Goal: Task Accomplishment & Management: Manage account settings

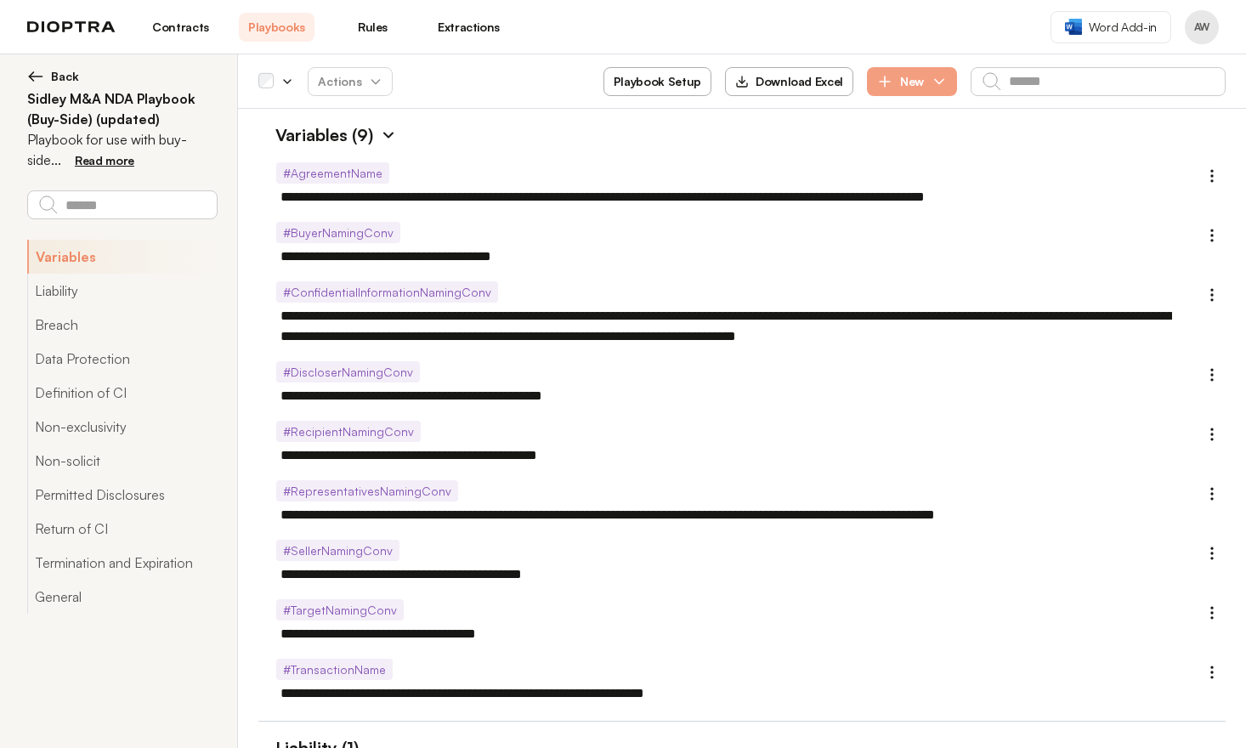
scroll to position [3942, 0]
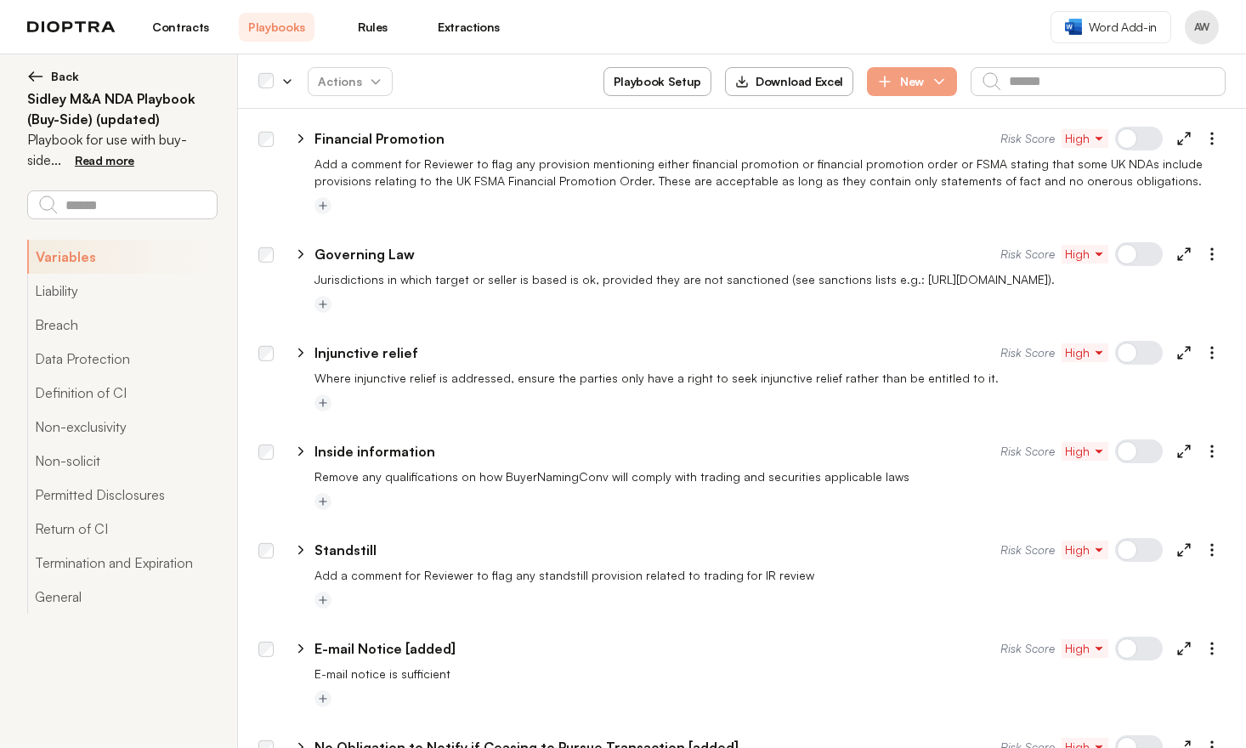
click at [301, 542] on icon at bounding box center [300, 549] width 15 height 15
type textarea "*"
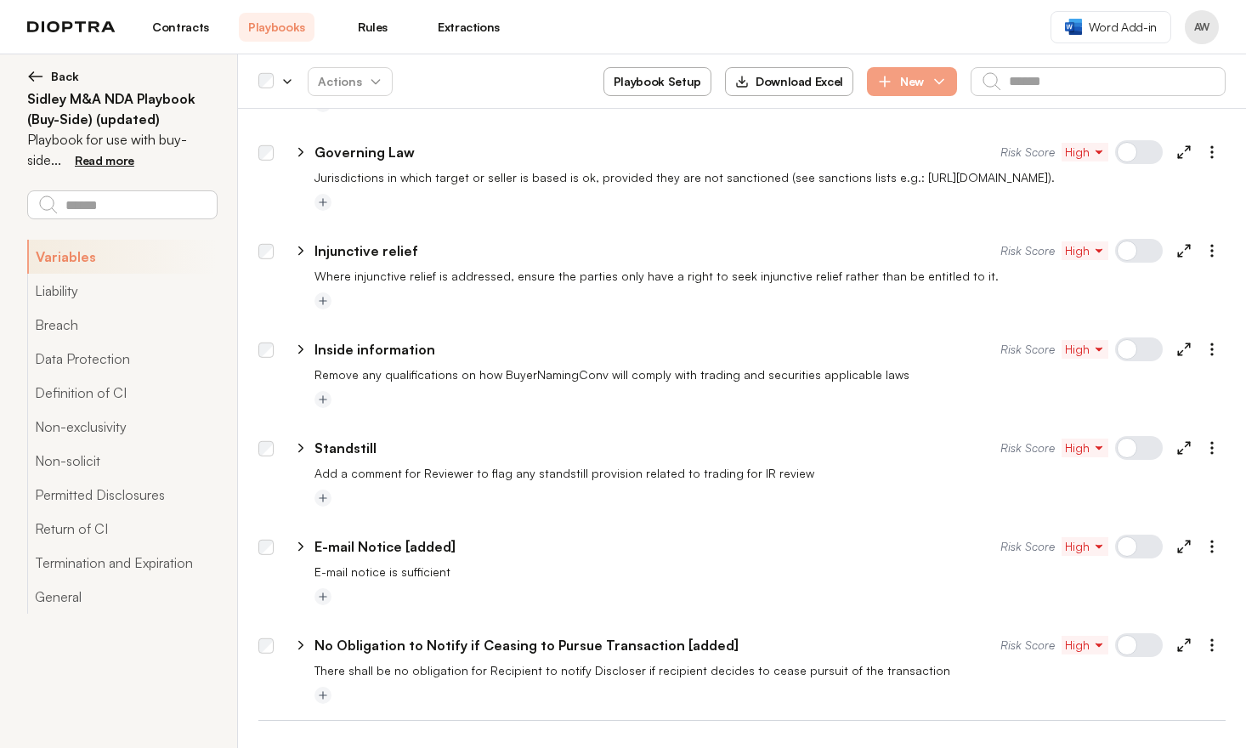
select select "******"
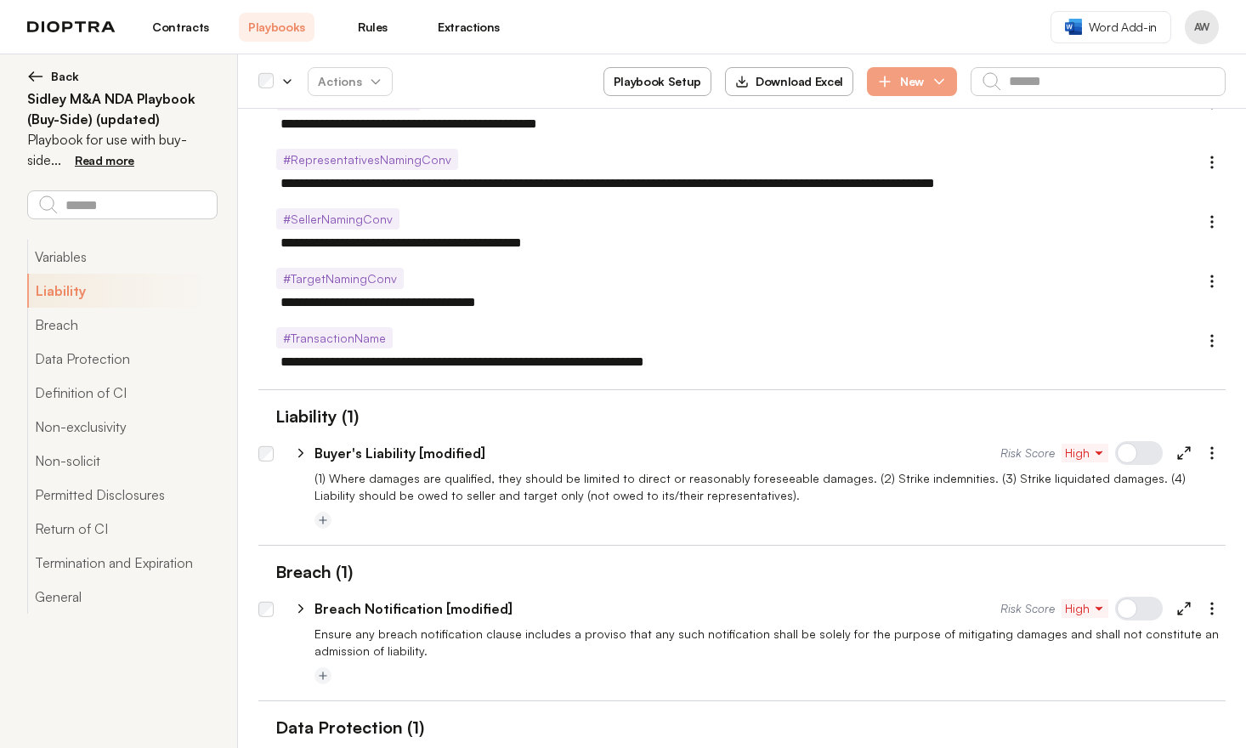
scroll to position [450, 0]
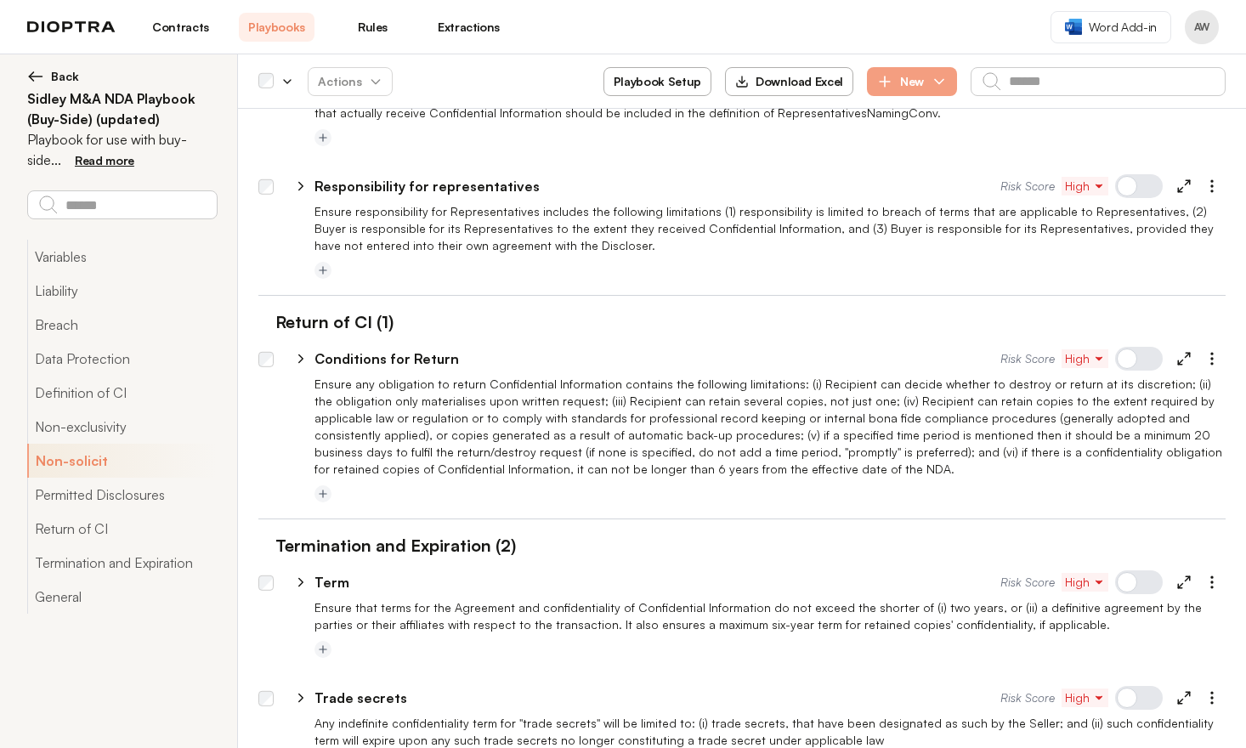
type textarea "*"
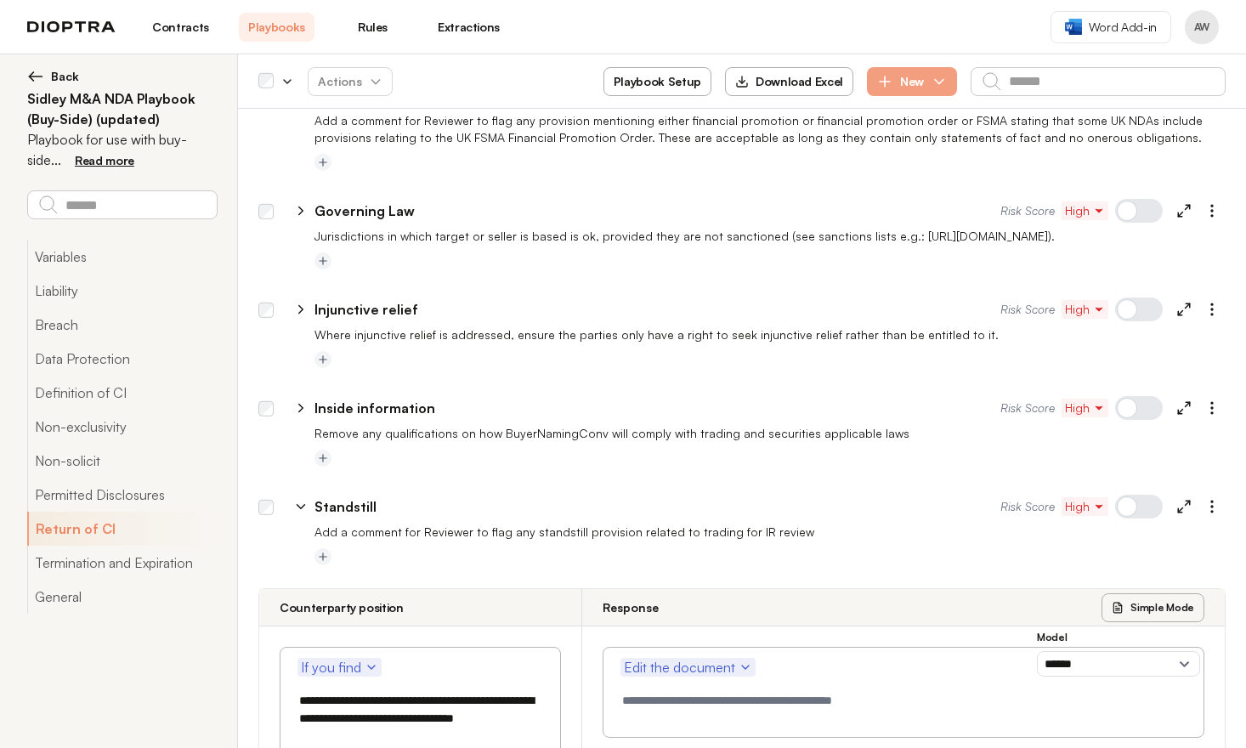
scroll to position [3985, 0]
click at [311, 684] on textarea "**********" at bounding box center [418, 710] width 255 height 53
drag, startPoint x: 500, startPoint y: 599, endPoint x: 505, endPoint y: 612, distance: 13.7
click at [505, 684] on textarea "**********" at bounding box center [418, 710] width 255 height 53
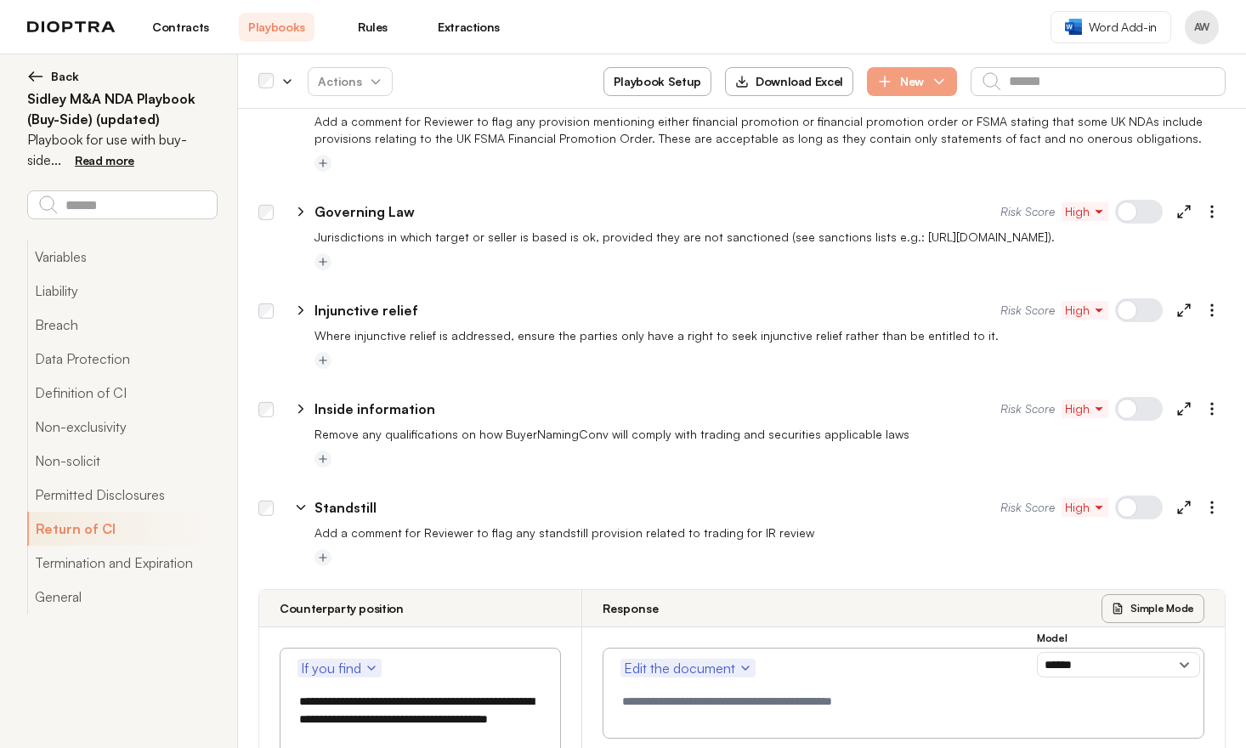
type textarea "**********"
click at [683, 658] on span "Edit the document" at bounding box center [688, 668] width 128 height 20
click at [707, 719] on button "Edit the current section" at bounding box center [708, 734] width 175 height 31
click at [1084, 652] on select "**********" at bounding box center [1118, 664] width 163 height 25
select select "**********"
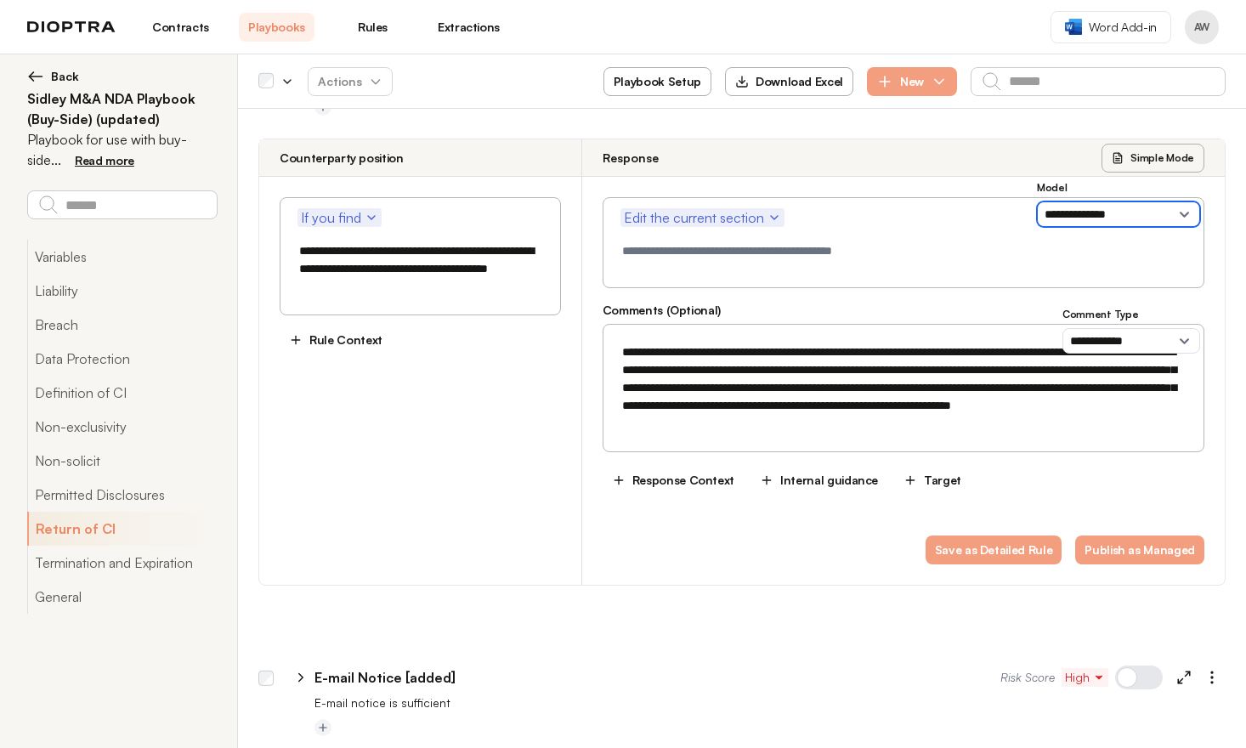
scroll to position [4464, 0]
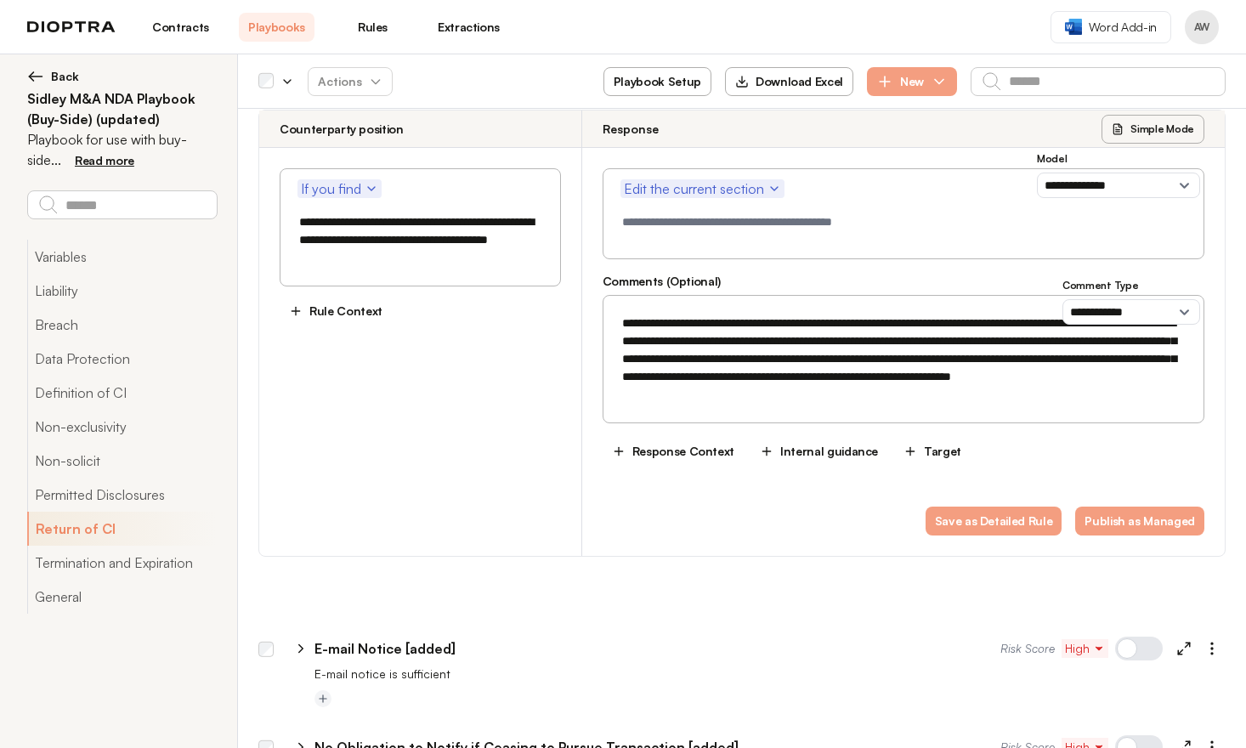
drag, startPoint x: 852, startPoint y: 298, endPoint x: 565, endPoint y: 208, distance: 301.0
click at [565, 209] on div "**********" at bounding box center [741, 333] width 967 height 447
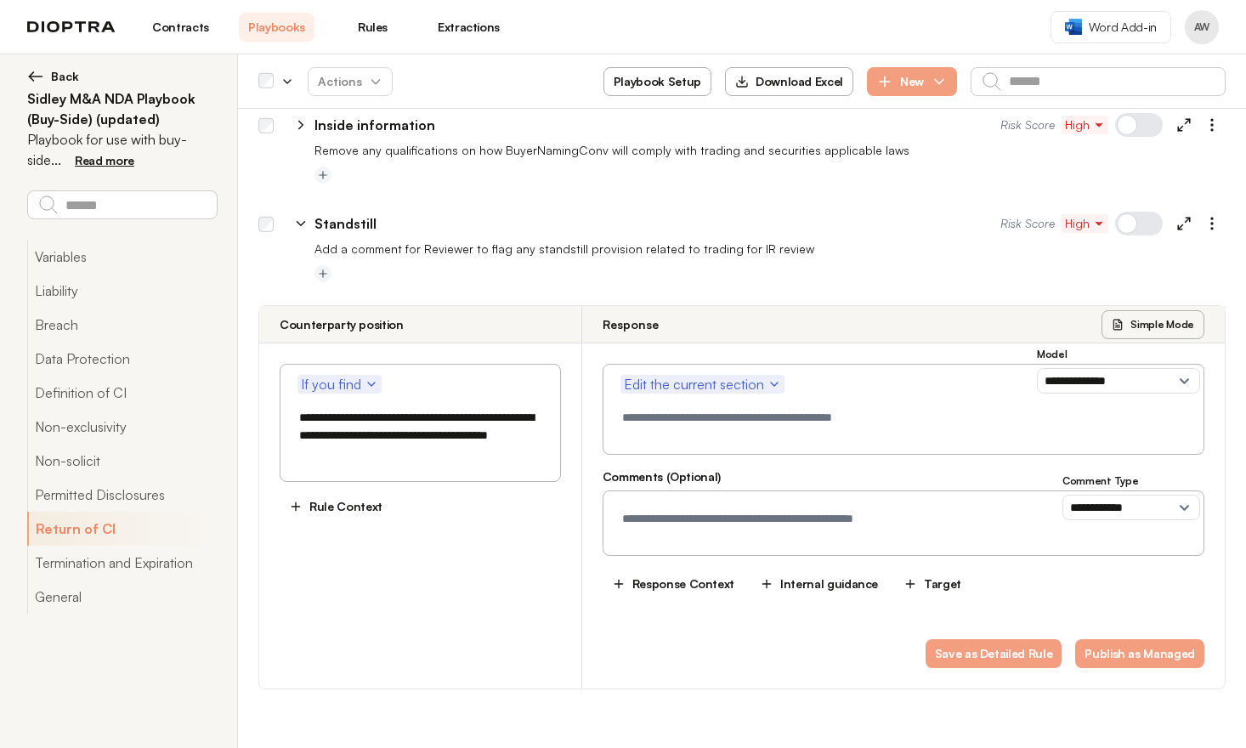
scroll to position [4222, 0]
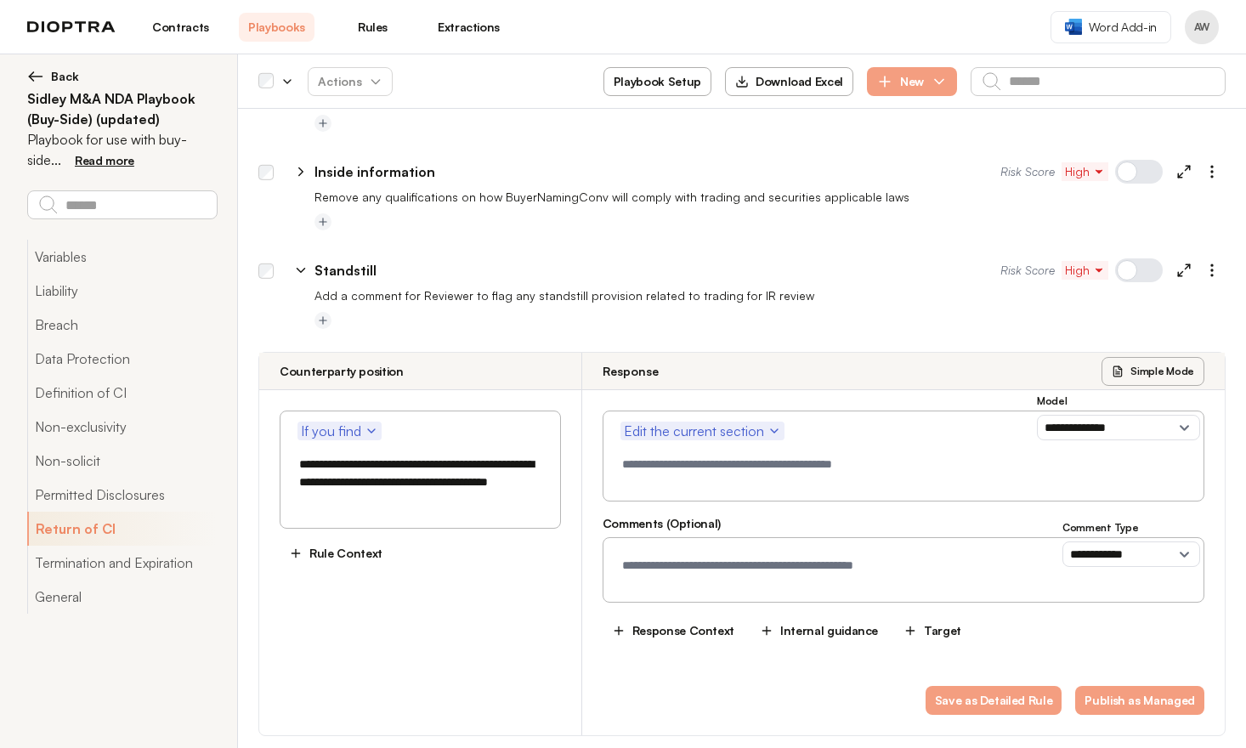
click at [676, 447] on textarea at bounding box center [904, 468] width 580 height 43
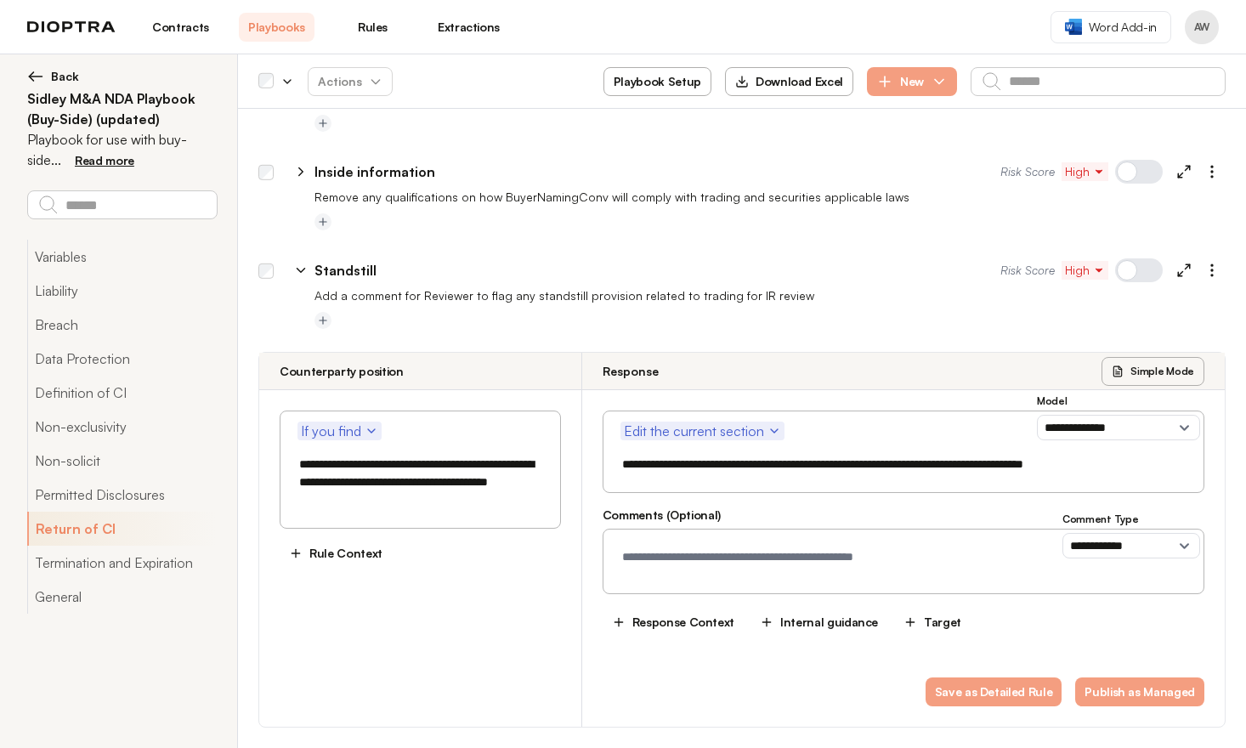
type textarea "**********"
click at [308, 539] on button "Rule Context" at bounding box center [336, 553] width 112 height 29
click at [338, 575] on textarea at bounding box center [420, 605] width 259 height 61
drag, startPoint x: 308, startPoint y: 509, endPoint x: 388, endPoint y: 517, distance: 80.3
click at [308, 575] on textarea "**********" at bounding box center [418, 601] width 255 height 53
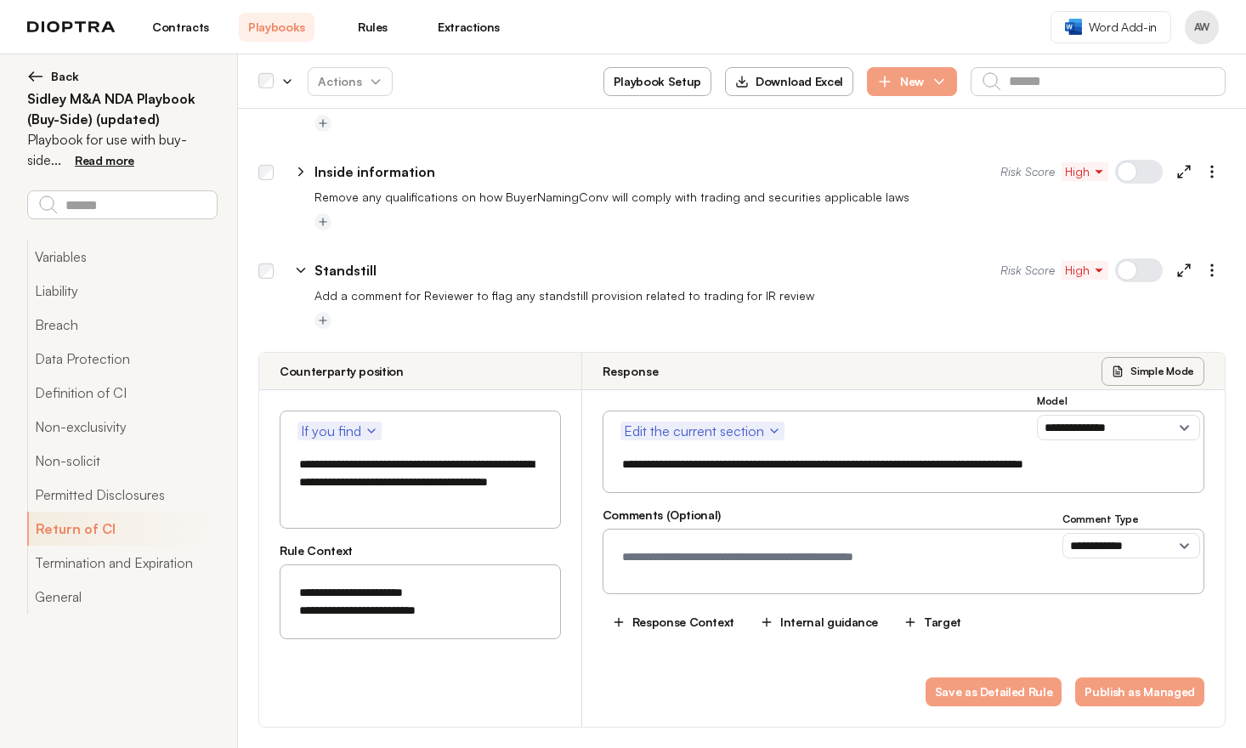
click at [468, 575] on textarea "**********" at bounding box center [418, 601] width 255 height 53
paste textarea "**********"
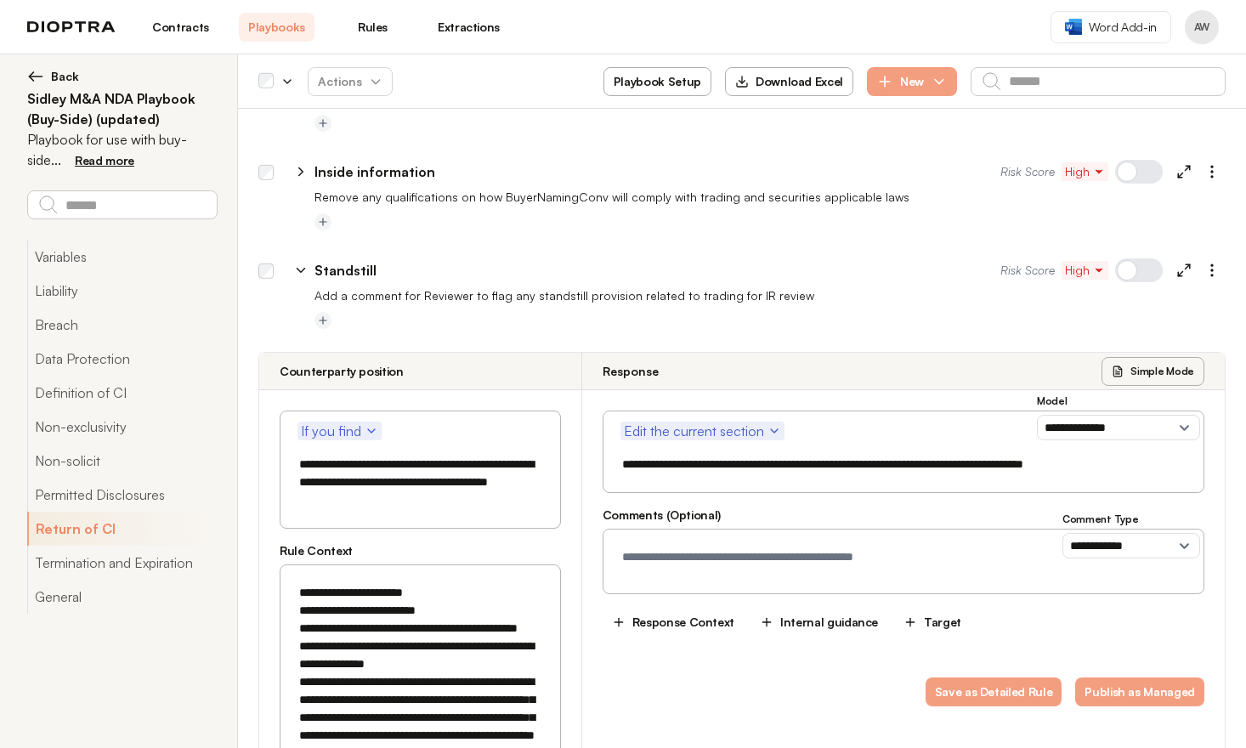
drag, startPoint x: 295, startPoint y: 616, endPoint x: 378, endPoint y: 608, distance: 83.7
click at [378, 608] on textarea "**********" at bounding box center [418, 681] width 255 height 213
drag, startPoint x: 343, startPoint y: 632, endPoint x: 361, endPoint y: 628, distance: 18.3
click at [361, 628] on textarea "**********" at bounding box center [418, 681] width 255 height 213
drag, startPoint x: 445, startPoint y: 668, endPoint x: 529, endPoint y: 662, distance: 84.3
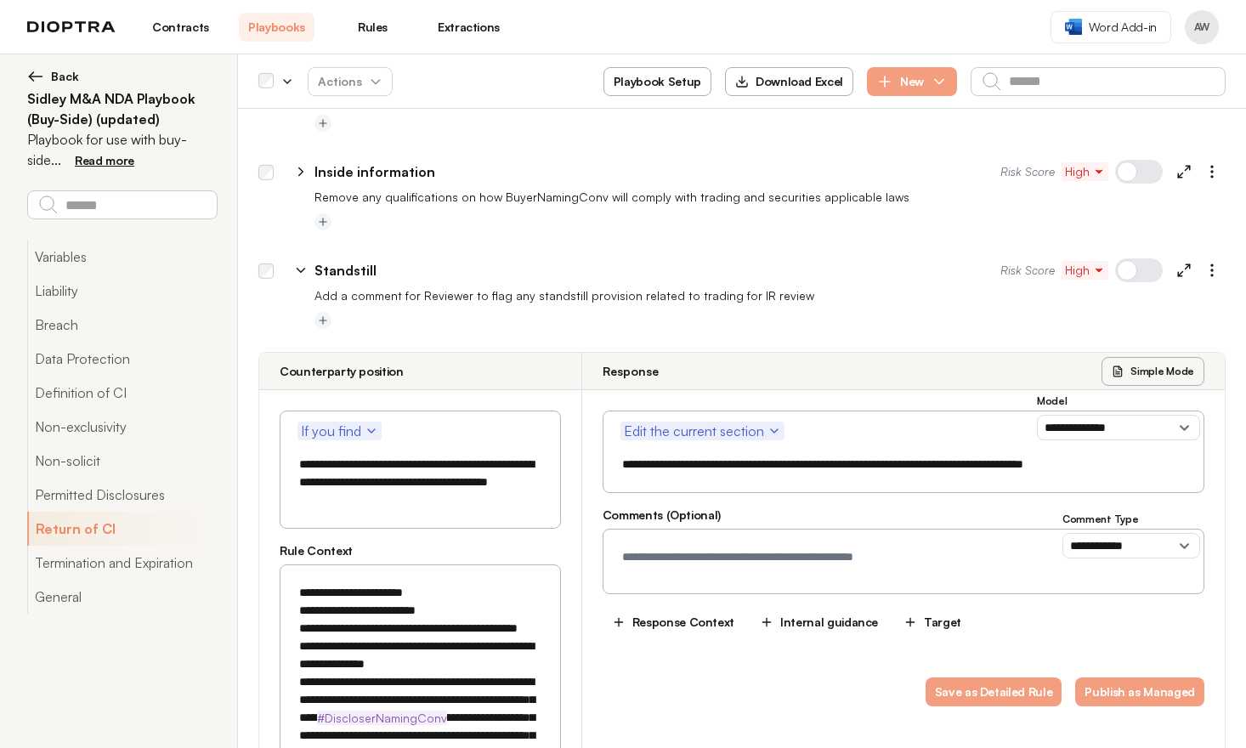
click at [529, 662] on textarea "**********" at bounding box center [418, 690] width 255 height 231
click at [317, 704] on textarea "**********" at bounding box center [418, 699] width 255 height 249
click at [531, 697] on textarea "**********" at bounding box center [418, 699] width 255 height 249
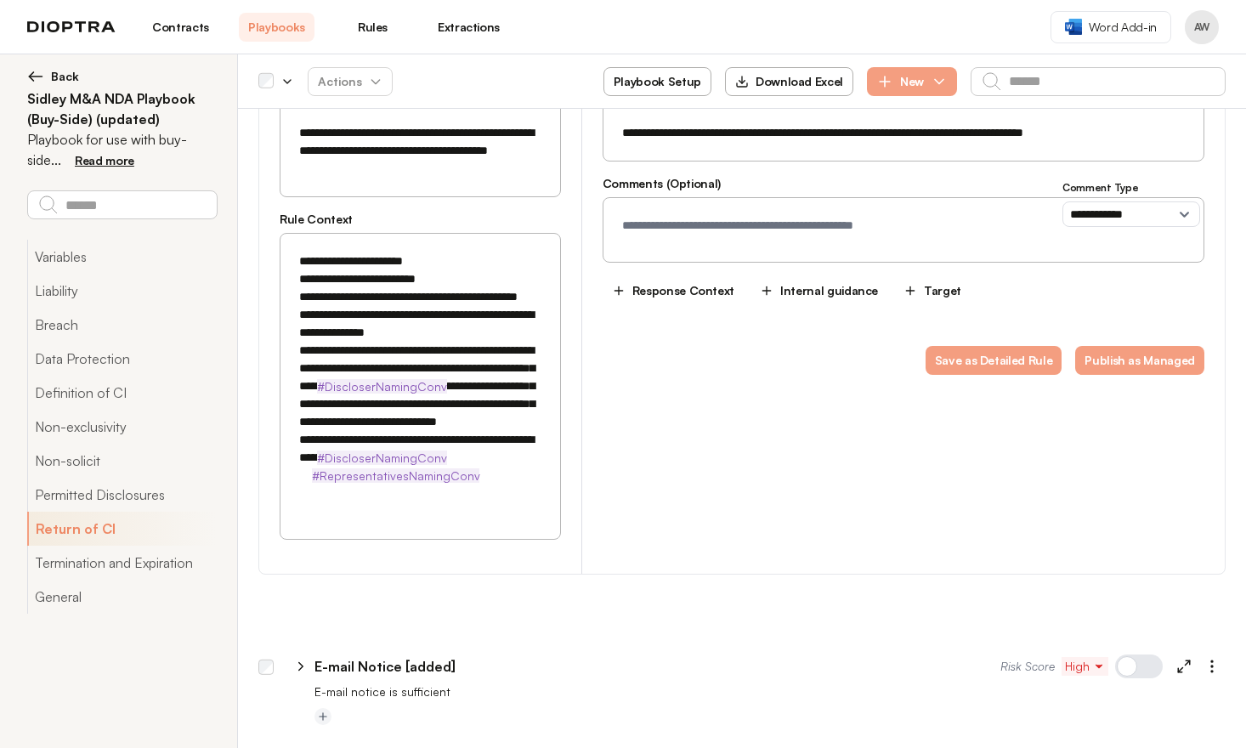
scroll to position [4550, 0]
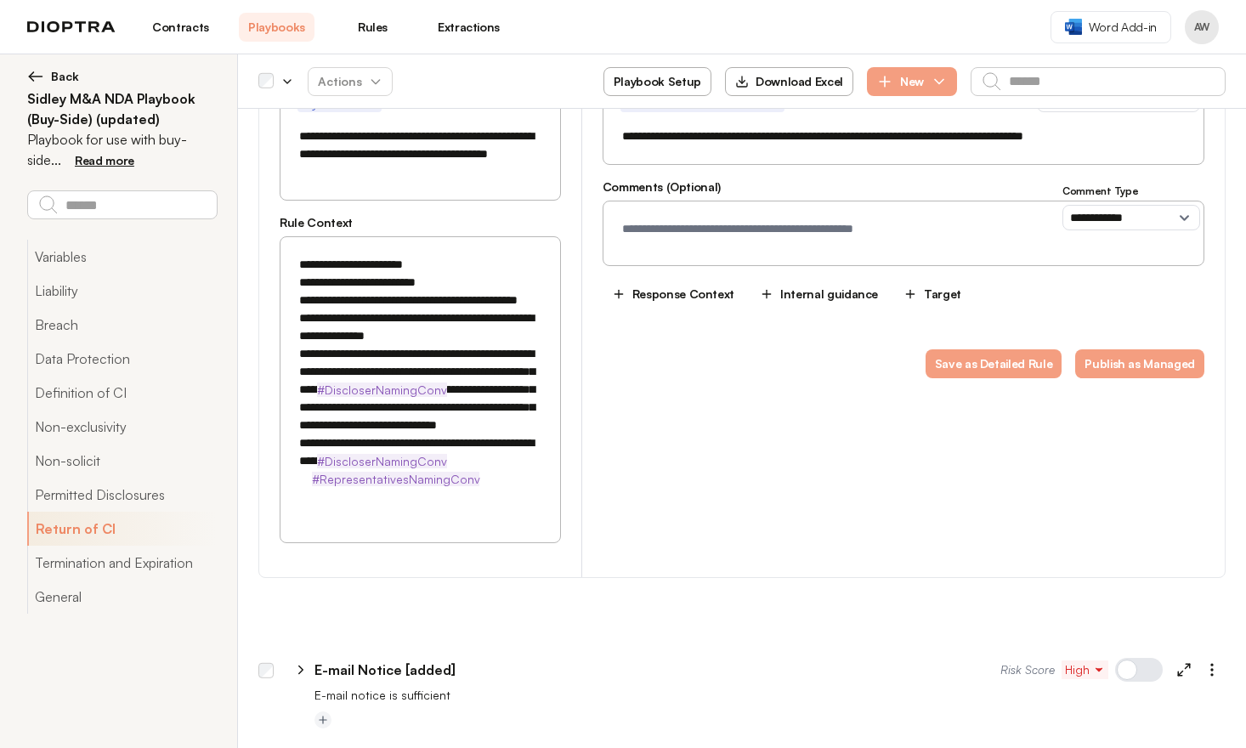
click at [409, 406] on textarea "**********" at bounding box center [418, 389] width 255 height 285
paste textarea "**********"
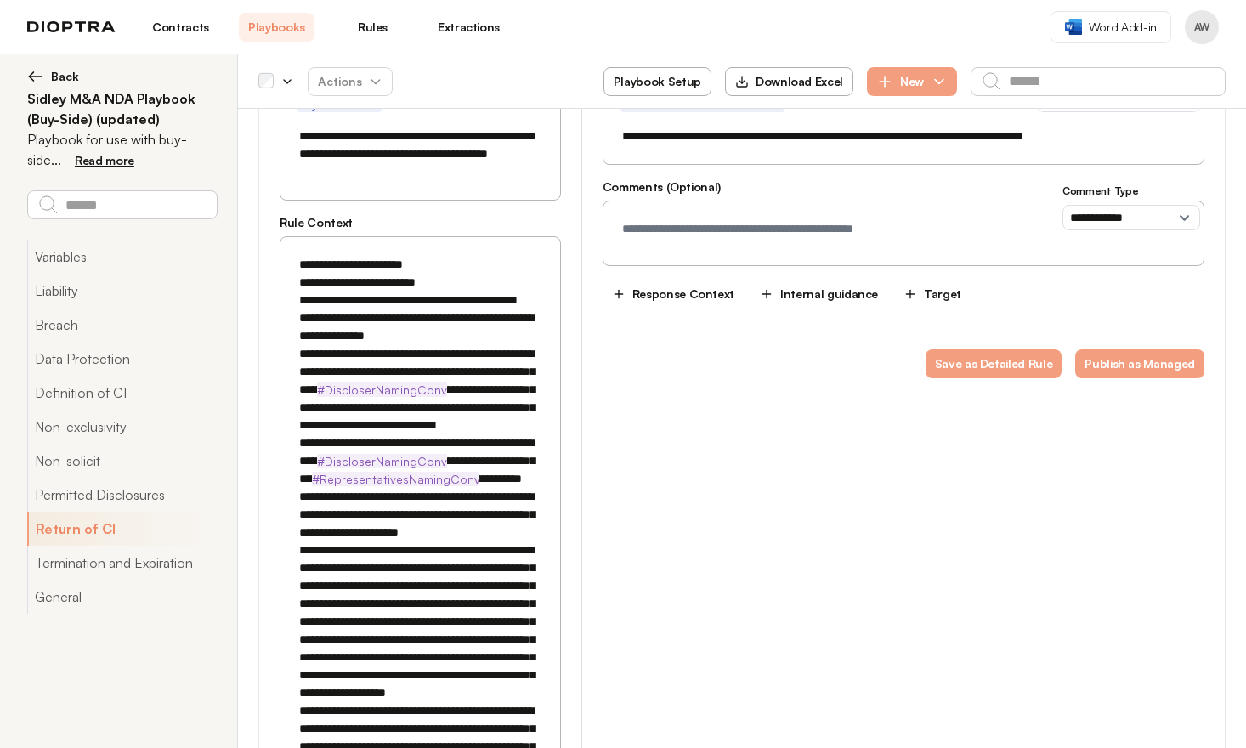
drag, startPoint x: 408, startPoint y: 411, endPoint x: 448, endPoint y: 414, distance: 40.0
click at [410, 412] on textarea at bounding box center [418, 728] width 255 height 963
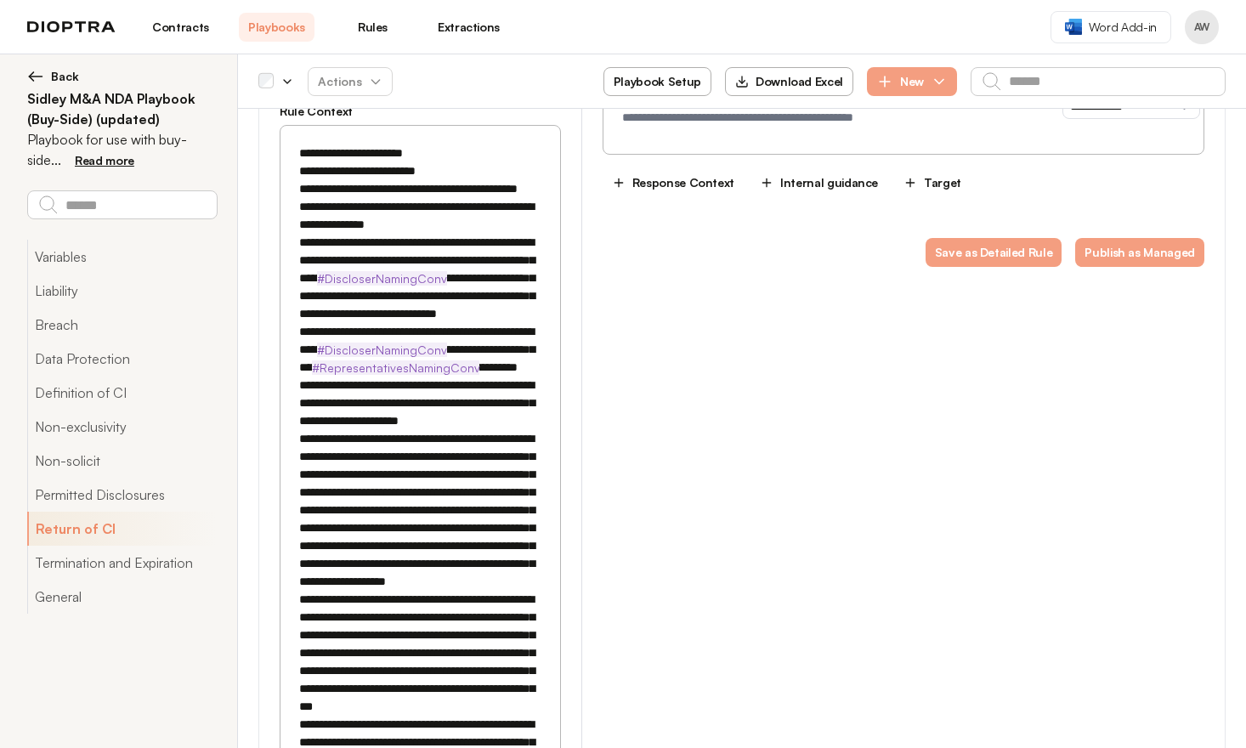
scroll to position [4661, 0]
click at [312, 371] on textarea at bounding box center [418, 617] width 255 height 963
click at [526, 388] on textarea at bounding box center [418, 617] width 255 height 963
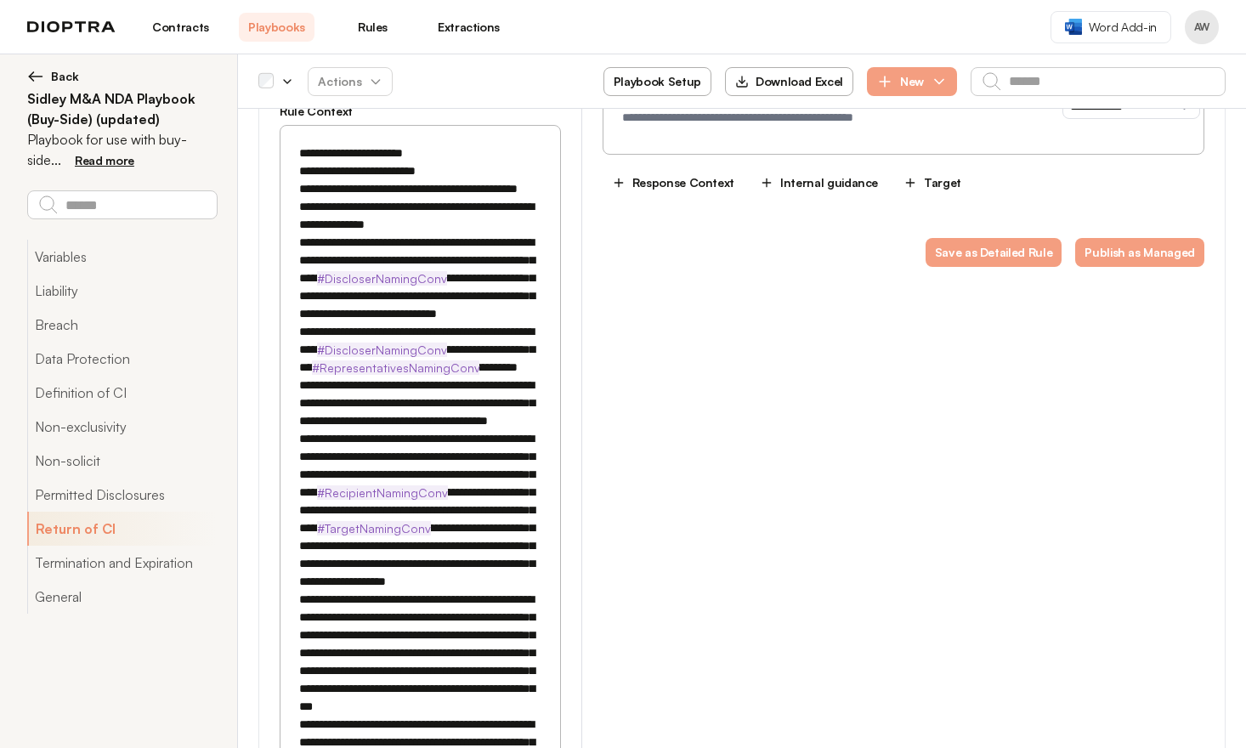
click at [482, 404] on textarea at bounding box center [418, 617] width 255 height 963
click at [322, 464] on textarea at bounding box center [418, 626] width 255 height 981
click at [388, 496] on textarea at bounding box center [418, 626] width 255 height 981
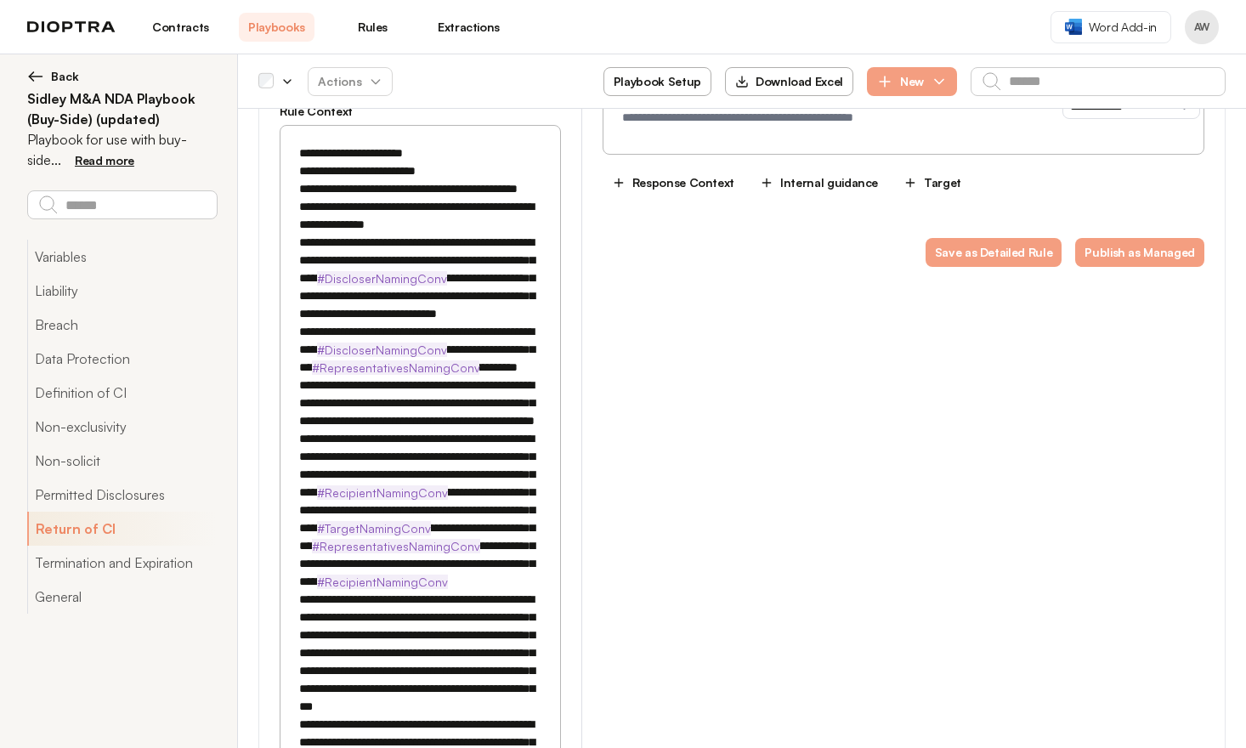
click at [388, 496] on textarea at bounding box center [418, 626] width 255 height 981
click at [331, 514] on textarea at bounding box center [418, 626] width 255 height 981
click at [422, 570] on textarea at bounding box center [418, 626] width 255 height 981
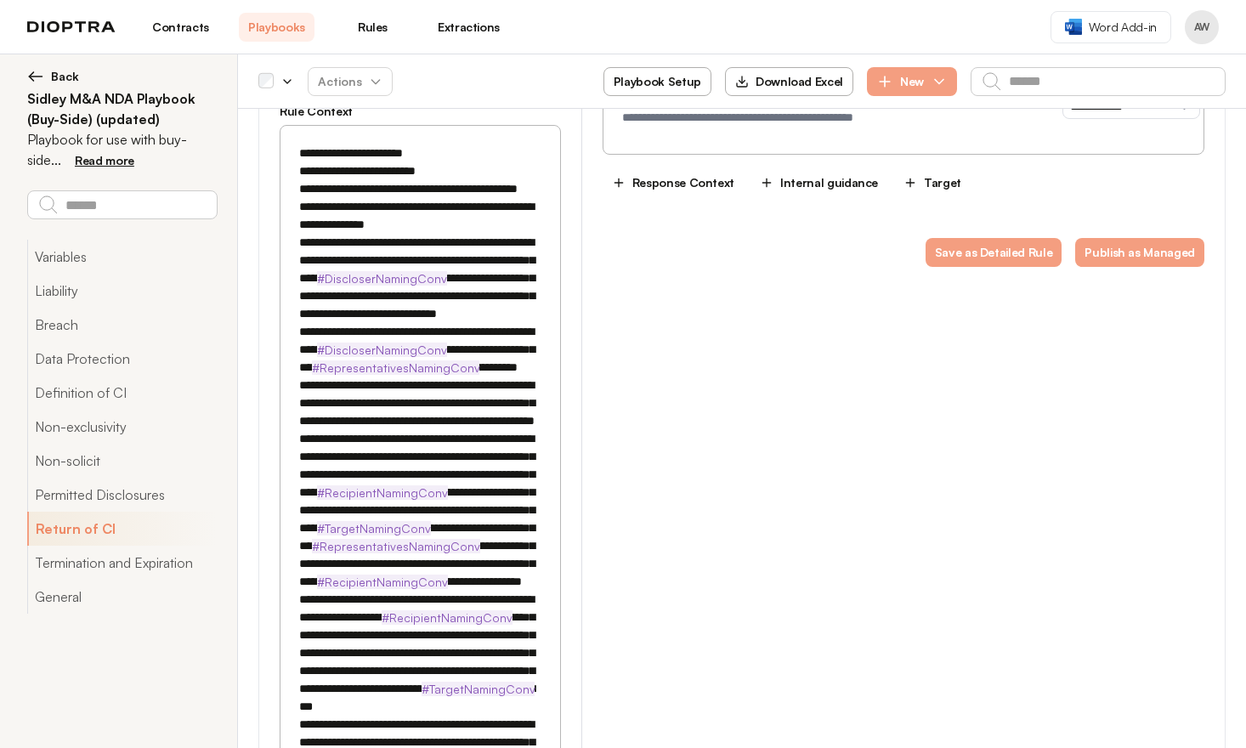
drag, startPoint x: 336, startPoint y: 588, endPoint x: 386, endPoint y: 585, distance: 50.3
click at [386, 585] on textarea at bounding box center [418, 635] width 255 height 999
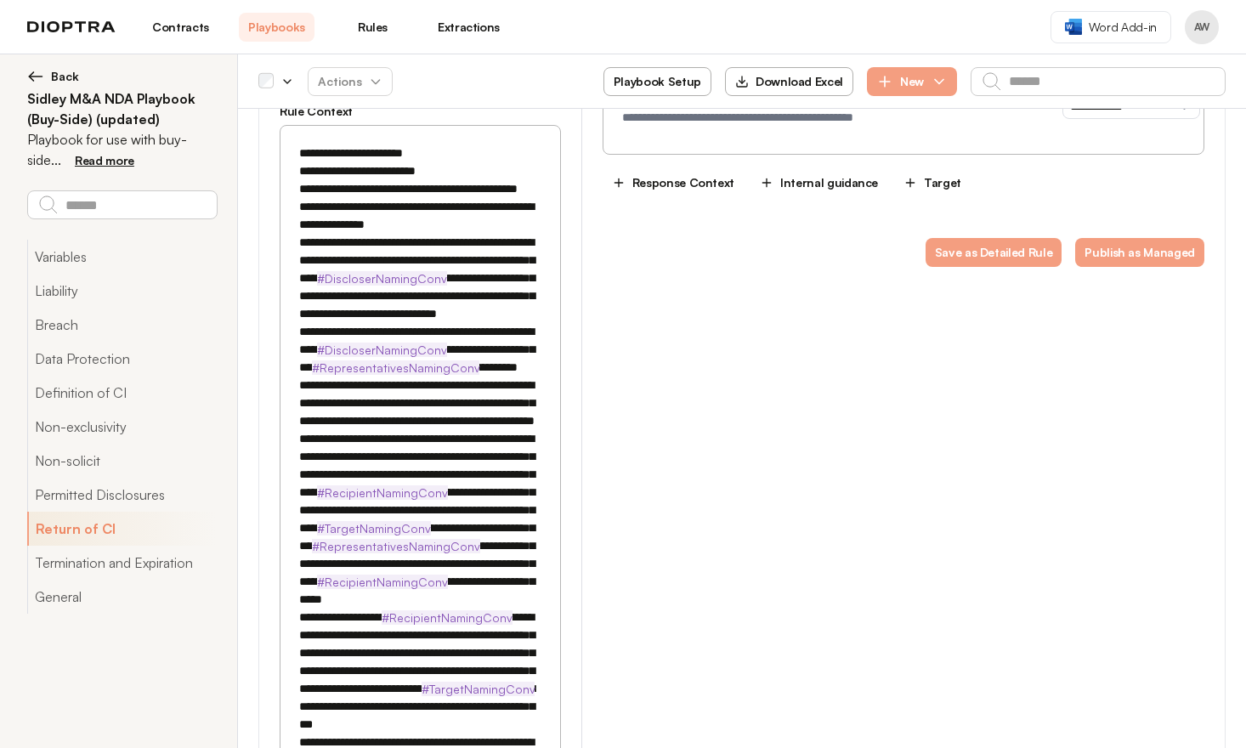
scroll to position [4936, 0]
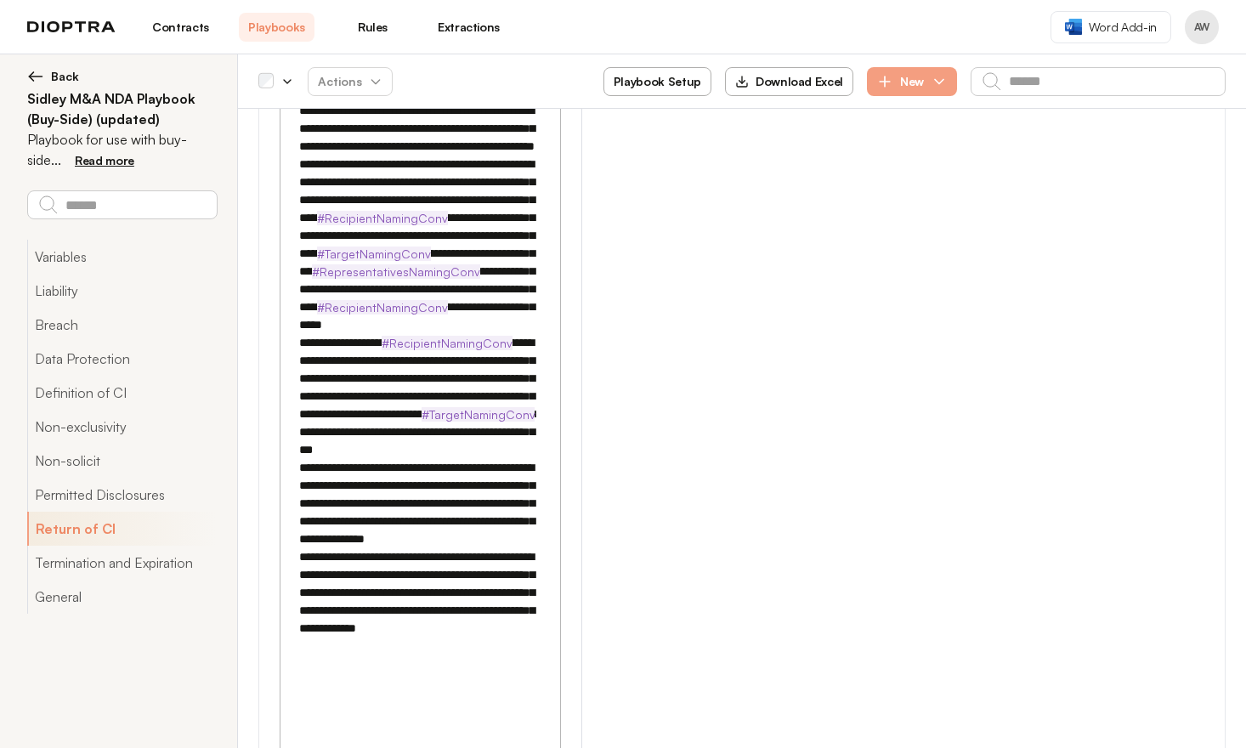
click at [435, 310] on textarea at bounding box center [418, 360] width 255 height 999
click at [497, 384] on textarea at bounding box center [418, 360] width 255 height 999
click at [408, 452] on textarea at bounding box center [418, 369] width 255 height 1016
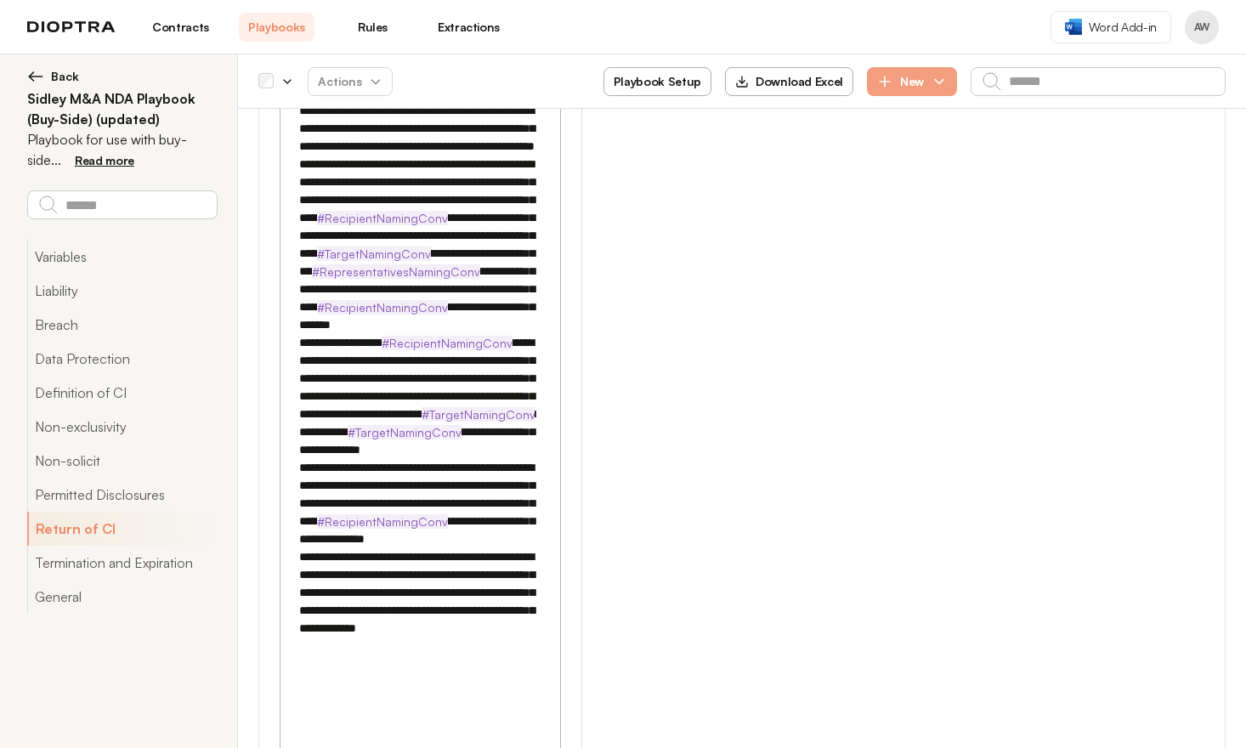
drag, startPoint x: 420, startPoint y: 454, endPoint x: 409, endPoint y: 454, distance: 11.0
click at [419, 454] on textarea at bounding box center [418, 369] width 255 height 1016
drag, startPoint x: 386, startPoint y: 455, endPoint x: 433, endPoint y: 450, distance: 47.0
click at [433, 450] on textarea at bounding box center [418, 369] width 255 height 1016
click at [361, 528] on textarea at bounding box center [418, 369] width 255 height 1016
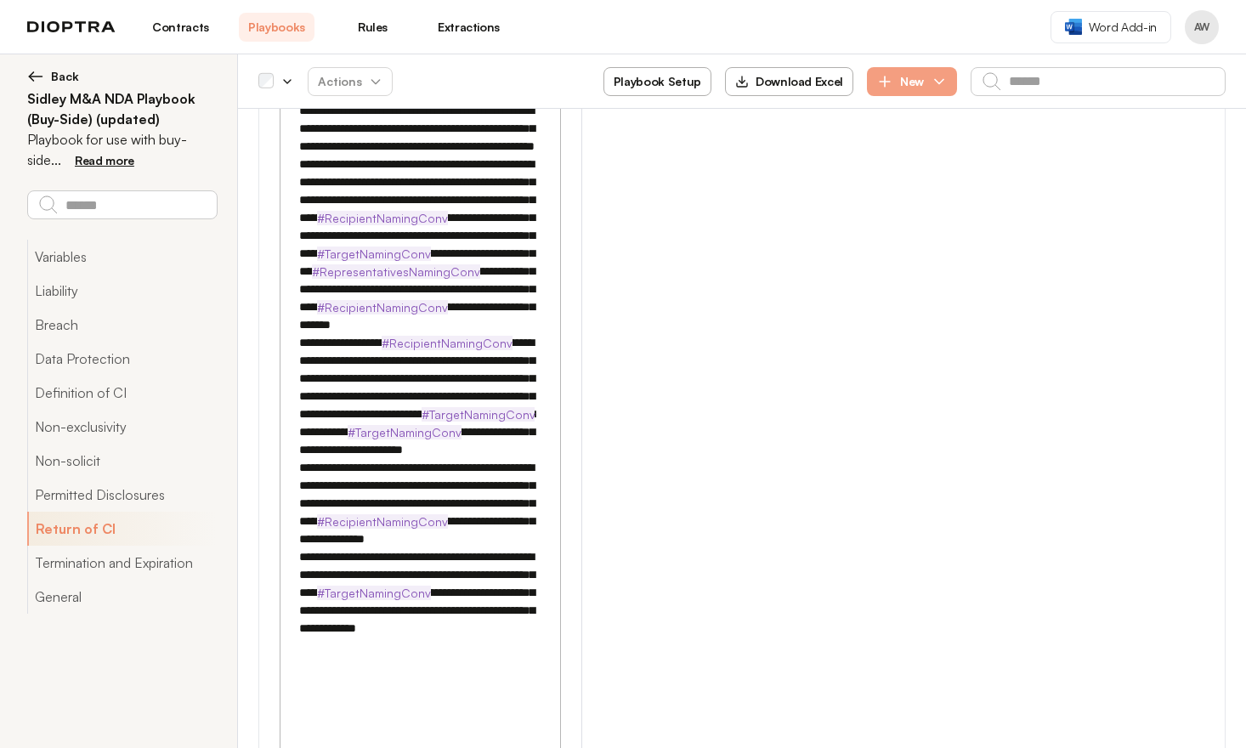
click at [361, 528] on textarea at bounding box center [418, 369] width 255 height 1016
click at [407, 558] on textarea at bounding box center [418, 369] width 255 height 1016
click at [355, 608] on textarea at bounding box center [418, 369] width 255 height 1016
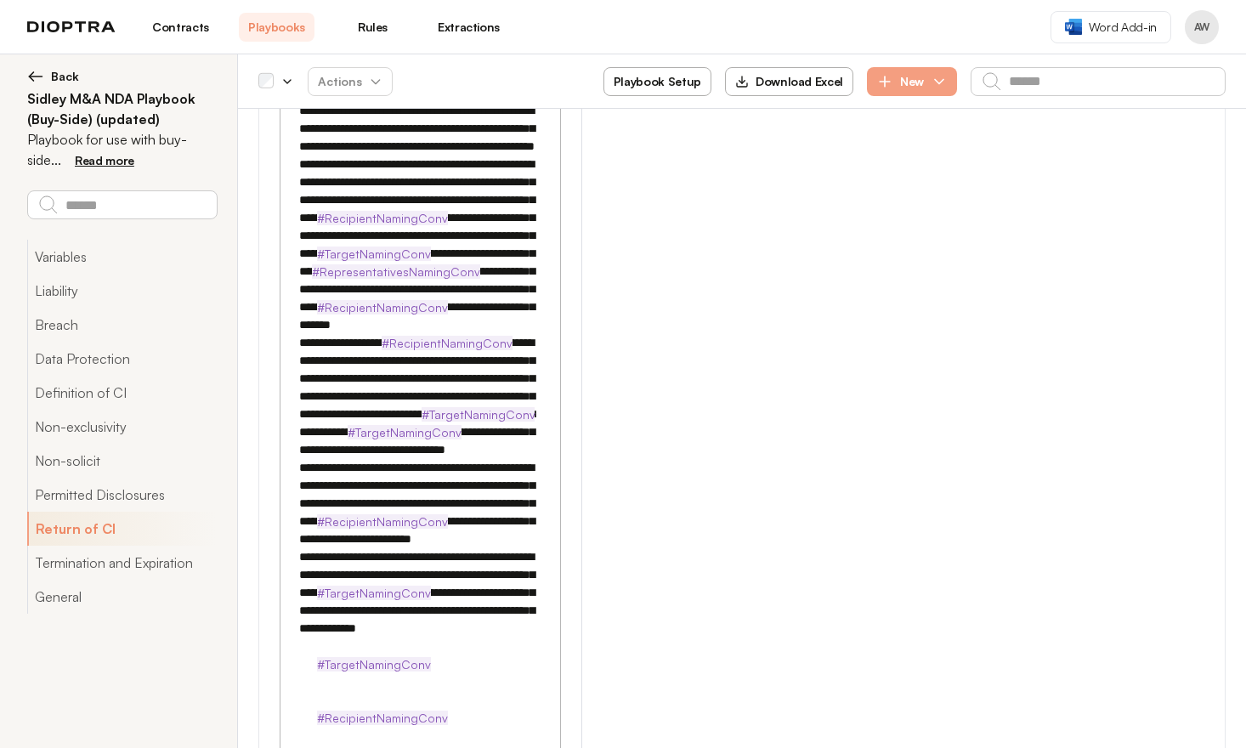
click at [353, 590] on textarea at bounding box center [418, 369] width 255 height 1016
click at [352, 590] on textarea at bounding box center [418, 369] width 255 height 1016
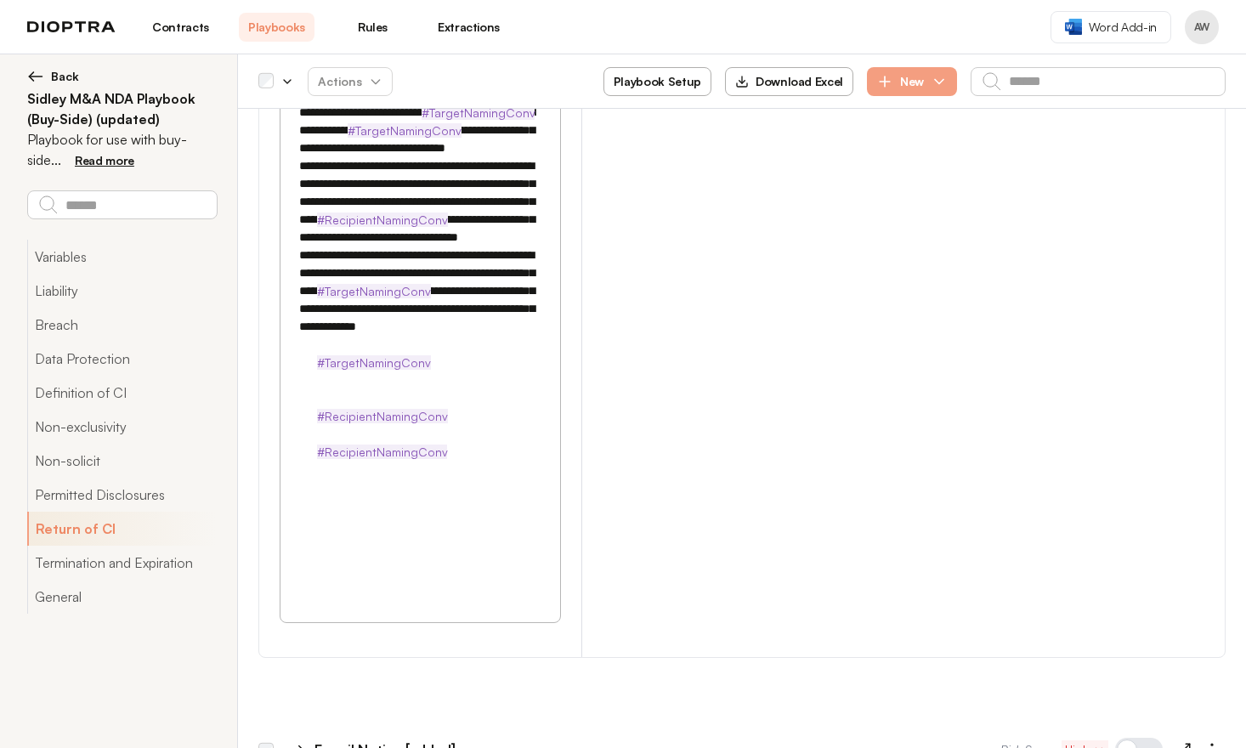
scroll to position [5253, 0]
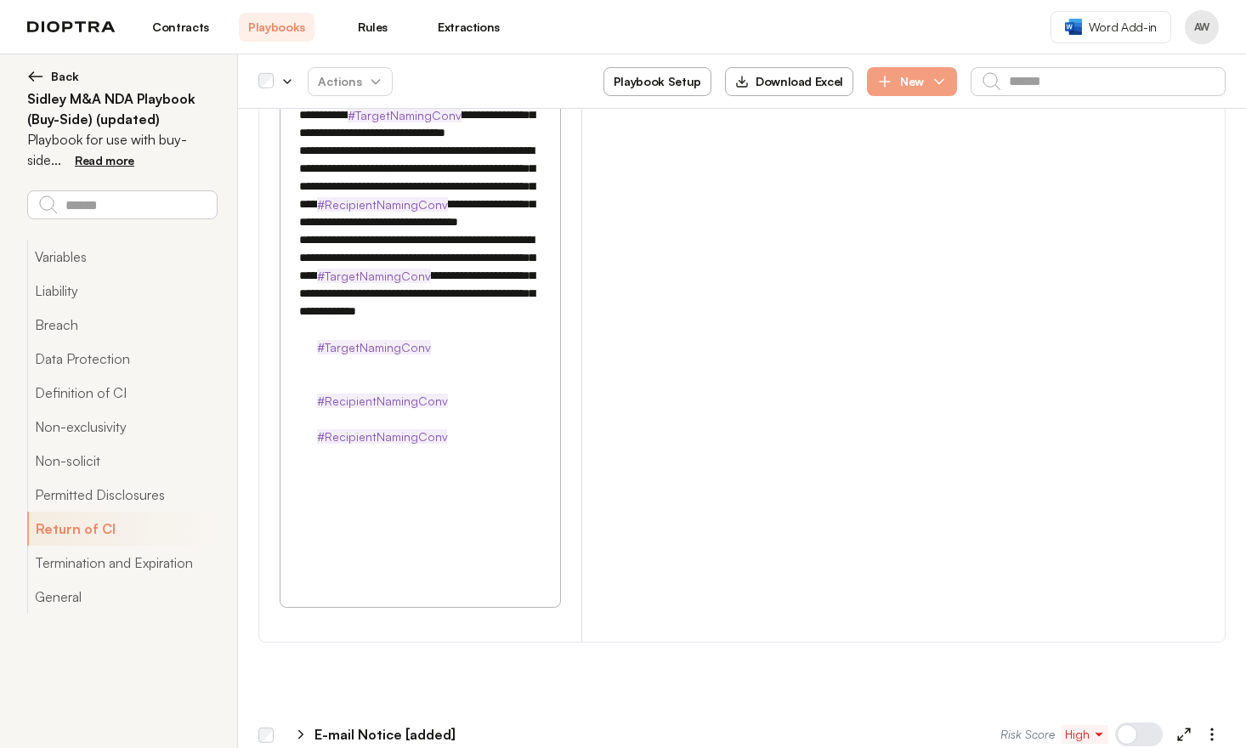
click at [315, 300] on textarea at bounding box center [418, 52] width 255 height 1016
click at [333, 371] on textarea at bounding box center [418, 61] width 255 height 1034
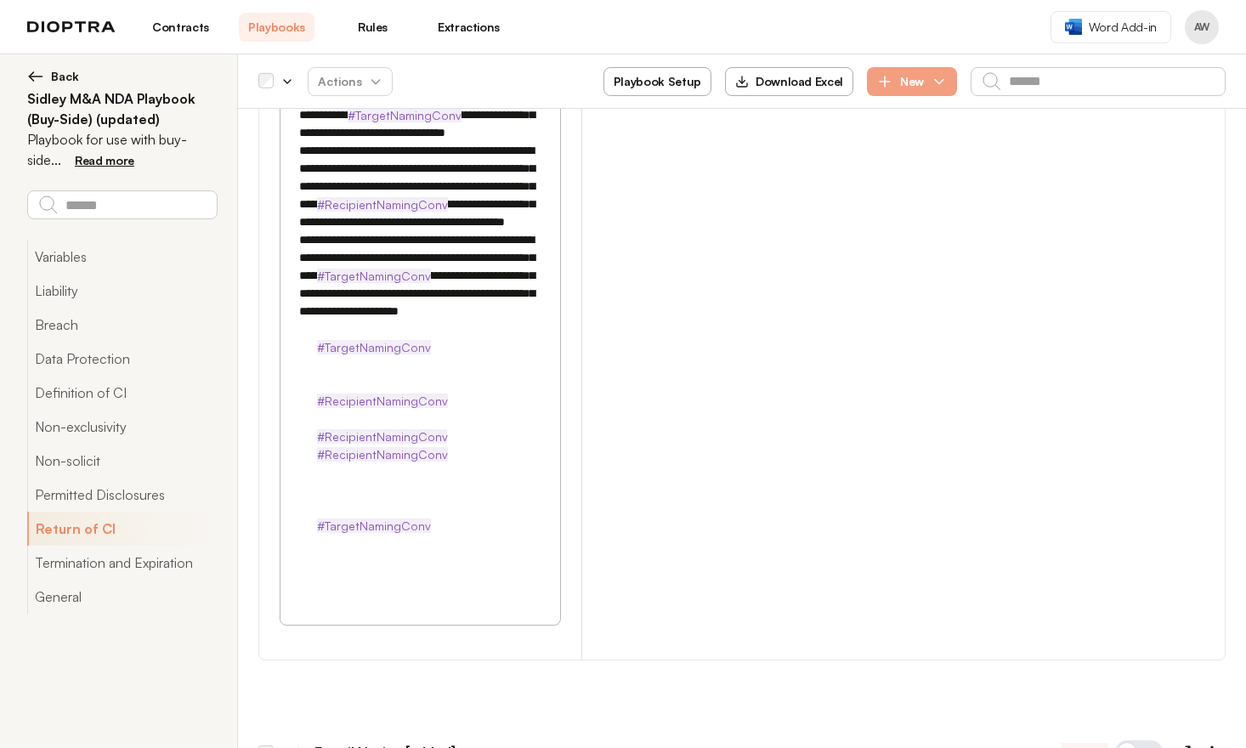
click at [335, 387] on textarea at bounding box center [418, 61] width 255 height 1034
drag, startPoint x: 466, startPoint y: 389, endPoint x: 491, endPoint y: 382, distance: 26.4
click at [466, 388] on textarea at bounding box center [418, 61] width 255 height 1034
click at [423, 371] on textarea at bounding box center [418, 61] width 255 height 1034
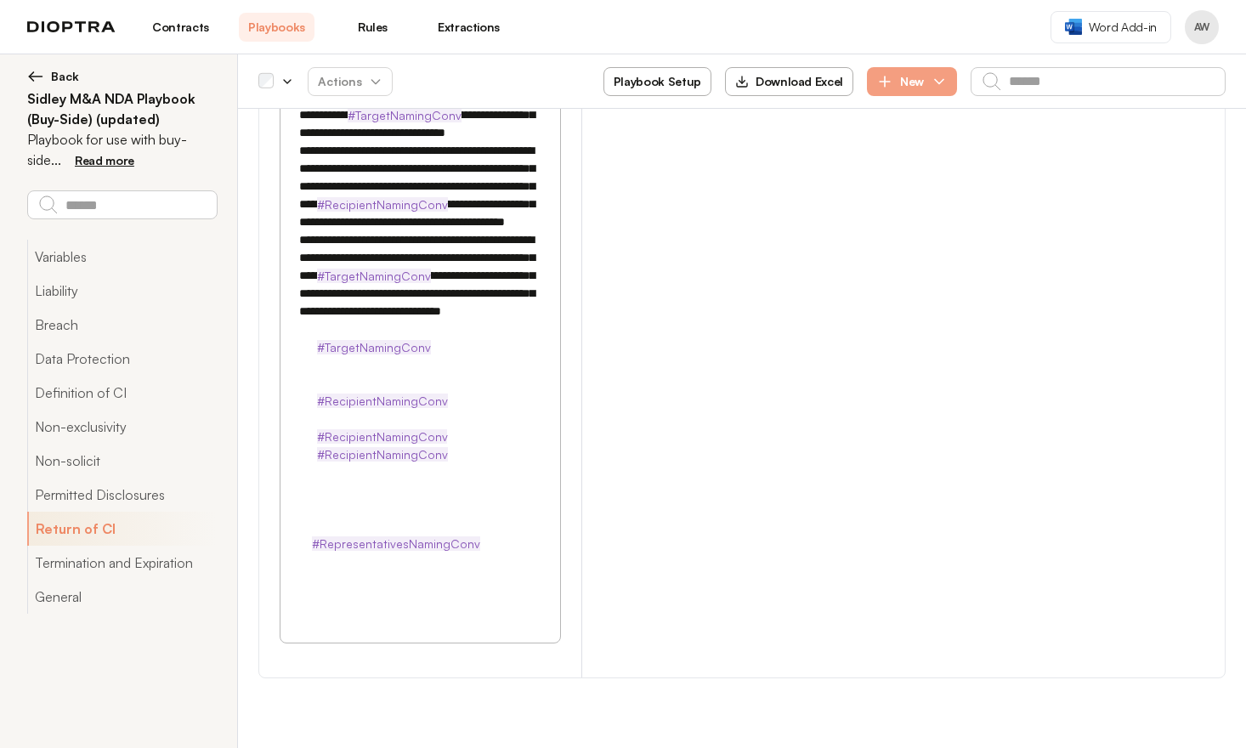
click at [435, 418] on textarea at bounding box center [418, 52] width 255 height 1016
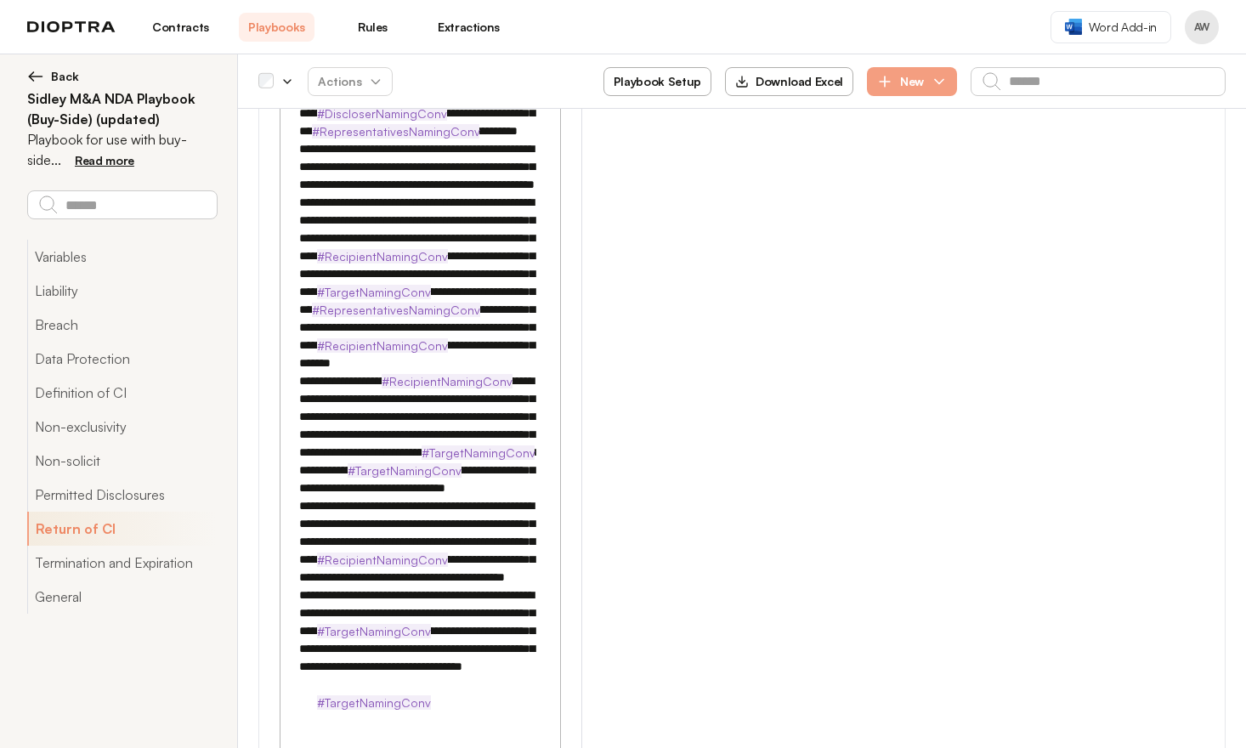
scroll to position [4796, 0]
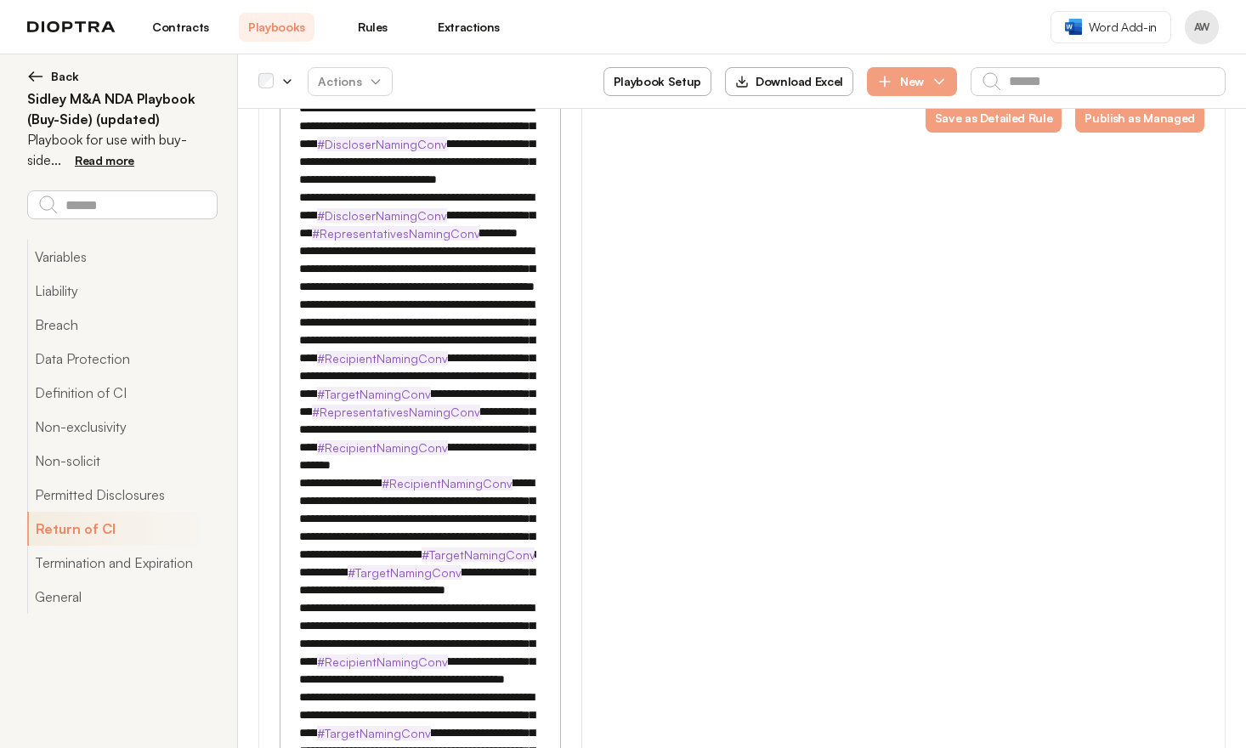
type textarea "**********"
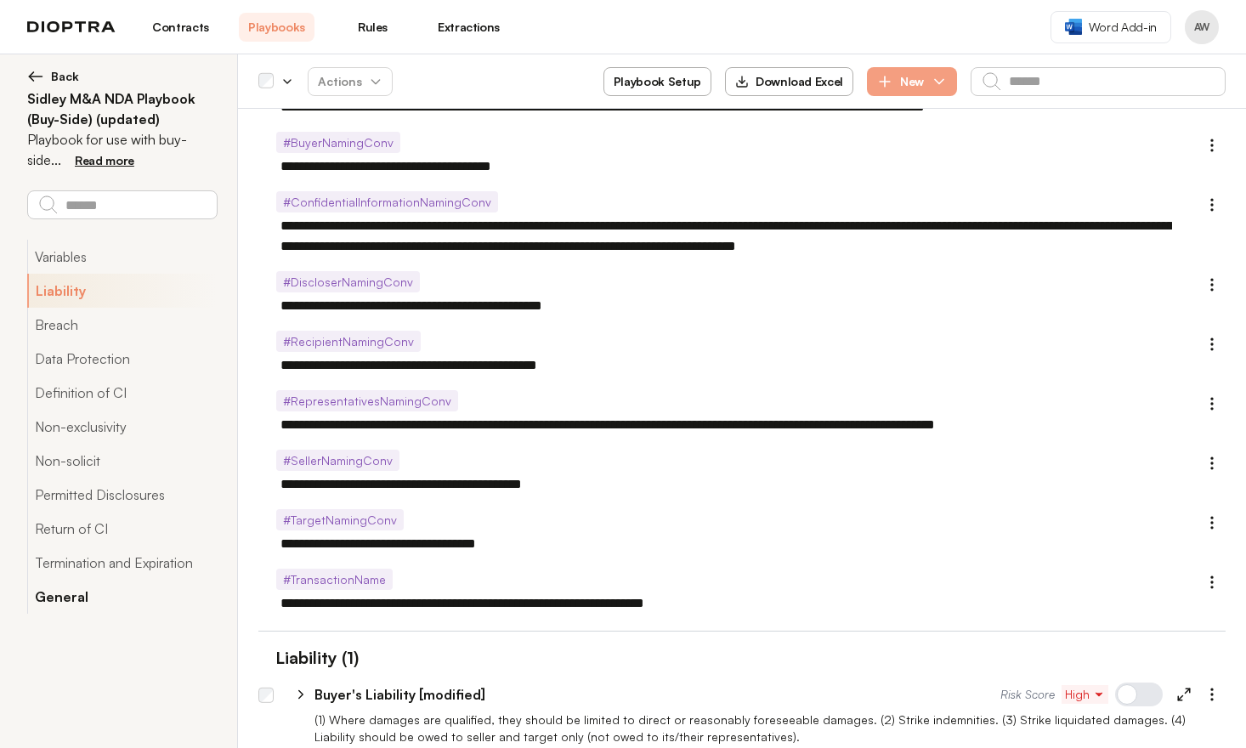
click at [78, 602] on button "General" at bounding box center [122, 597] width 190 height 34
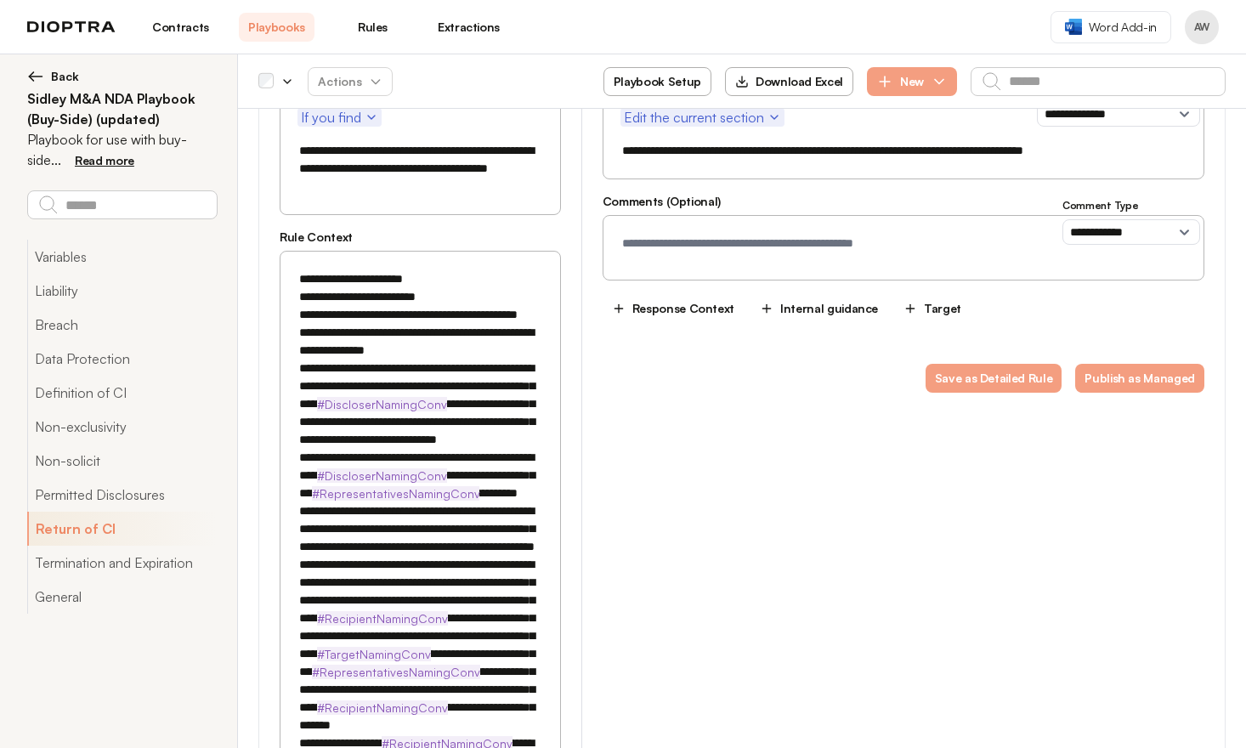
scroll to position [4509, 0]
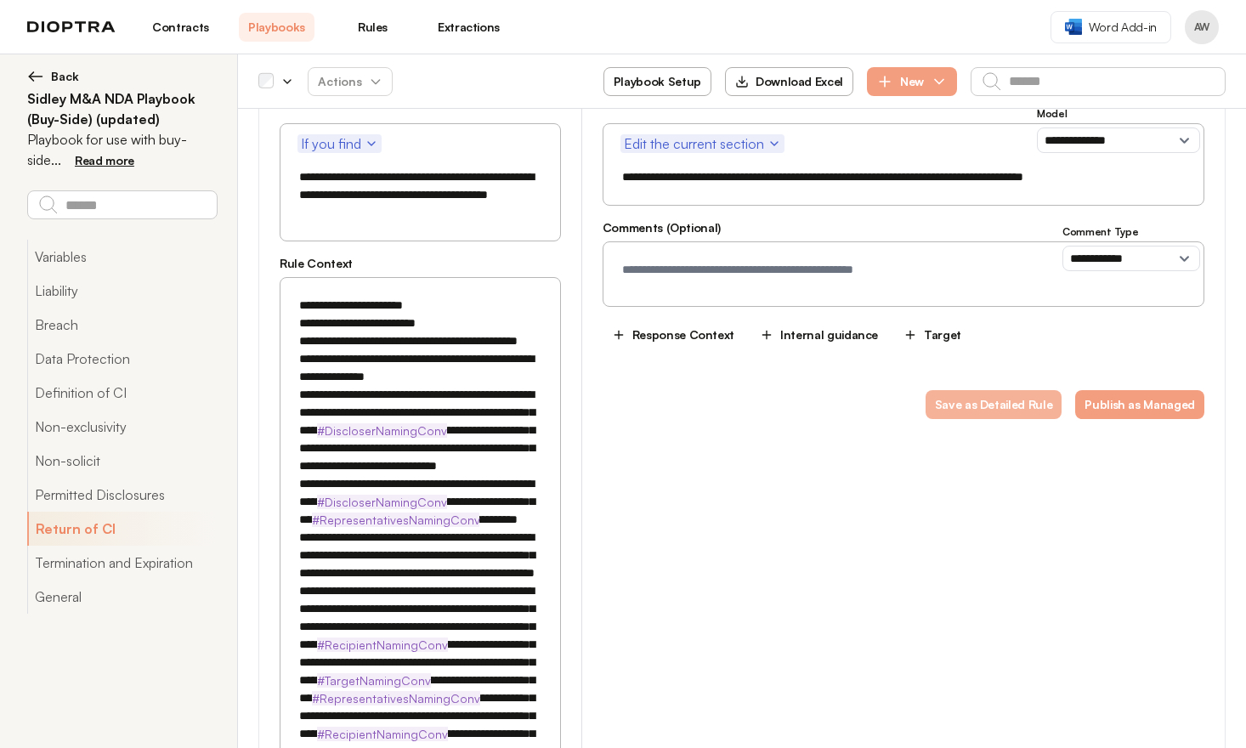
click at [1003, 390] on button "Save as Detailed Rule" at bounding box center [993, 404] width 137 height 29
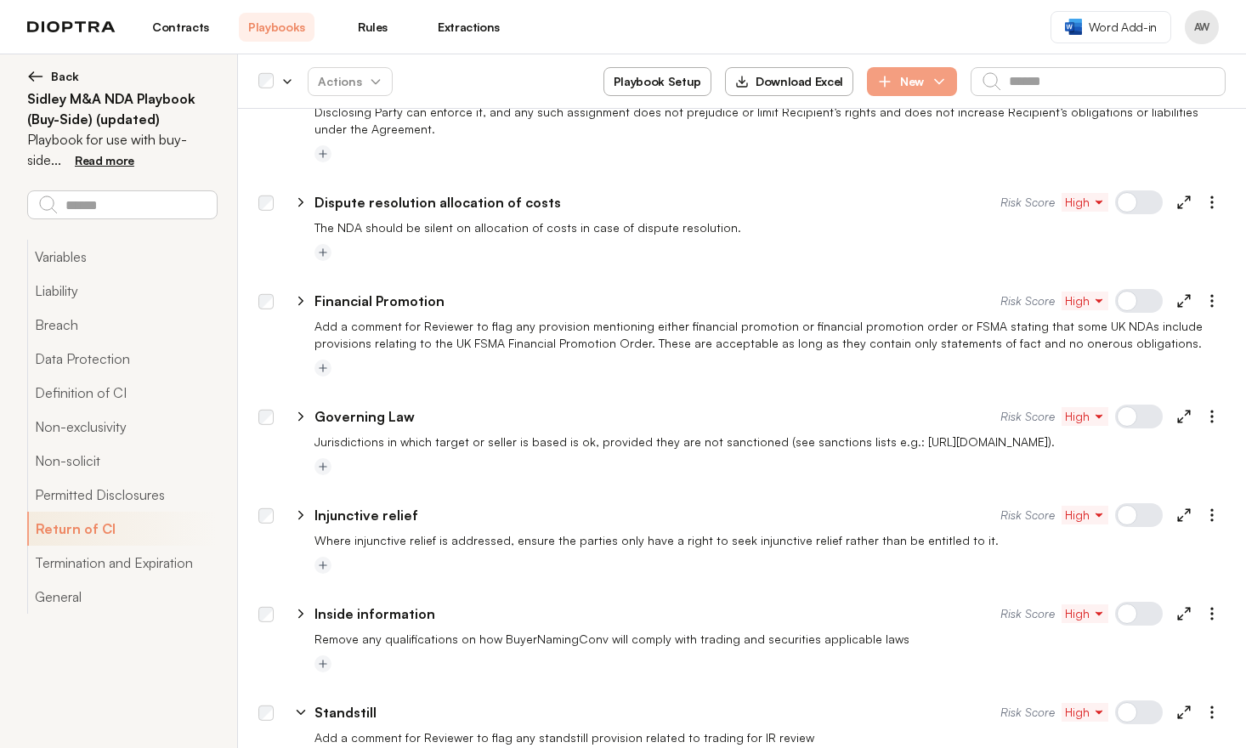
scroll to position [3850, 0]
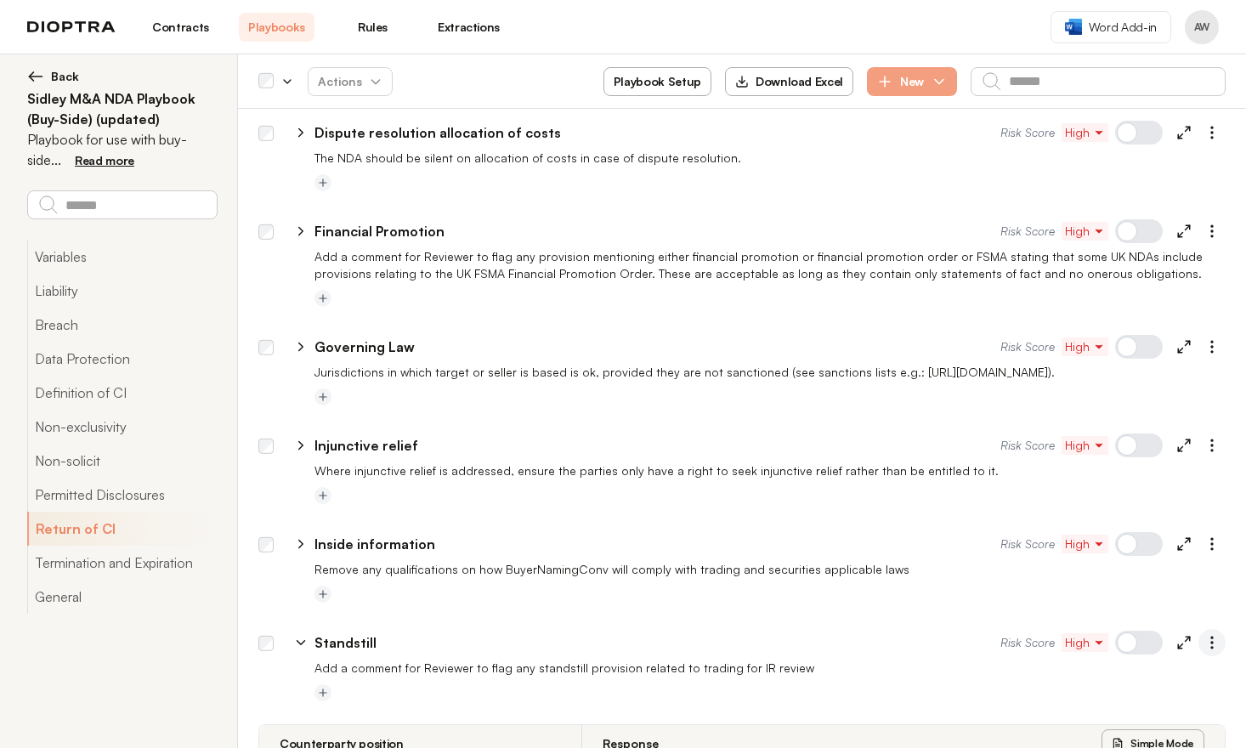
click at [1203, 634] on icon "button" at bounding box center [1211, 642] width 17 height 17
click at [908, 632] on div "**********" at bounding box center [657, 642] width 686 height 20
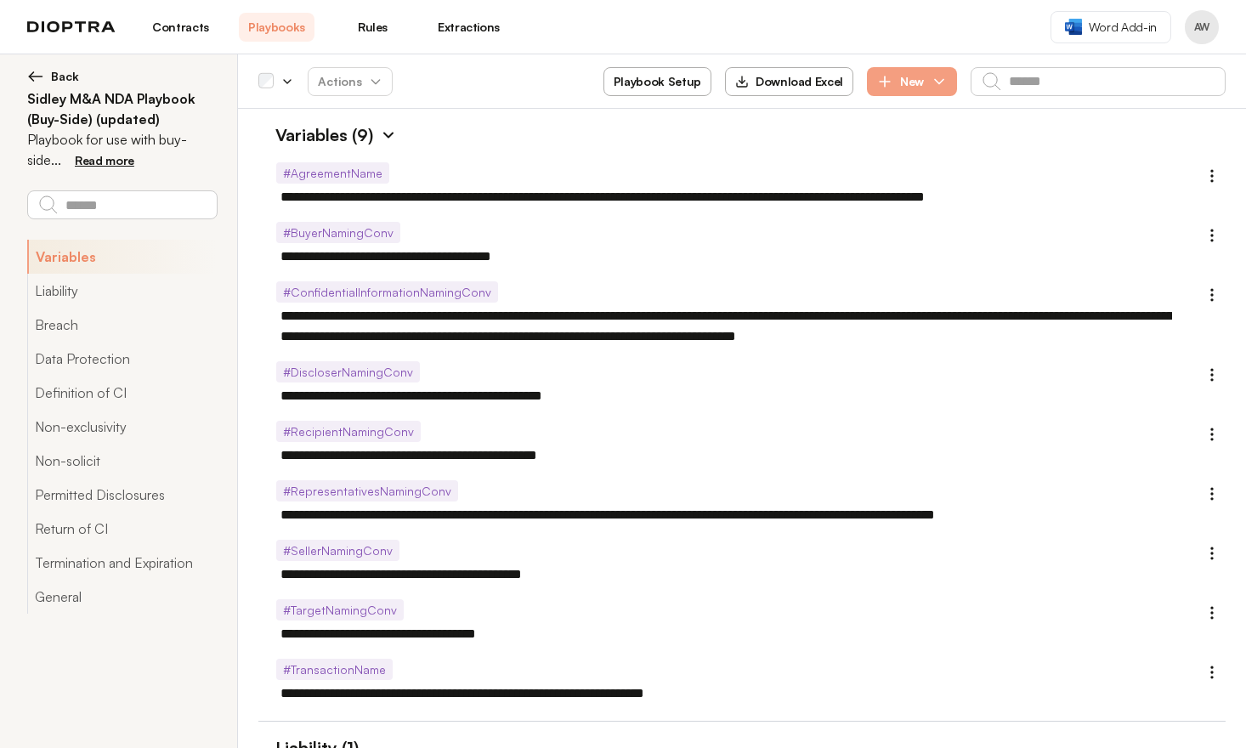
scroll to position [535, 0]
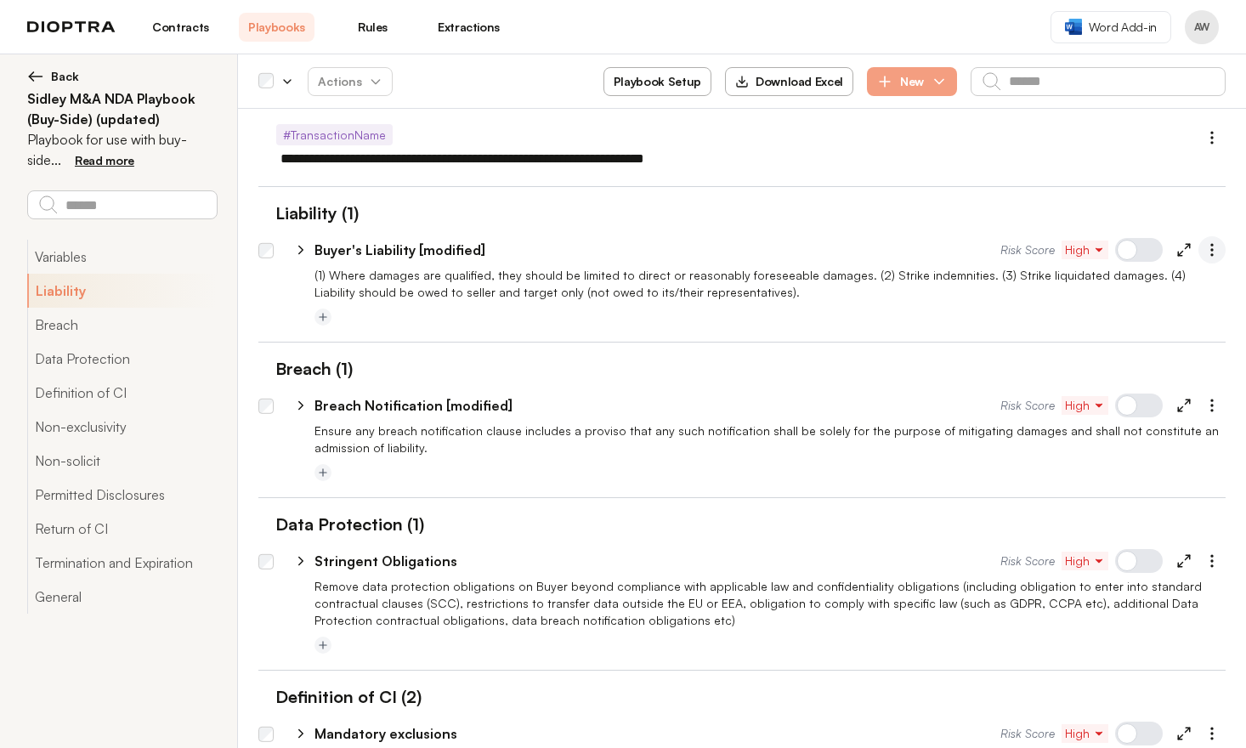
click at [1203, 248] on icon "button" at bounding box center [1211, 249] width 17 height 17
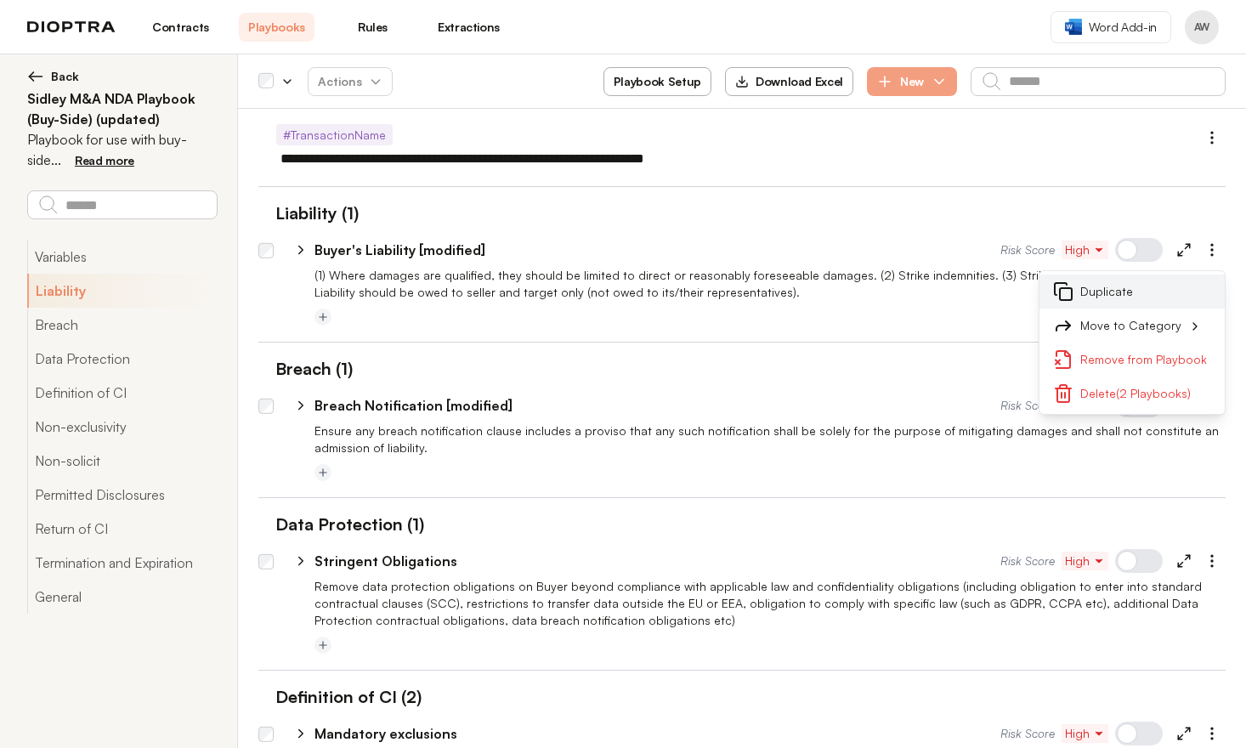
click at [1127, 282] on button "Duplicate" at bounding box center [1131, 292] width 185 height 34
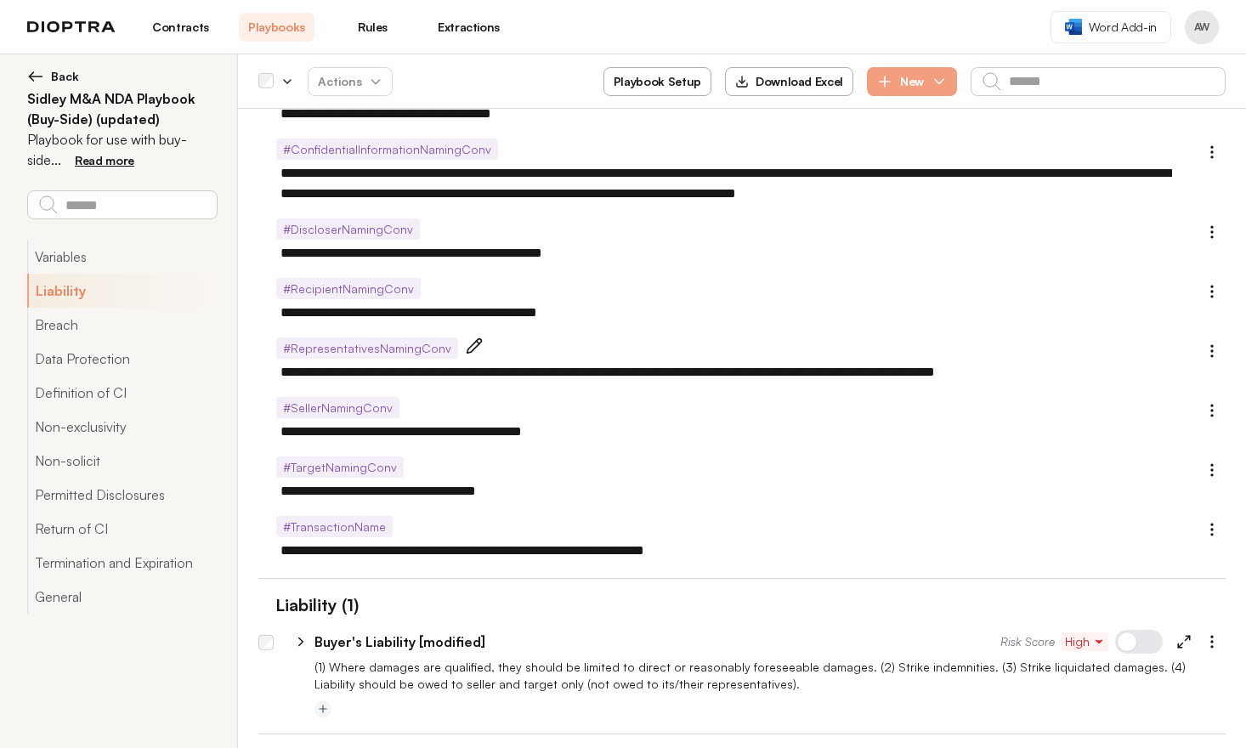
scroll to position [271, 0]
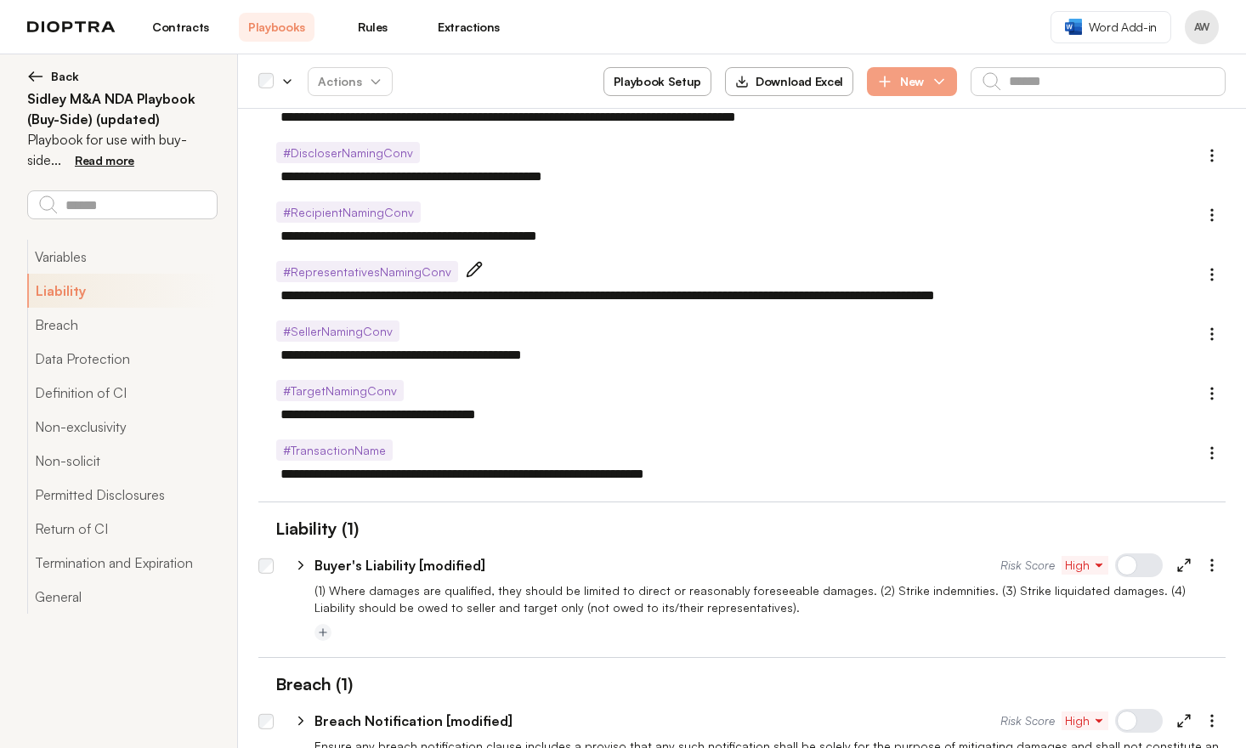
type textarea "*"
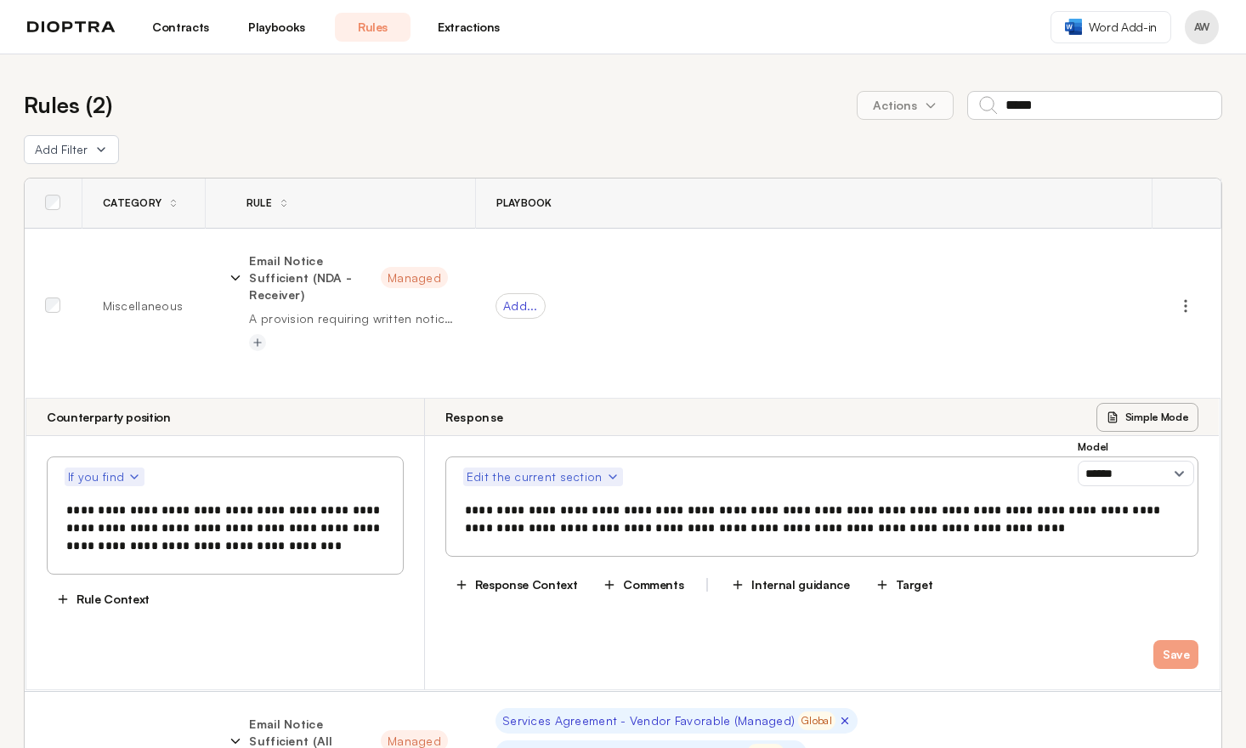
select select "******"
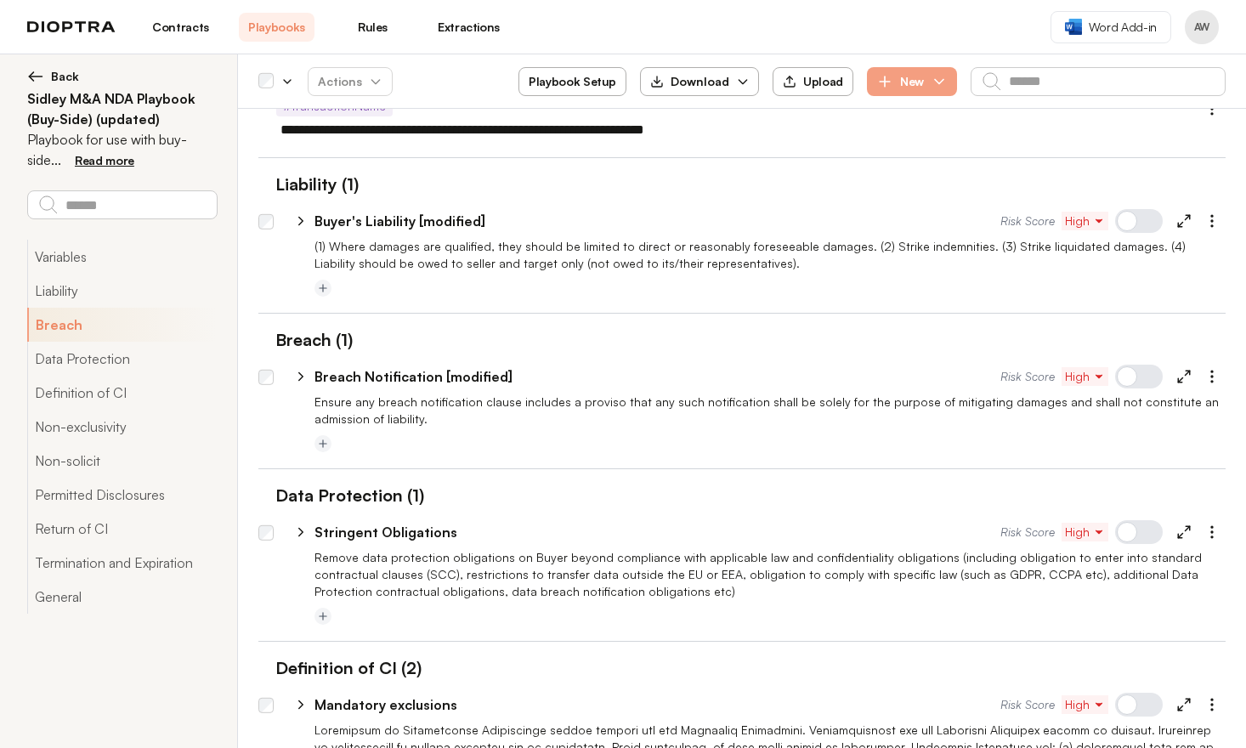
scroll to position [563, 0]
click at [1203, 225] on icon "button" at bounding box center [1211, 221] width 17 height 17
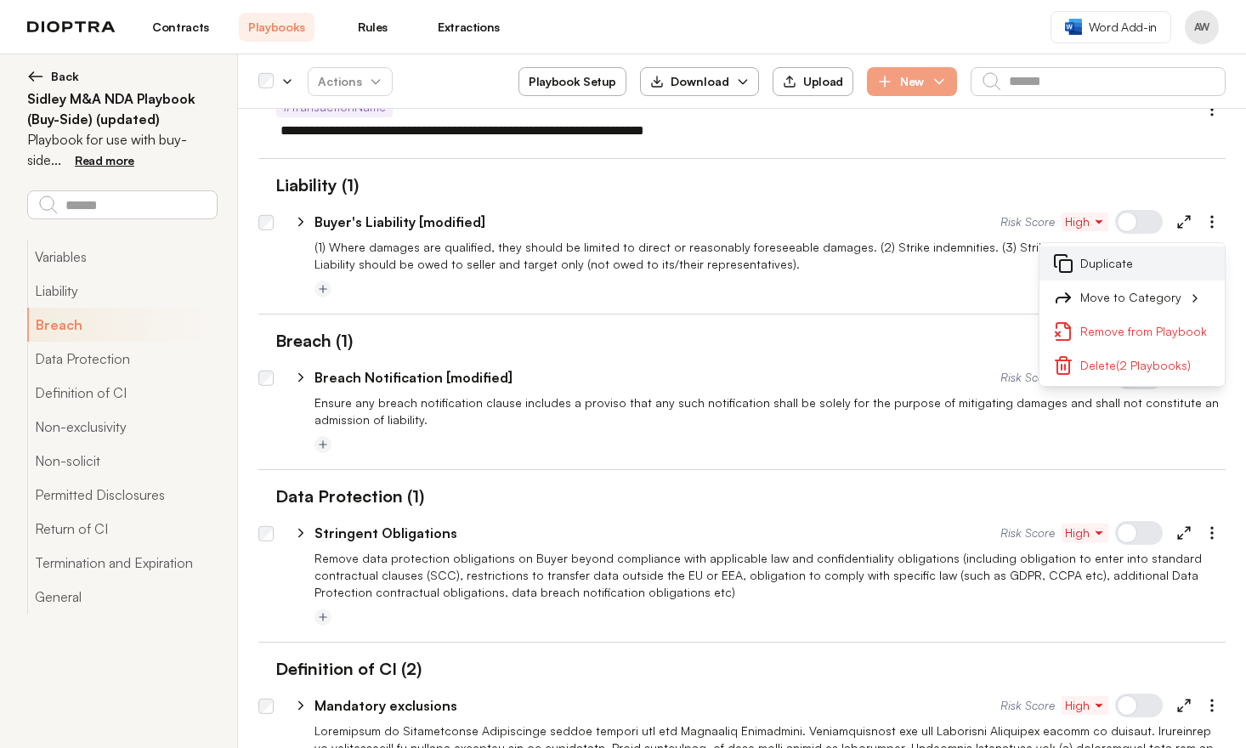
click at [1115, 268] on button "Duplicate" at bounding box center [1131, 263] width 185 height 34
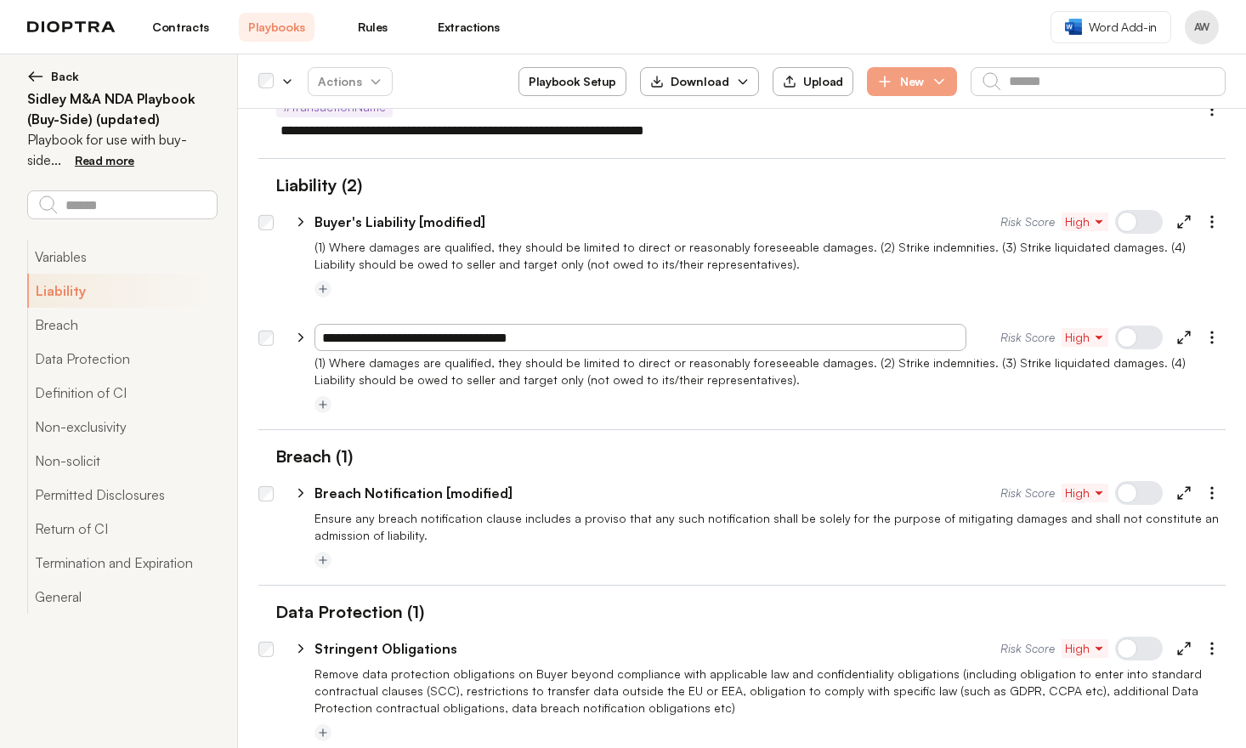
click at [609, 304] on div at bounding box center [741, 307] width 967 height 14
click at [1203, 489] on icon "button" at bounding box center [1211, 492] width 17 height 17
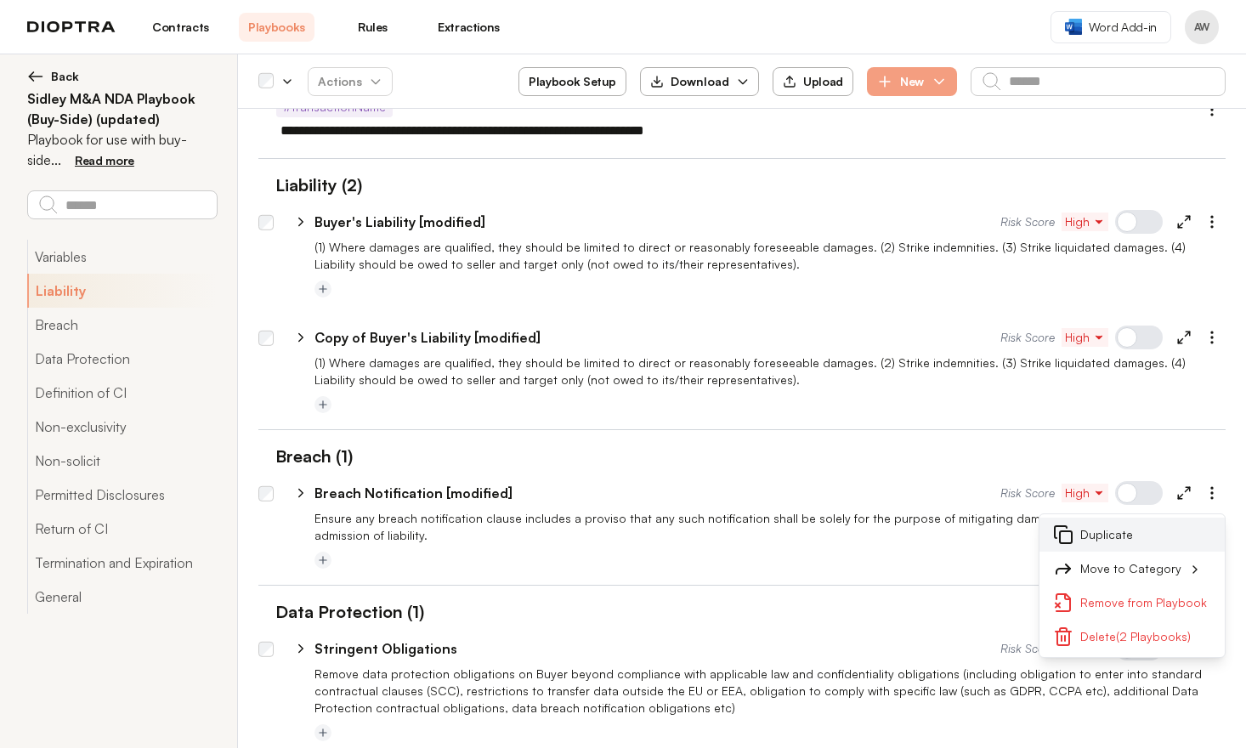
click at [1139, 527] on button "Duplicate" at bounding box center [1131, 535] width 185 height 34
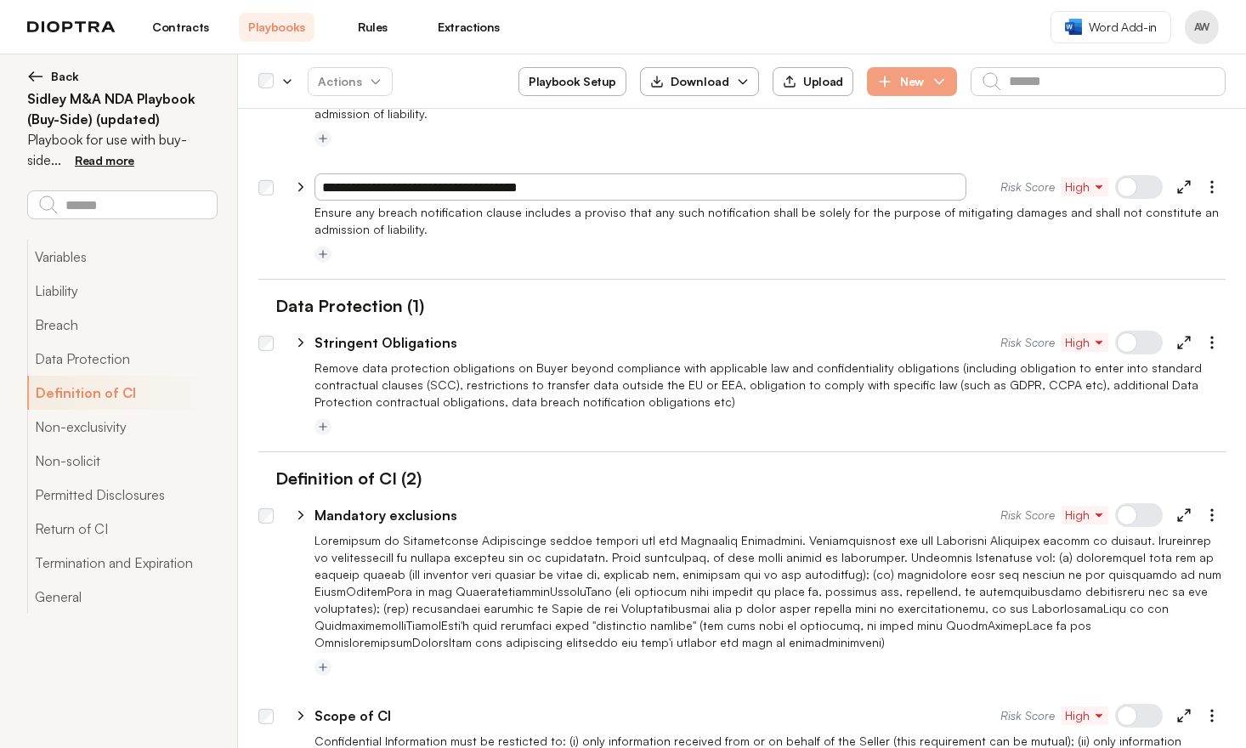
scroll to position [1068, 0]
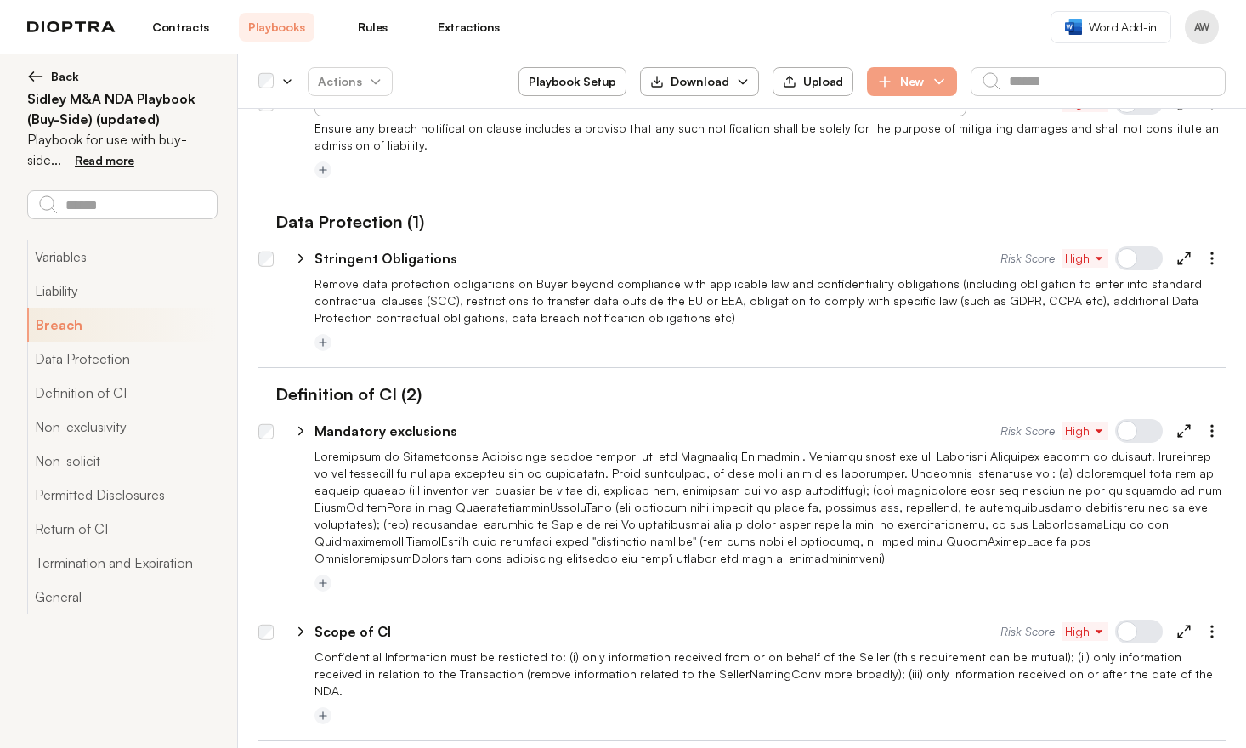
click at [622, 224] on div "Data Protection (1)" at bounding box center [741, 221] width 967 height 25
click at [1203, 260] on icon "button" at bounding box center [1211, 258] width 17 height 17
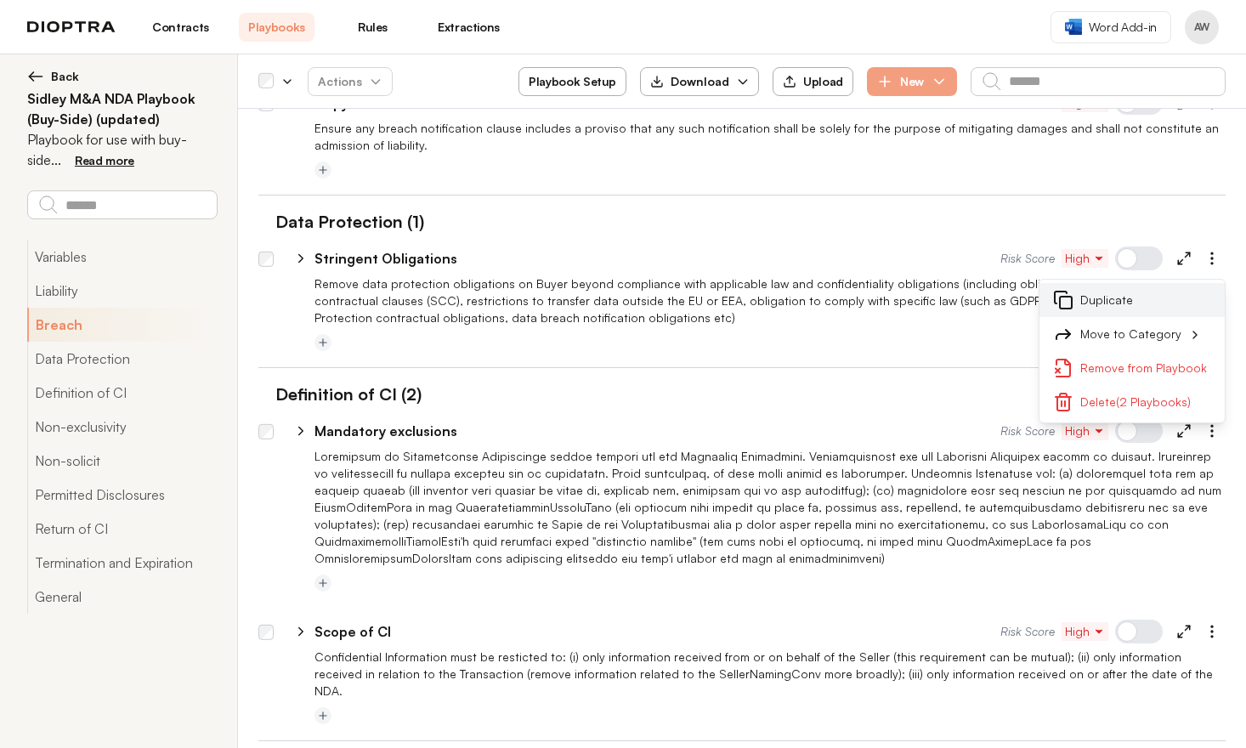
click at [1116, 301] on button "Duplicate" at bounding box center [1131, 300] width 185 height 34
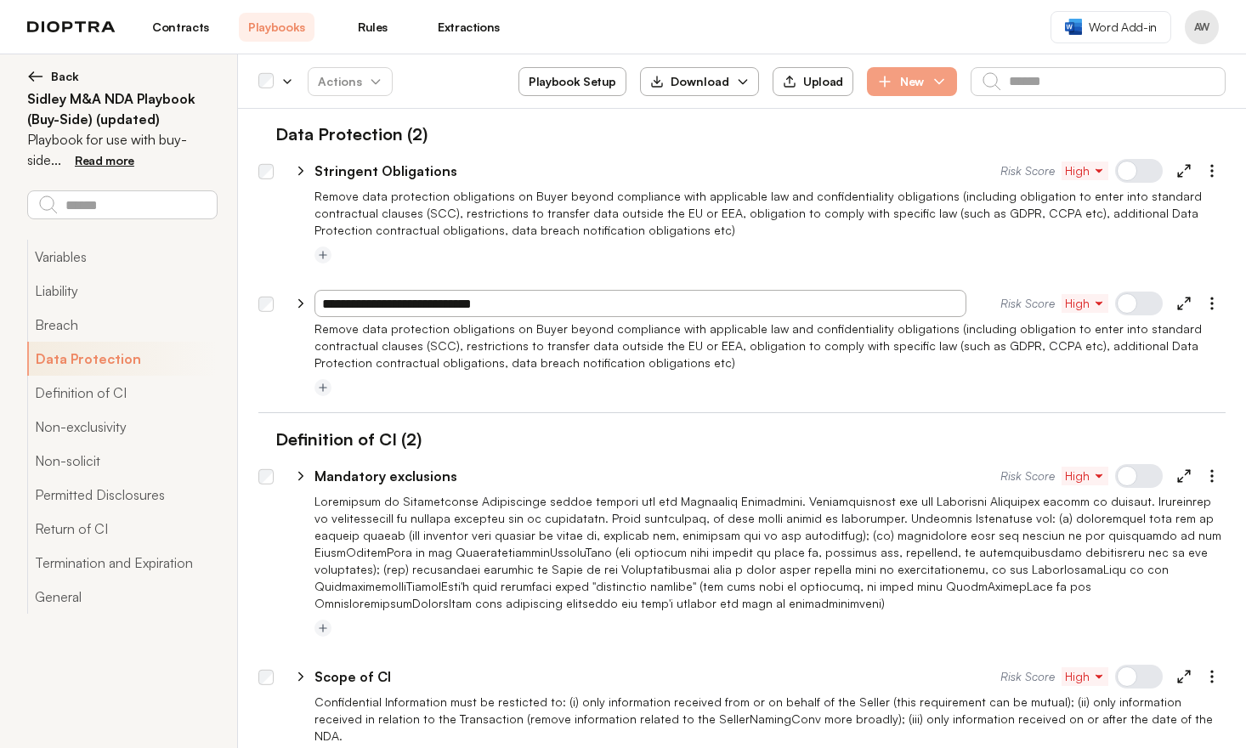
scroll to position [1170, 0]
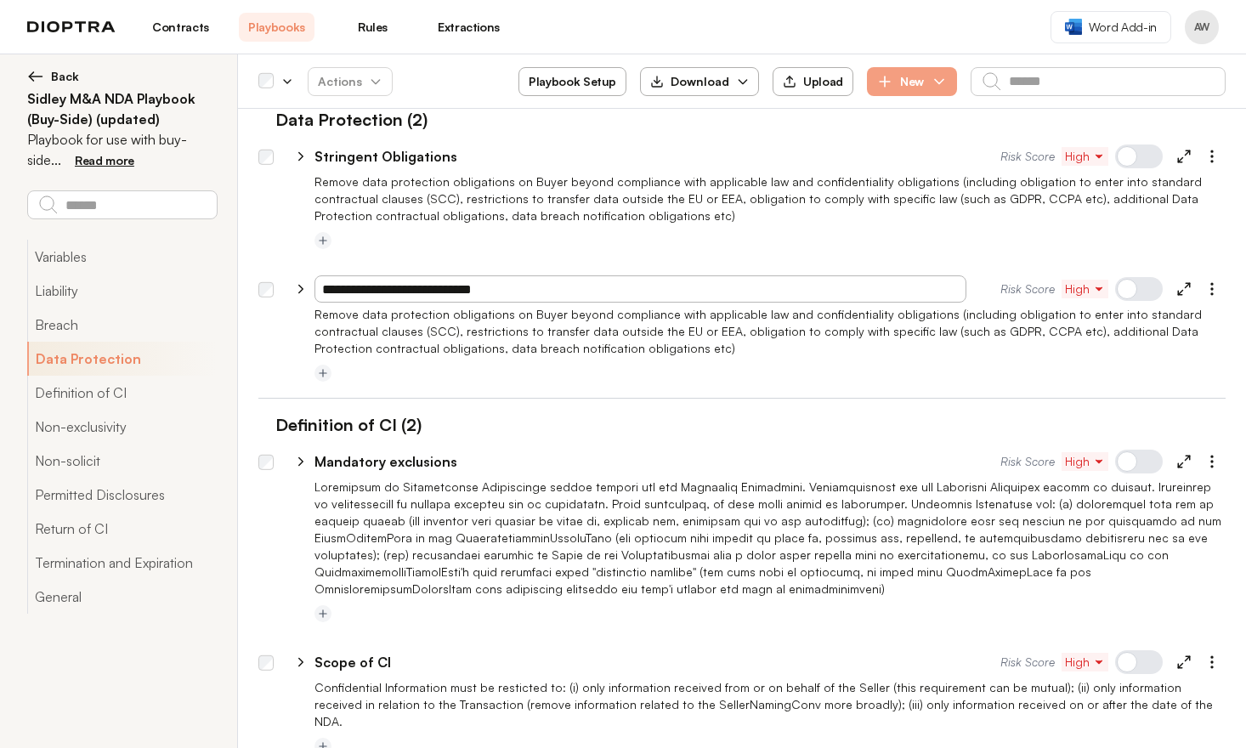
drag, startPoint x: 892, startPoint y: 445, endPoint x: 908, endPoint y: 443, distance: 16.3
click at [893, 445] on div "**********" at bounding box center [750, 458] width 952 height 41
click at [1212, 461] on button "button" at bounding box center [1211, 461] width 27 height 27
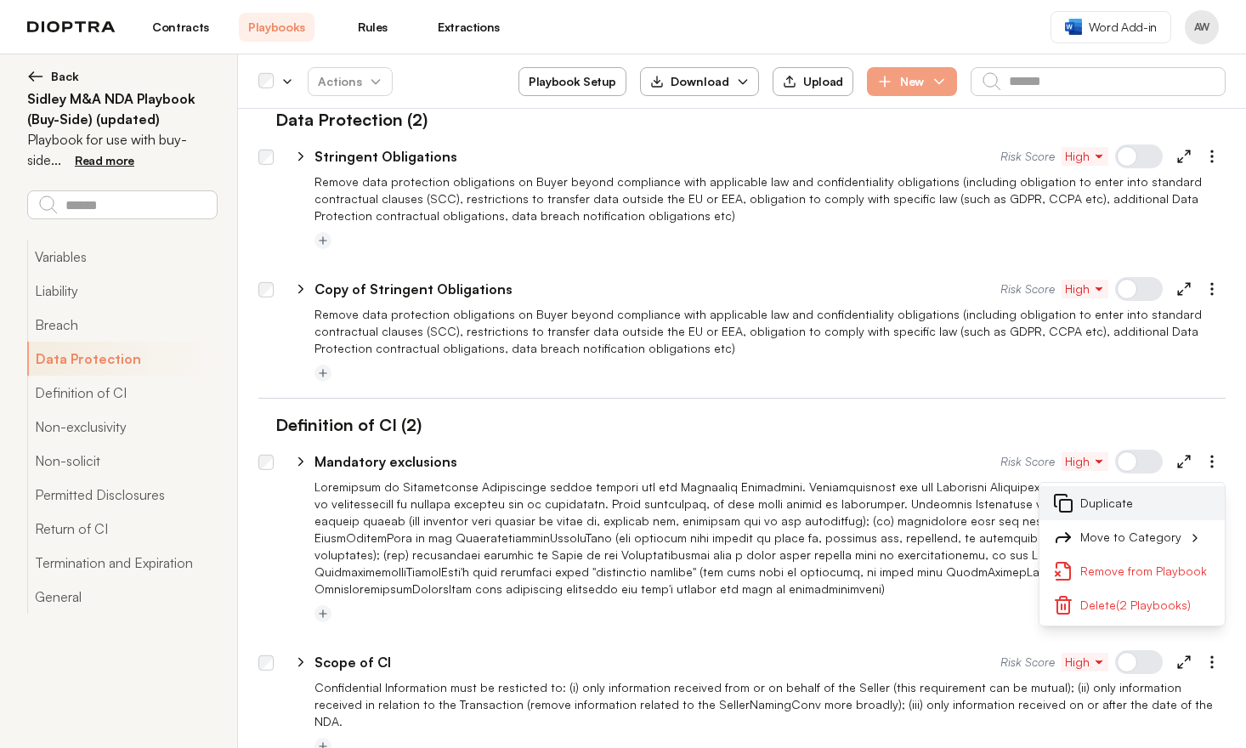
click at [1130, 506] on button "Duplicate" at bounding box center [1131, 503] width 185 height 34
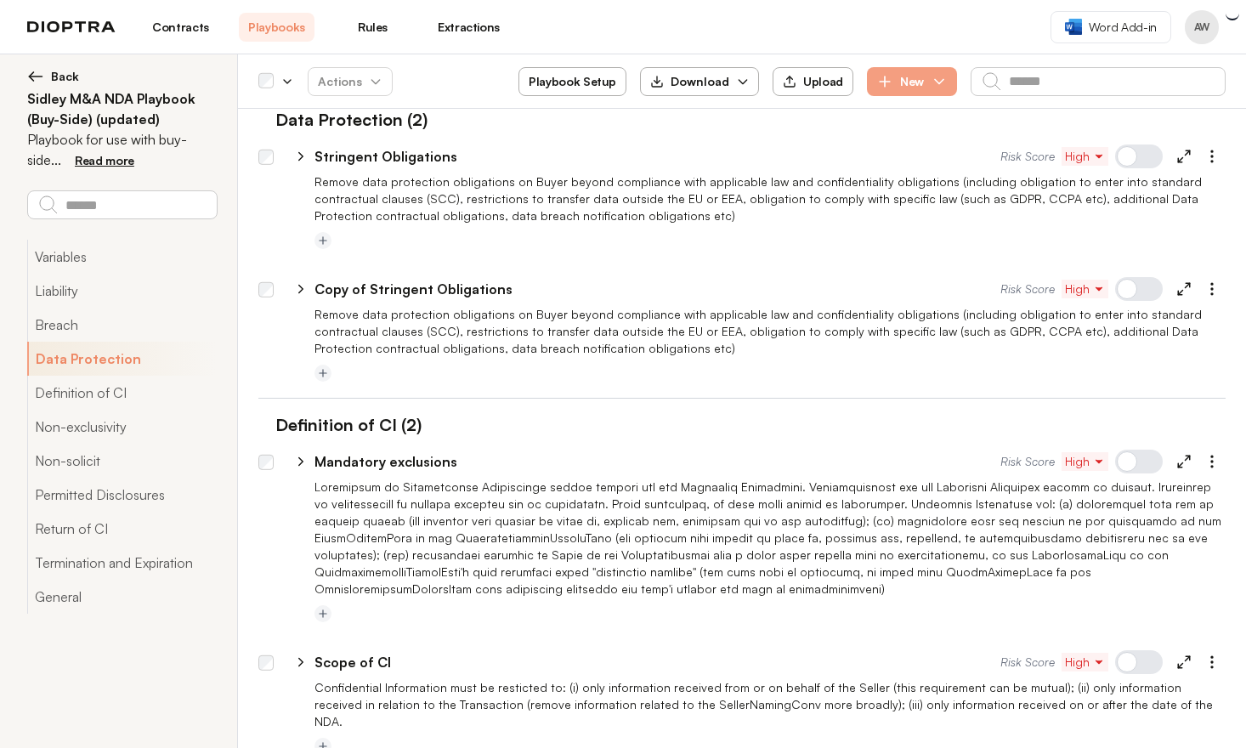
scroll to position [1547, 0]
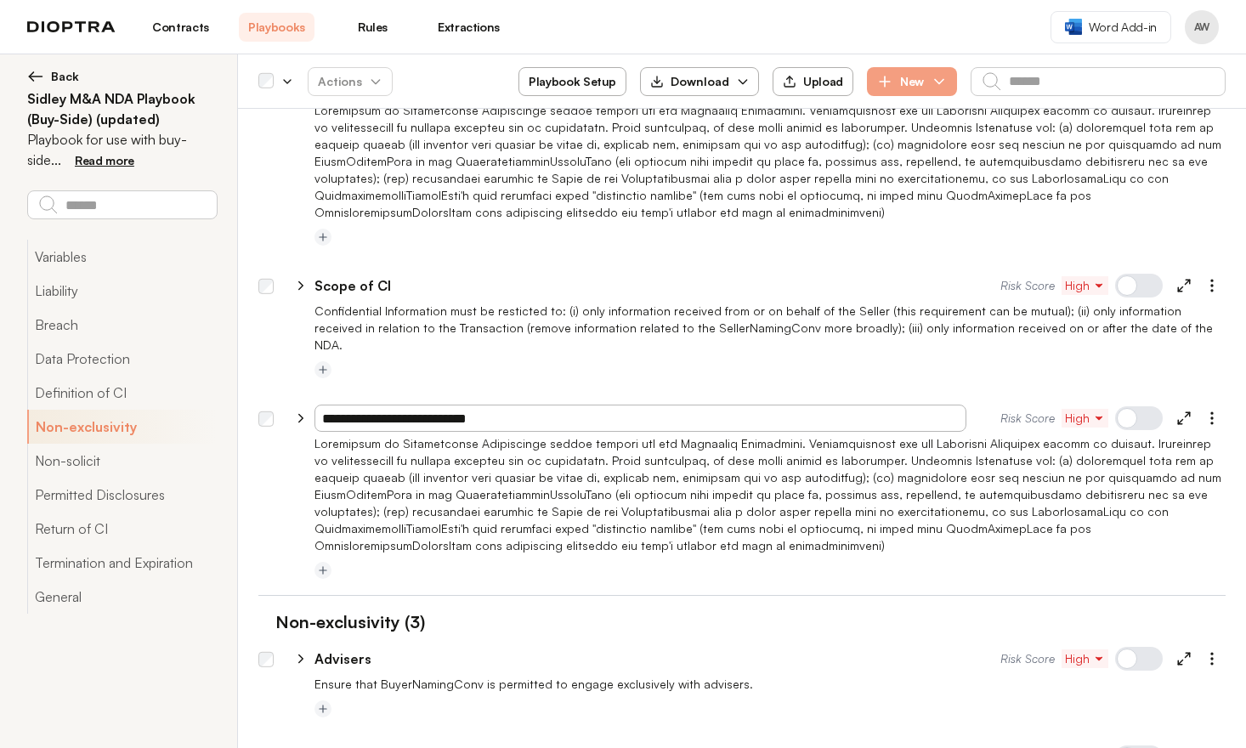
click at [1135, 406] on div at bounding box center [1139, 418] width 48 height 24
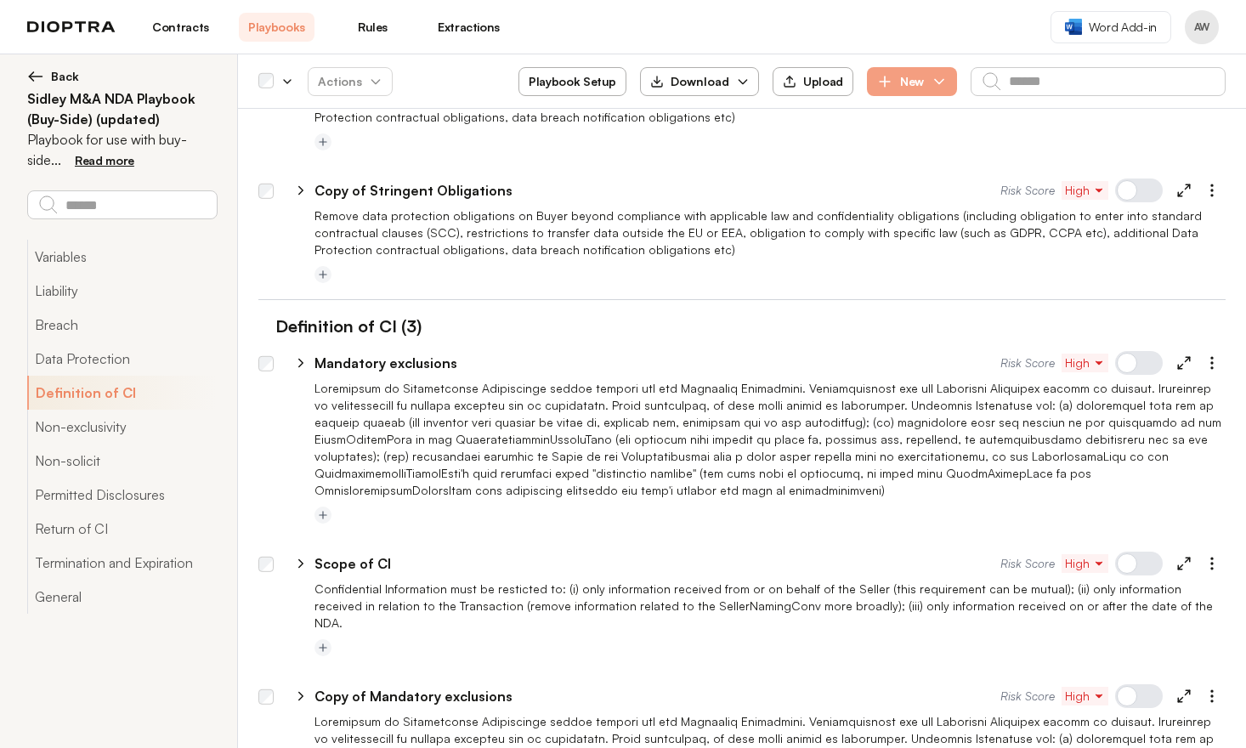
scroll to position [1260, 0]
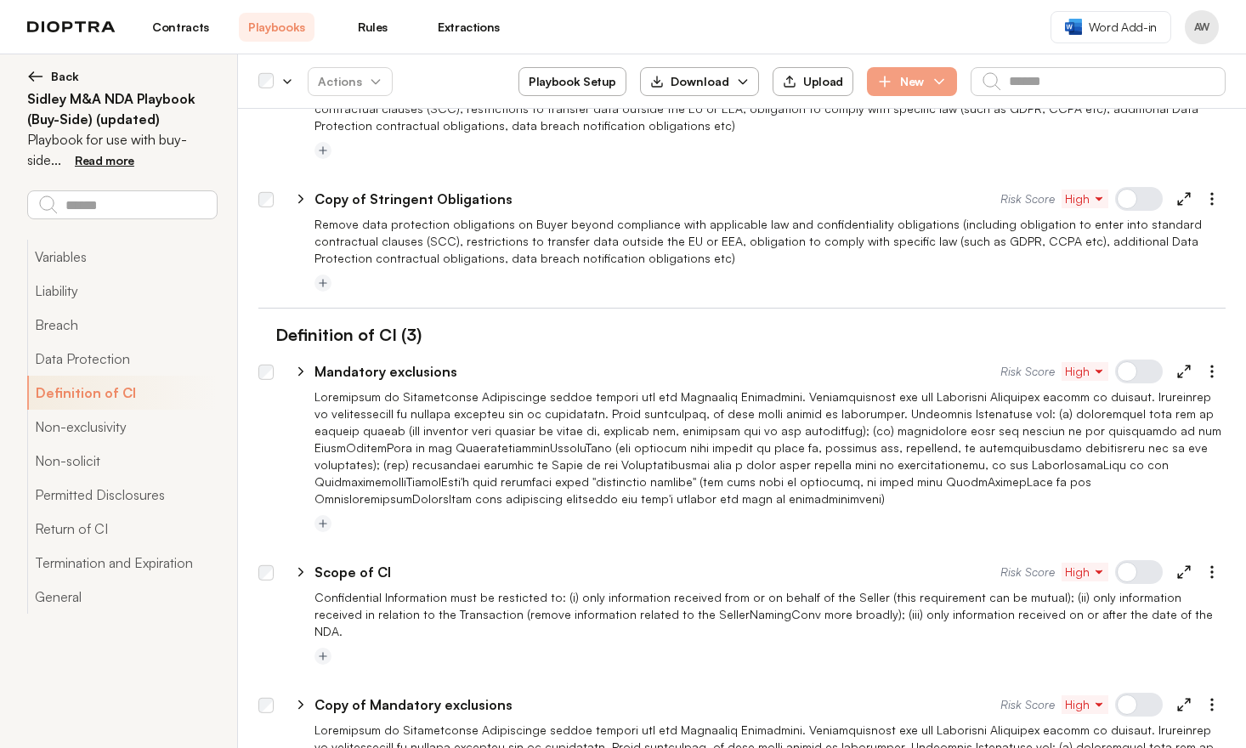
click at [1122, 201] on div at bounding box center [1139, 199] width 48 height 24
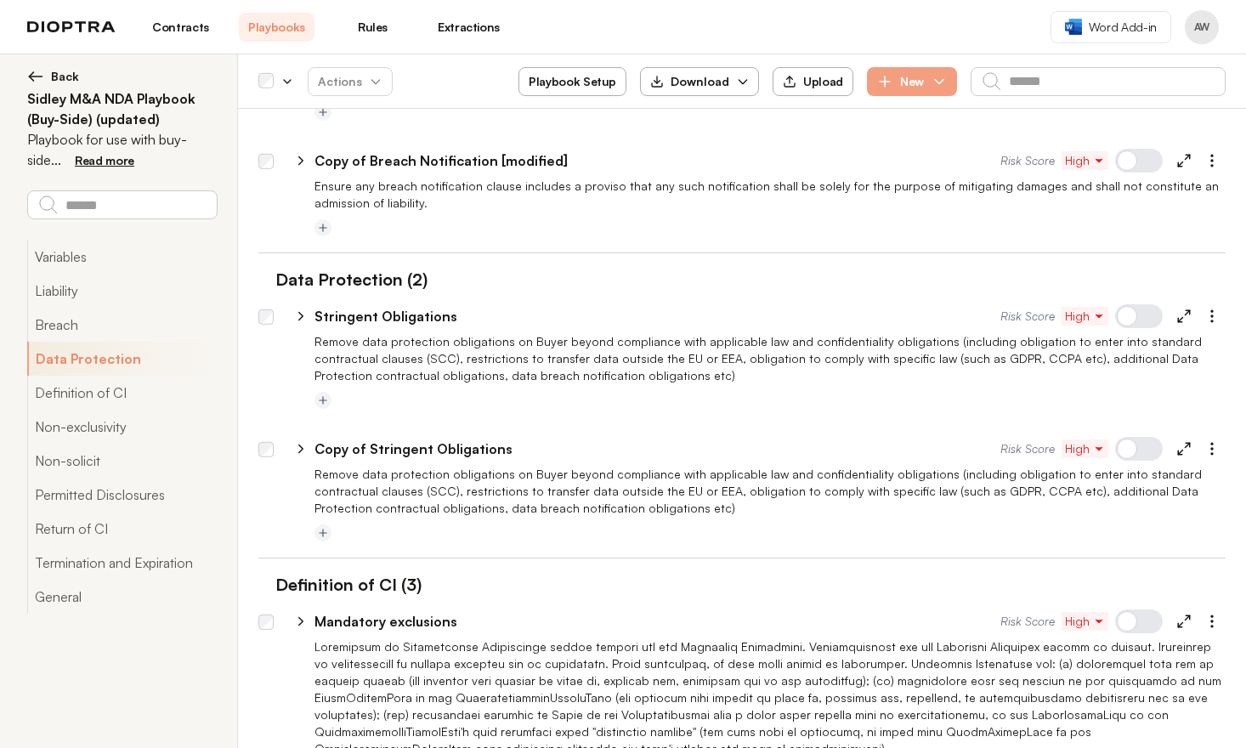
scroll to position [1005, 0]
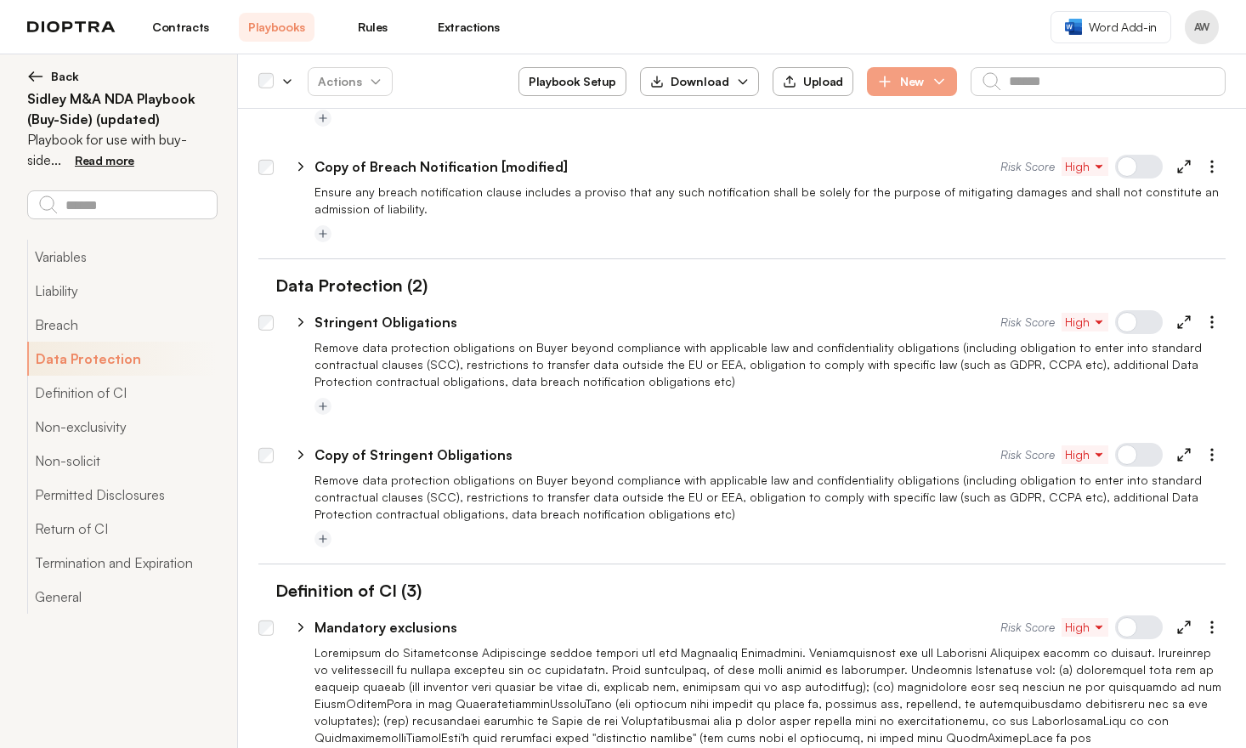
click at [1135, 174] on div at bounding box center [1139, 167] width 48 height 24
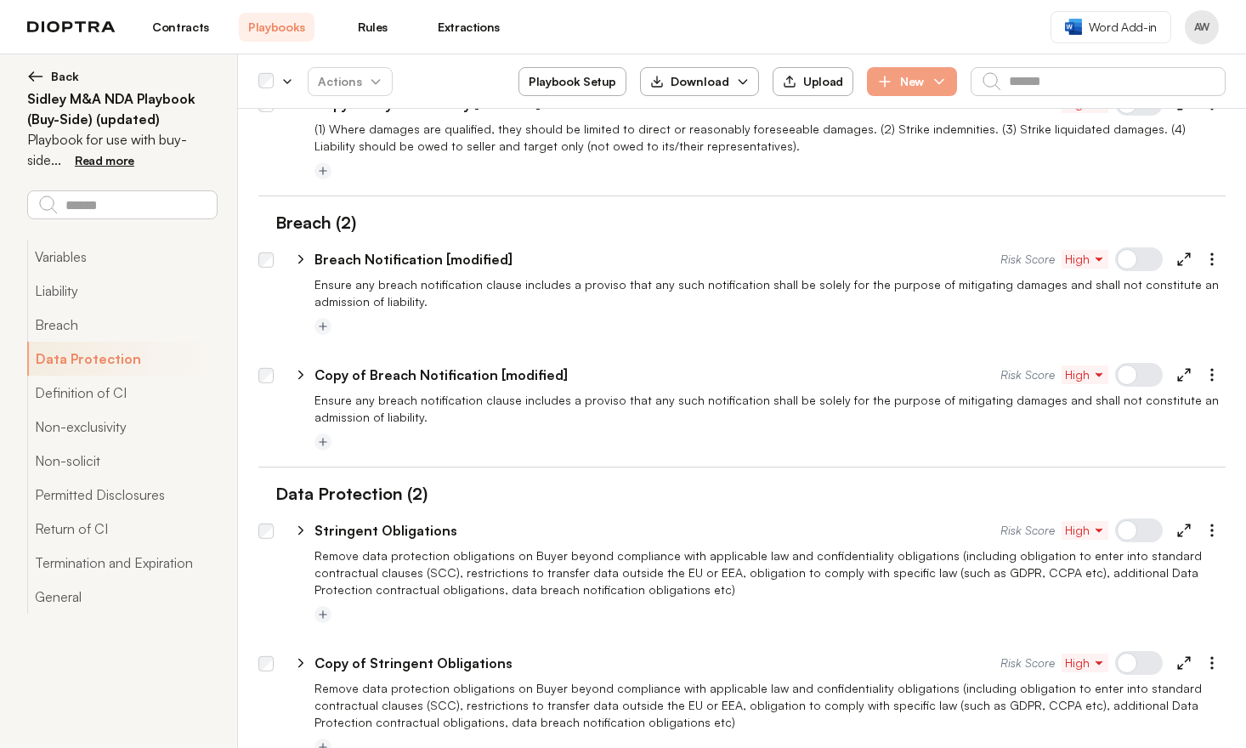
scroll to position [758, 0]
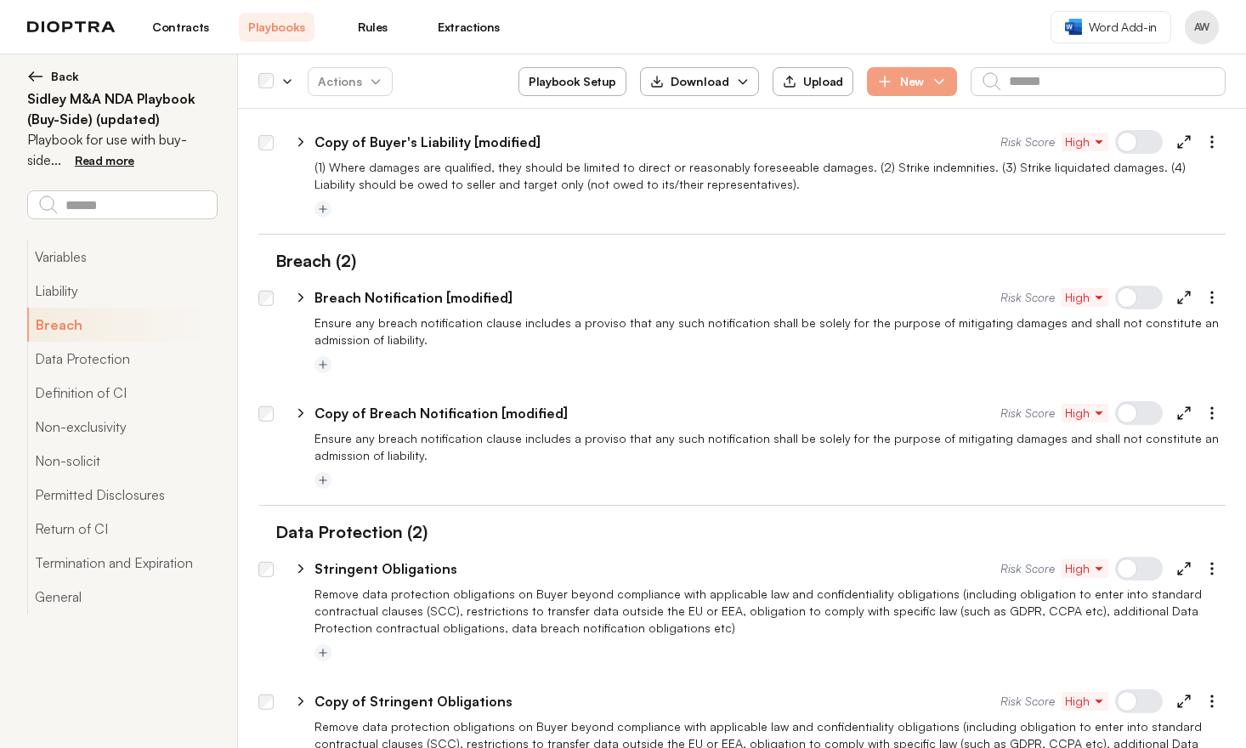
click at [1121, 139] on div at bounding box center [1139, 142] width 48 height 24
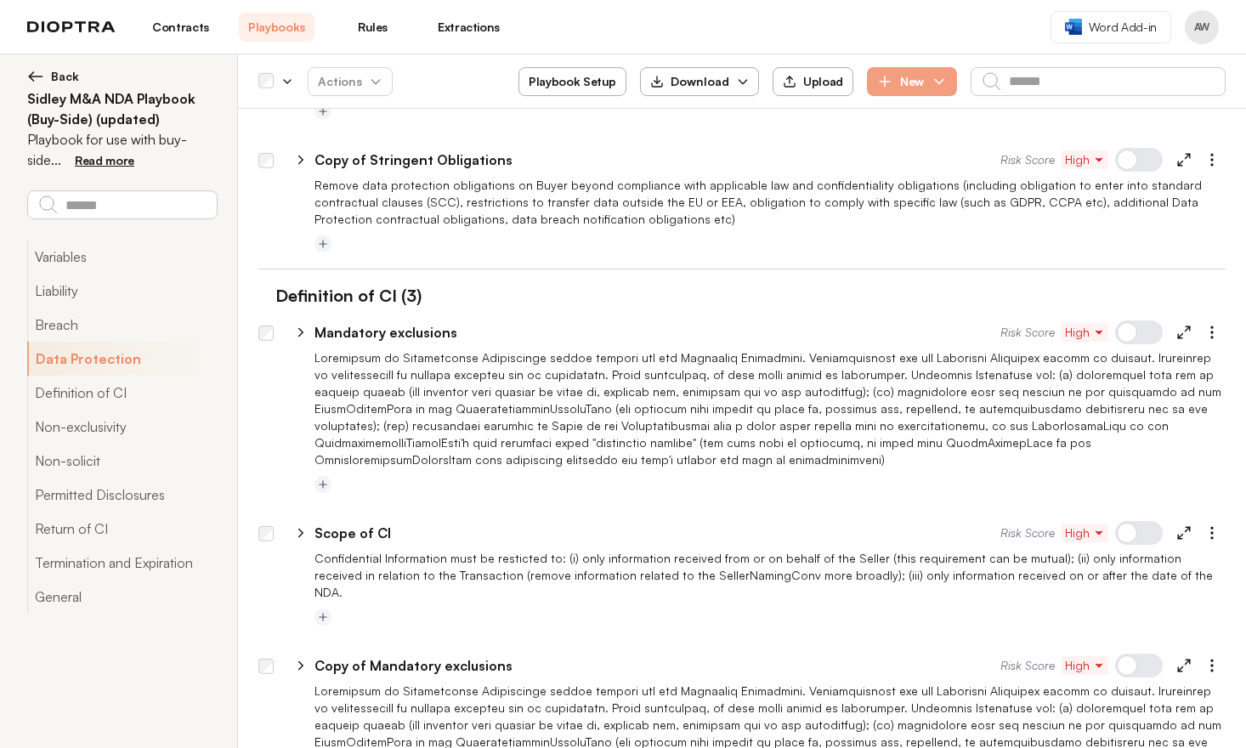
scroll to position [1300, 0]
click at [1203, 331] on icon "button" at bounding box center [1211, 331] width 17 height 17
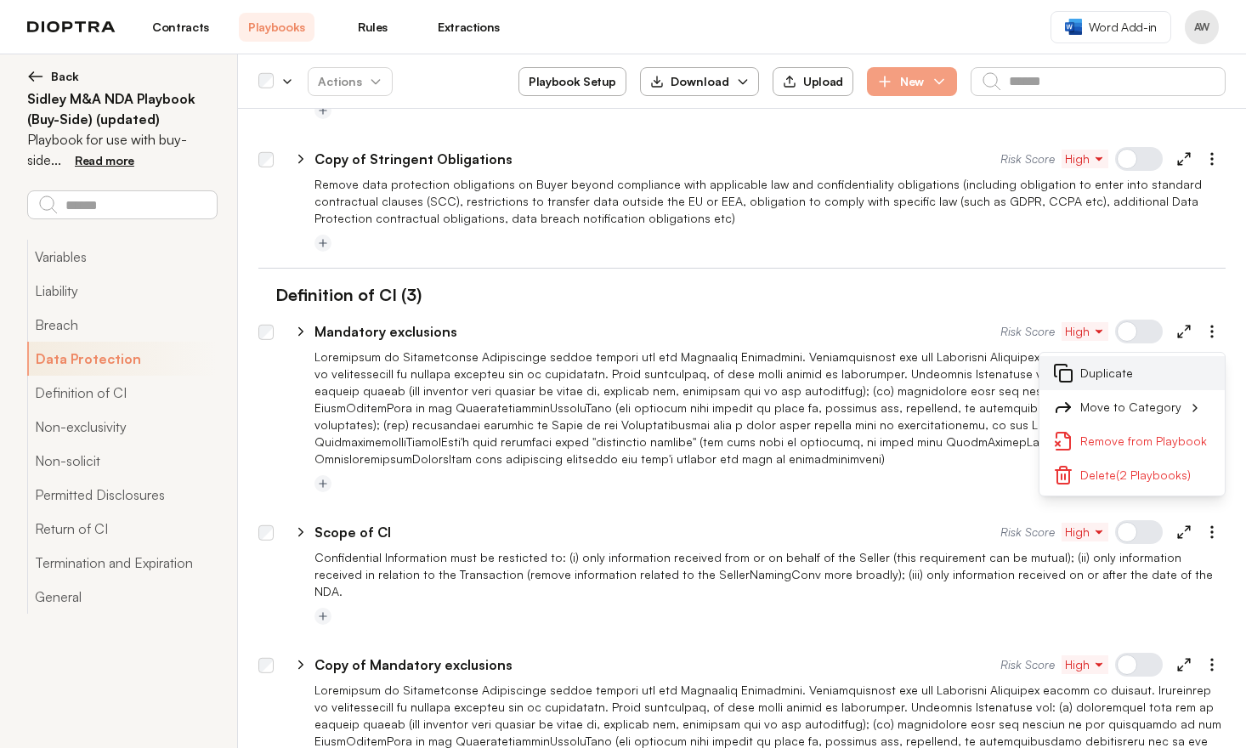
click at [1112, 365] on button "Duplicate" at bounding box center [1131, 373] width 185 height 34
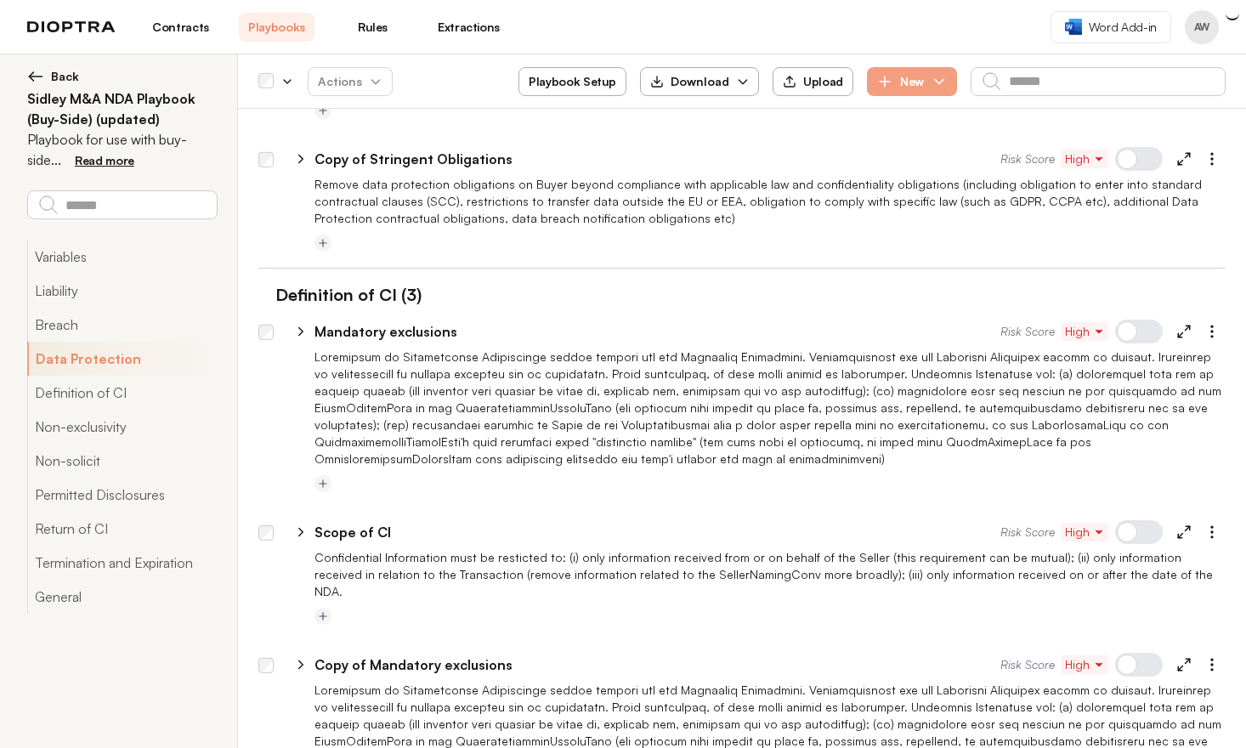
scroll to position [1747, 0]
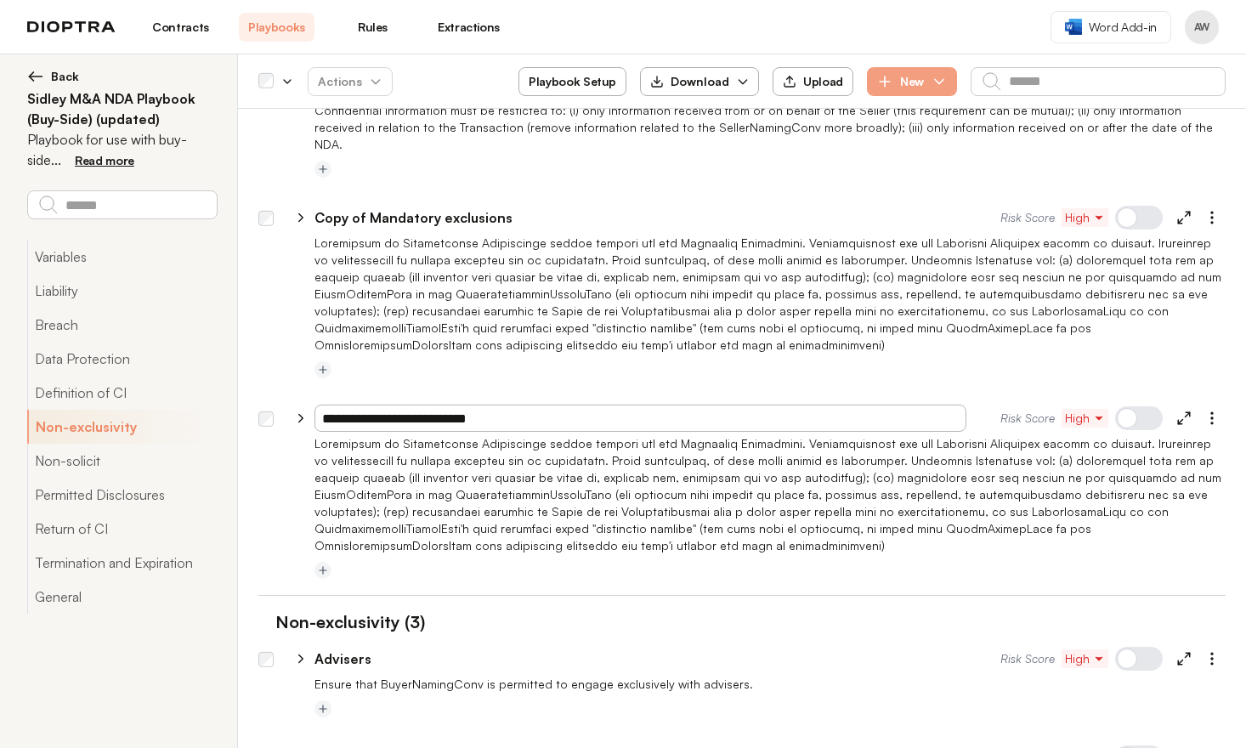
click at [1129, 406] on div at bounding box center [1139, 418] width 48 height 24
click at [1088, 360] on div at bounding box center [769, 370] width 911 height 20
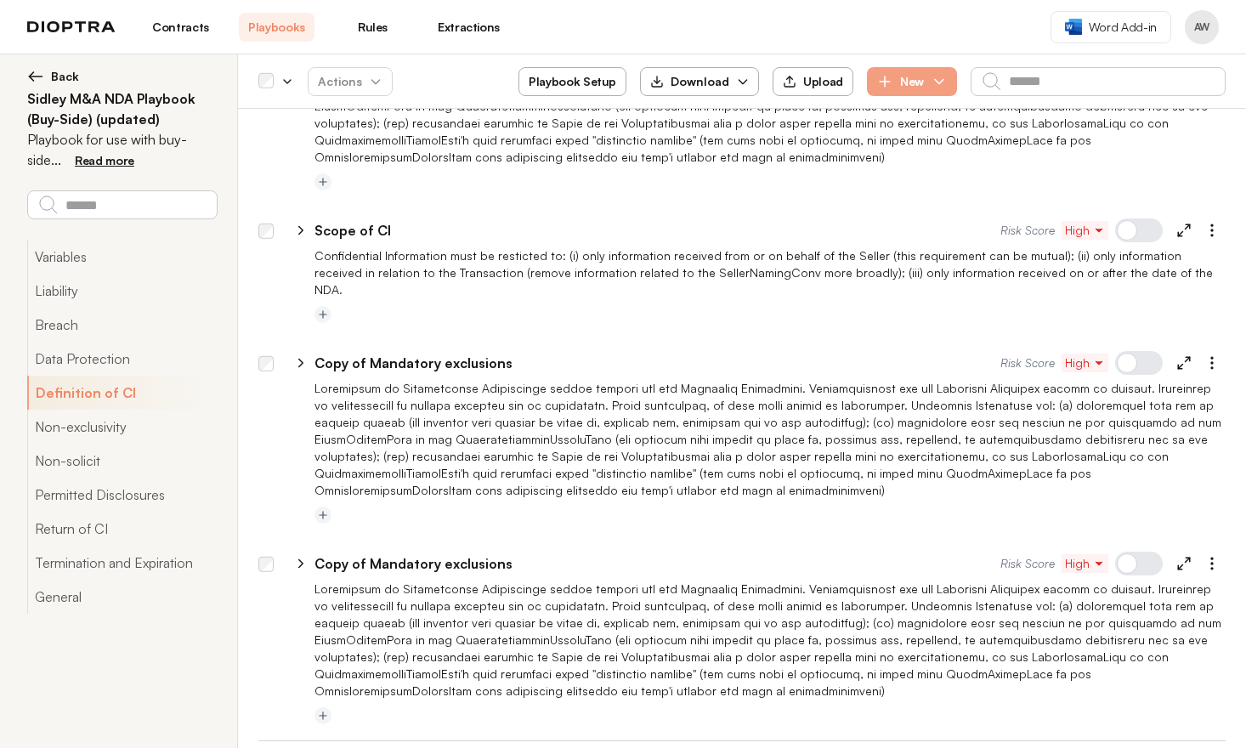
scroll to position [1621, 0]
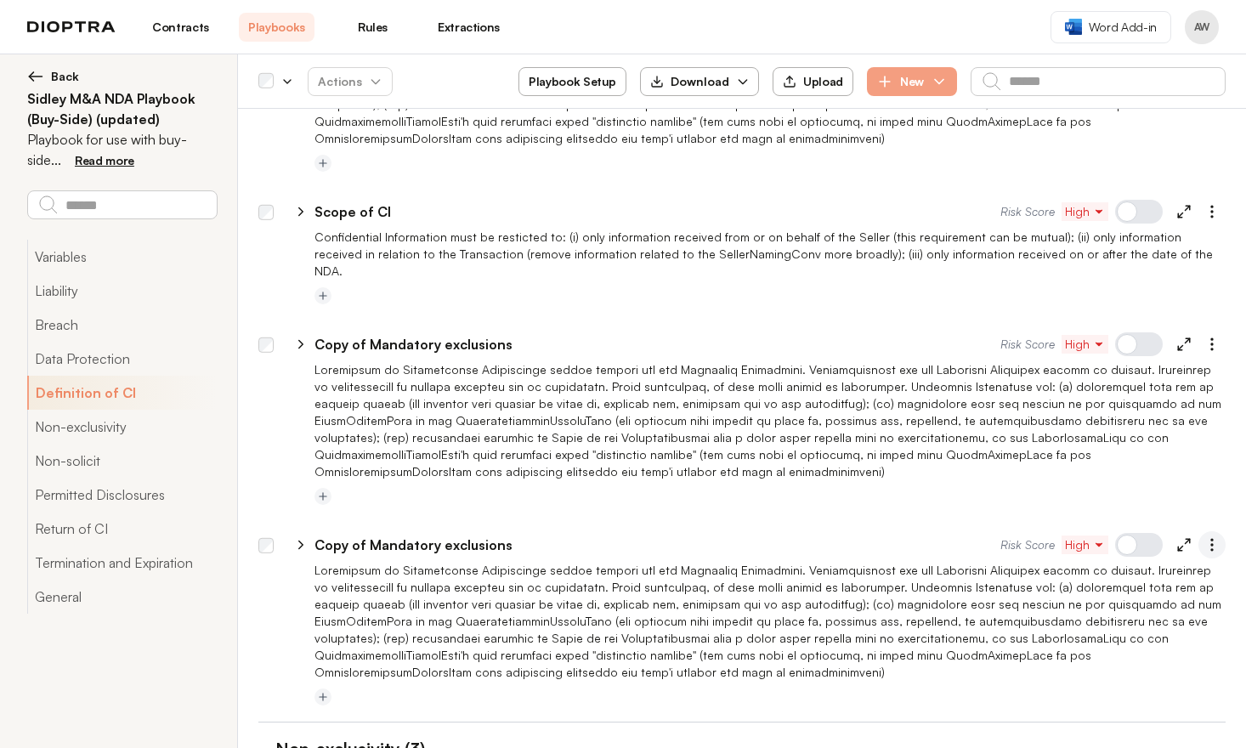
click at [1203, 536] on icon "button" at bounding box center [1211, 544] width 17 height 17
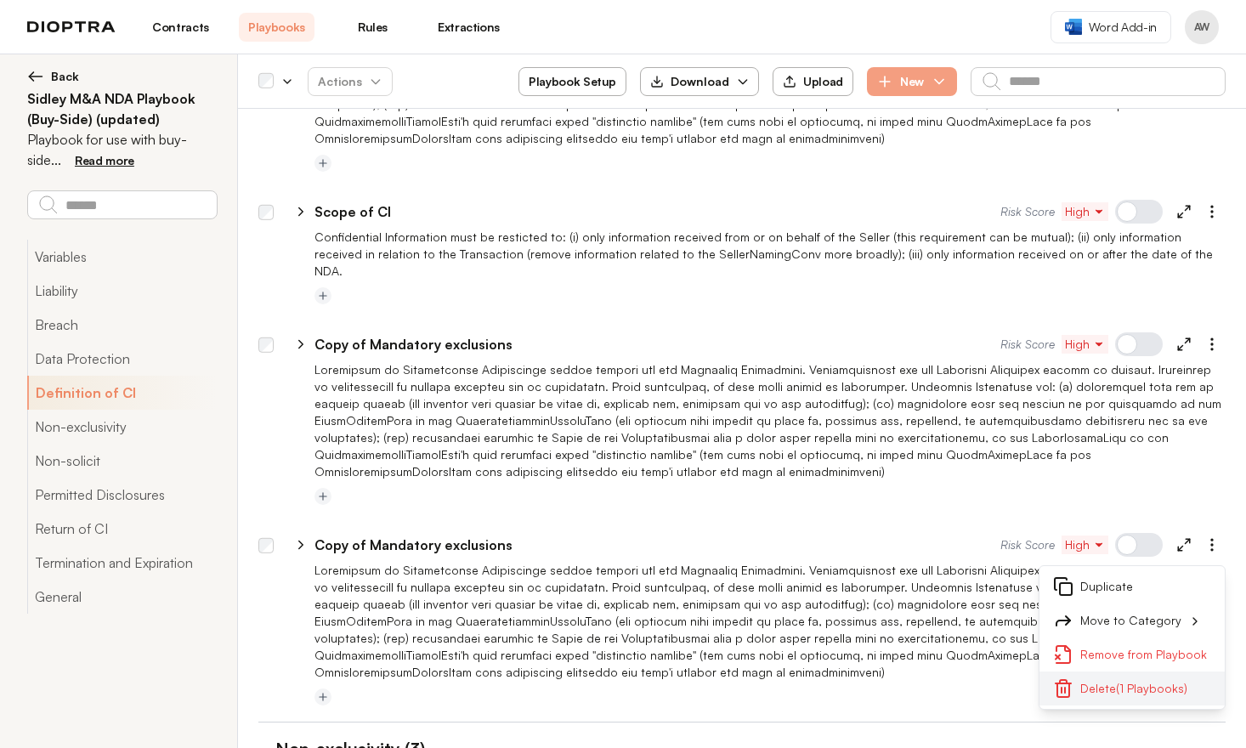
click at [1124, 678] on button "Delete (1 Playbooks)" at bounding box center [1131, 688] width 185 height 34
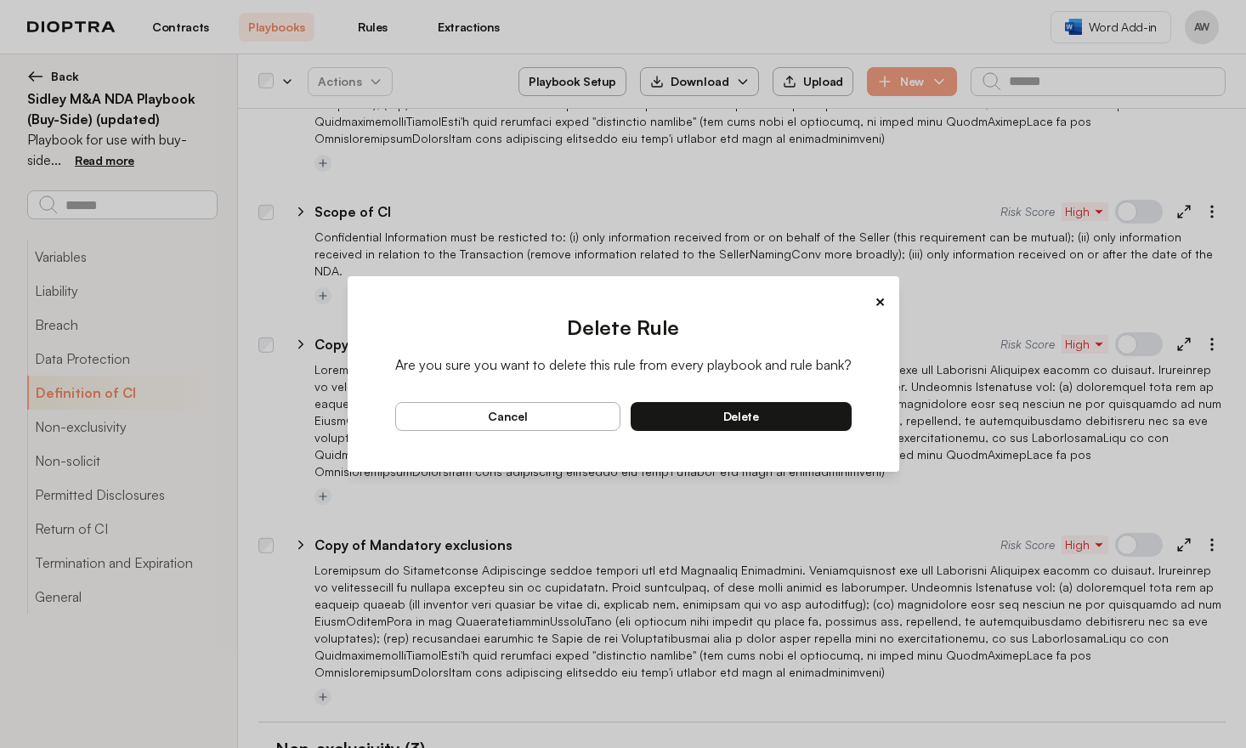
click at [790, 420] on button "delete" at bounding box center [741, 416] width 221 height 29
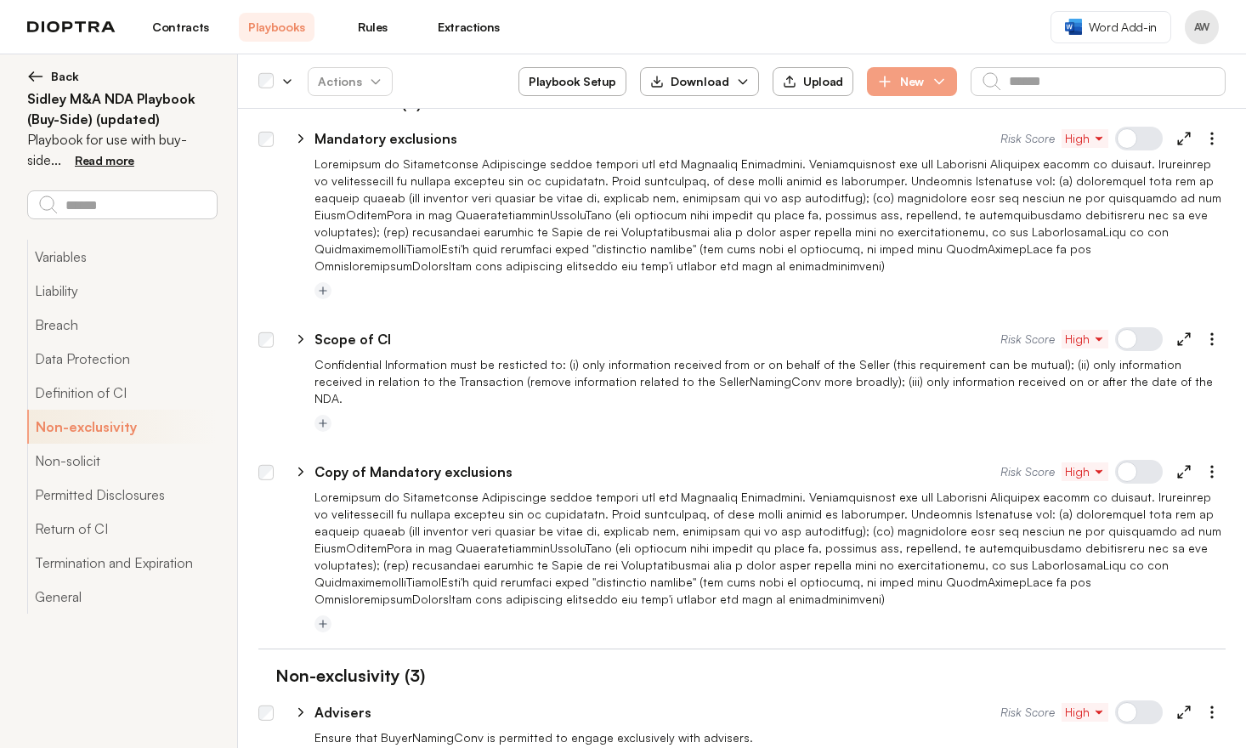
scroll to position [1490, 0]
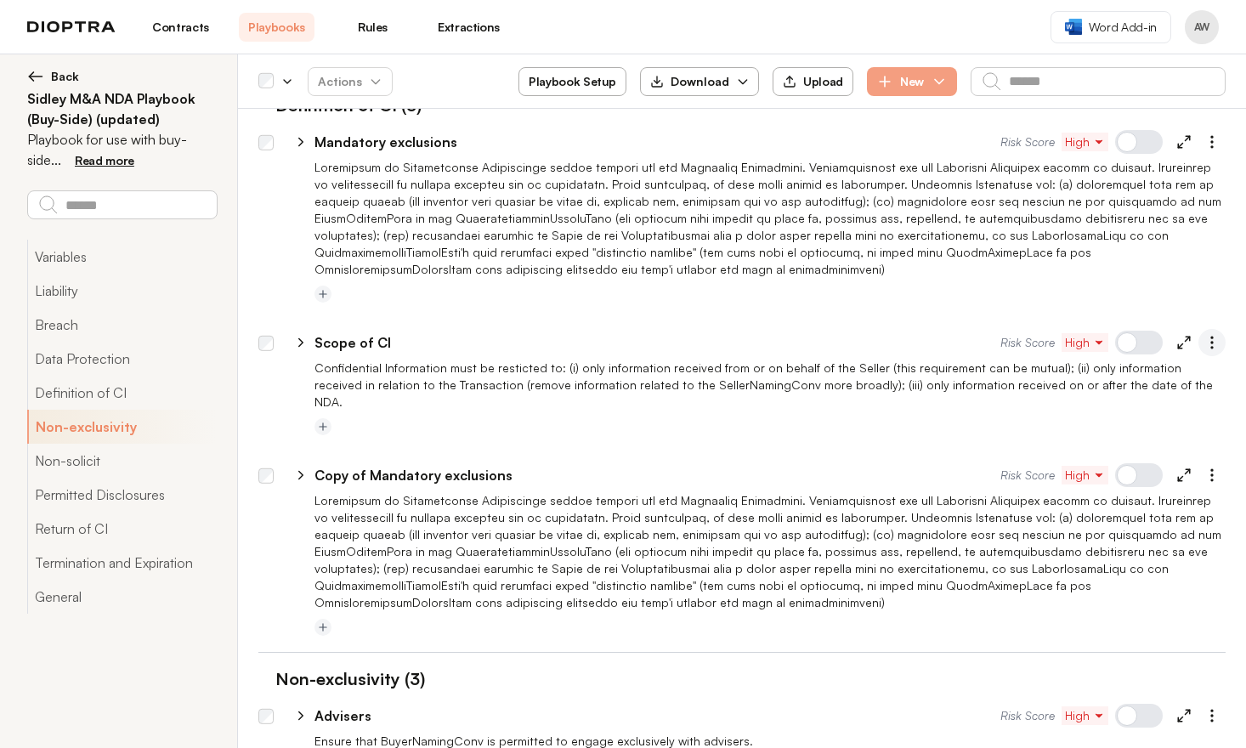
click at [1203, 343] on icon "button" at bounding box center [1211, 342] width 17 height 17
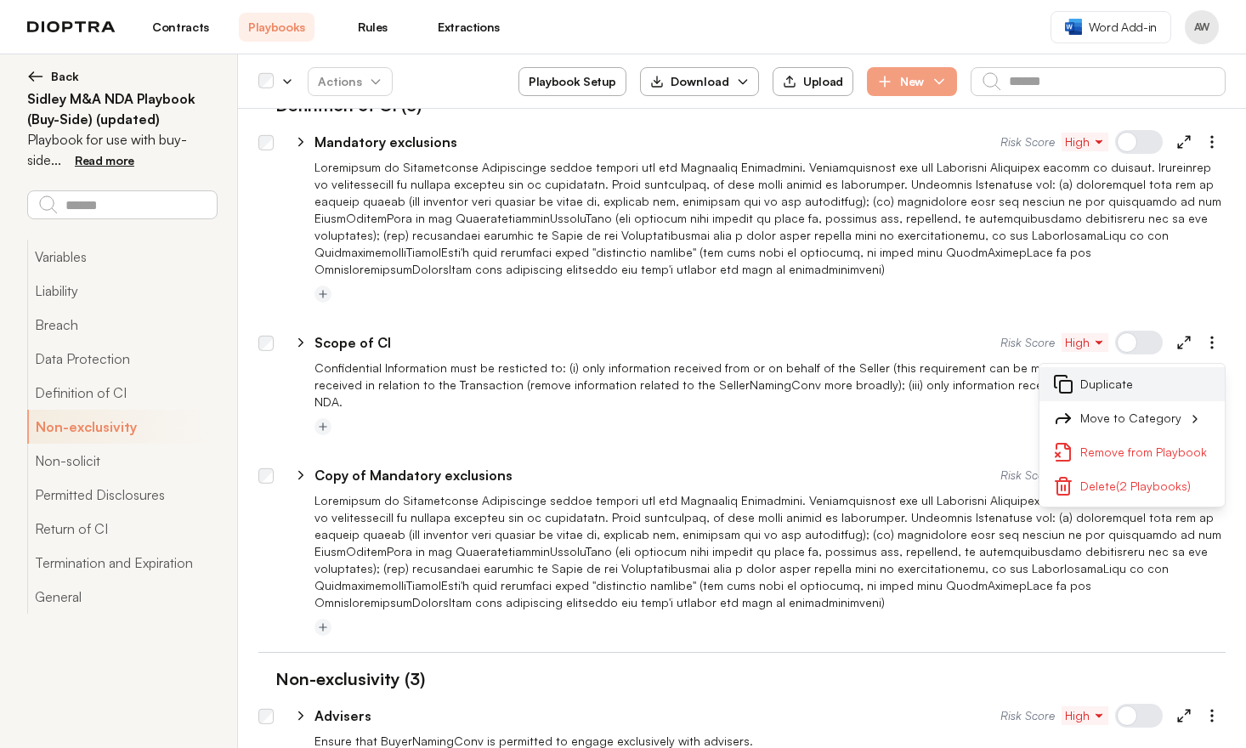
click at [1132, 384] on button "Duplicate" at bounding box center [1131, 384] width 185 height 34
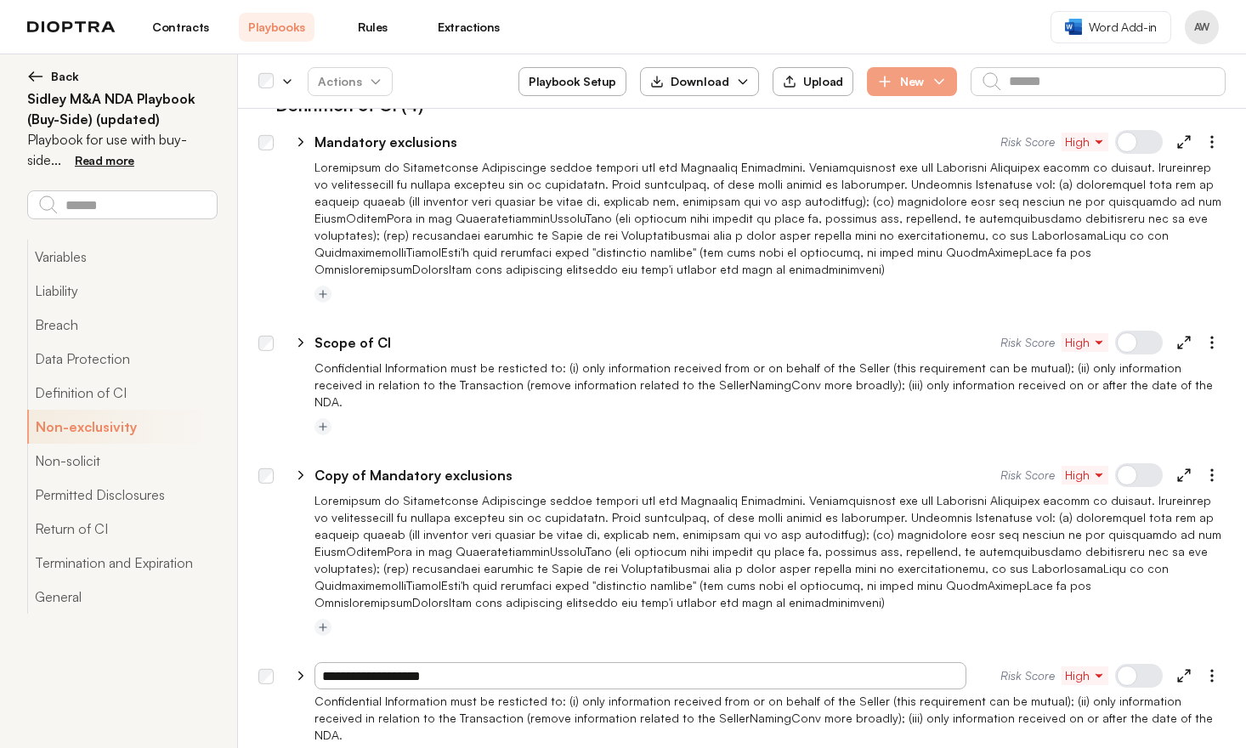
click at [916, 451] on div "**********" at bounding box center [750, 471] width 952 height 41
click at [1122, 664] on div at bounding box center [1139, 676] width 48 height 24
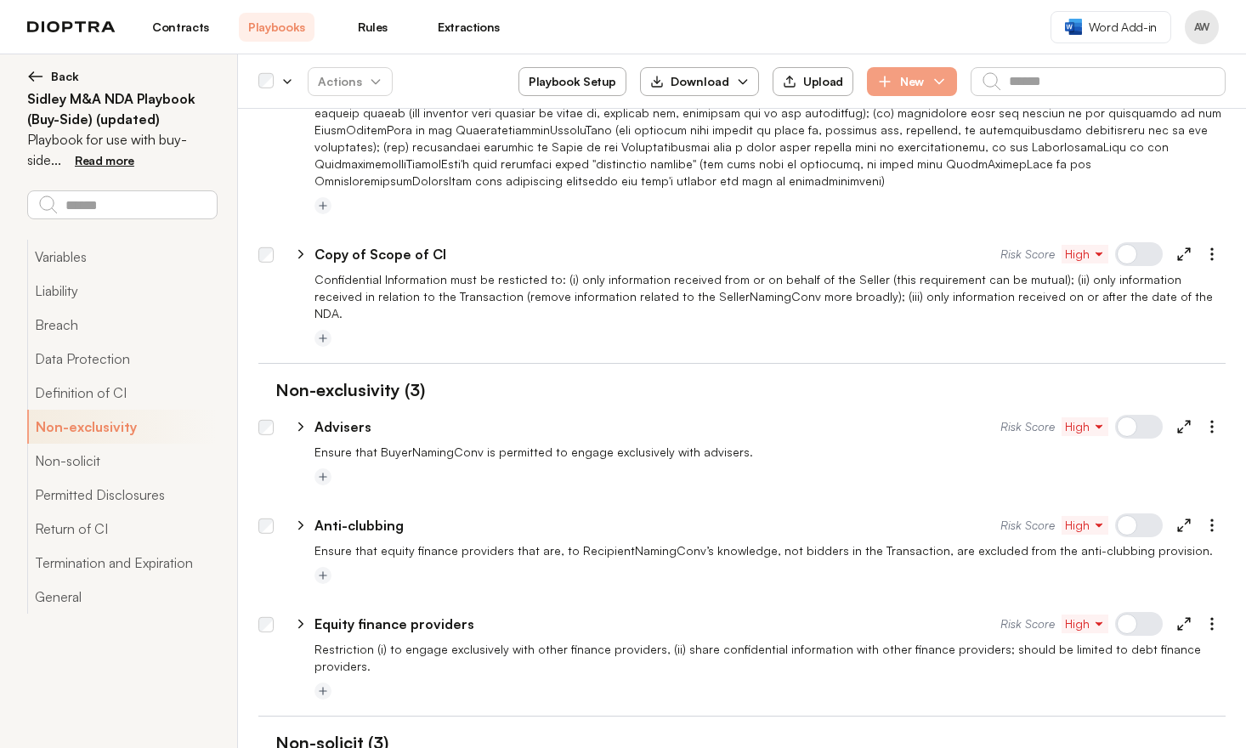
scroll to position [1915, 0]
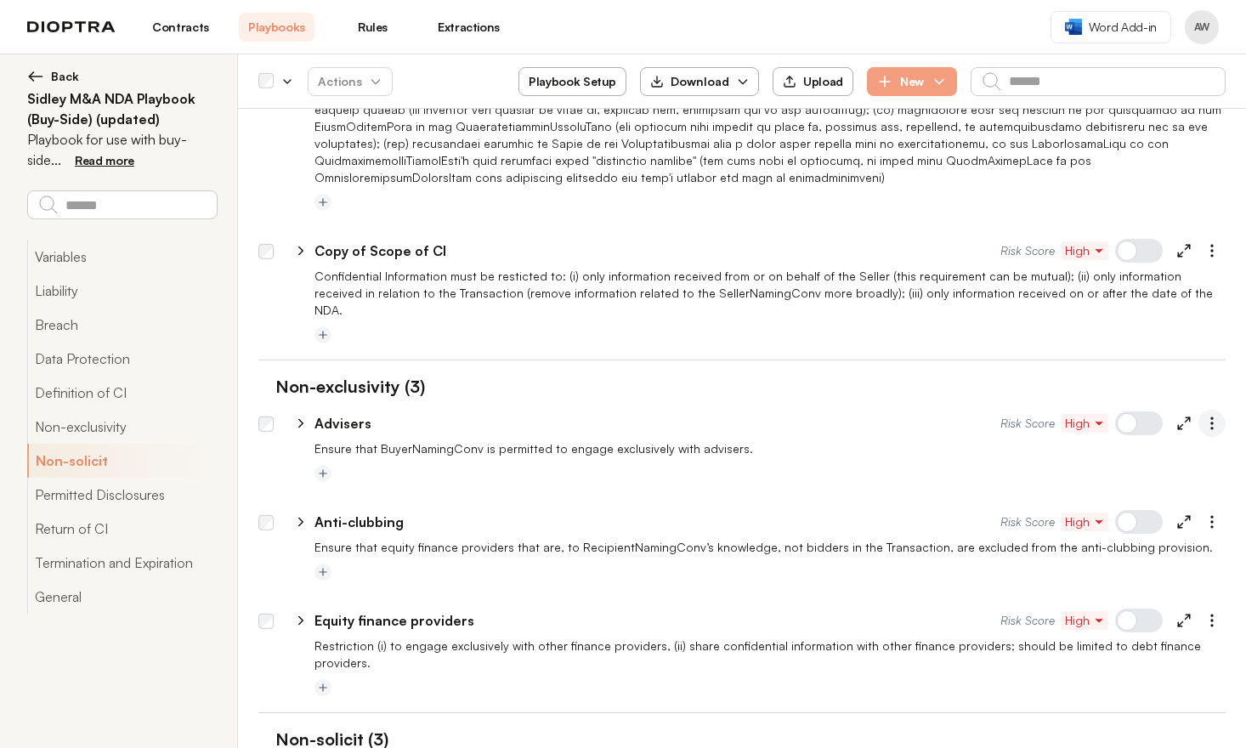
click at [1199, 410] on button "button" at bounding box center [1211, 423] width 27 height 27
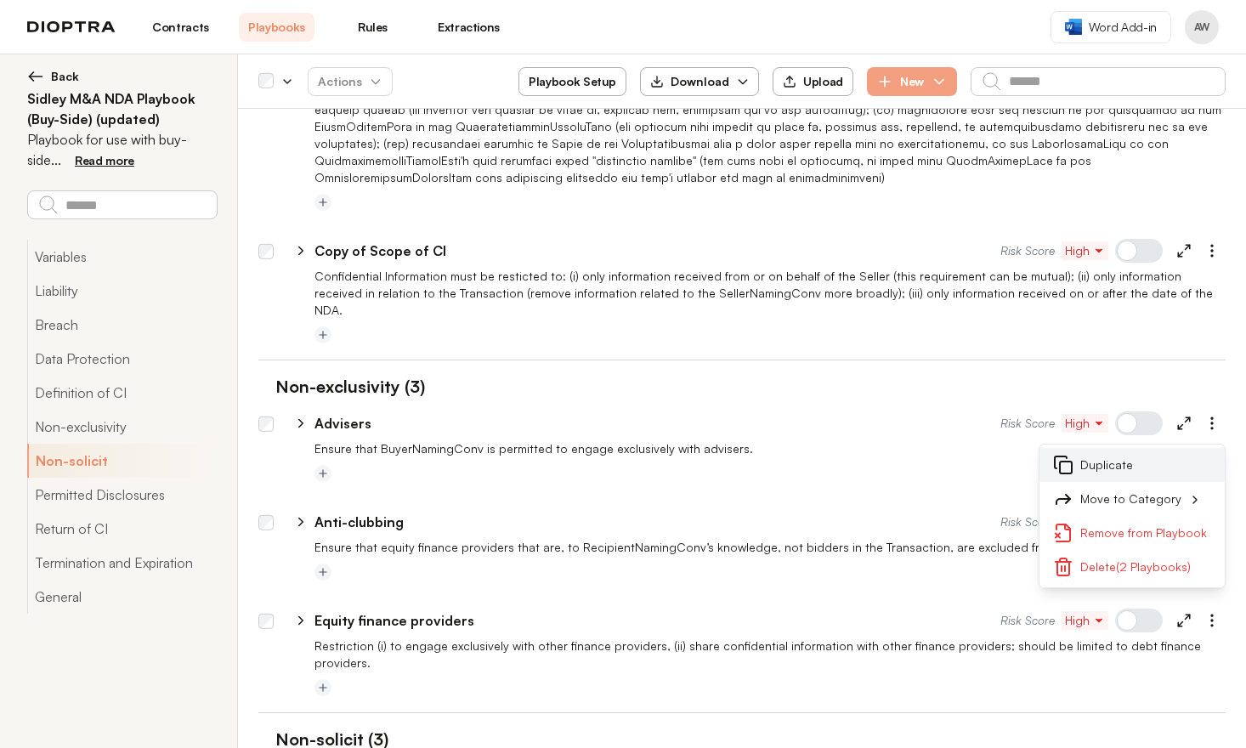
click at [1125, 448] on button "Duplicate" at bounding box center [1131, 465] width 185 height 34
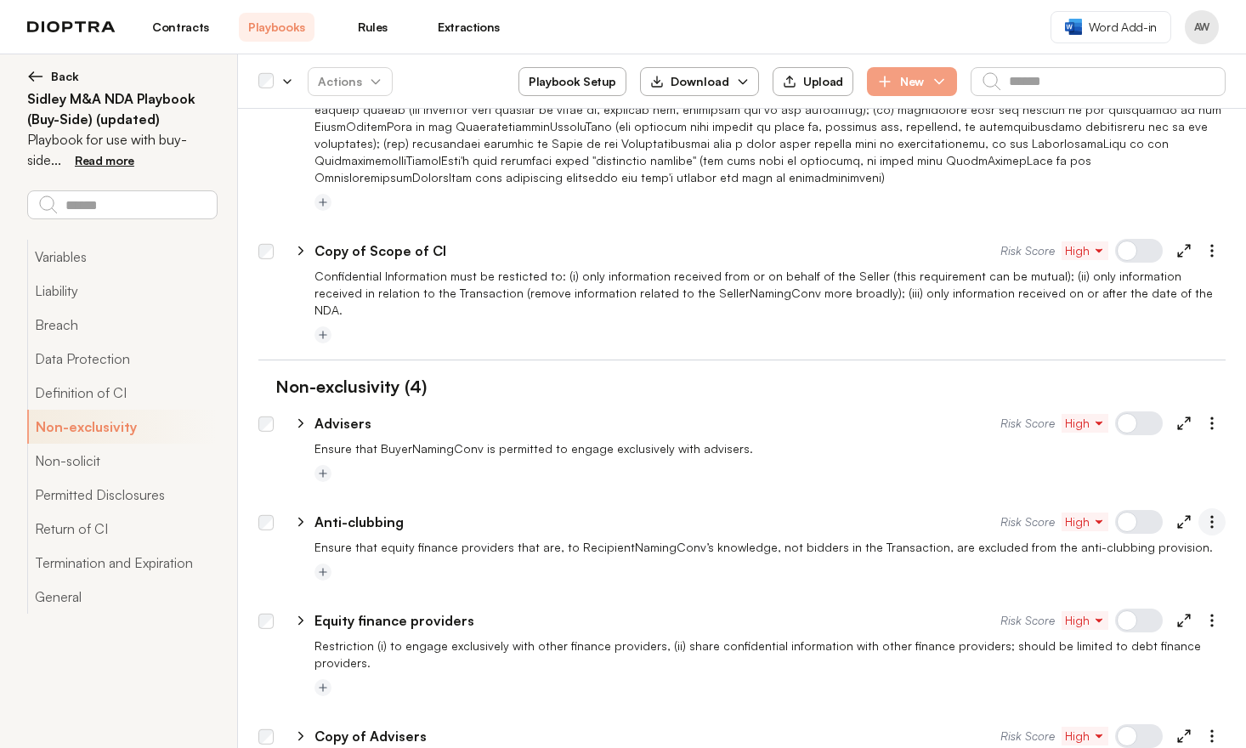
click at [1203, 513] on icon "button" at bounding box center [1211, 521] width 17 height 17
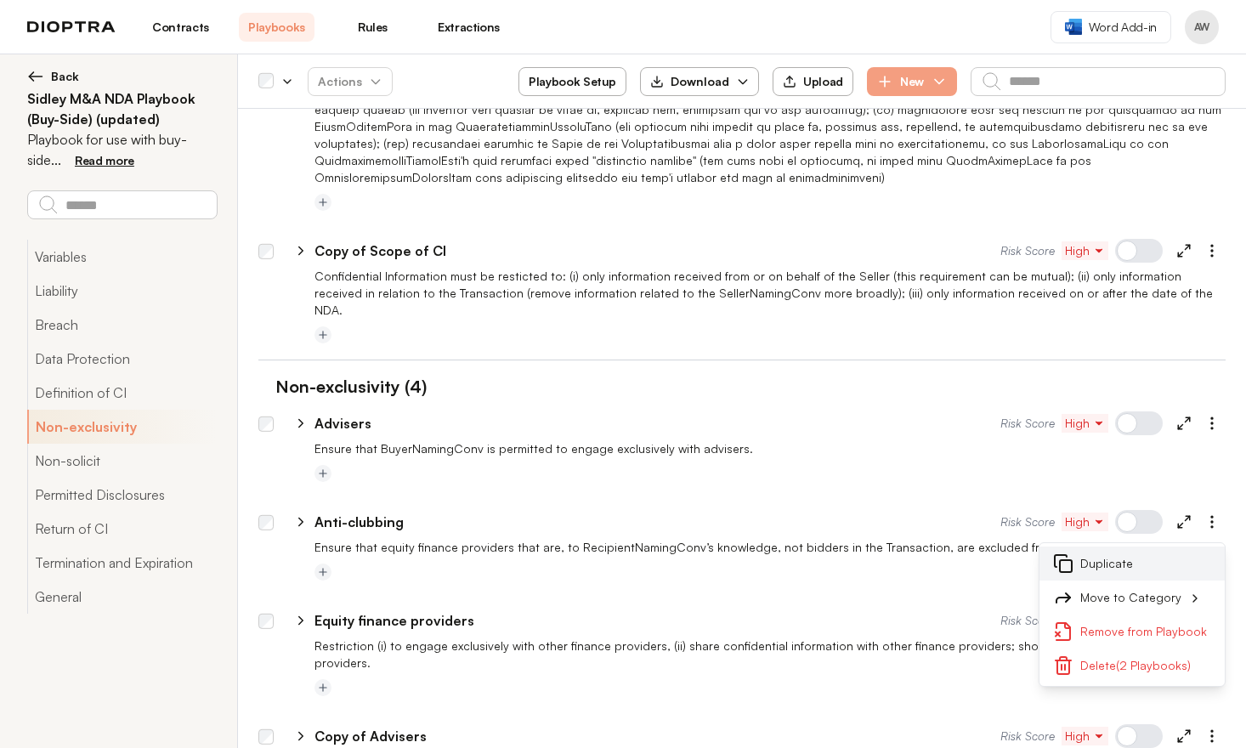
click at [1129, 546] on button "Duplicate" at bounding box center [1131, 563] width 185 height 34
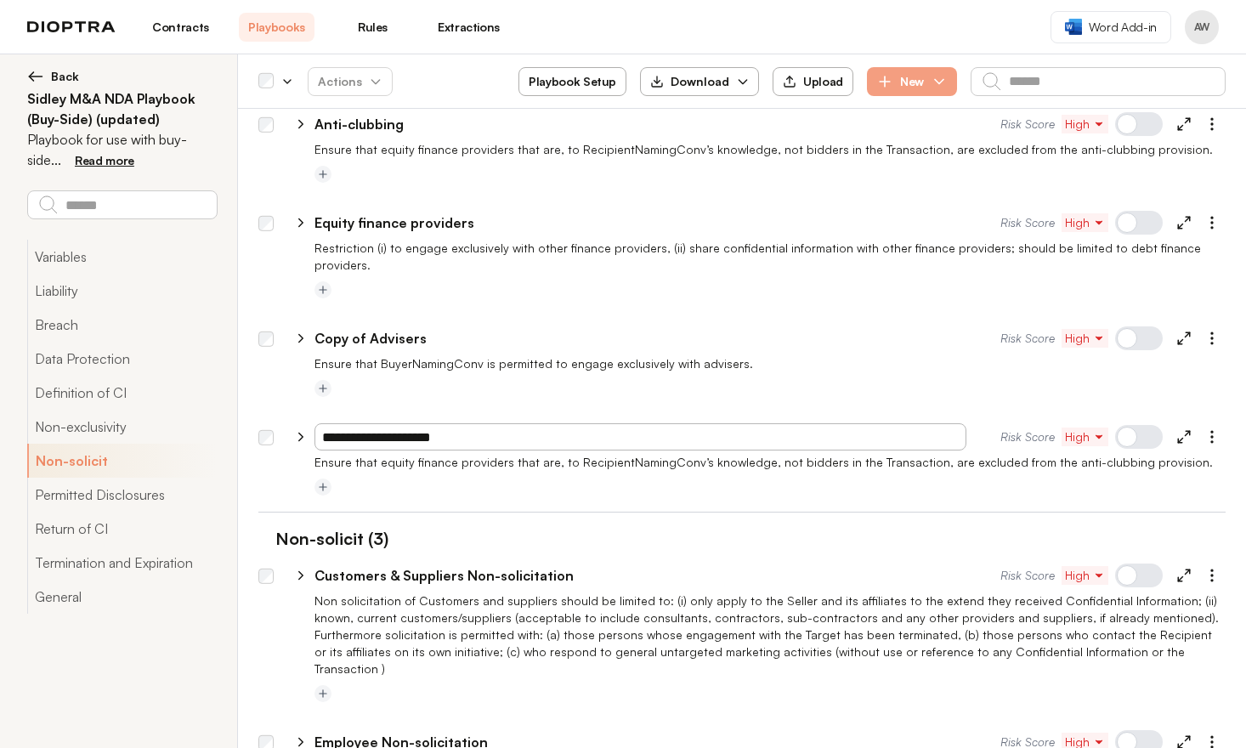
scroll to position [2299, 0]
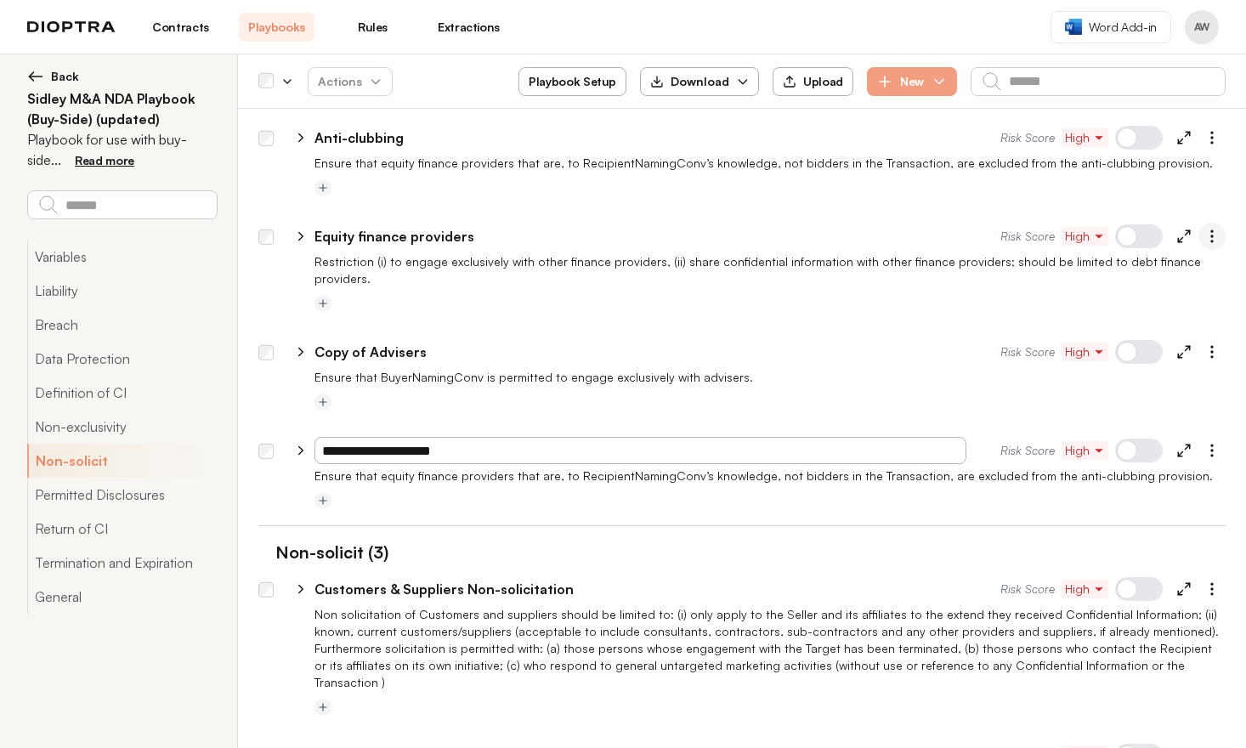
click at [1207, 228] on icon "button" at bounding box center [1211, 236] width 17 height 17
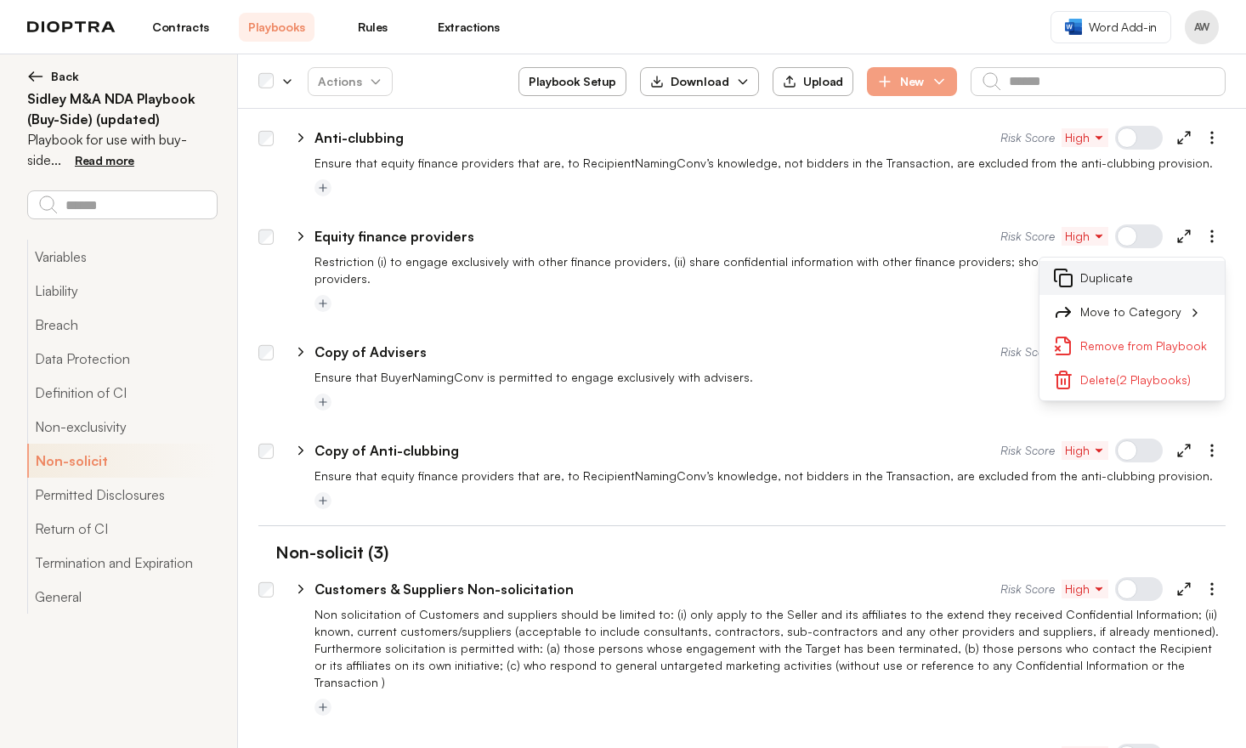
click at [1157, 261] on button "Duplicate" at bounding box center [1131, 278] width 185 height 34
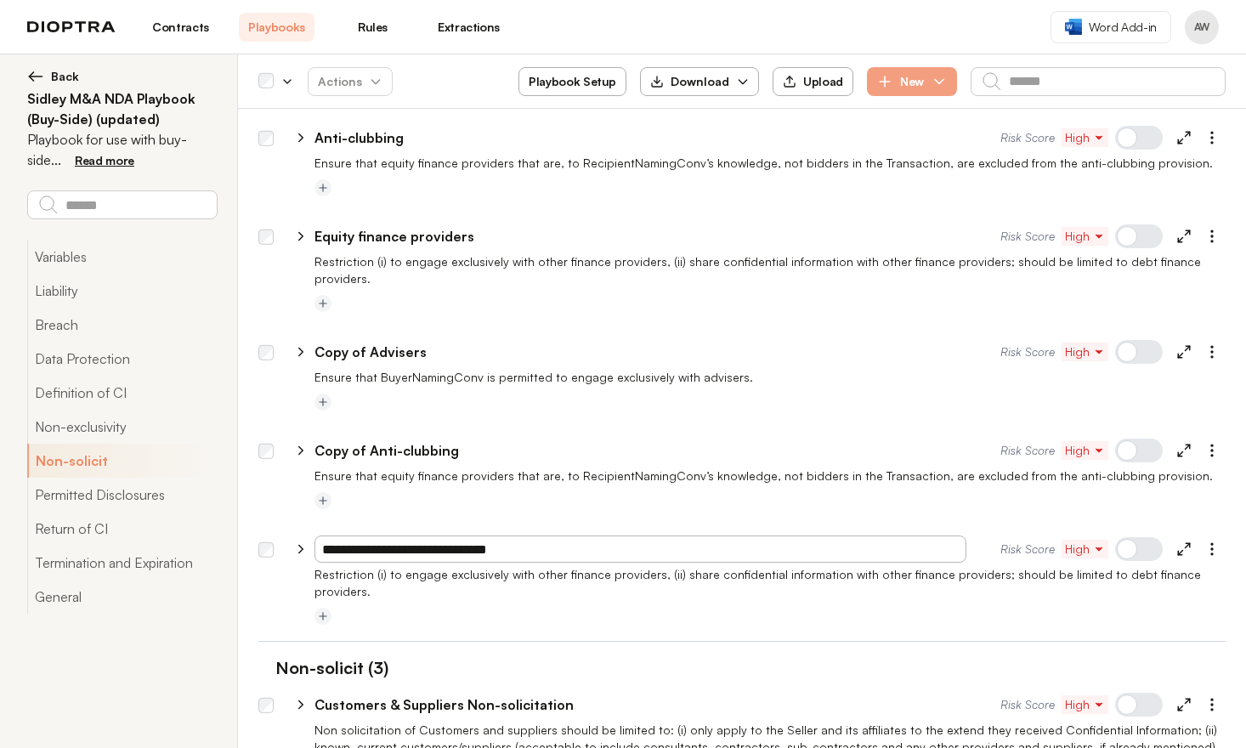
click at [854, 440] on div "**********" at bounding box center [657, 450] width 686 height 20
click at [1115, 340] on div at bounding box center [1139, 352] width 48 height 24
click at [1131, 439] on div at bounding box center [1139, 451] width 48 height 24
click at [1121, 537] on div at bounding box center [1139, 549] width 48 height 24
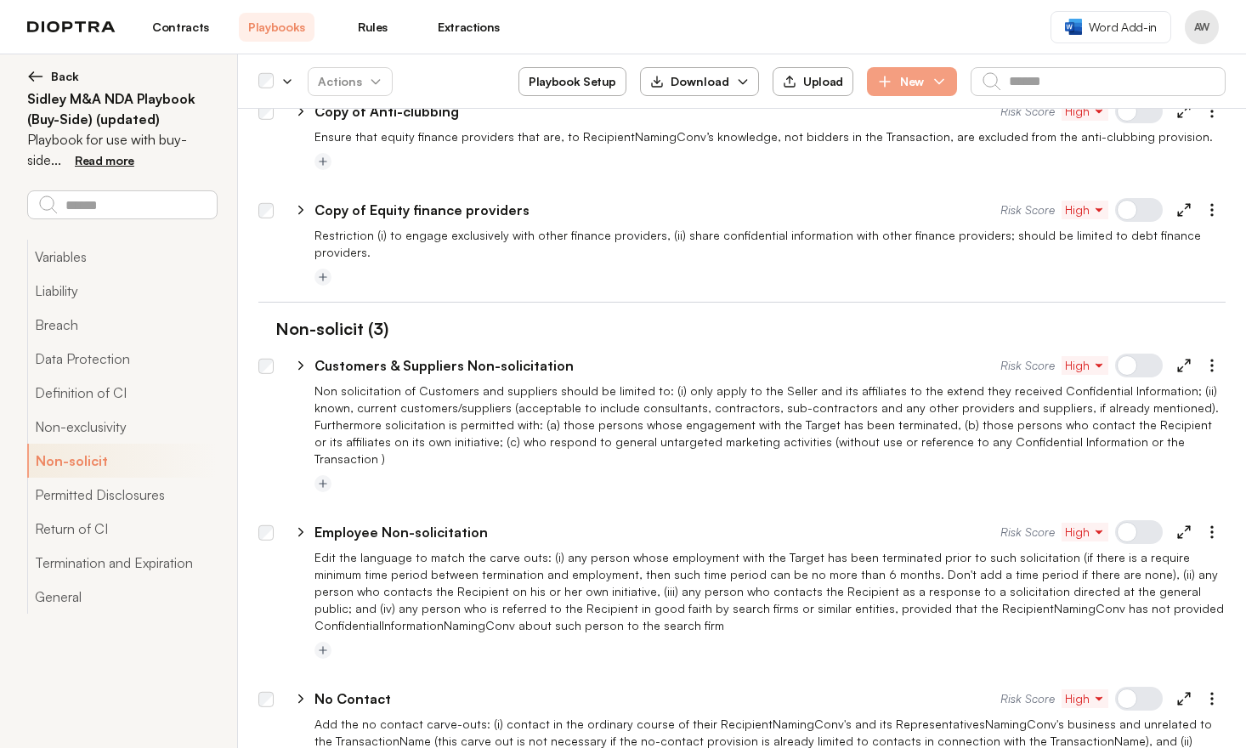
scroll to position [2686, 0]
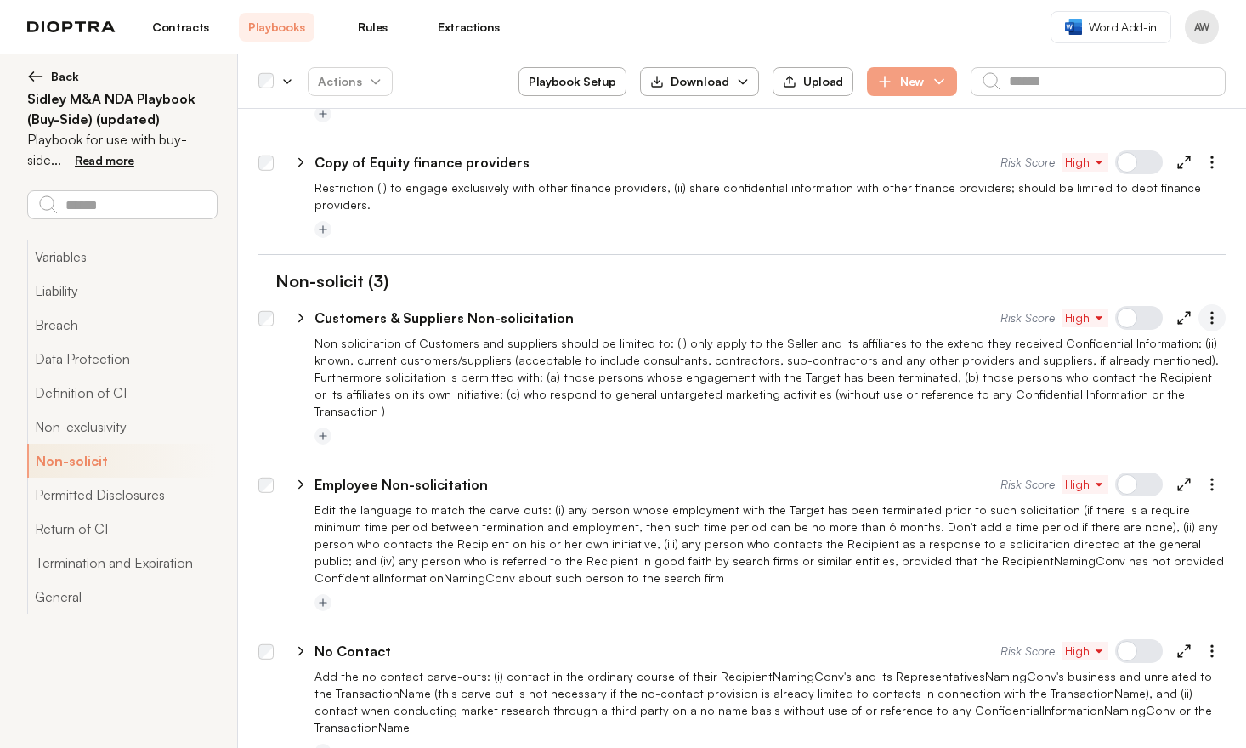
click at [1203, 309] on icon "button" at bounding box center [1211, 317] width 17 height 17
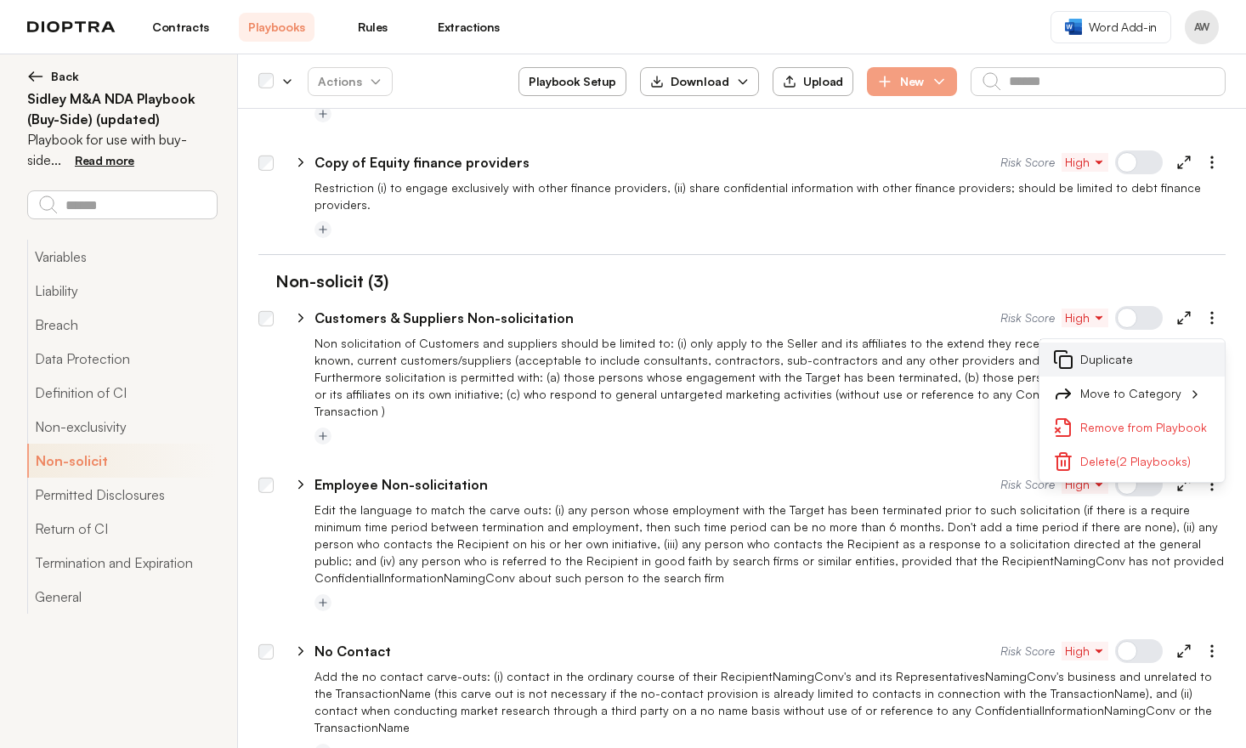
click at [1154, 342] on button "Duplicate" at bounding box center [1131, 359] width 185 height 34
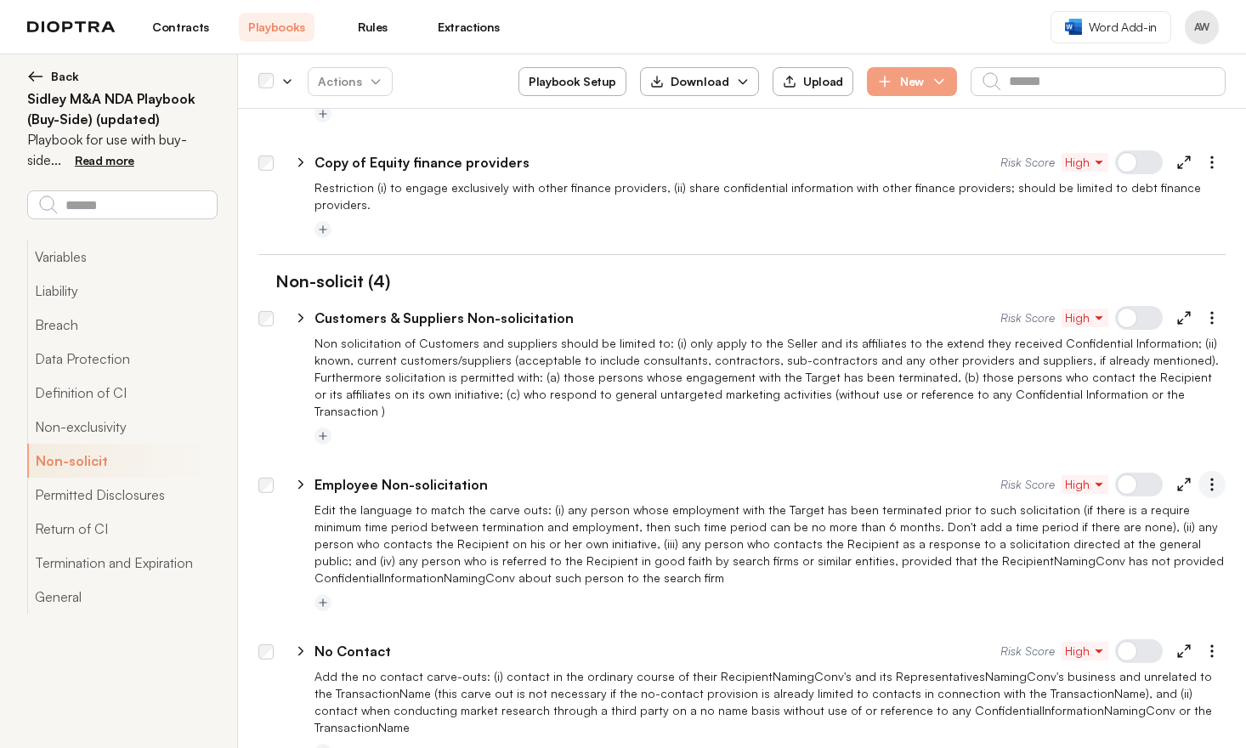
click at [1203, 476] on icon "button" at bounding box center [1211, 484] width 17 height 17
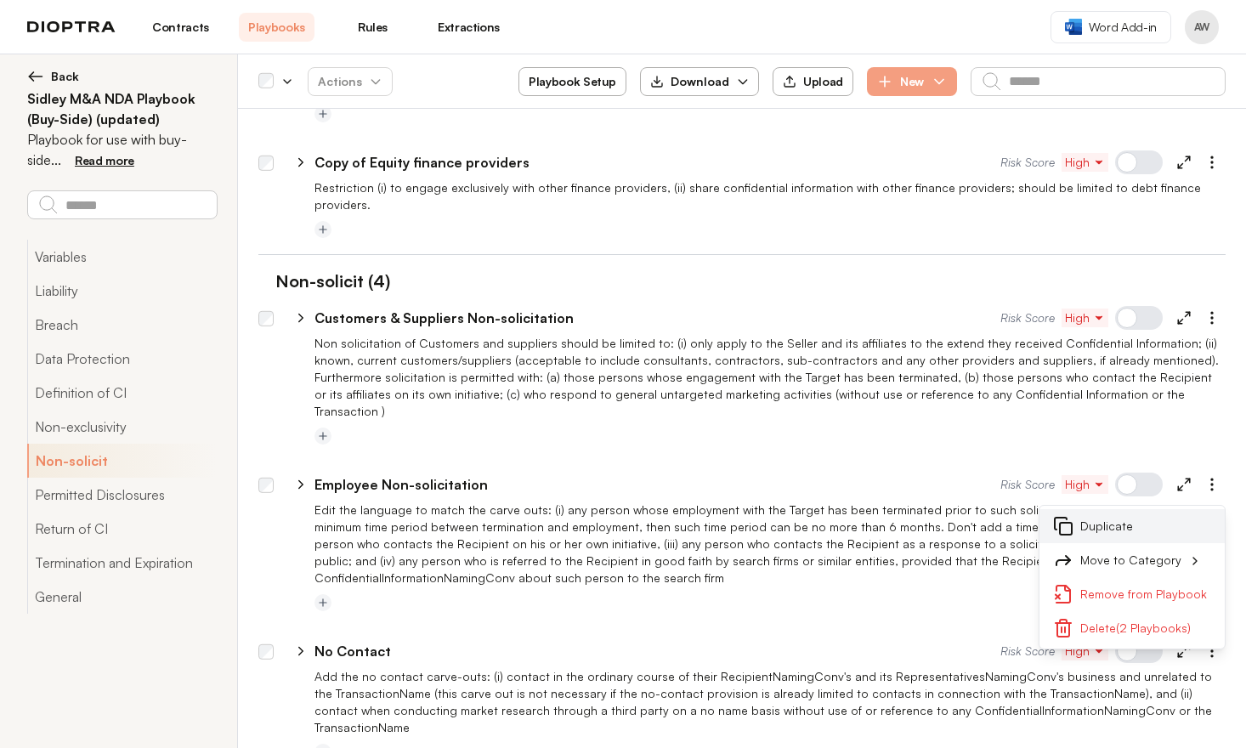
click at [1157, 509] on button "Duplicate" at bounding box center [1131, 526] width 185 height 34
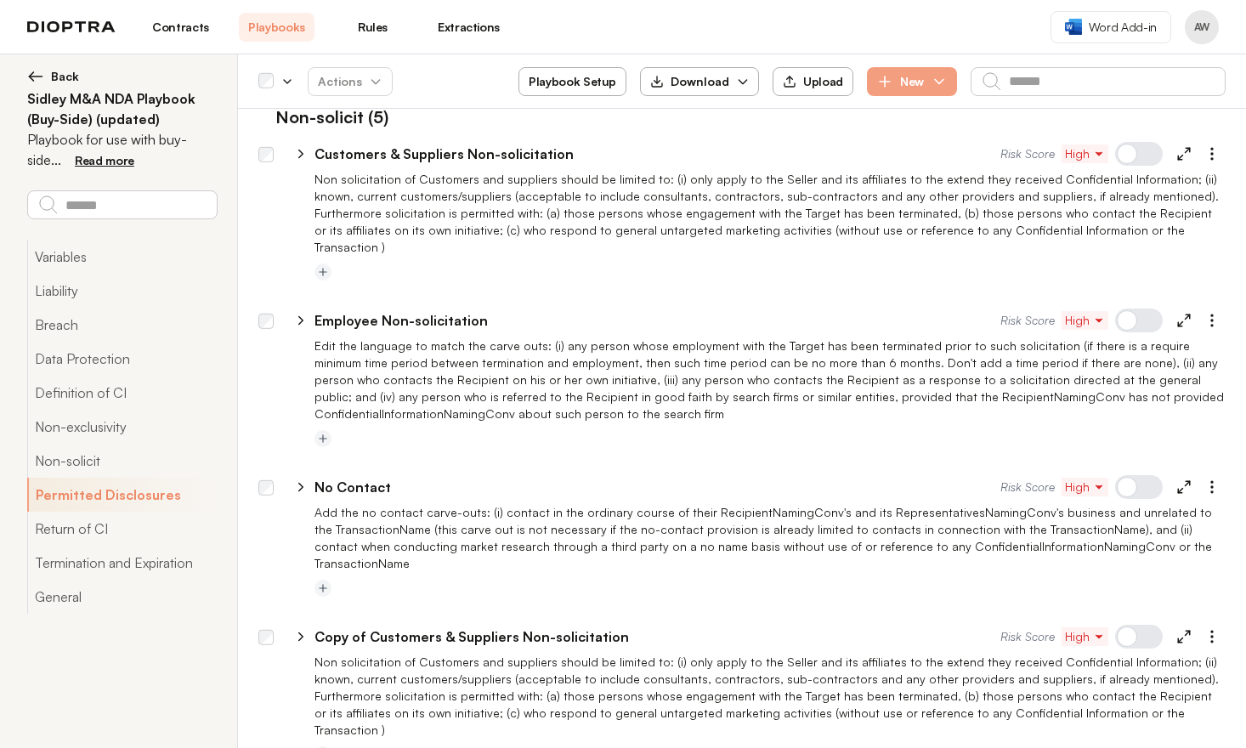
scroll to position [2851, 0]
click at [1203, 477] on icon "button" at bounding box center [1211, 485] width 17 height 17
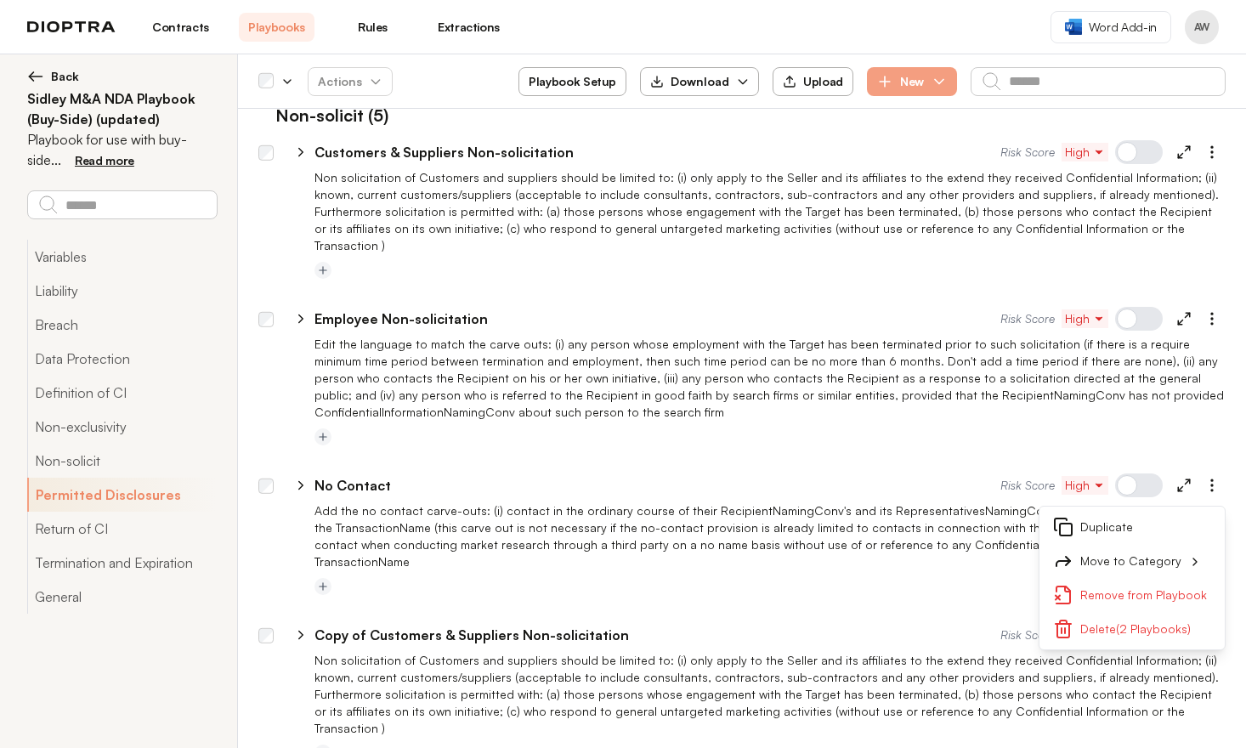
click at [1125, 510] on button "Duplicate" at bounding box center [1131, 527] width 185 height 34
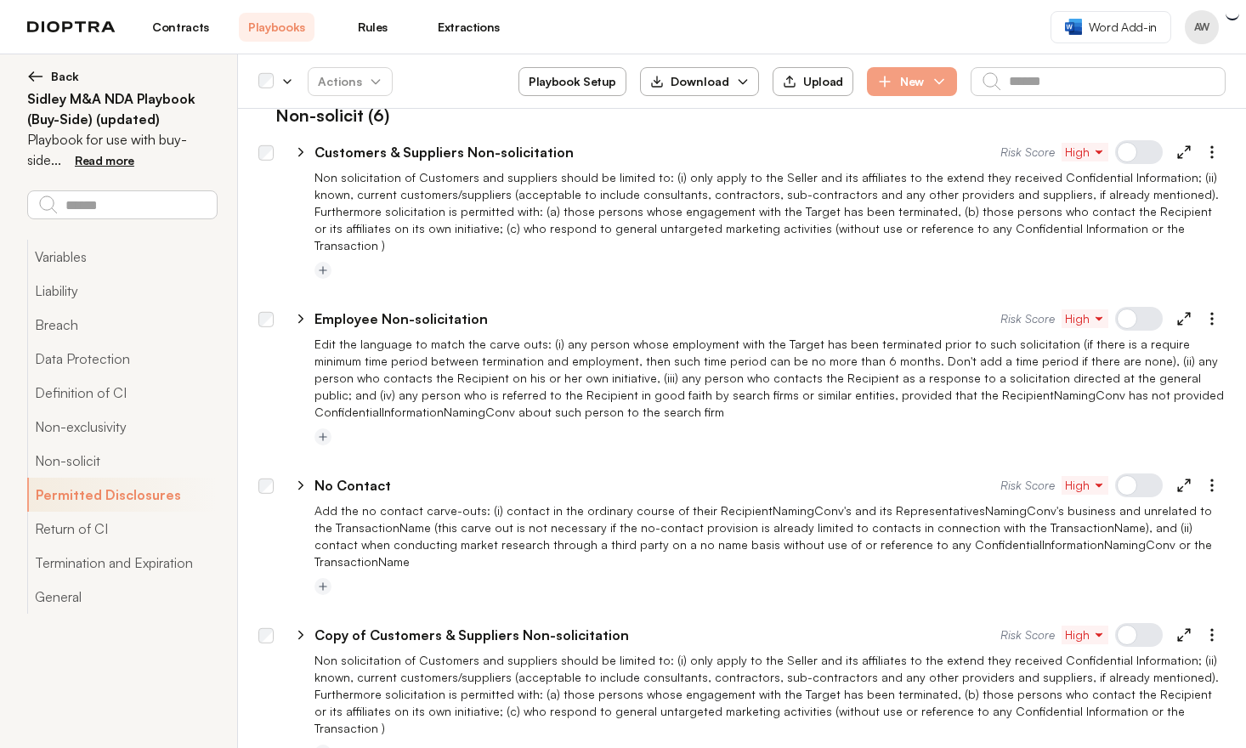
scroll to position [3299, 0]
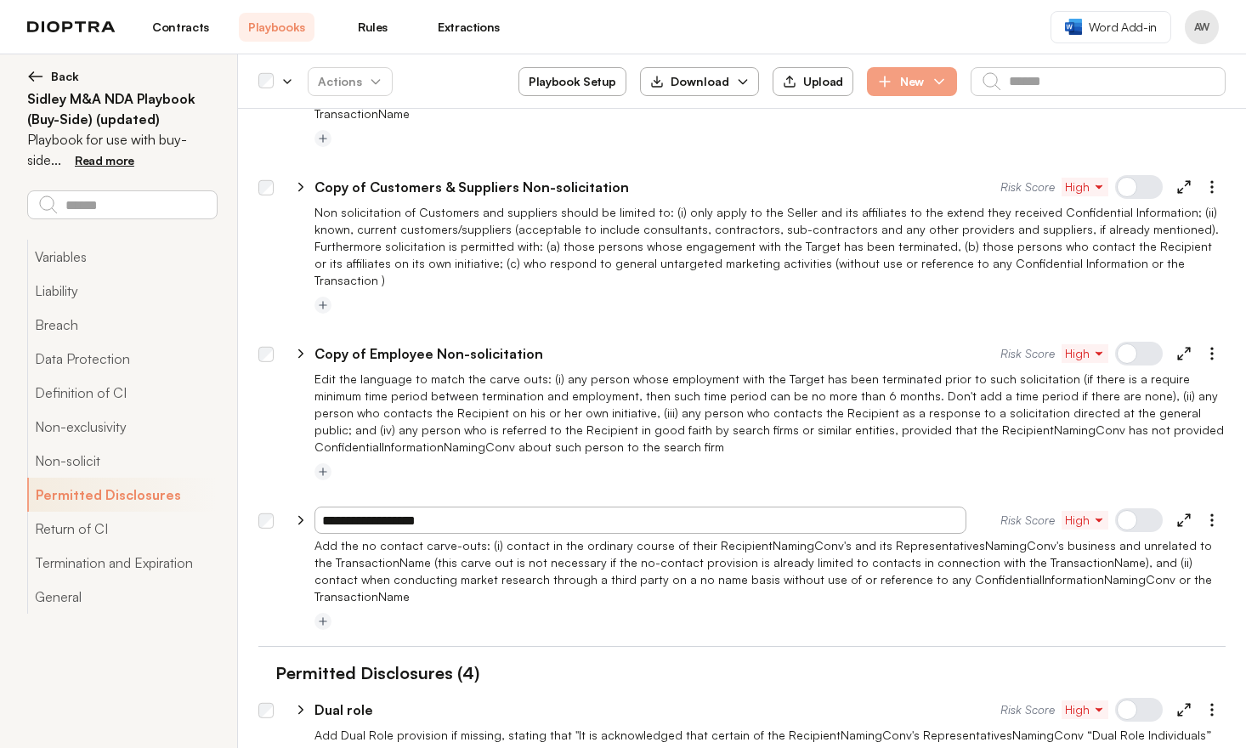
click at [1027, 462] on div at bounding box center [769, 472] width 911 height 20
click at [1123, 508] on div at bounding box center [1139, 520] width 48 height 24
click at [1125, 342] on div at bounding box center [1139, 354] width 48 height 24
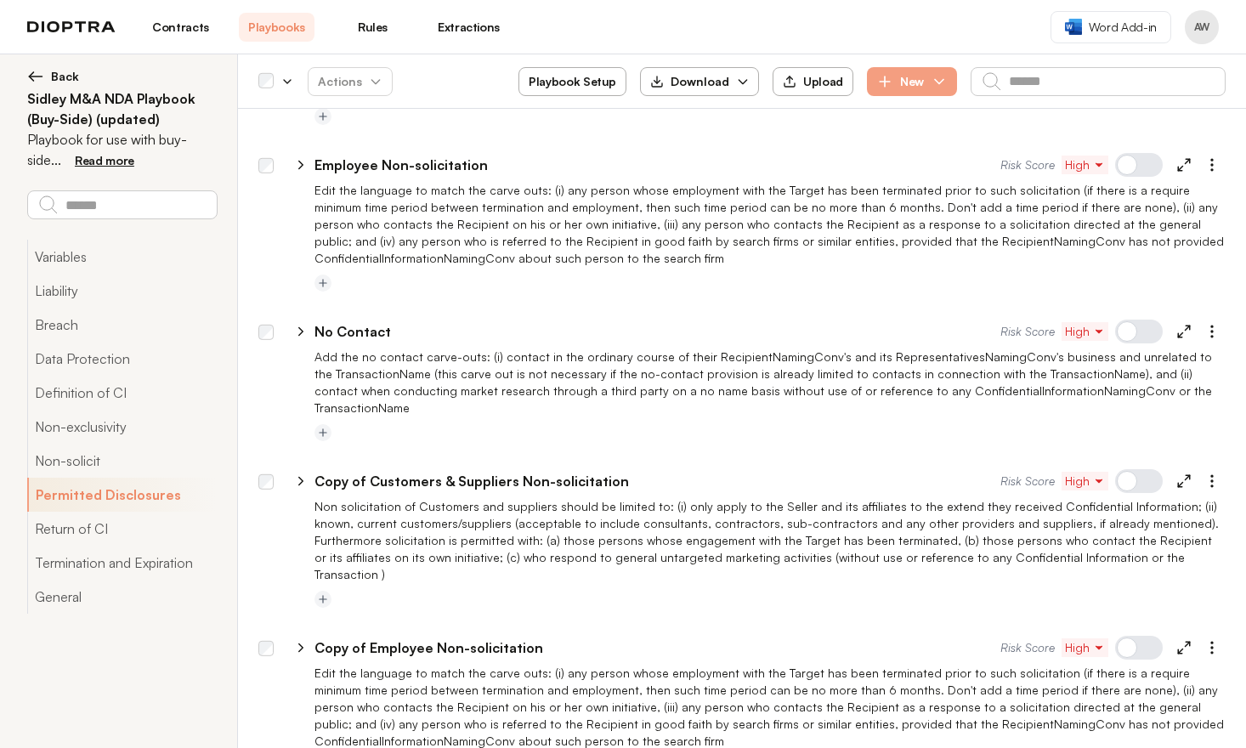
click at [1136, 469] on div at bounding box center [1139, 481] width 48 height 24
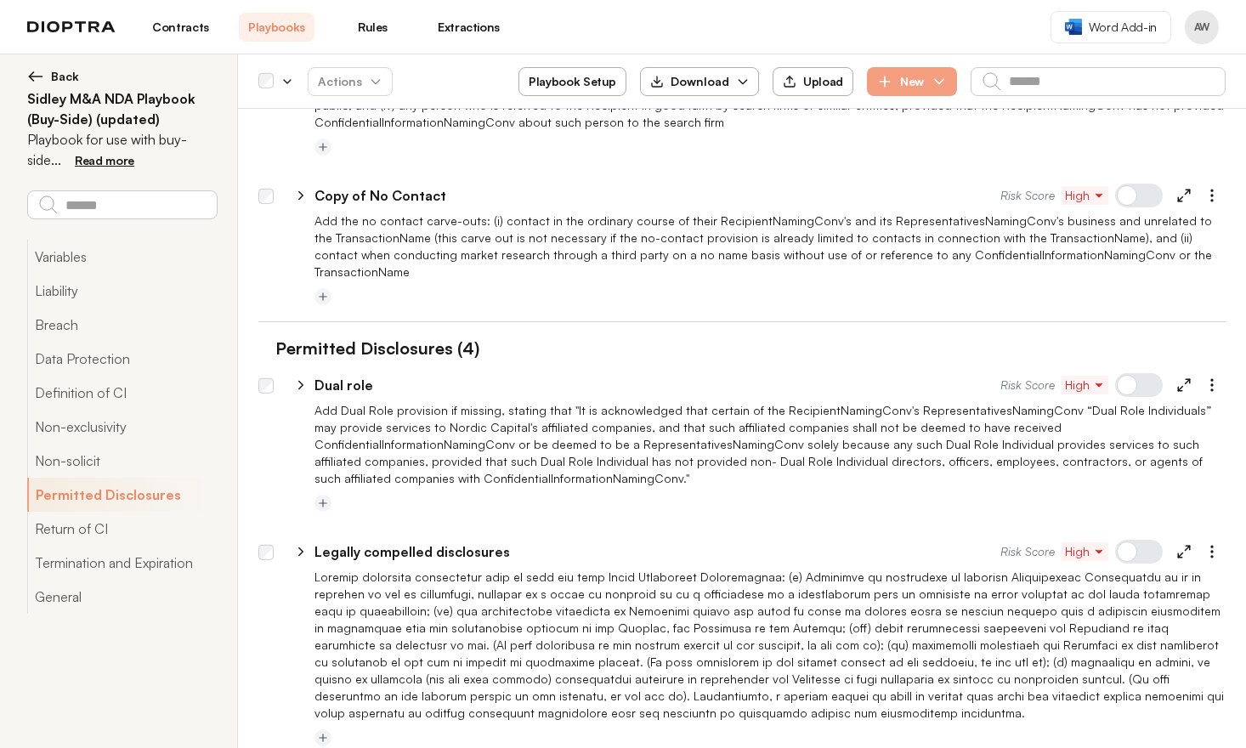
scroll to position [3625, 0]
click at [1211, 382] on circle "button" at bounding box center [1212, 383] width 2 height 2
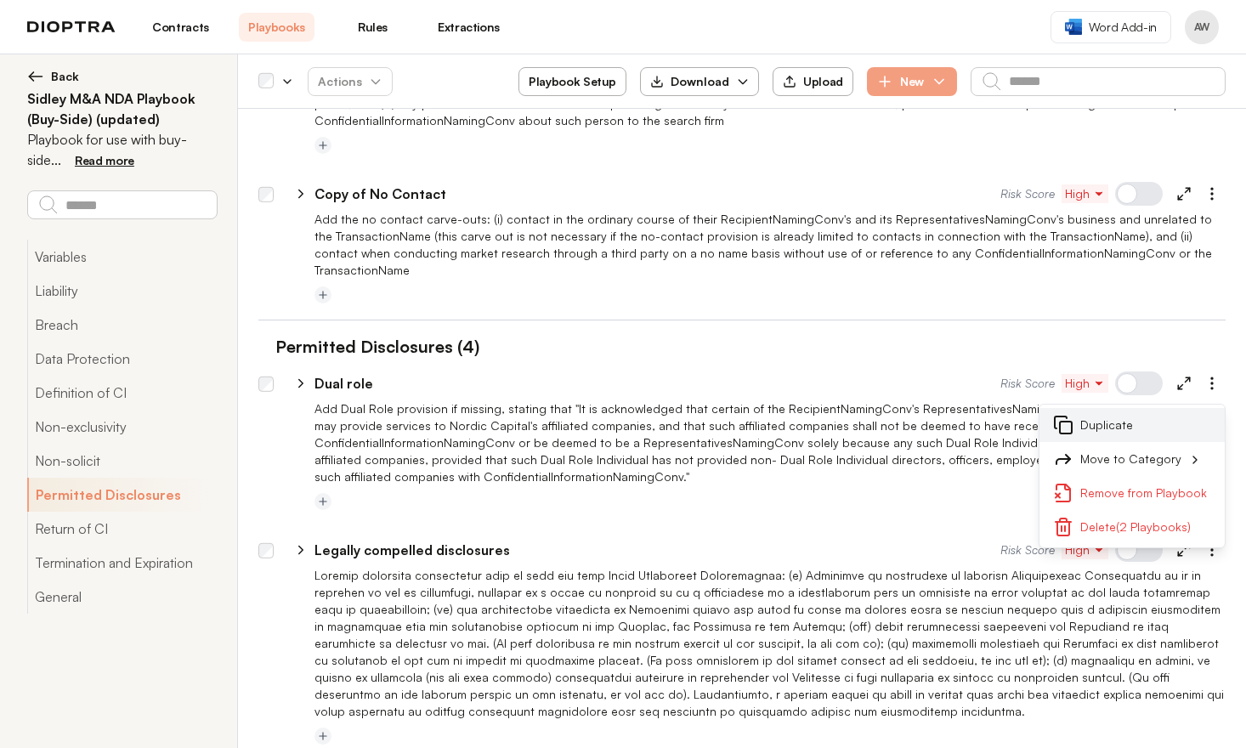
click at [1132, 408] on button "Duplicate" at bounding box center [1131, 425] width 185 height 34
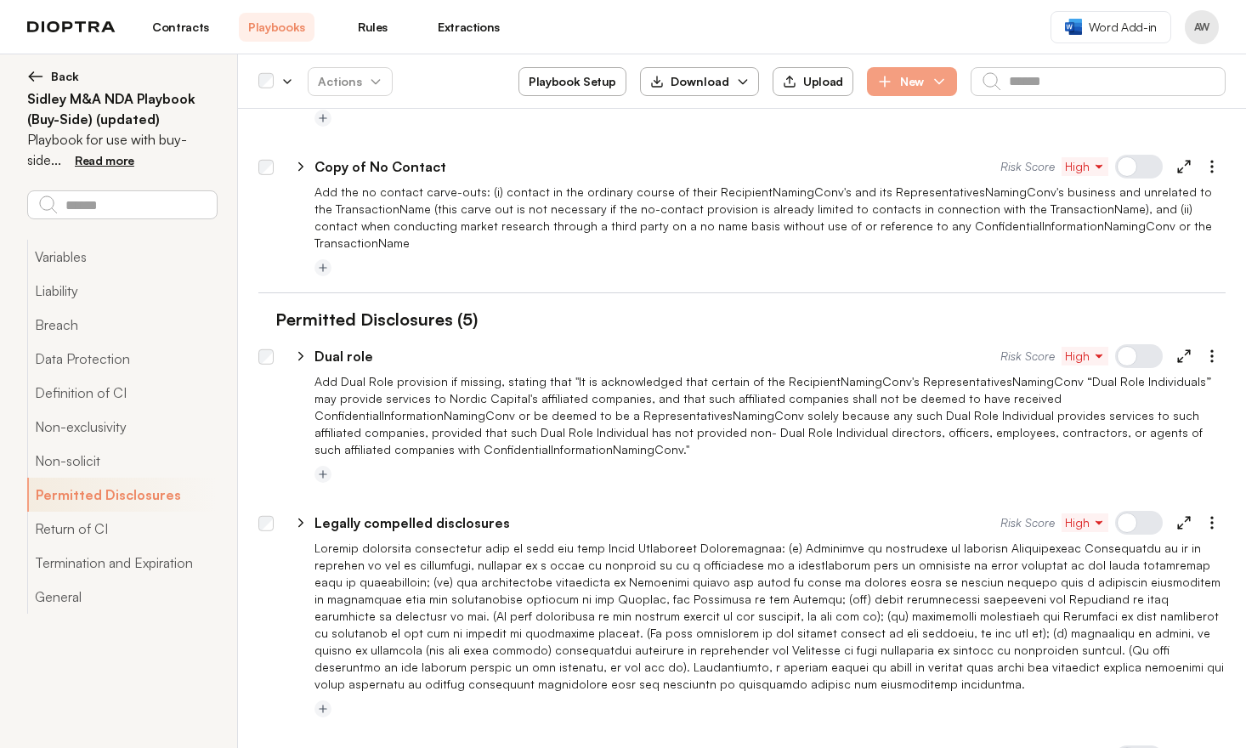
scroll to position [3656, 0]
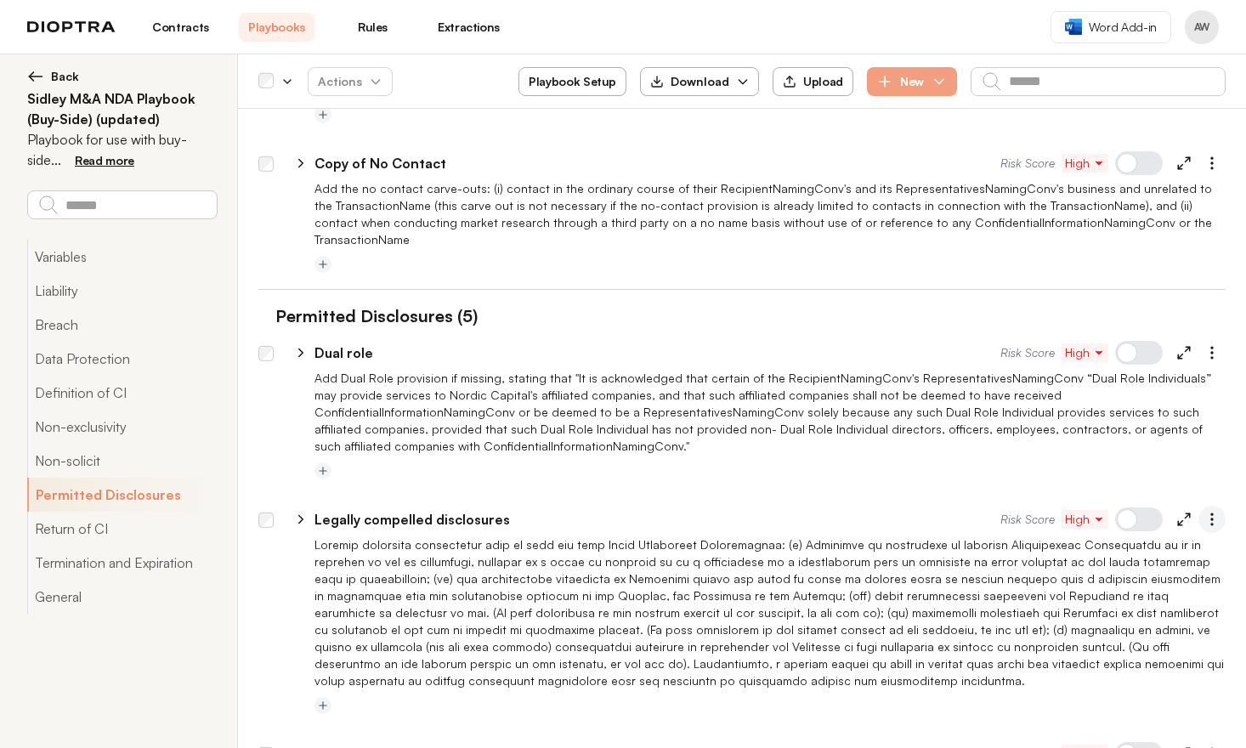
click at [1203, 511] on icon "button" at bounding box center [1211, 519] width 17 height 17
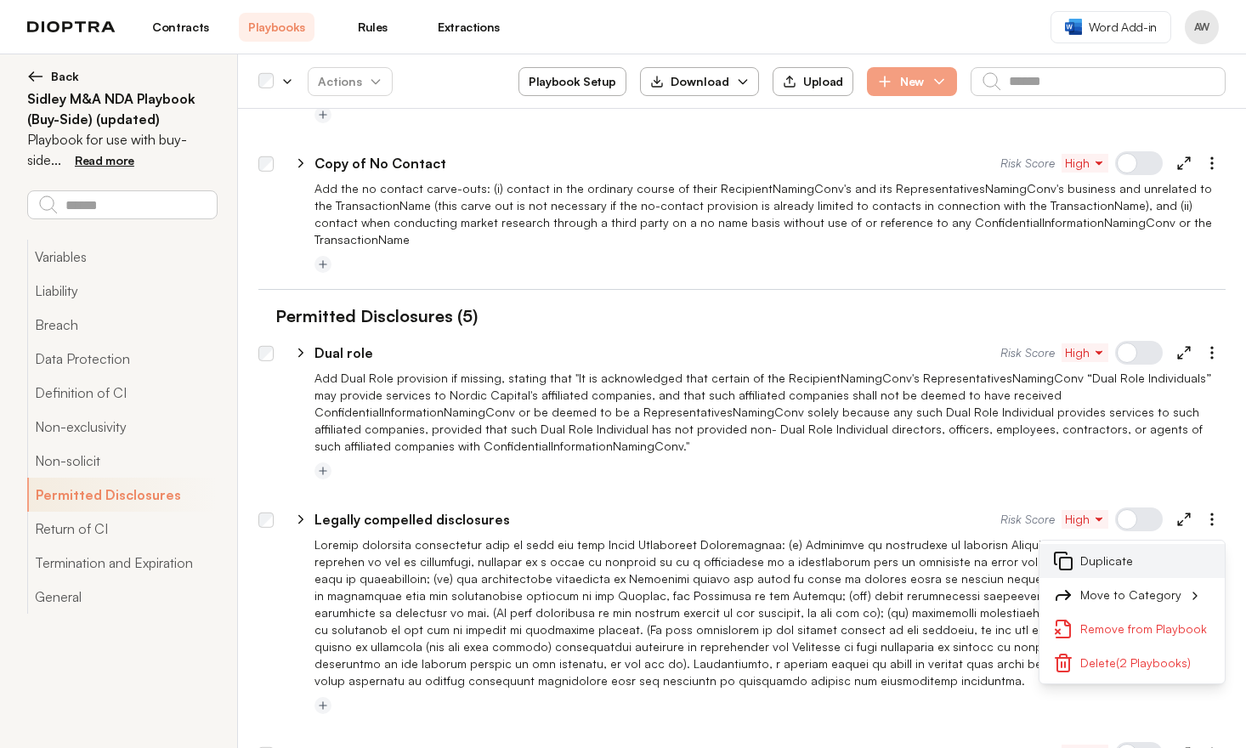
click at [1144, 544] on button "Duplicate" at bounding box center [1131, 561] width 185 height 34
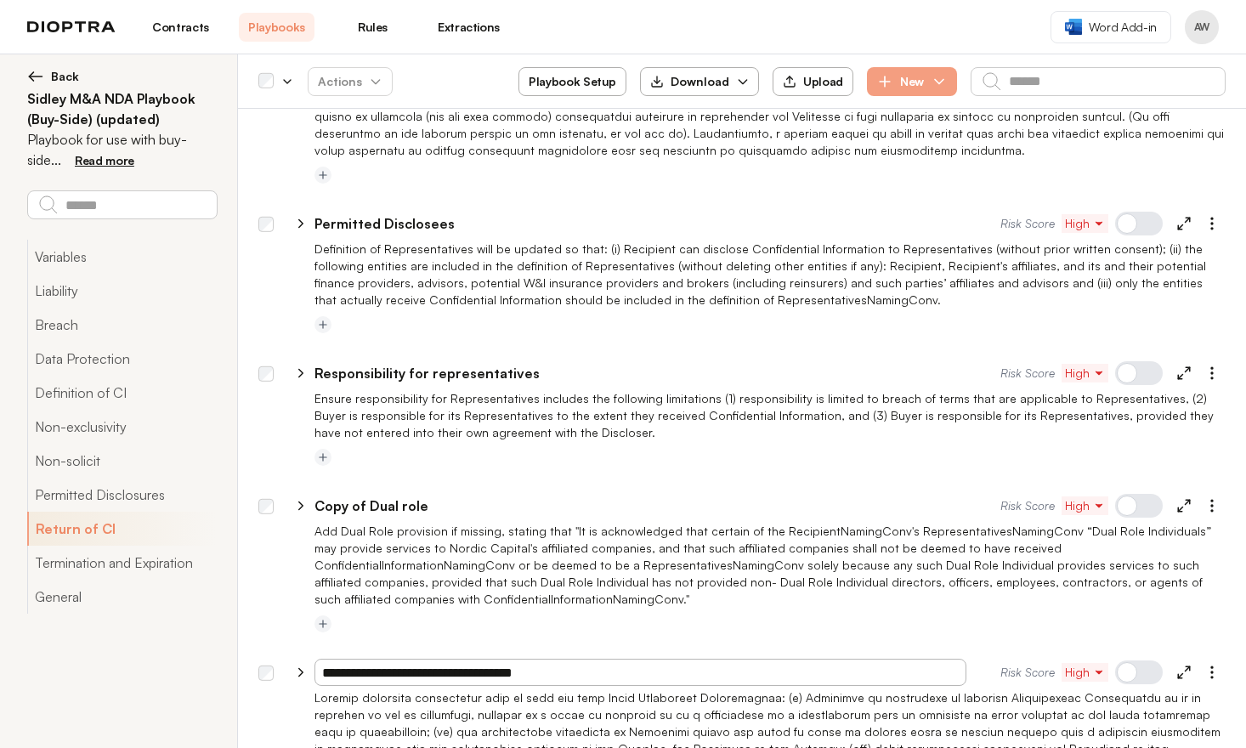
scroll to position [4054, 0]
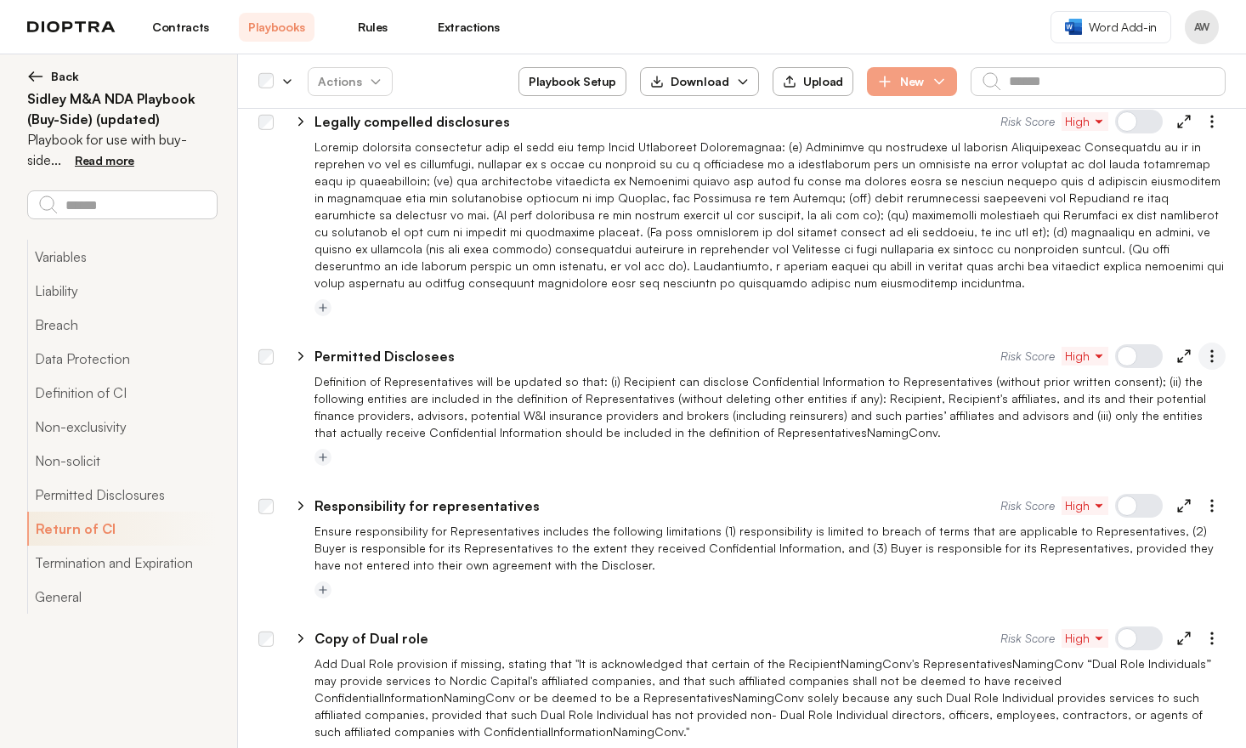
click at [1203, 348] on icon "button" at bounding box center [1211, 356] width 17 height 17
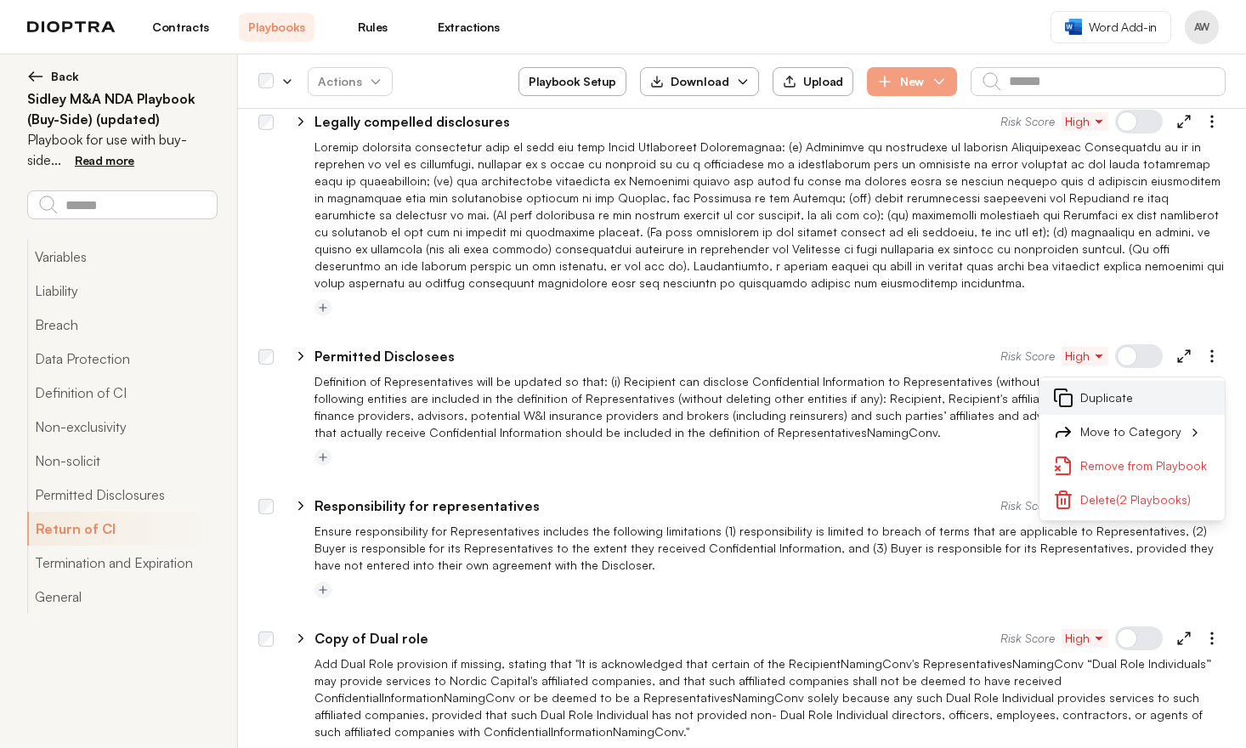
click at [1152, 381] on button "Duplicate" at bounding box center [1131, 398] width 185 height 34
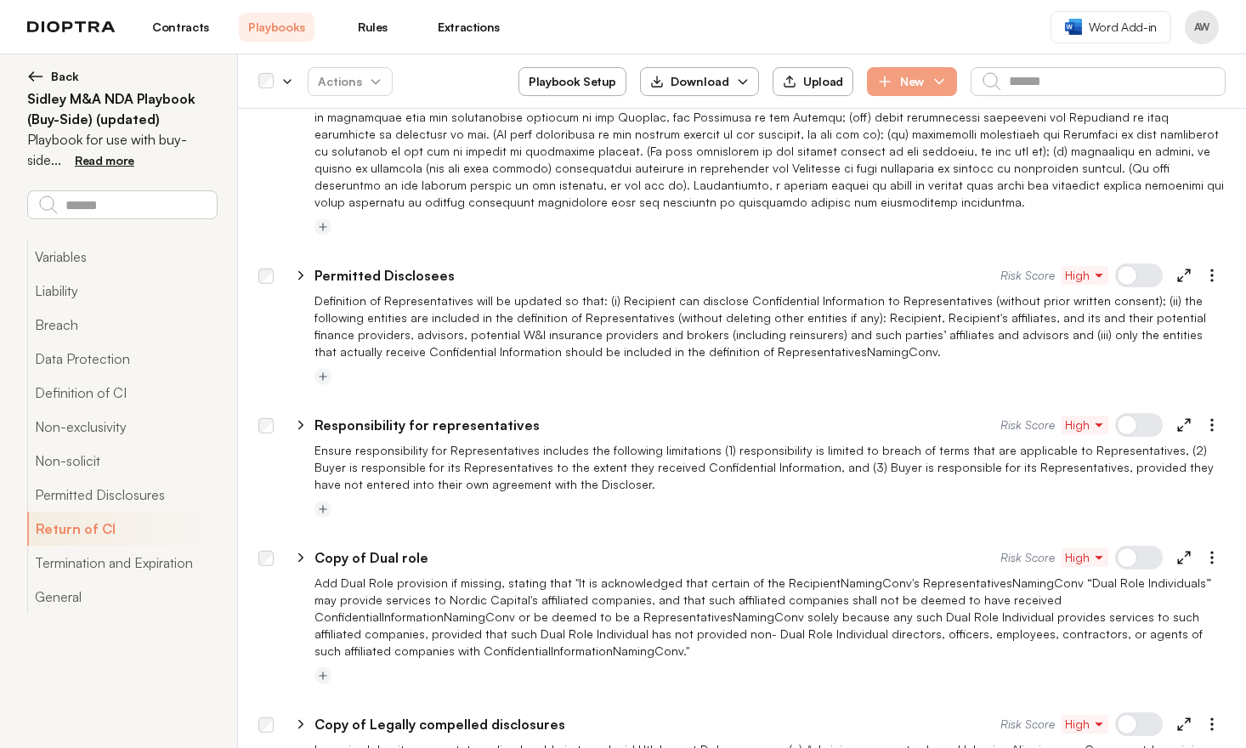
scroll to position [4135, 0]
click at [1203, 416] on icon "button" at bounding box center [1211, 424] width 17 height 17
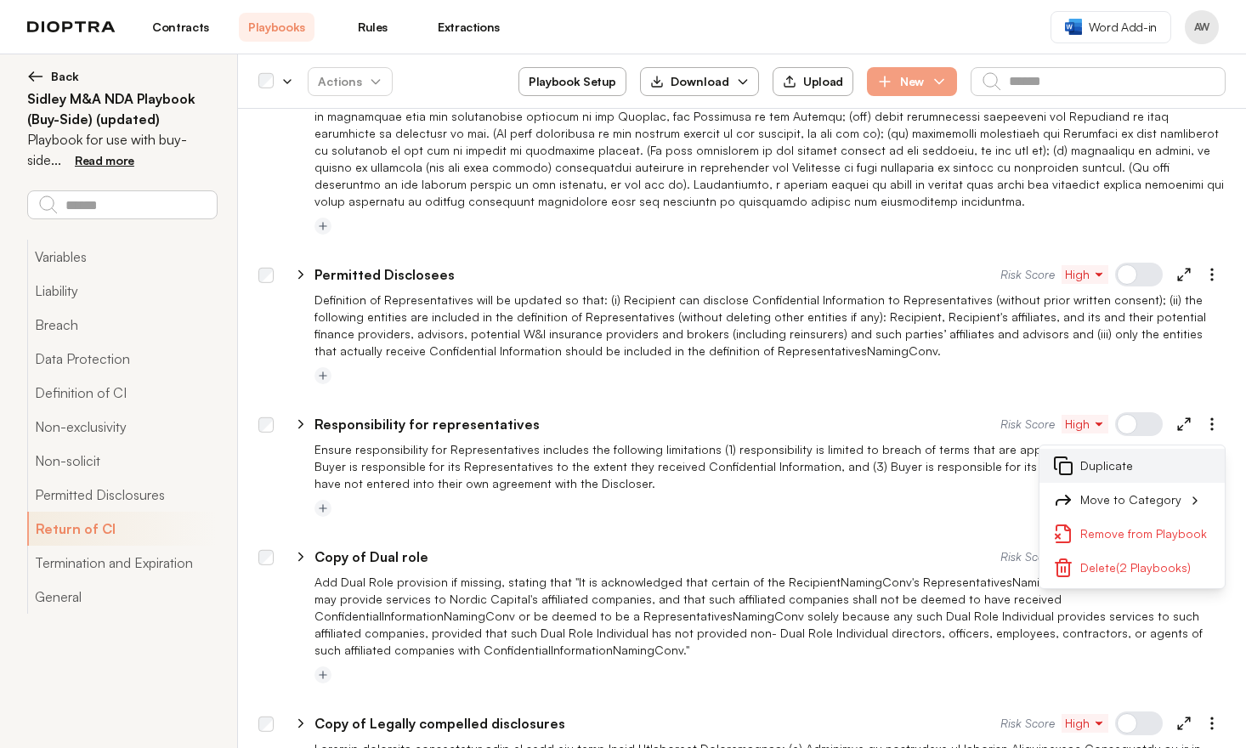
click at [1148, 449] on button "Duplicate" at bounding box center [1131, 466] width 185 height 34
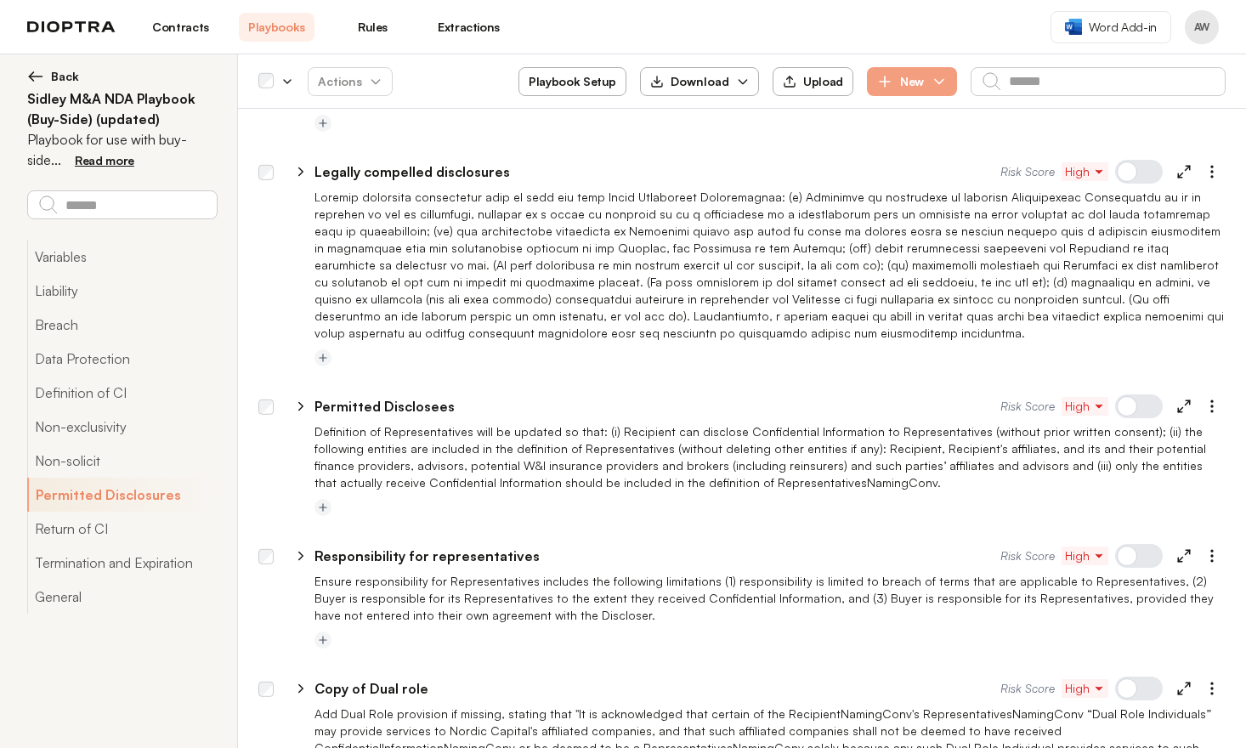
scroll to position [4070, 0]
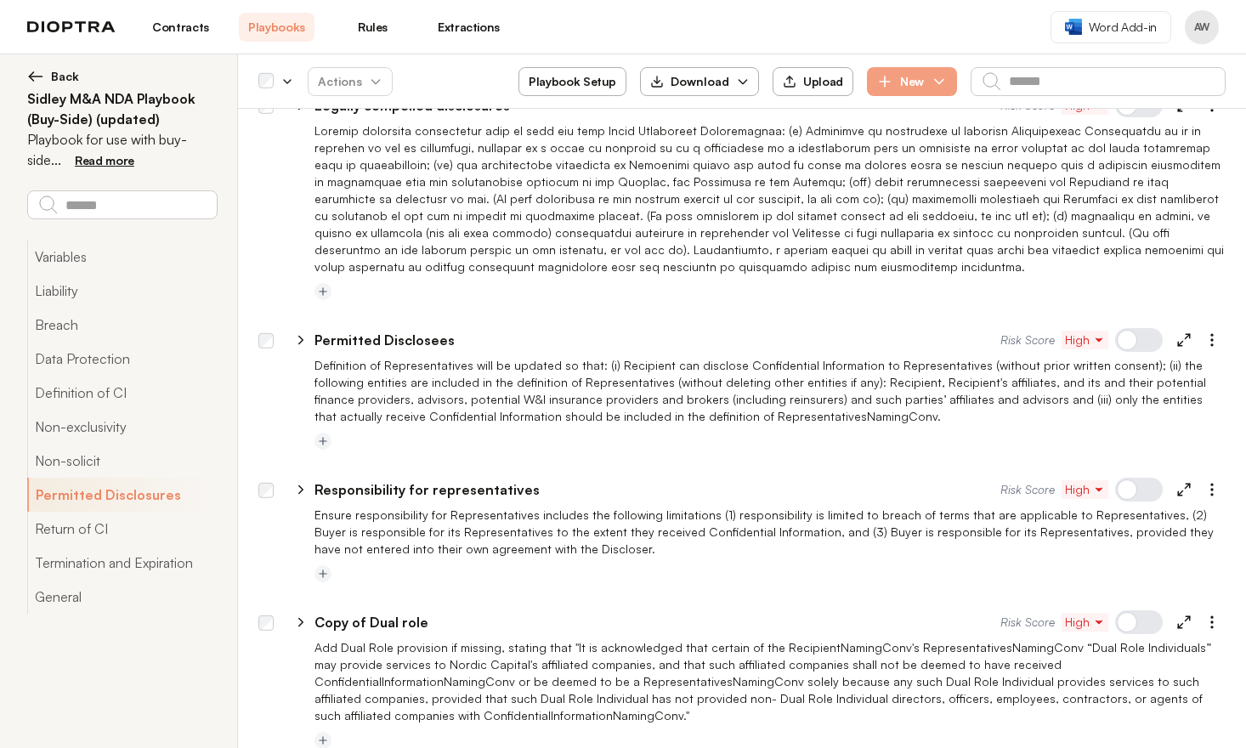
click at [1131, 610] on div at bounding box center [1139, 622] width 48 height 24
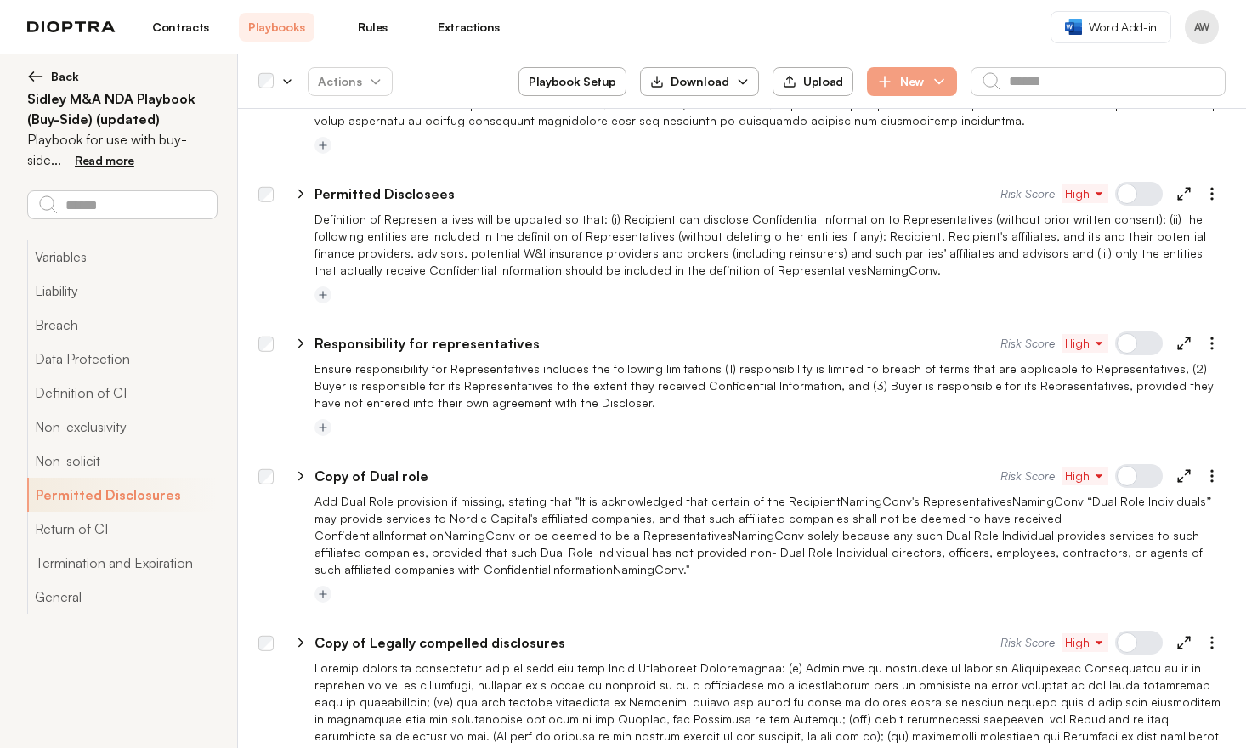
click at [1135, 631] on div at bounding box center [1139, 643] width 48 height 24
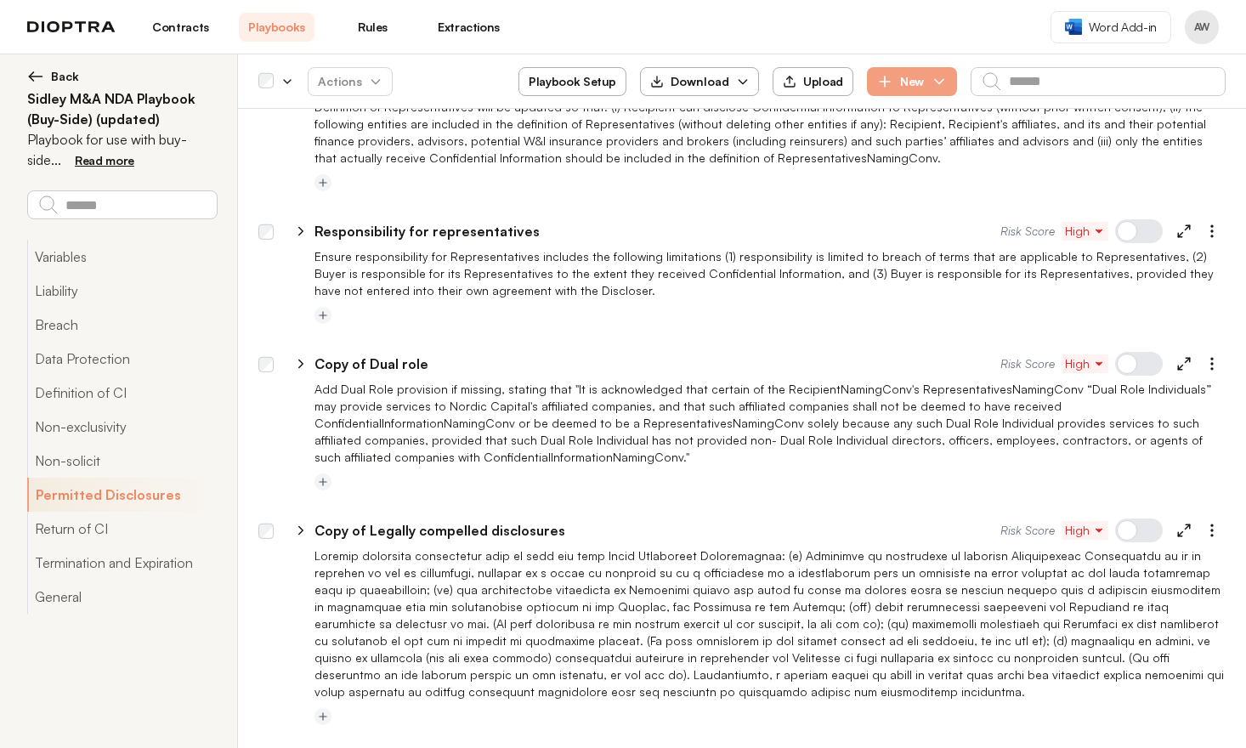
scroll to position [4495, 0]
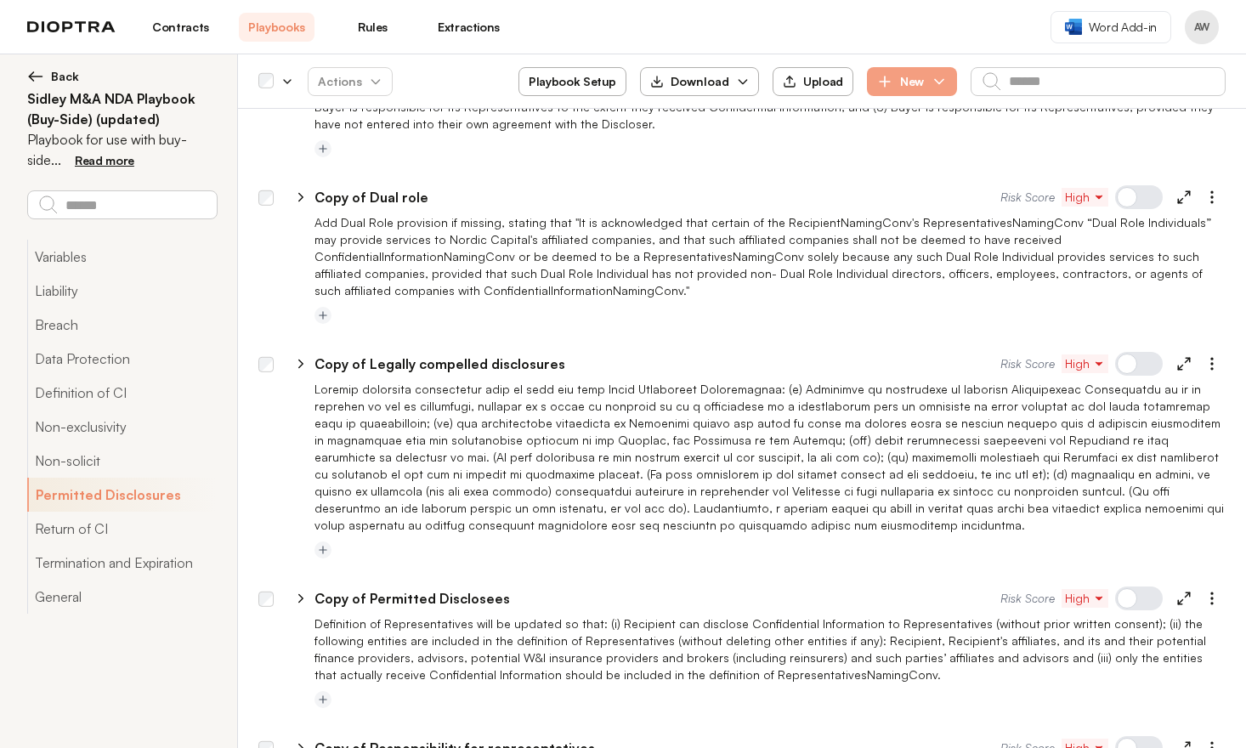
click at [1131, 586] on div at bounding box center [1139, 598] width 48 height 24
click at [1135, 736] on div at bounding box center [1139, 748] width 48 height 24
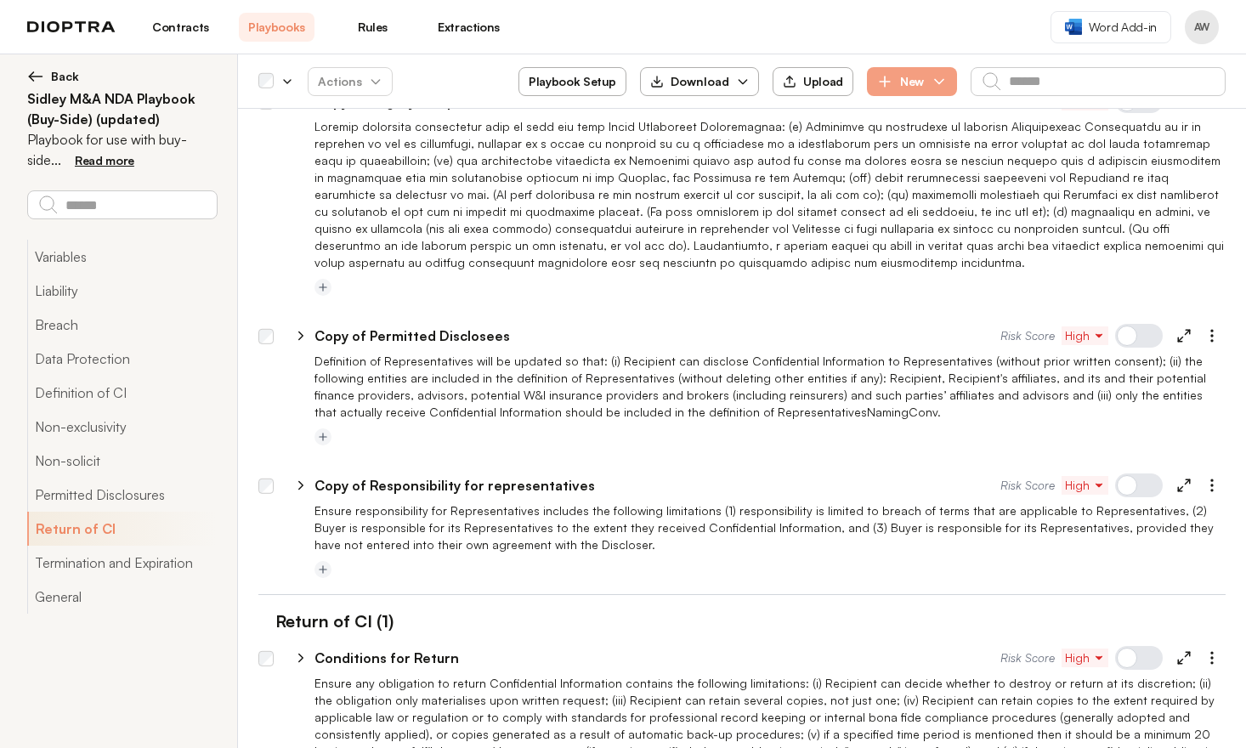
scroll to position [4768, 0]
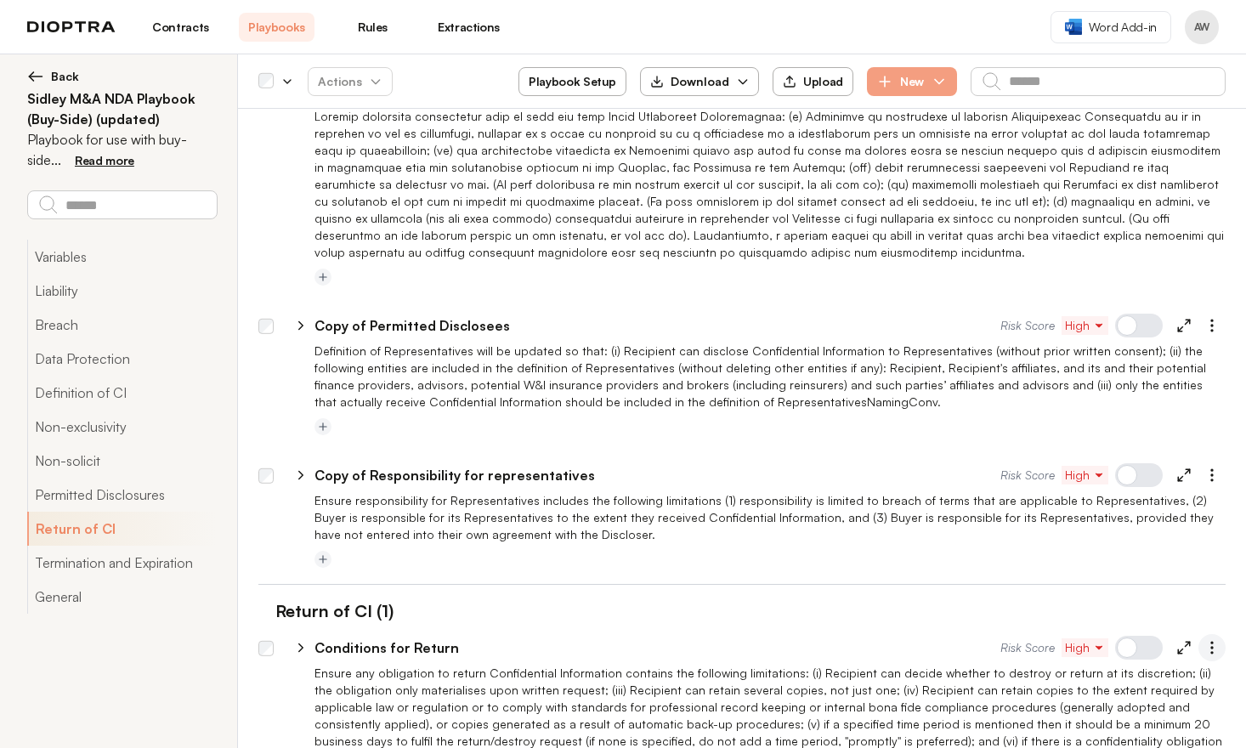
click at [1203, 639] on icon "button" at bounding box center [1211, 647] width 17 height 17
click at [1129, 672] on button "Duplicate" at bounding box center [1131, 689] width 185 height 34
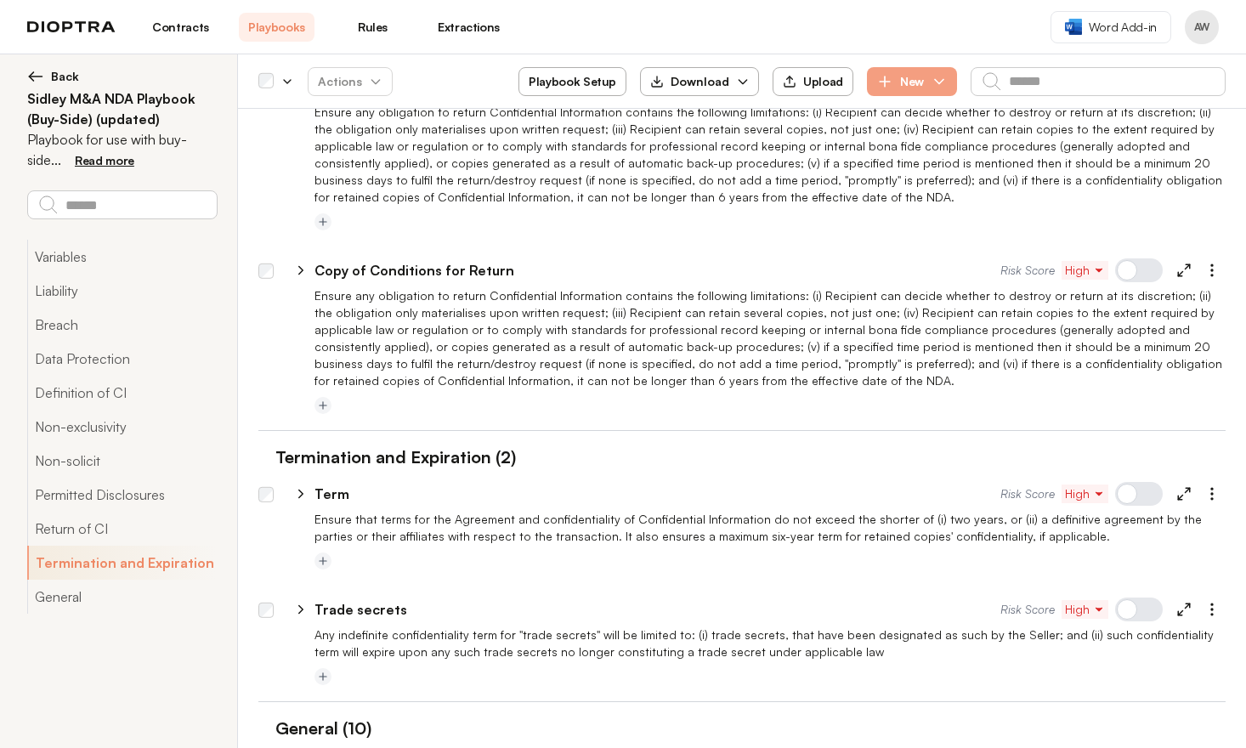
scroll to position [5330, 0]
click at [1205, 484] on icon "button" at bounding box center [1211, 492] width 17 height 17
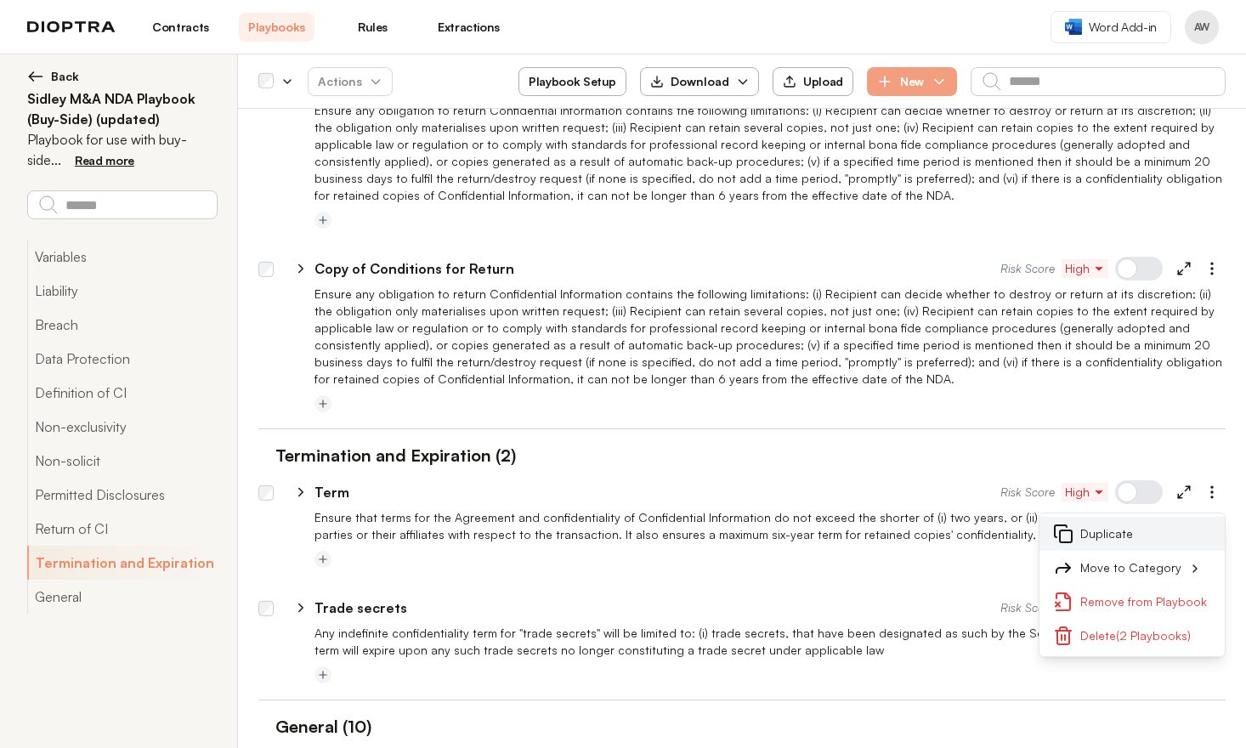
click at [1141, 517] on button "Duplicate" at bounding box center [1131, 534] width 185 height 34
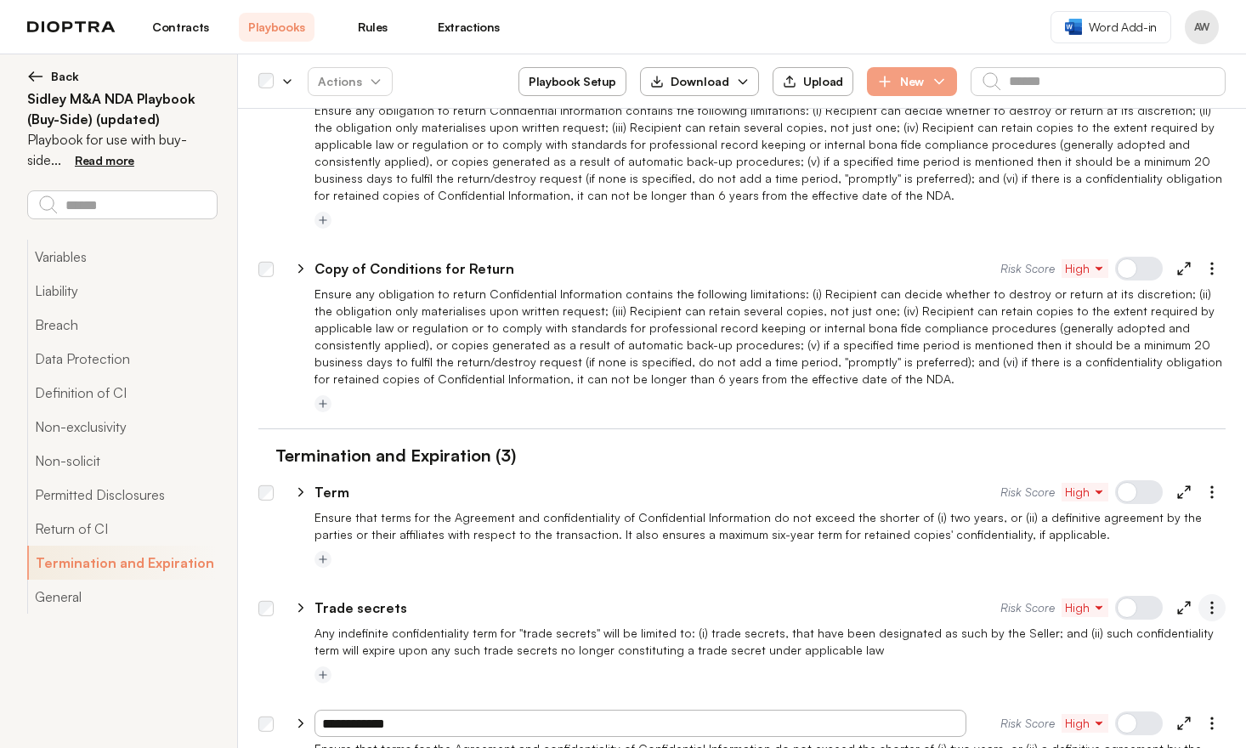
click at [1203, 599] on icon "button" at bounding box center [1211, 607] width 17 height 17
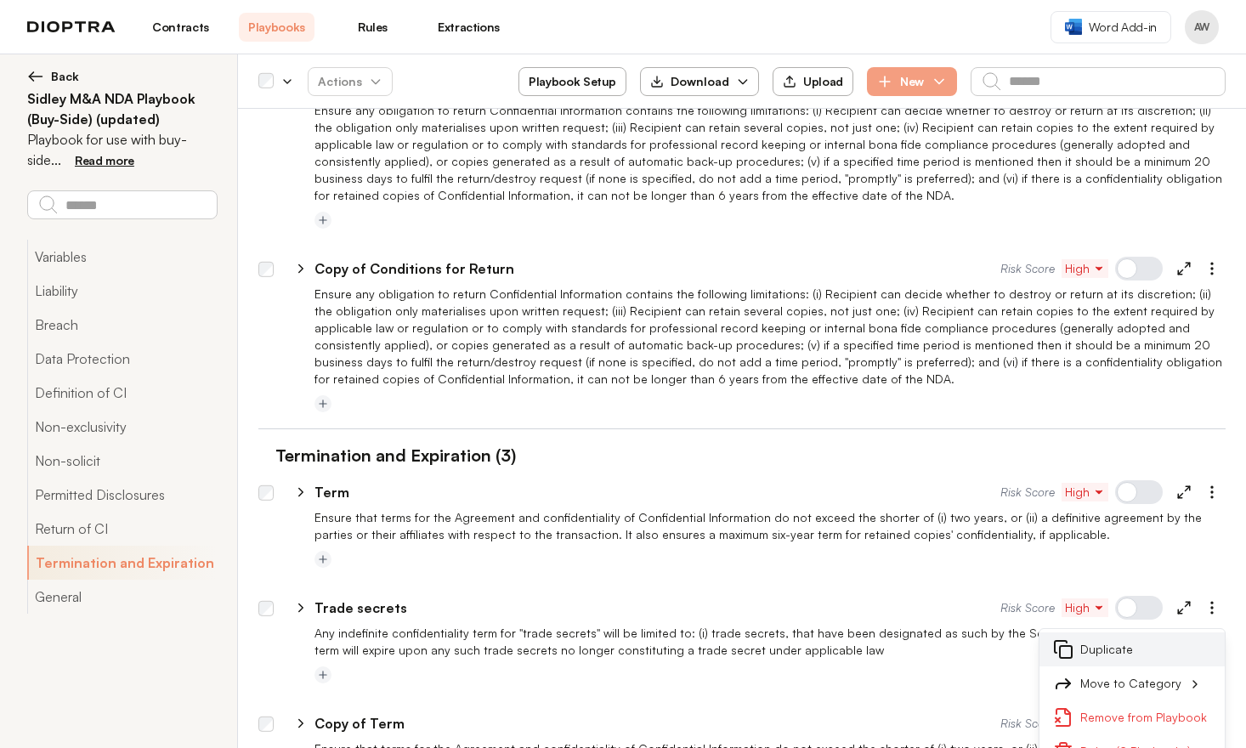
click at [1134, 632] on button "Duplicate" at bounding box center [1131, 649] width 185 height 34
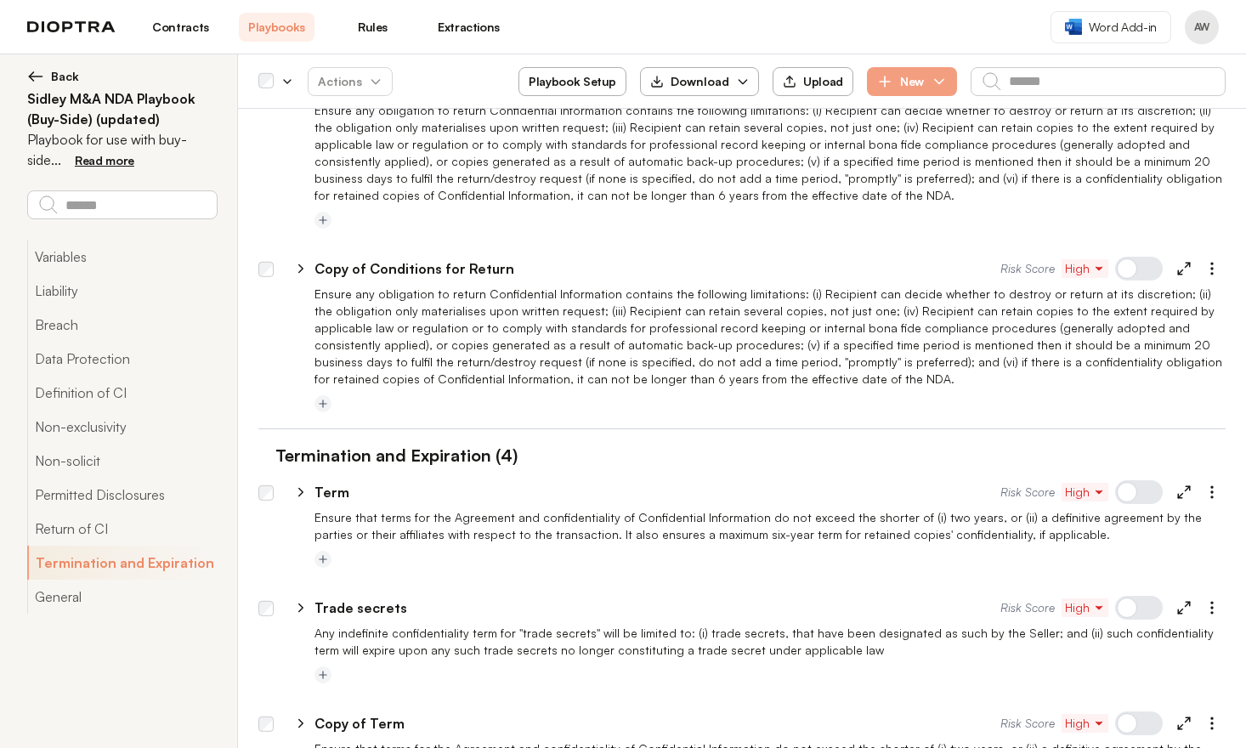
click at [1135, 711] on div at bounding box center [1139, 723] width 48 height 24
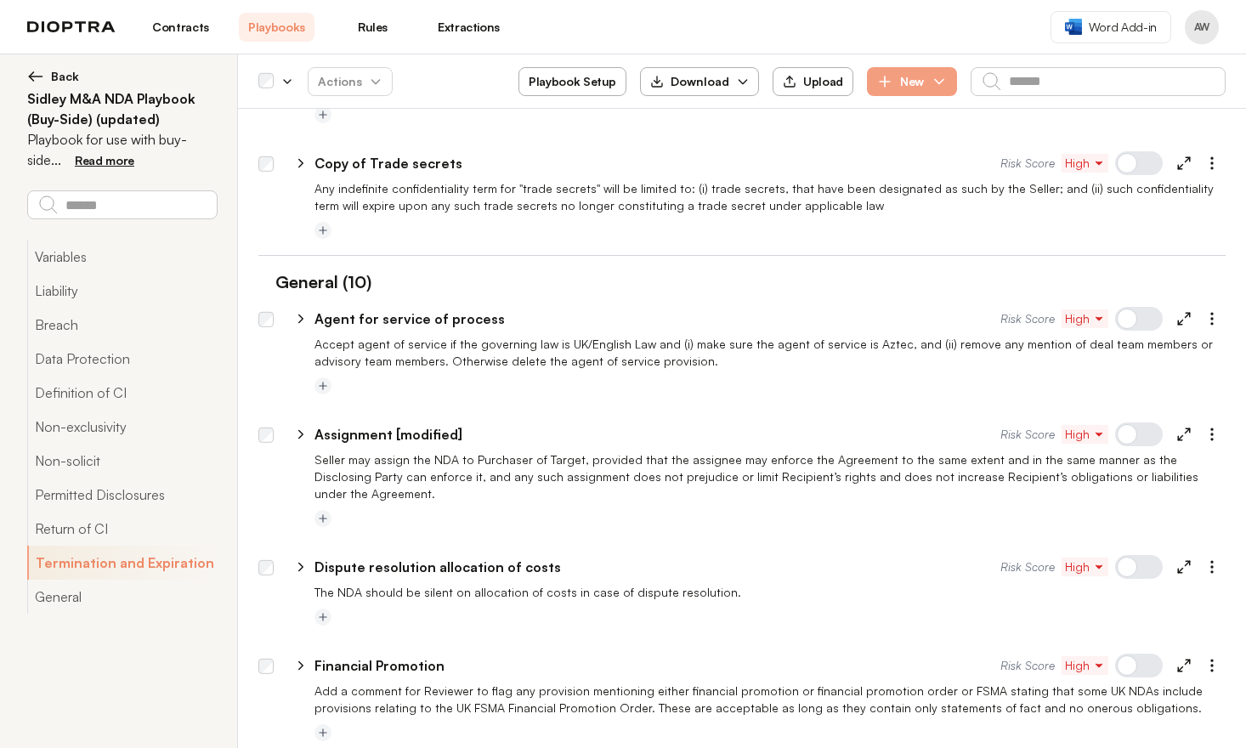
scroll to position [5991, 0]
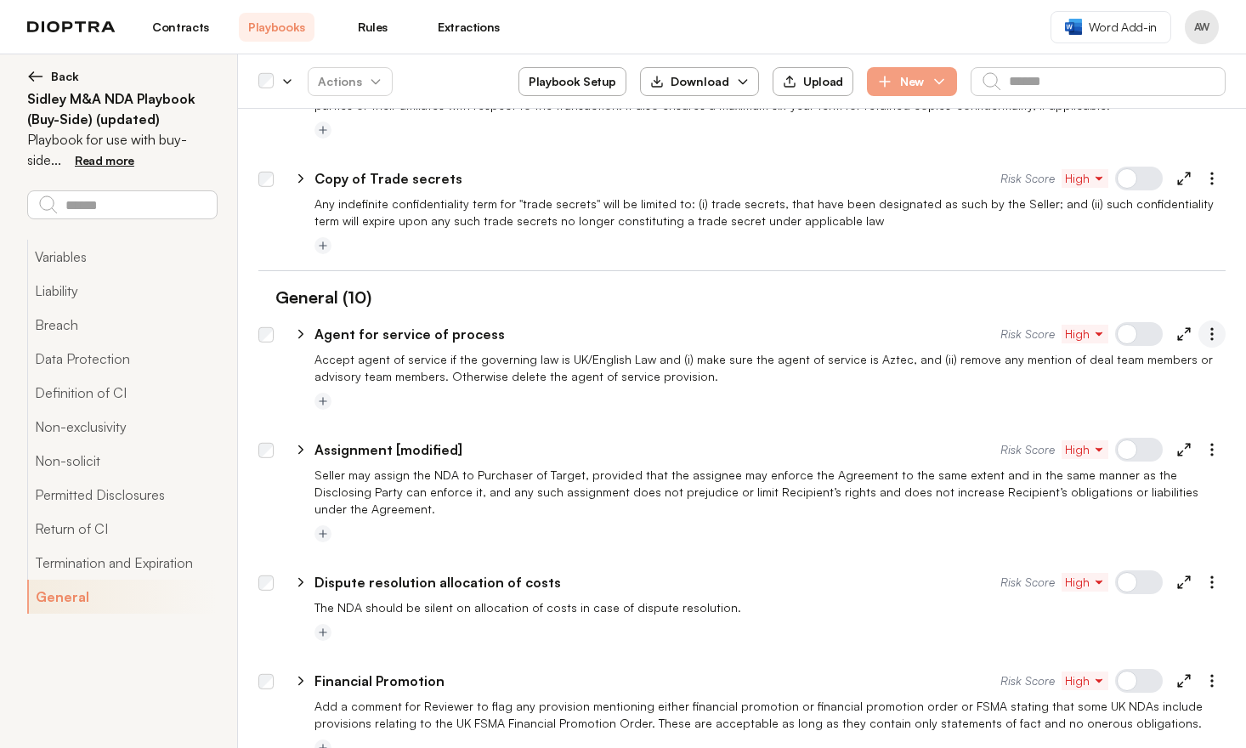
click at [1203, 325] on icon "button" at bounding box center [1211, 333] width 17 height 17
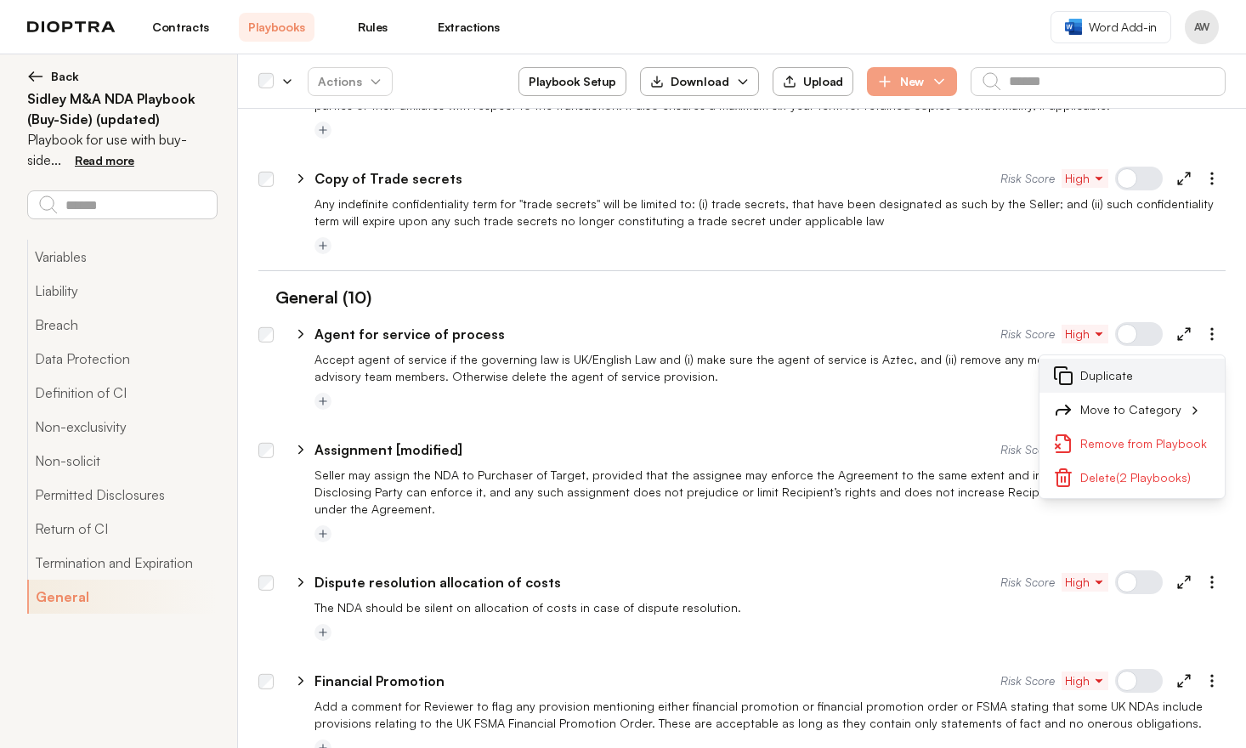
click at [1114, 359] on button "Duplicate" at bounding box center [1131, 376] width 185 height 34
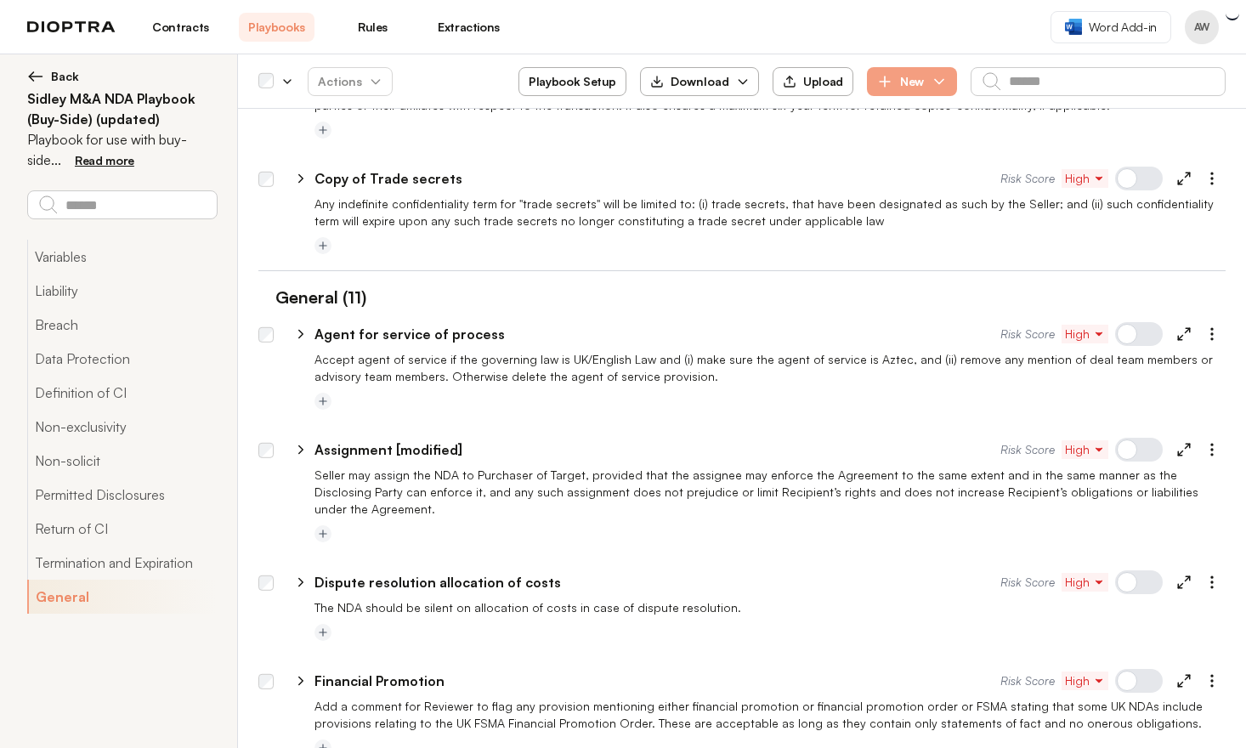
scroll to position [6563, 0]
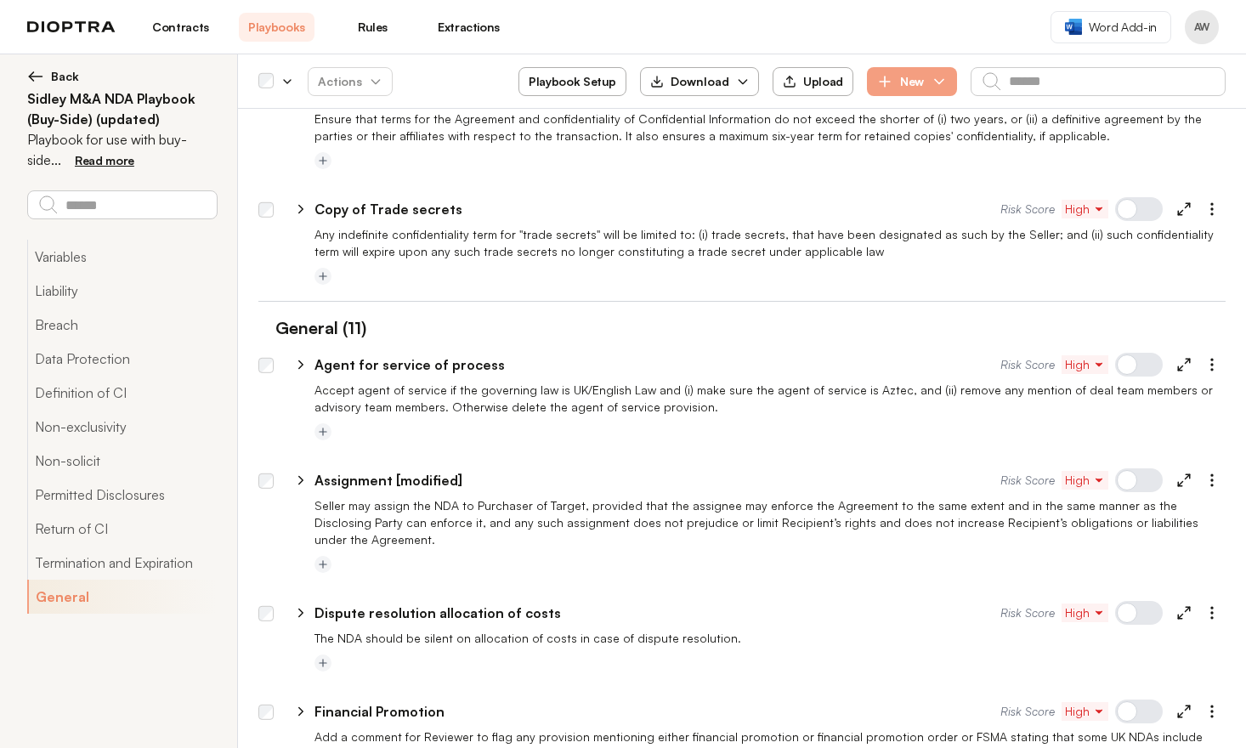
scroll to position [5883, 0]
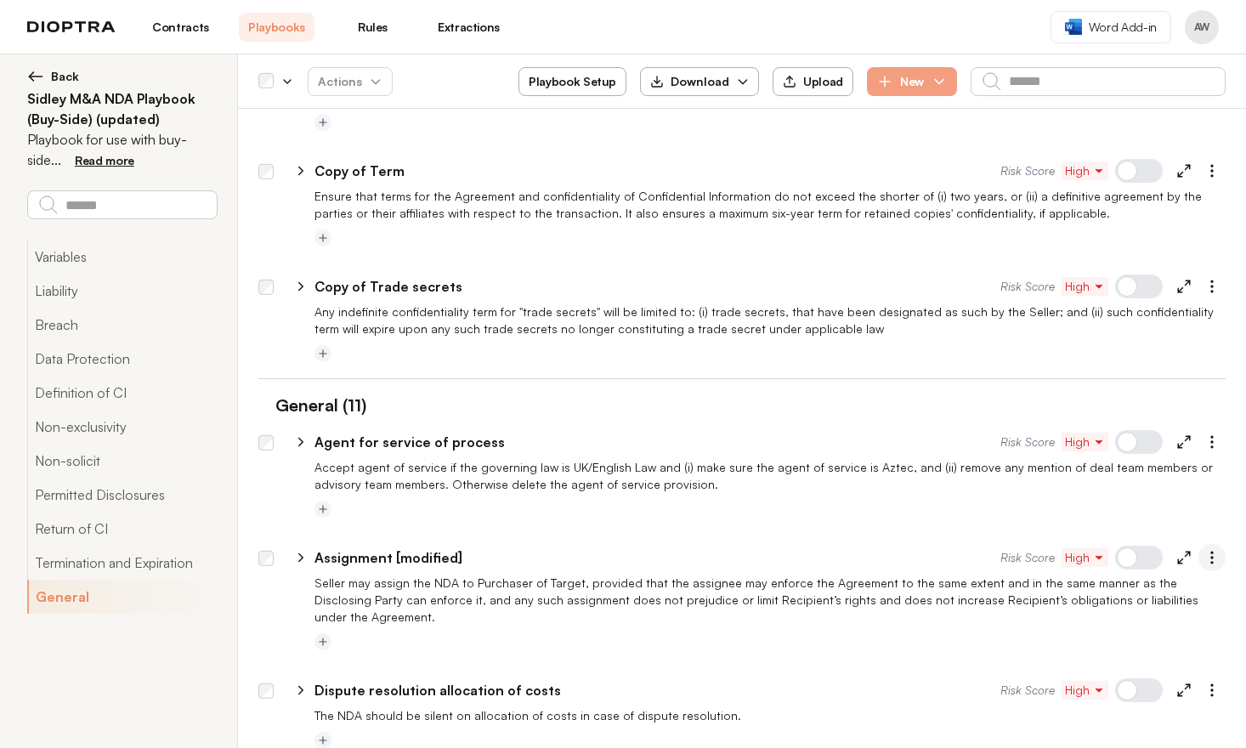
click at [1203, 549] on icon "button" at bounding box center [1211, 557] width 17 height 17
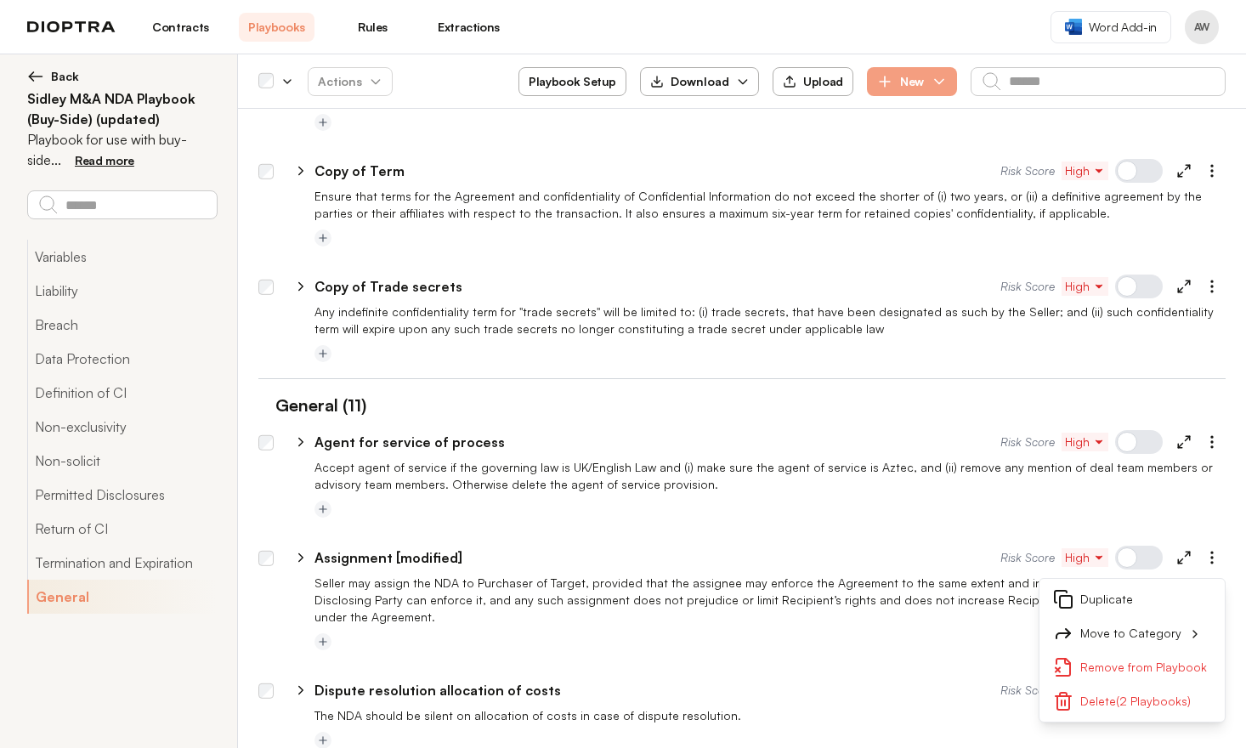
click at [1114, 582] on button "Duplicate" at bounding box center [1131, 599] width 185 height 34
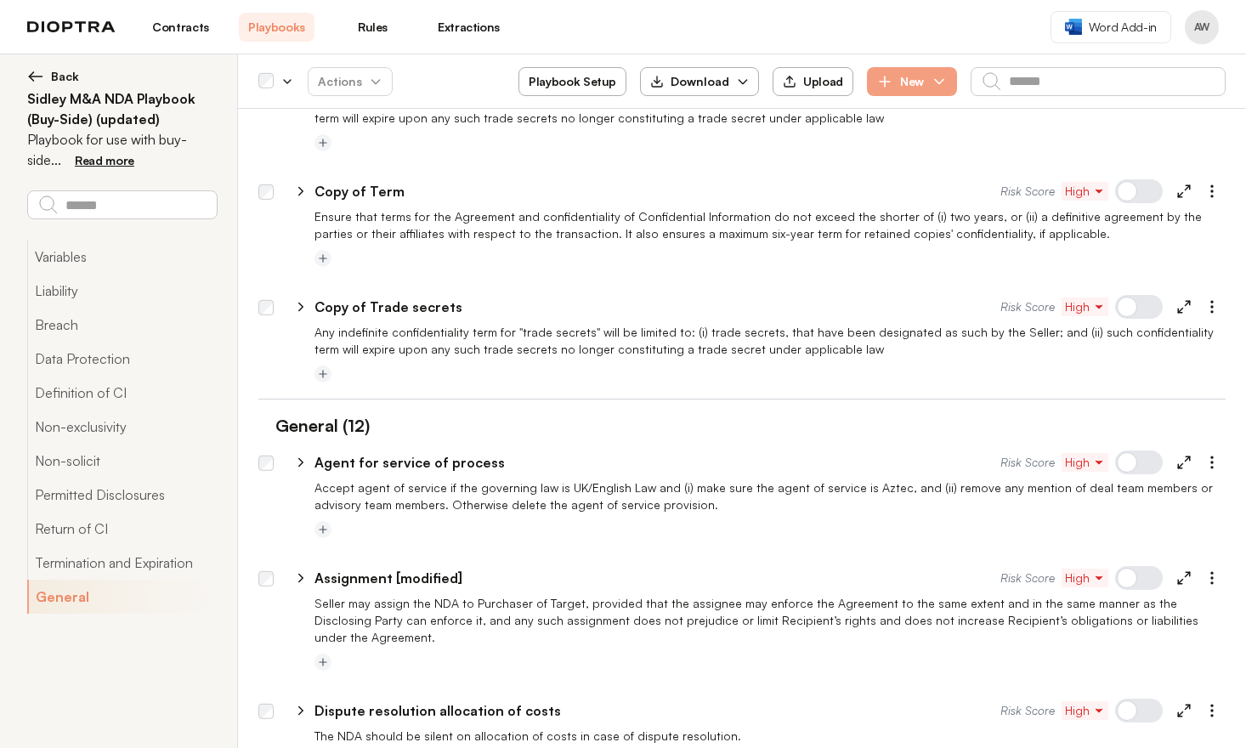
scroll to position [5863, 0]
click at [1206, 701] on icon "button" at bounding box center [1211, 709] width 17 height 17
click at [1162, 734] on button "Duplicate" at bounding box center [1131, 751] width 185 height 34
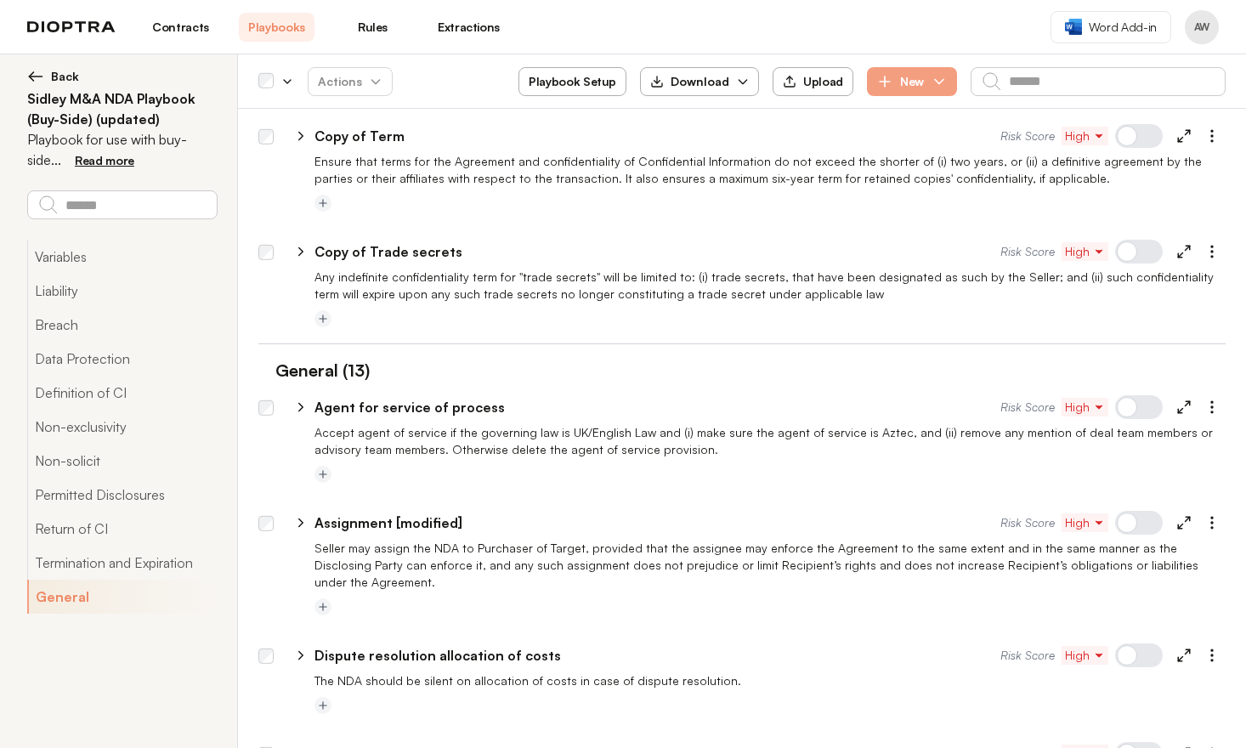
scroll to position [5952, 0]
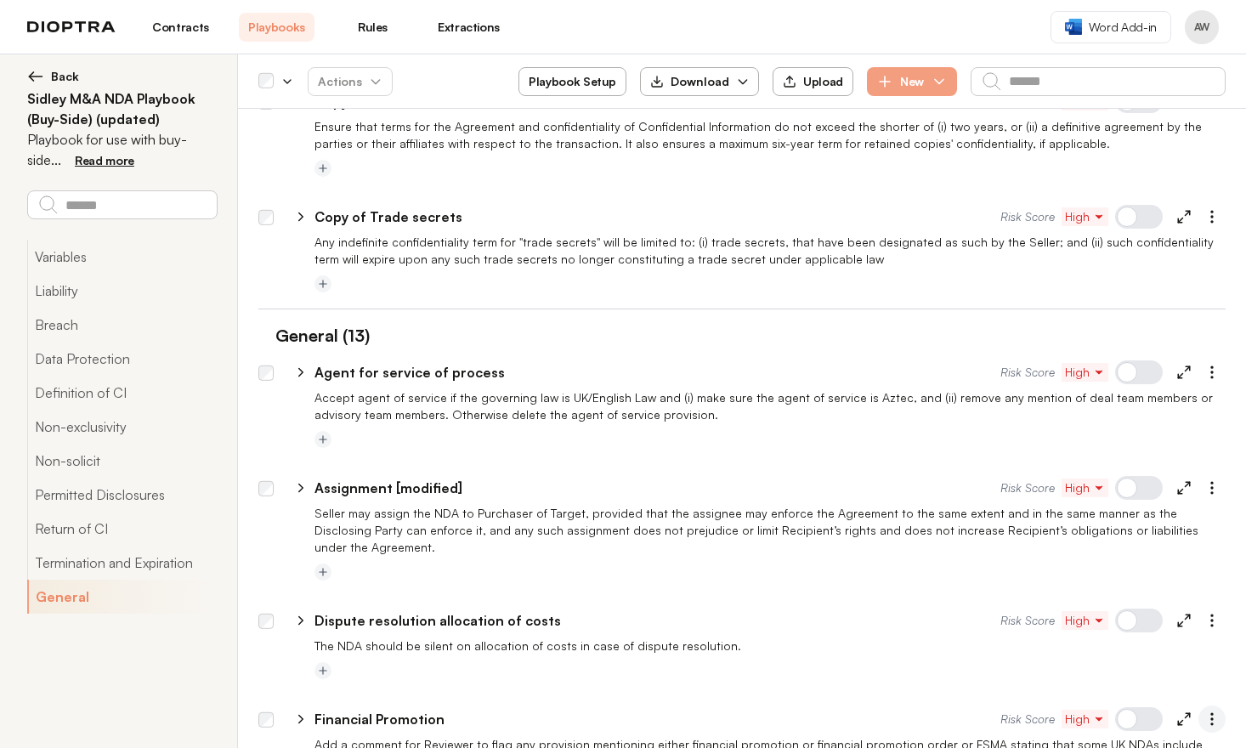
click at [1203, 710] on icon "button" at bounding box center [1211, 718] width 17 height 17
click at [1160, 744] on button "Duplicate" at bounding box center [1131, 761] width 185 height 34
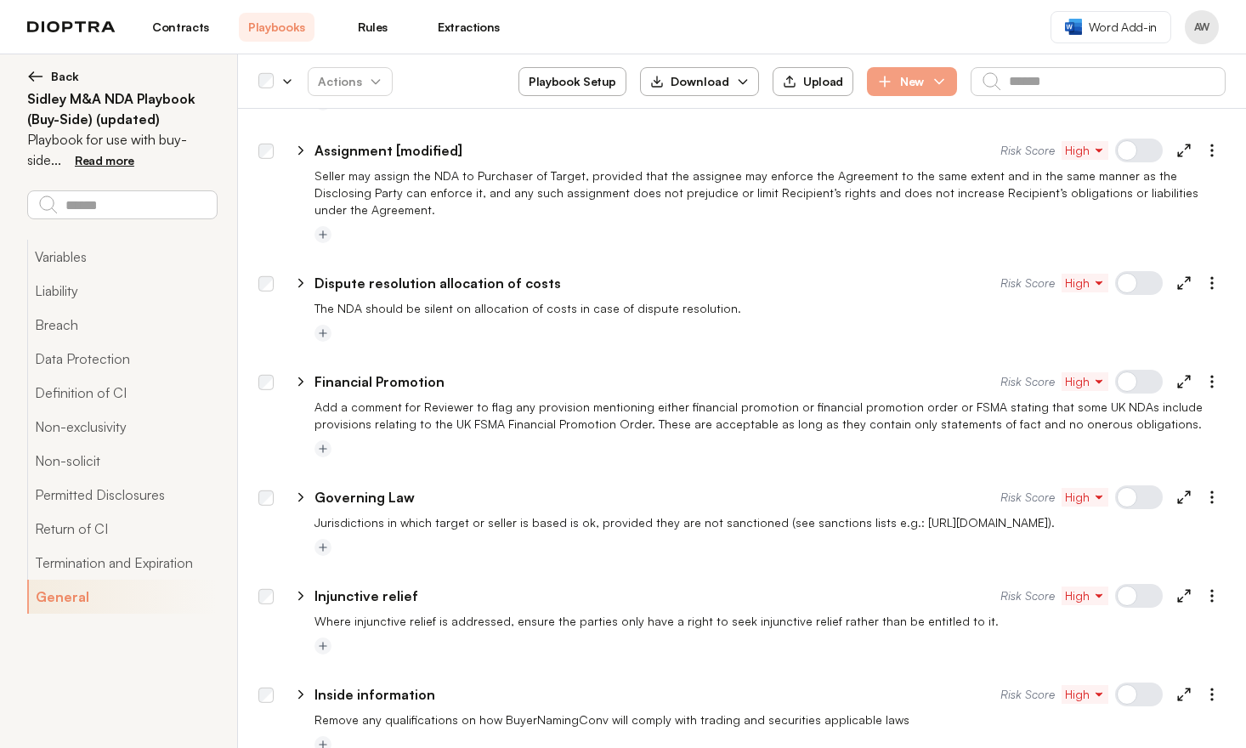
scroll to position [6288, 0]
click at [1203, 490] on icon "button" at bounding box center [1211, 498] width 17 height 17
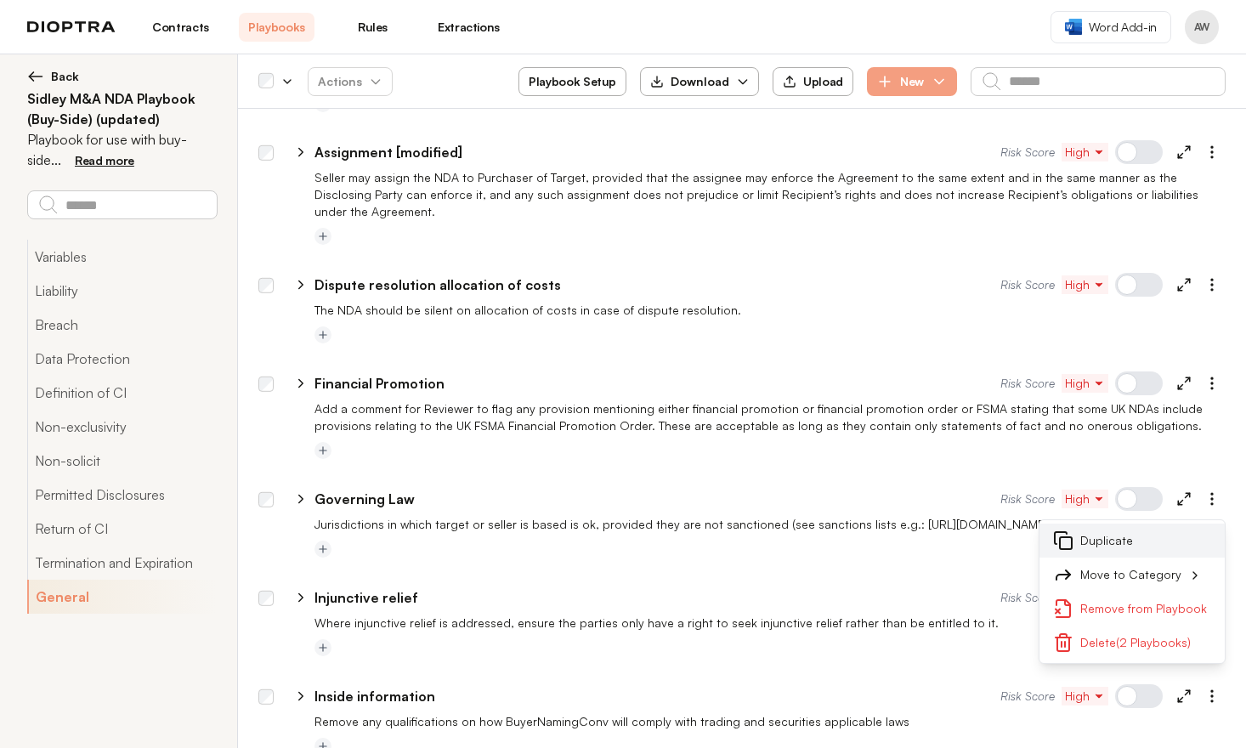
click at [1175, 524] on button "Duplicate" at bounding box center [1131, 541] width 185 height 34
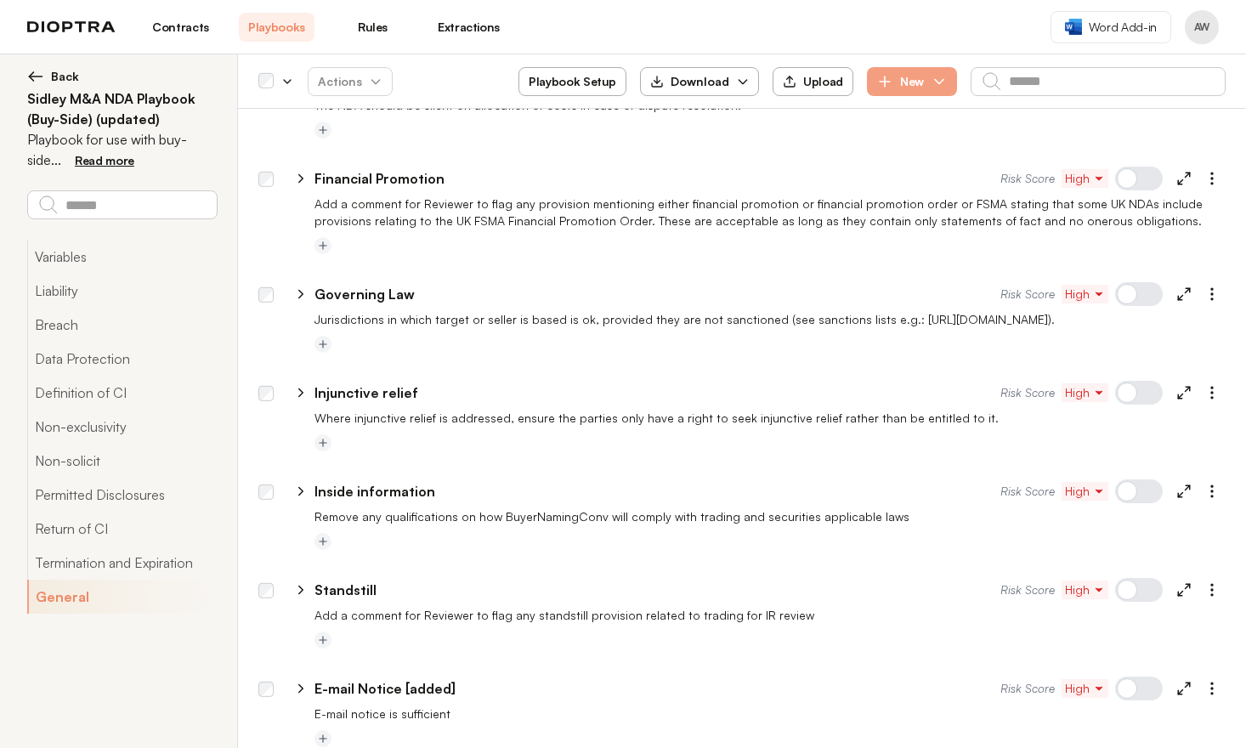
scroll to position [6271, 0]
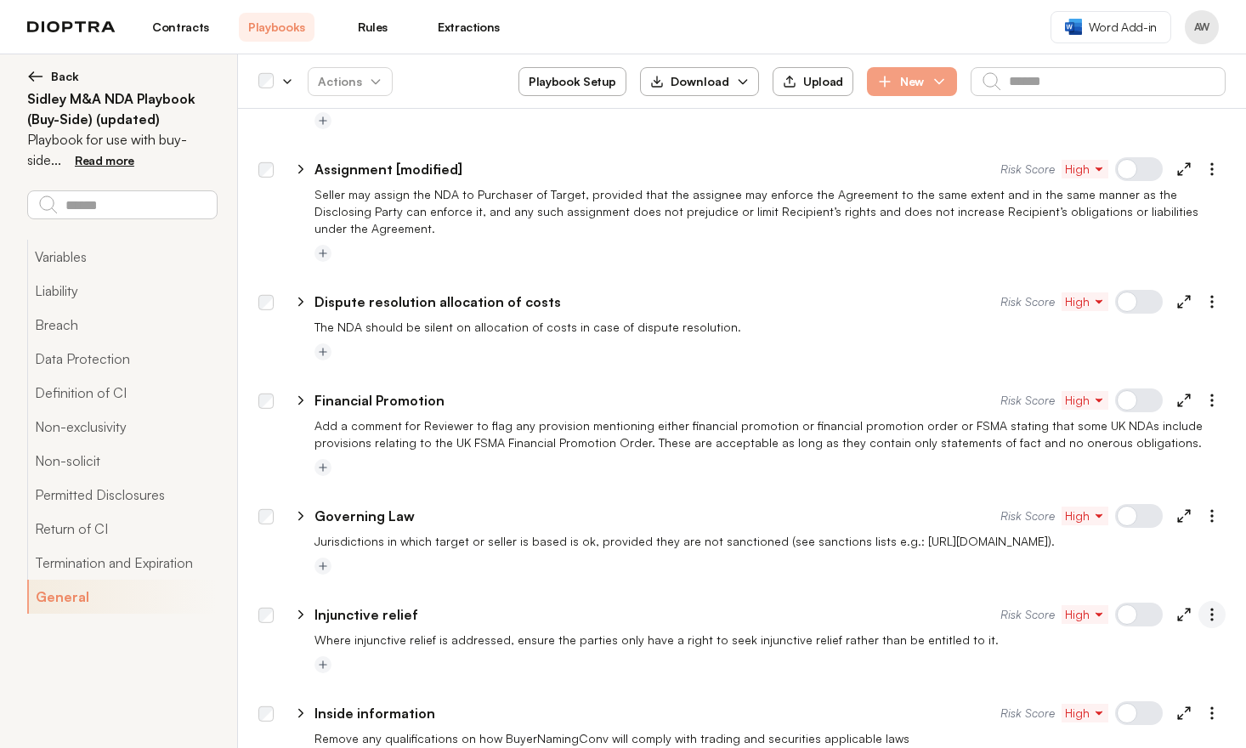
click at [1203, 606] on icon "button" at bounding box center [1211, 614] width 17 height 17
click at [1112, 639] on button "Duplicate" at bounding box center [1131, 656] width 185 height 34
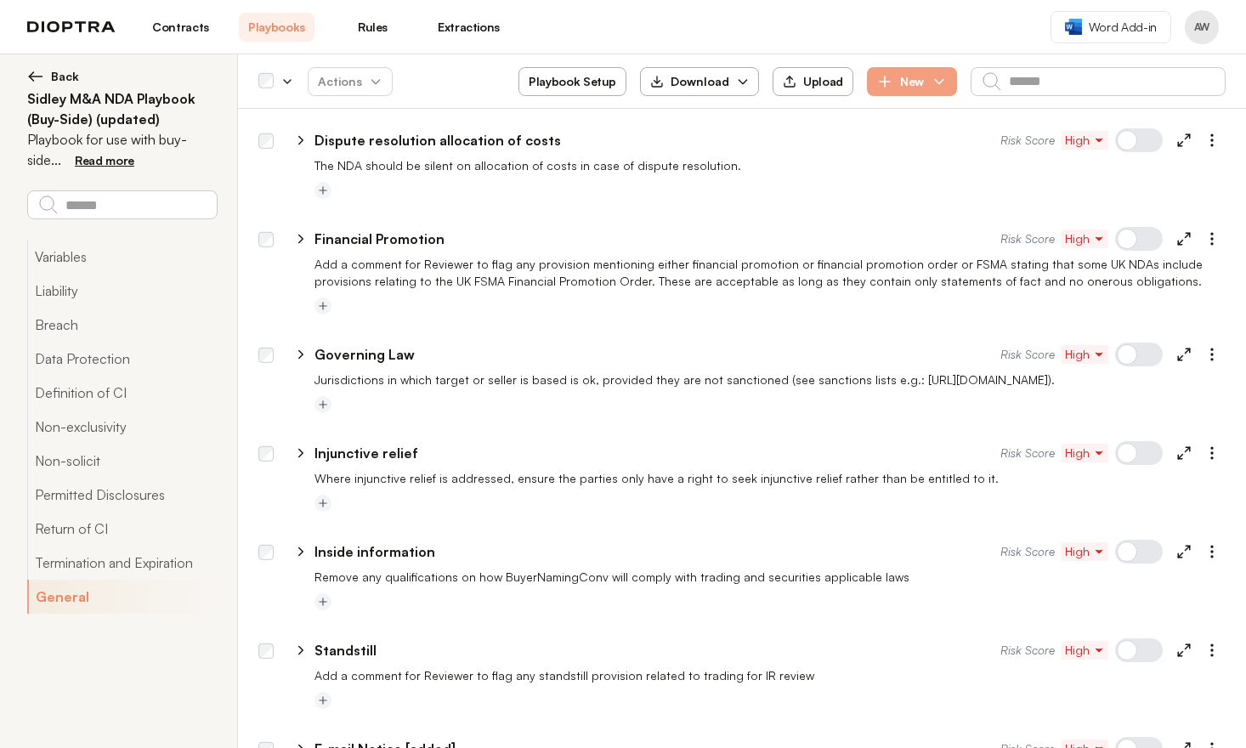
scroll to position [6421, 0]
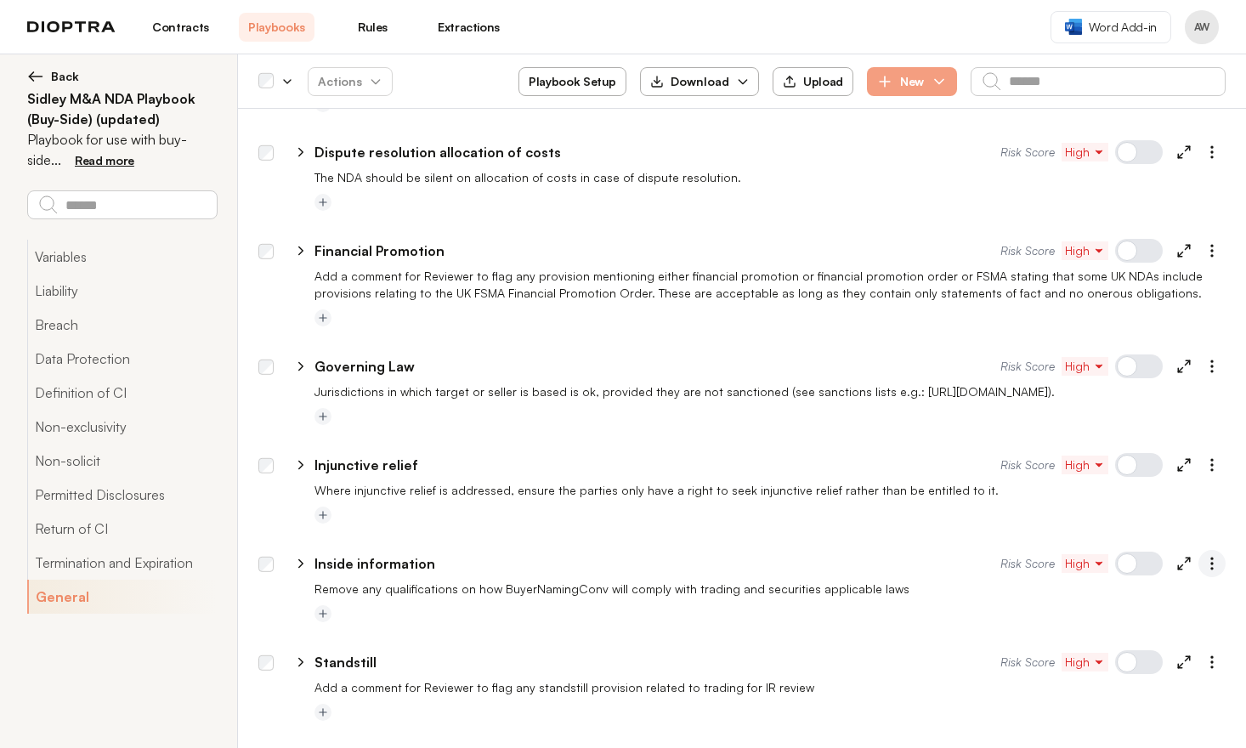
click at [1203, 555] on icon "button" at bounding box center [1211, 563] width 17 height 17
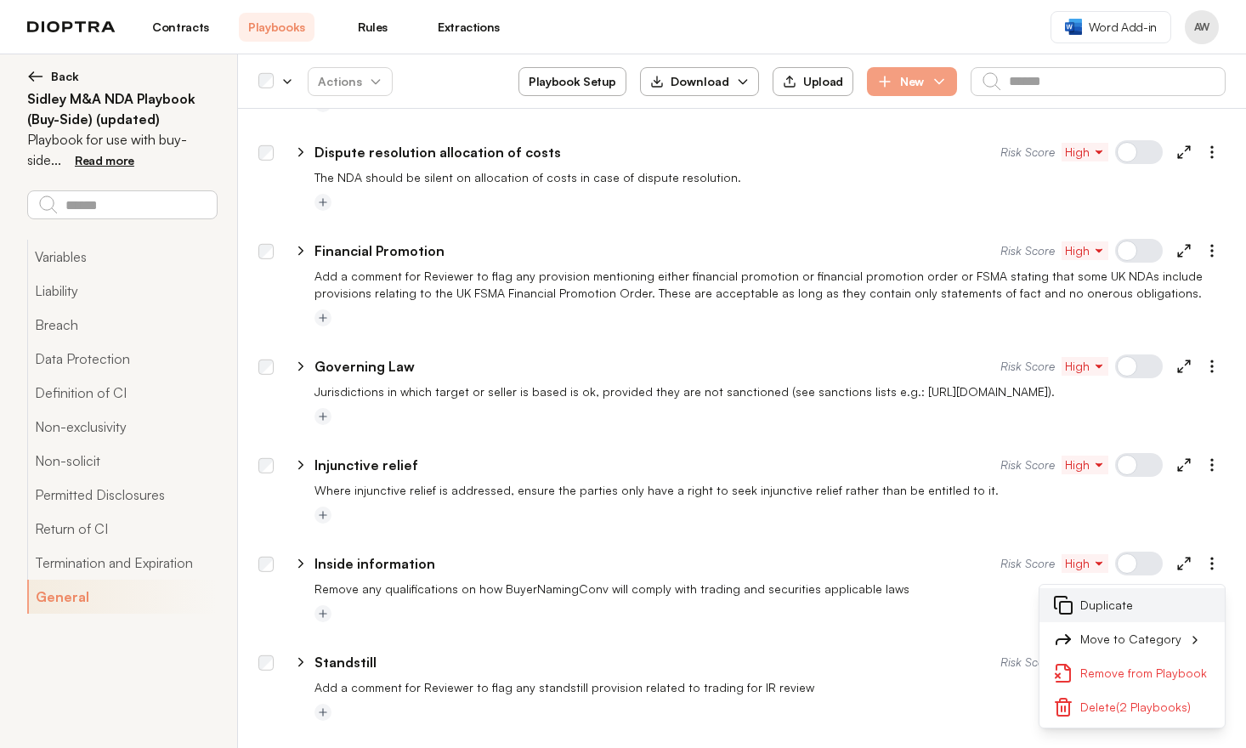
click at [1144, 588] on button "Duplicate" at bounding box center [1131, 605] width 185 height 34
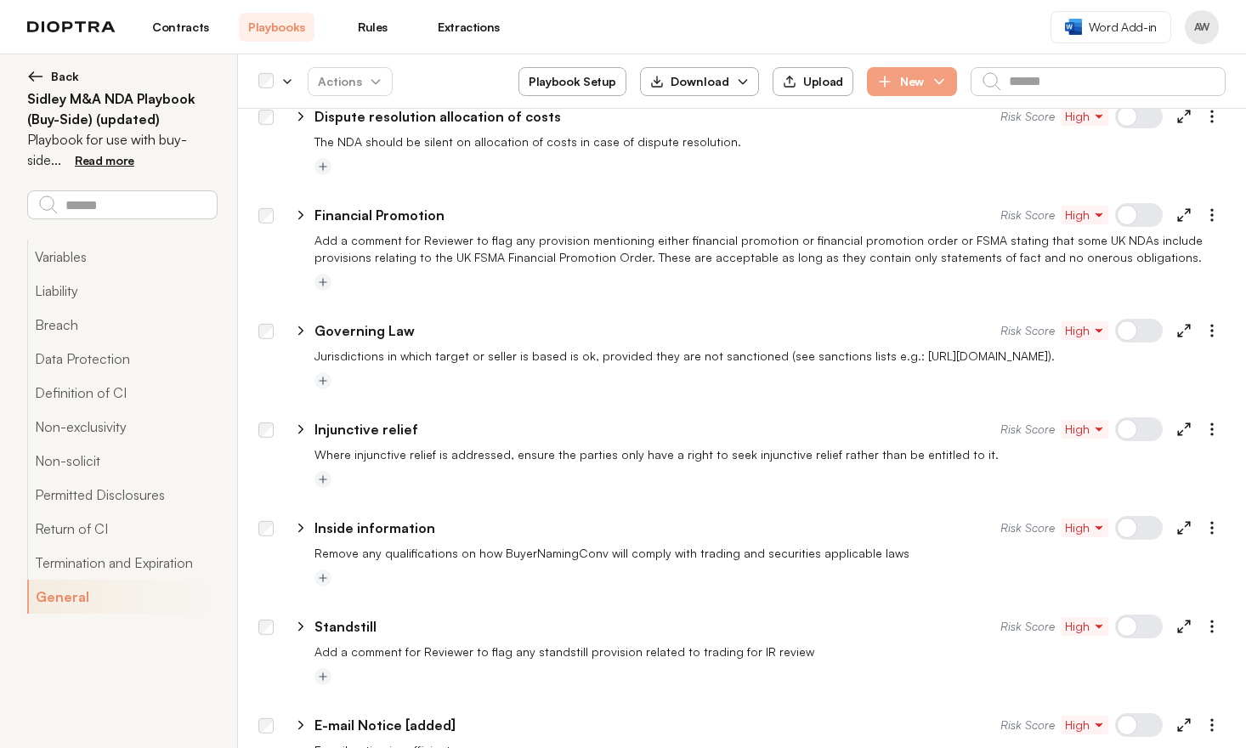
scroll to position [6447, 0]
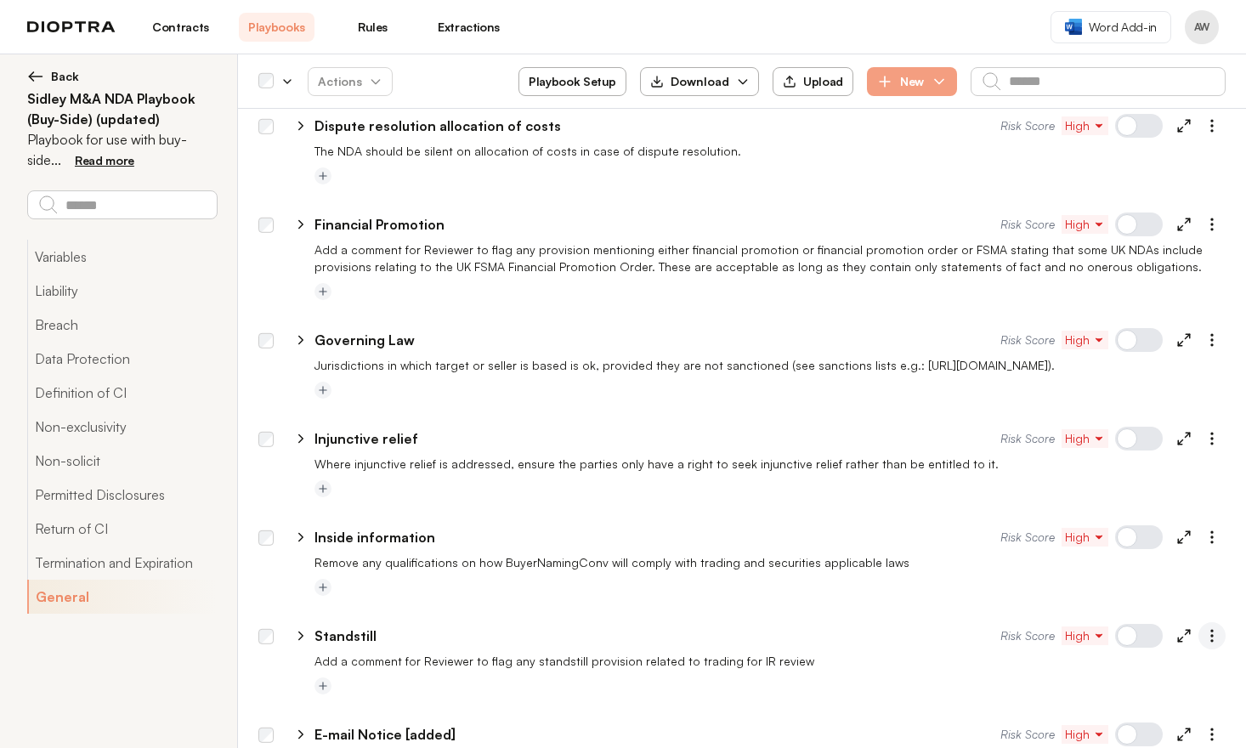
click at [1203, 627] on icon "button" at bounding box center [1211, 635] width 17 height 17
click at [1138, 660] on button "Duplicate" at bounding box center [1131, 677] width 185 height 34
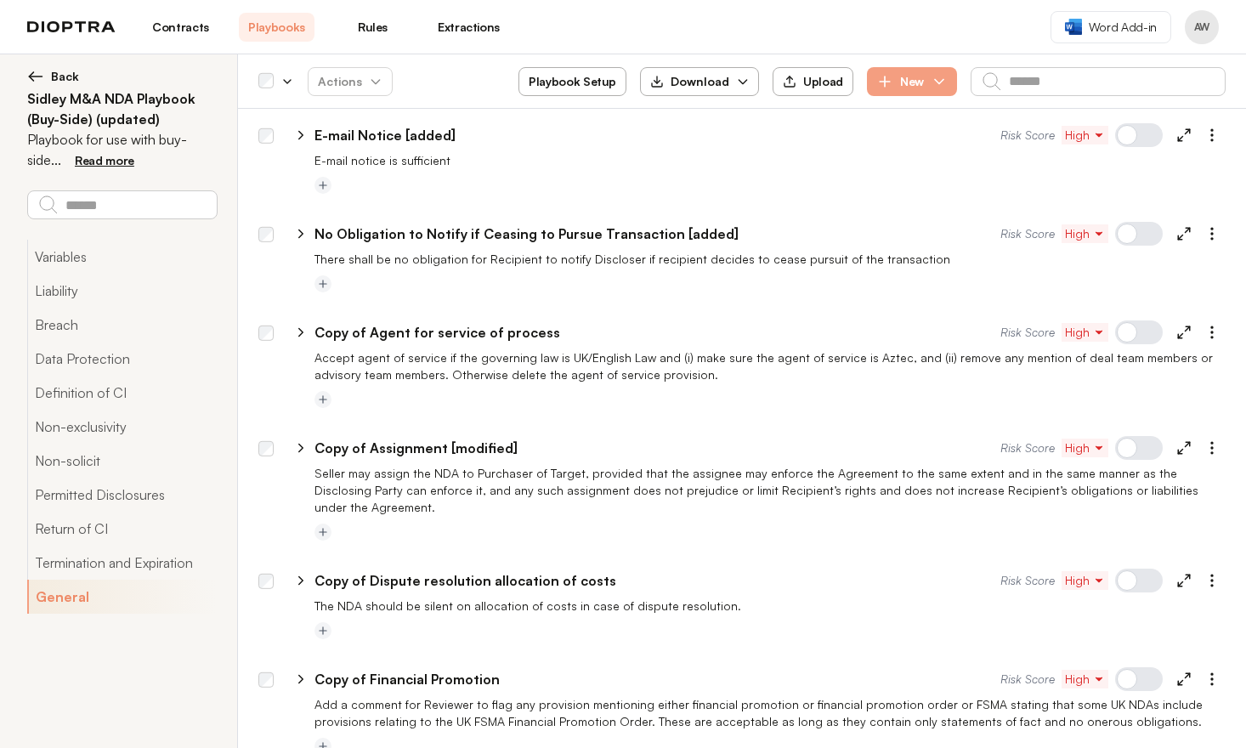
scroll to position [7287, 0]
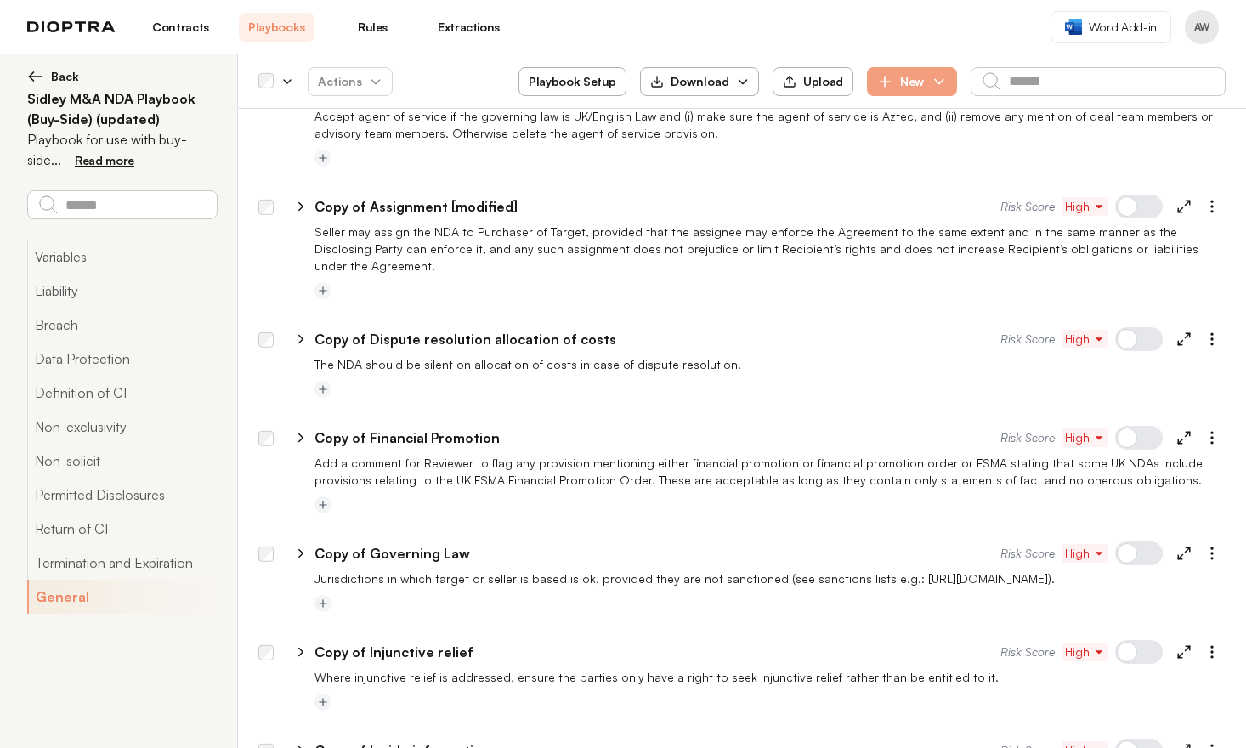
drag, startPoint x: 1135, startPoint y: 552, endPoint x: 1132, endPoint y: 516, distance: 36.6
click at [1135, 739] on div at bounding box center [1139, 751] width 48 height 24
click at [1129, 628] on div "**********" at bounding box center [750, 648] width 952 height 41
click at [1129, 541] on div at bounding box center [1139, 553] width 48 height 24
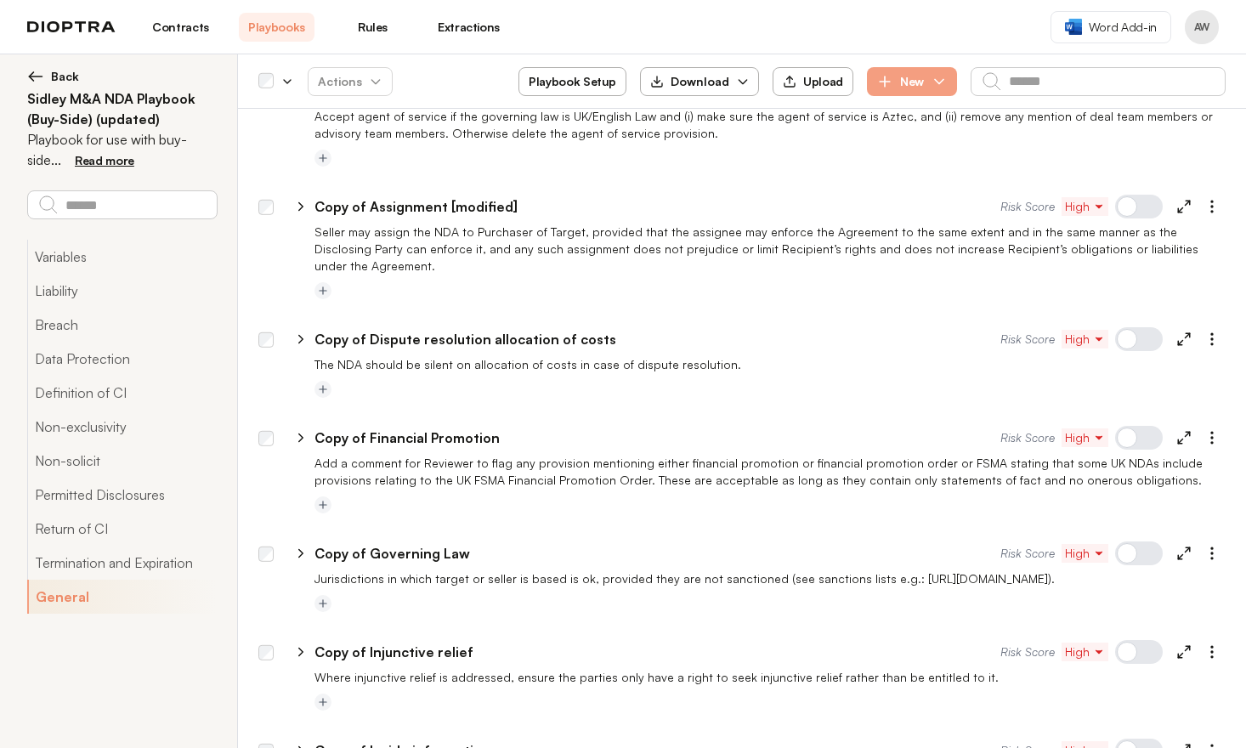
click at [1137, 640] on div at bounding box center [1139, 652] width 48 height 24
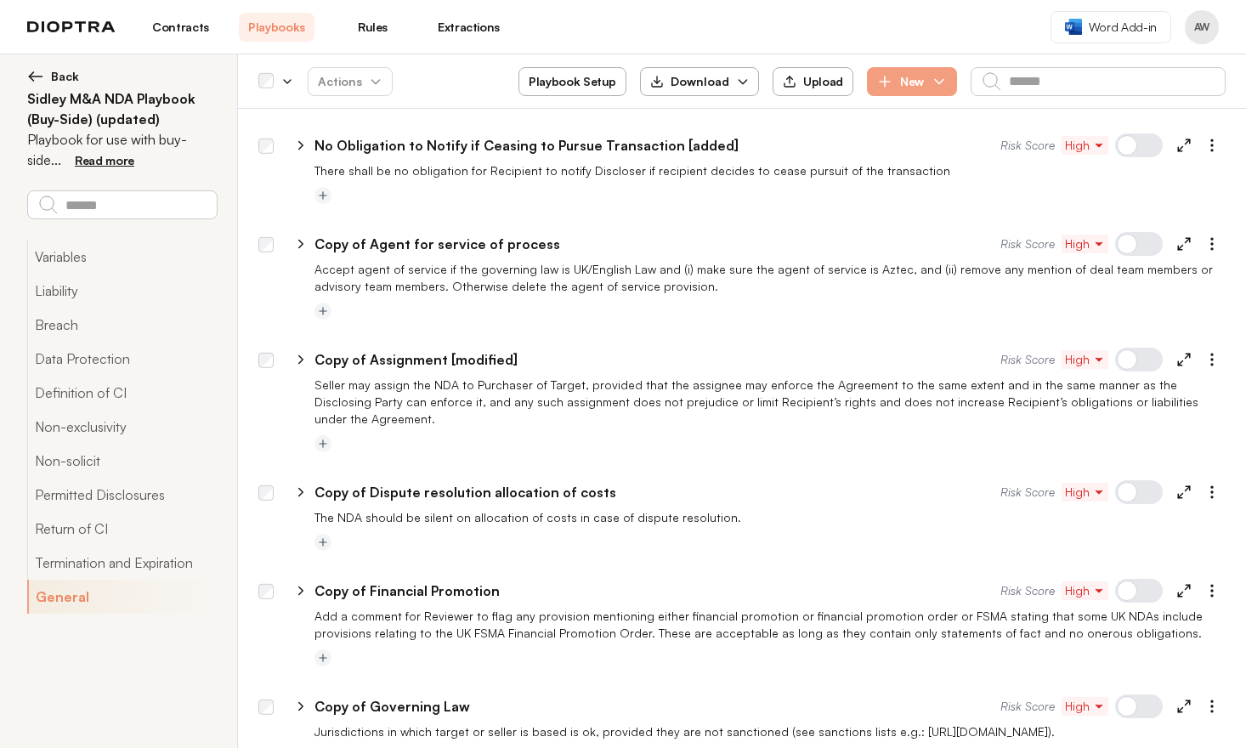
scroll to position [7060, 0]
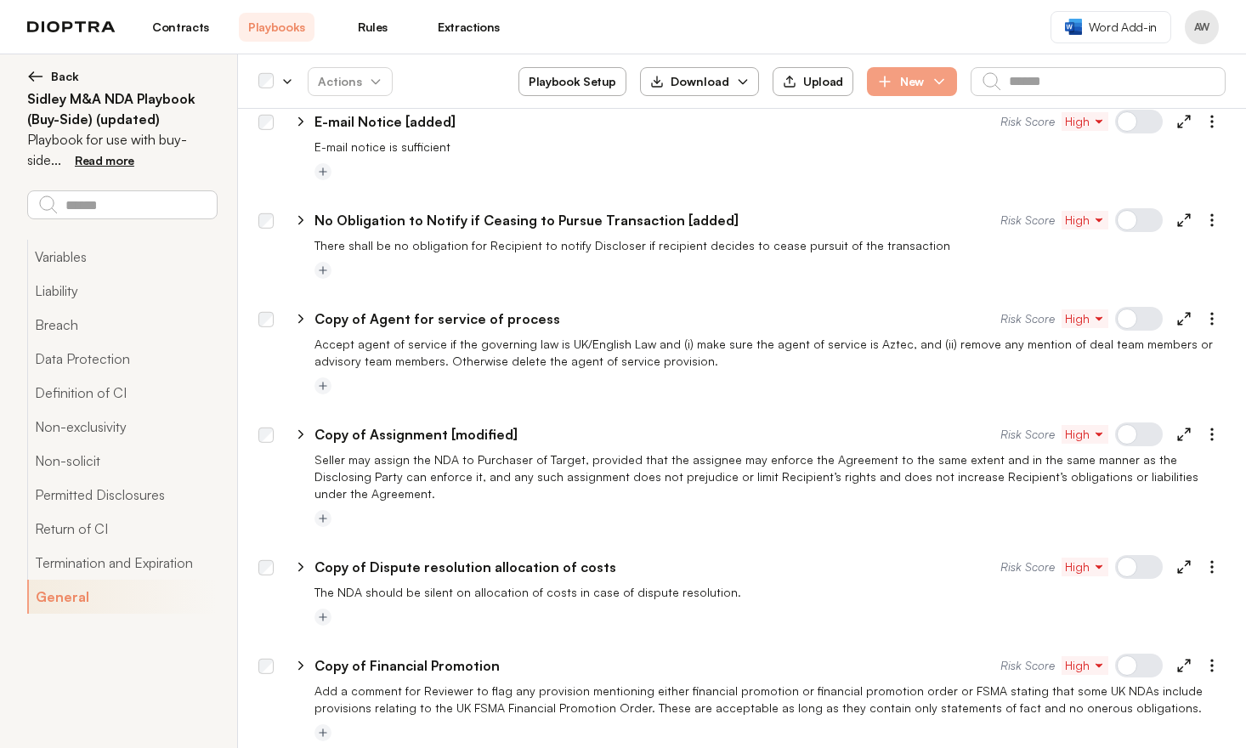
click at [1135, 654] on div at bounding box center [1139, 666] width 48 height 24
click at [1126, 555] on div at bounding box center [1139, 567] width 48 height 24
click at [1124, 422] on div at bounding box center [1139, 434] width 48 height 24
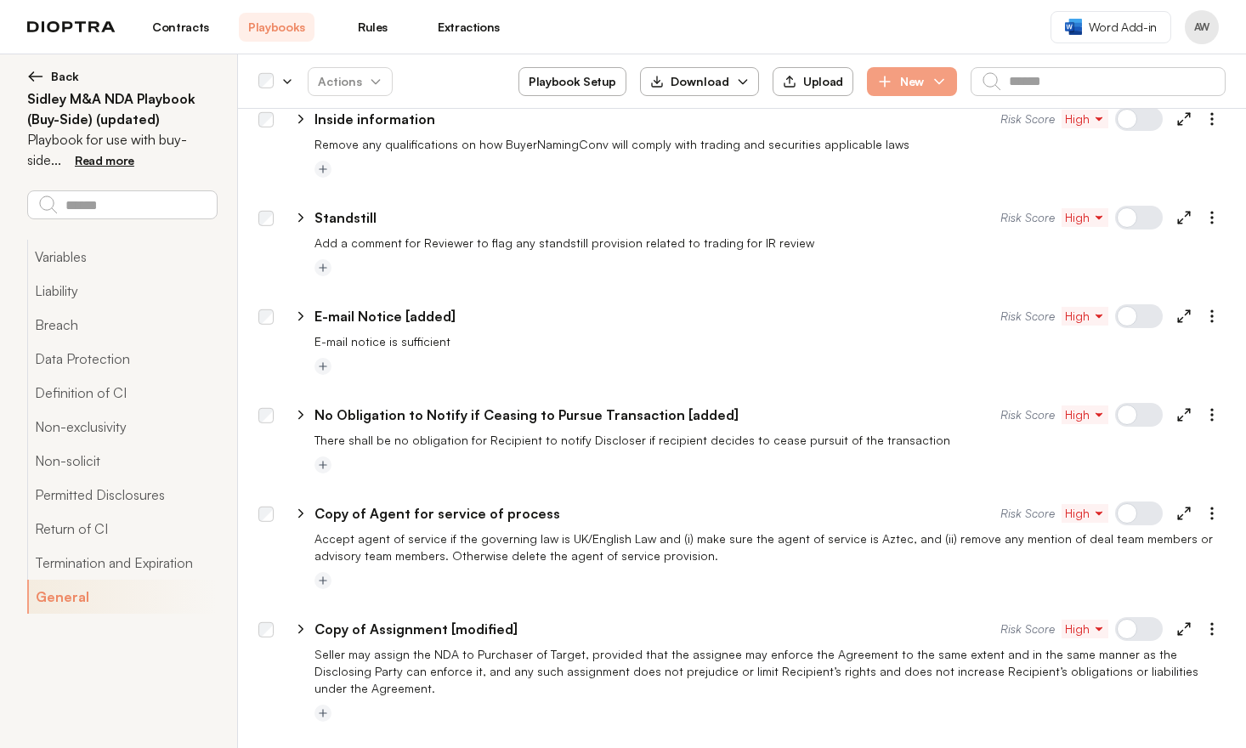
click at [1126, 501] on div at bounding box center [1139, 513] width 48 height 24
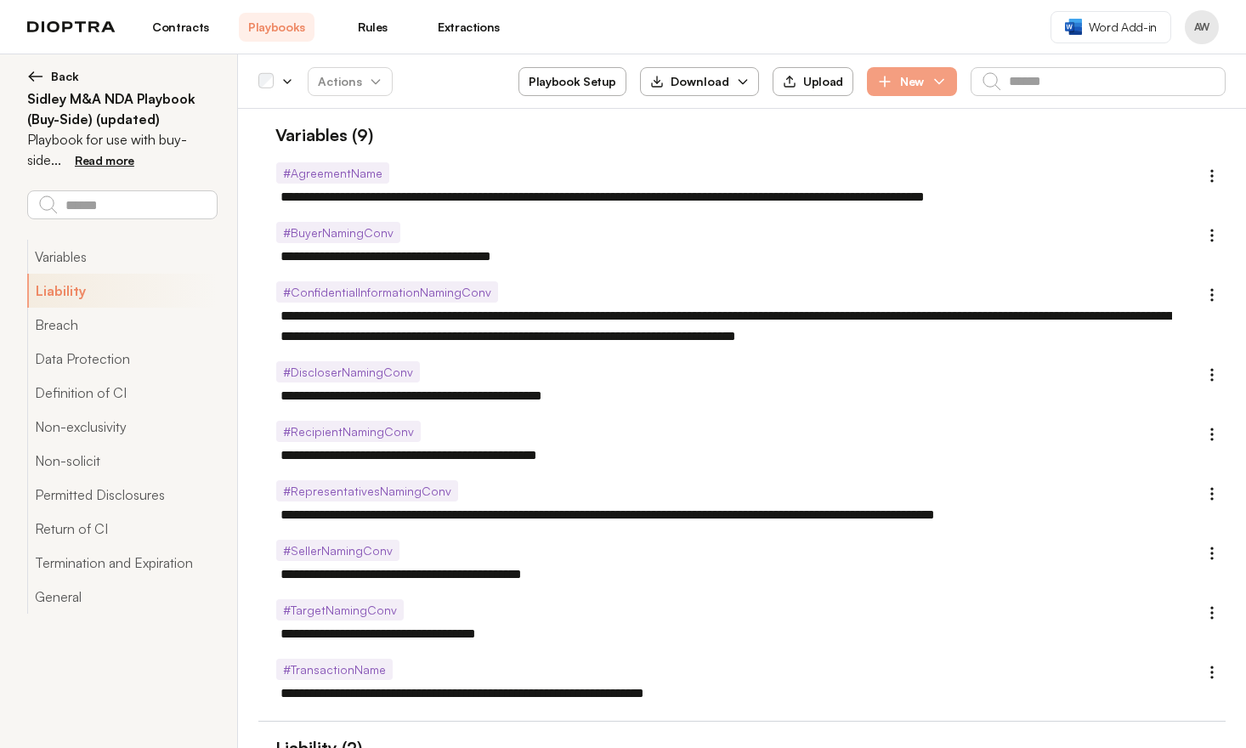
scroll to position [421, 0]
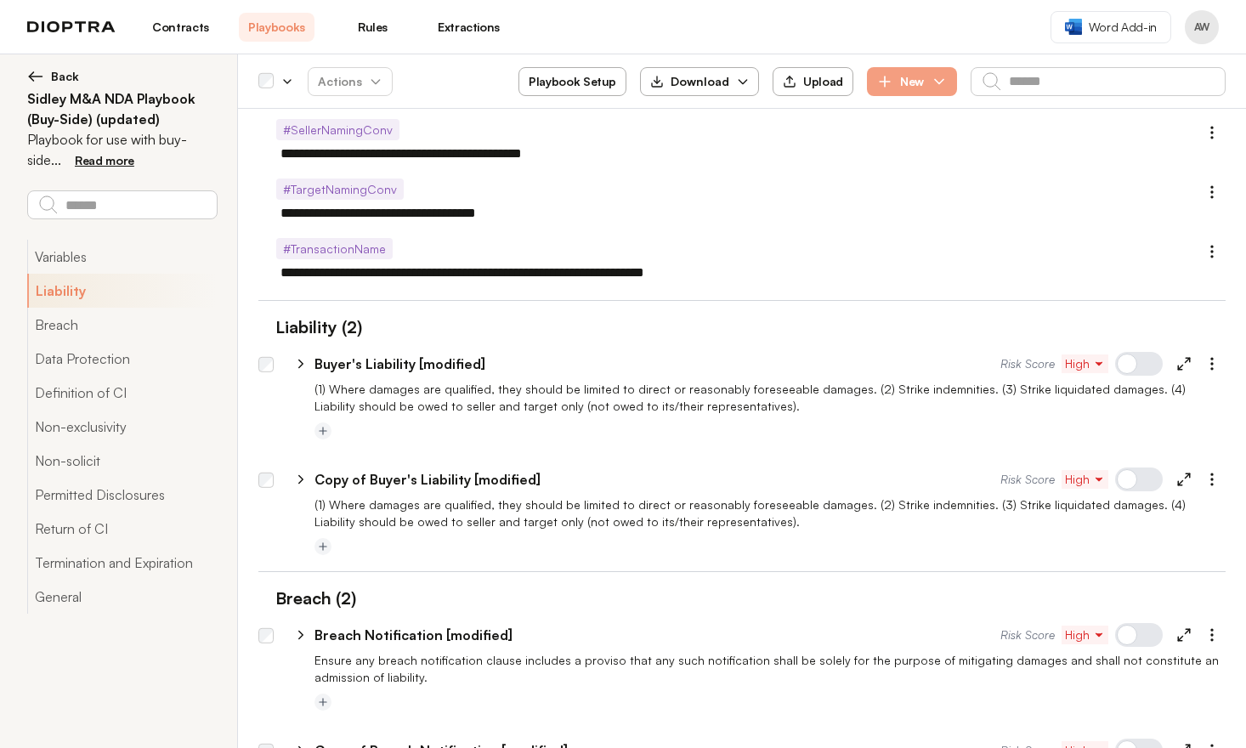
type textarea "*"
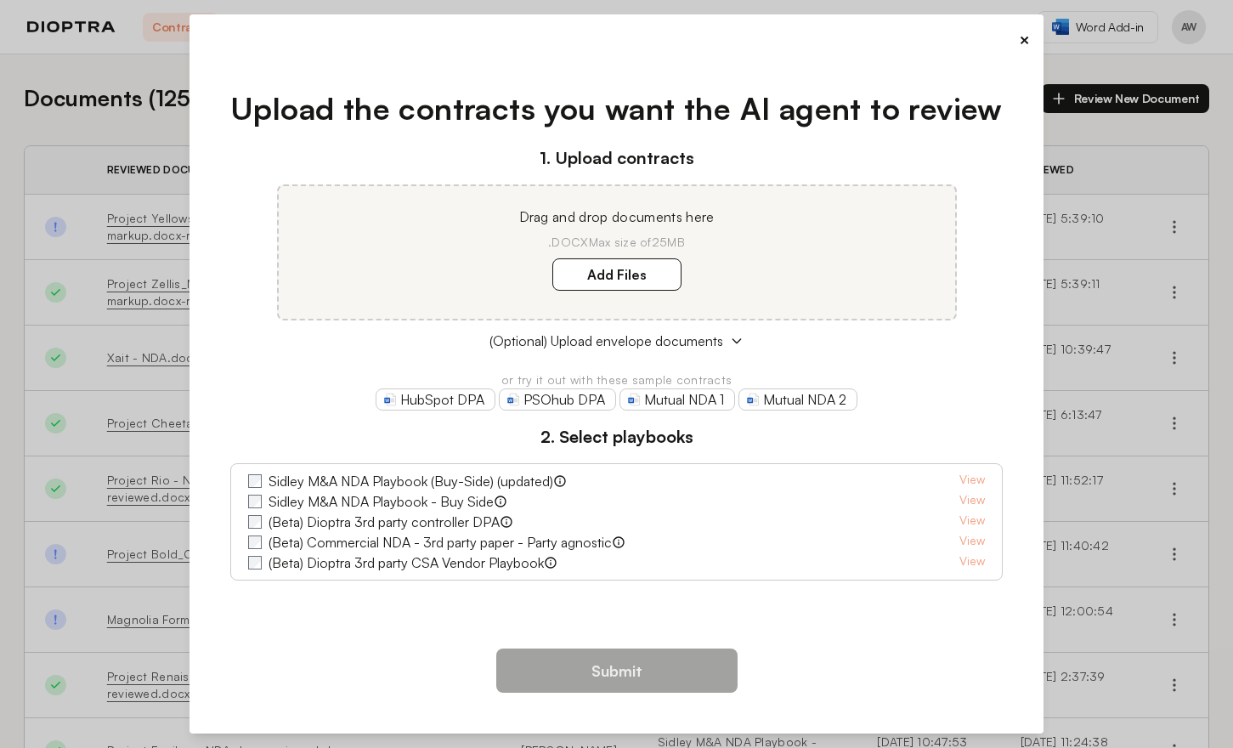
click at [1022, 42] on button "×" at bounding box center [1024, 40] width 11 height 24
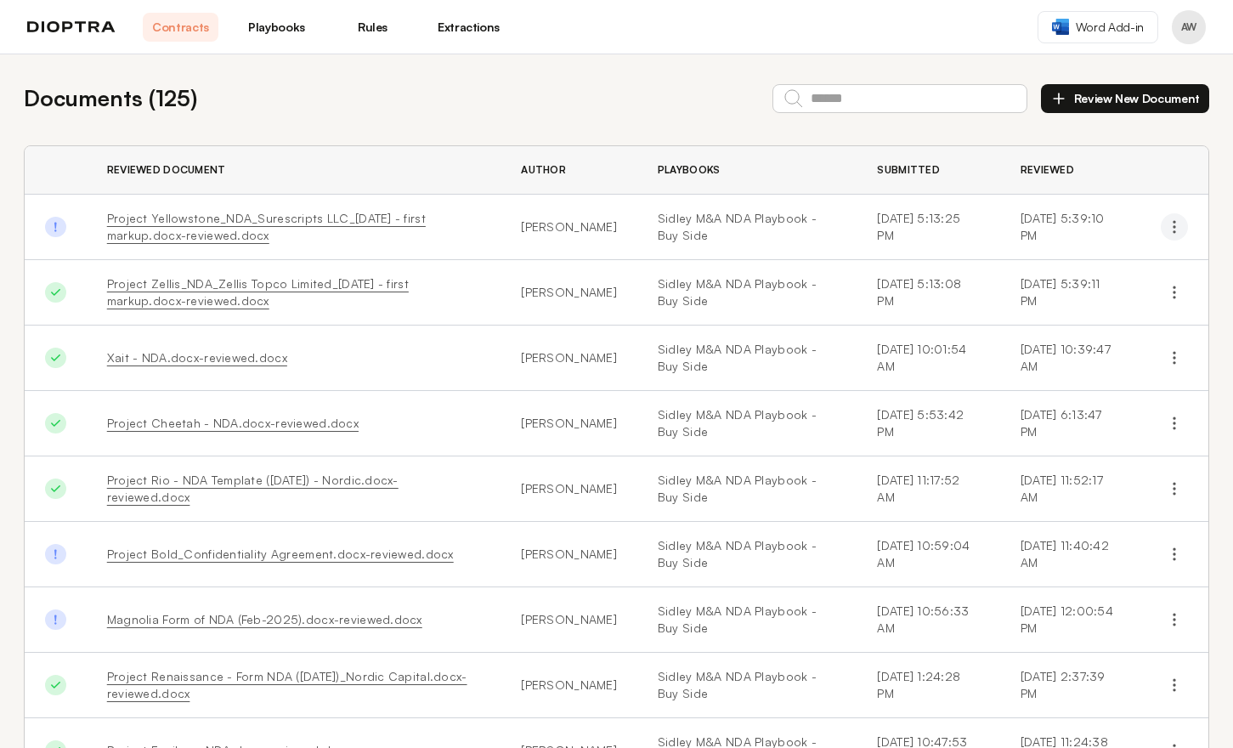
click at [1166, 234] on icon "button" at bounding box center [1174, 226] width 17 height 17
click at [597, 229] on td "[PERSON_NAME]" at bounding box center [569, 227] width 137 height 65
click at [546, 231] on td "[PERSON_NAME]" at bounding box center [569, 227] width 137 height 65
click at [418, 222] on link "Project Yellowstone_NDA_Surescripts LLC_[DATE] - first markup.docx-reviewed.docx" at bounding box center [266, 226] width 319 height 31
click at [287, 31] on link "Playbooks" at bounding box center [277, 27] width 76 height 29
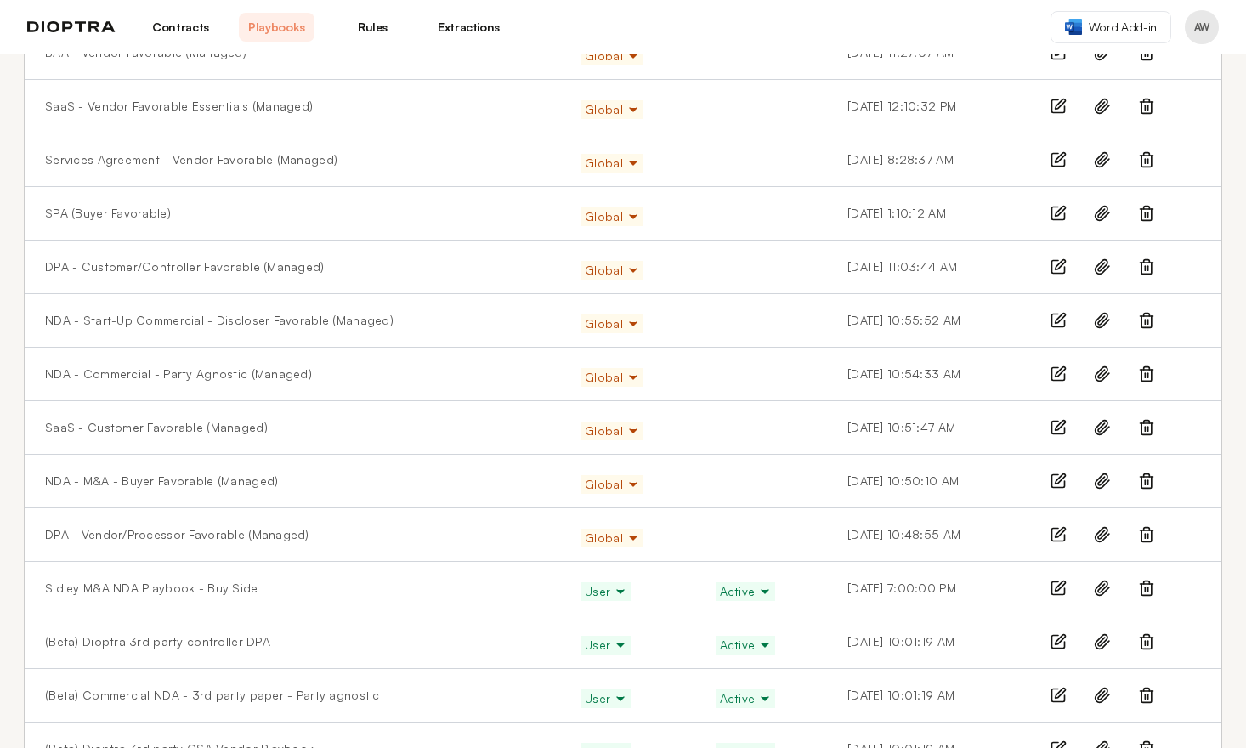
scroll to position [384, 0]
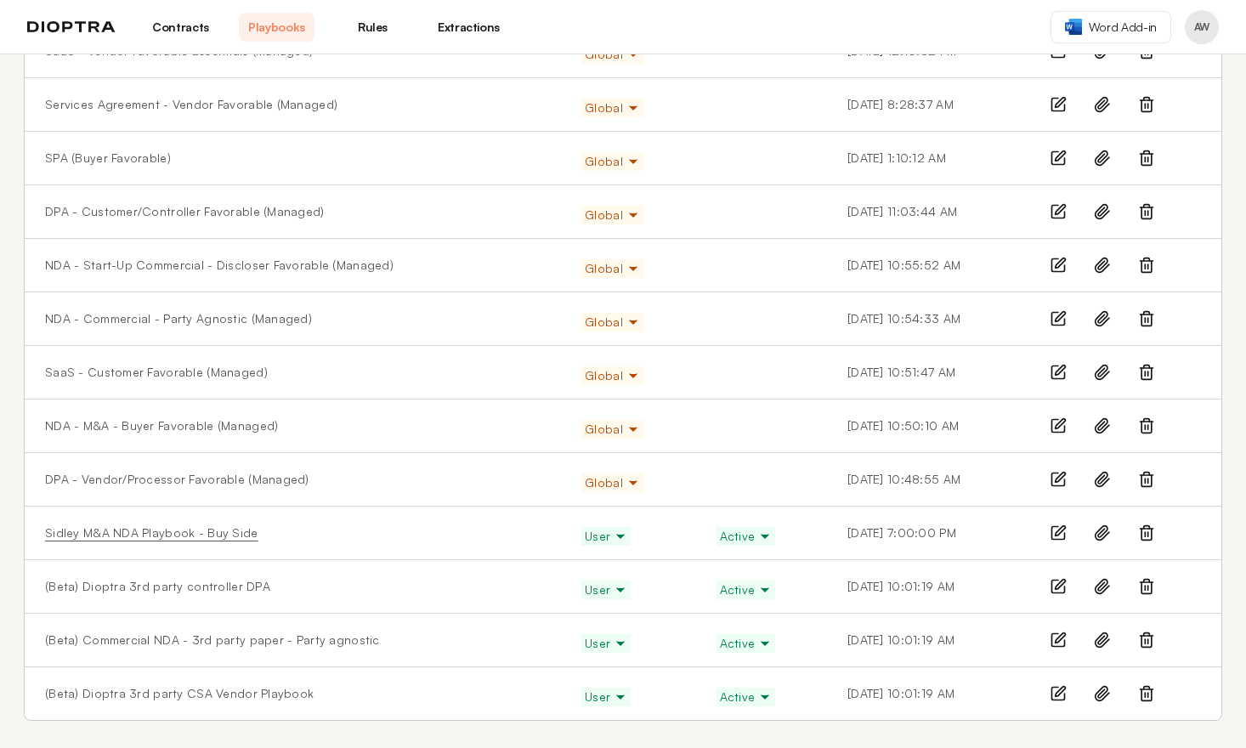
click at [209, 537] on link "Sidley M&A NDA Playbook - Buy Side" at bounding box center [151, 532] width 213 height 17
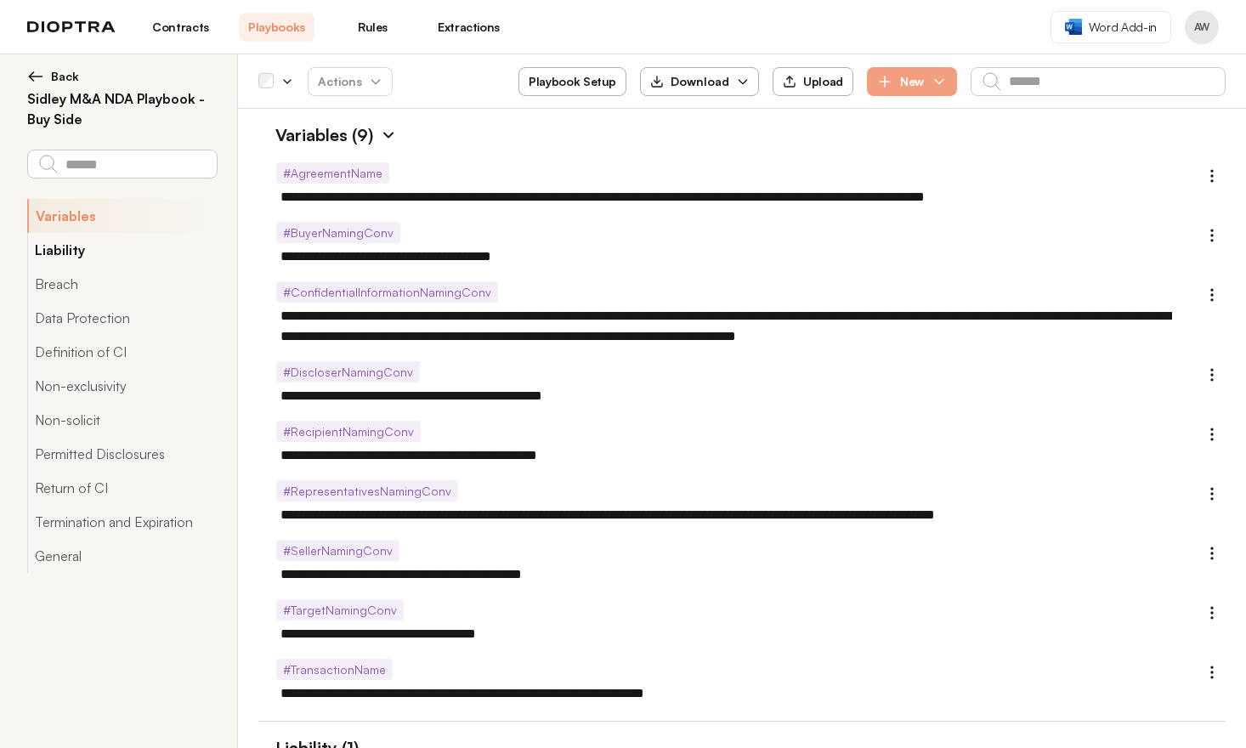
click at [90, 246] on button "Liability" at bounding box center [122, 250] width 190 height 34
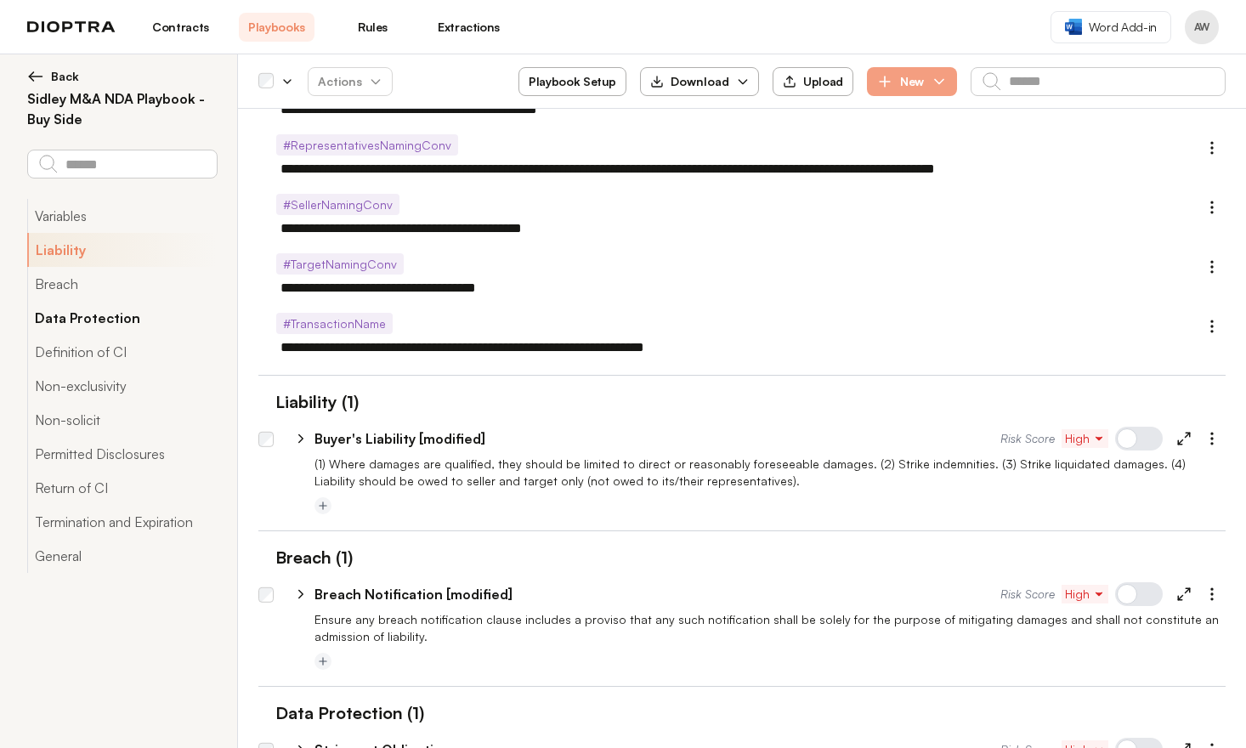
scroll to position [347, 0]
click at [1159, 439] on div "Risk Score High" at bounding box center [1112, 437] width 225 height 27
click at [1178, 439] on line at bounding box center [1180, 441] width 4 height 4
type textarea "*"
select select "**********"
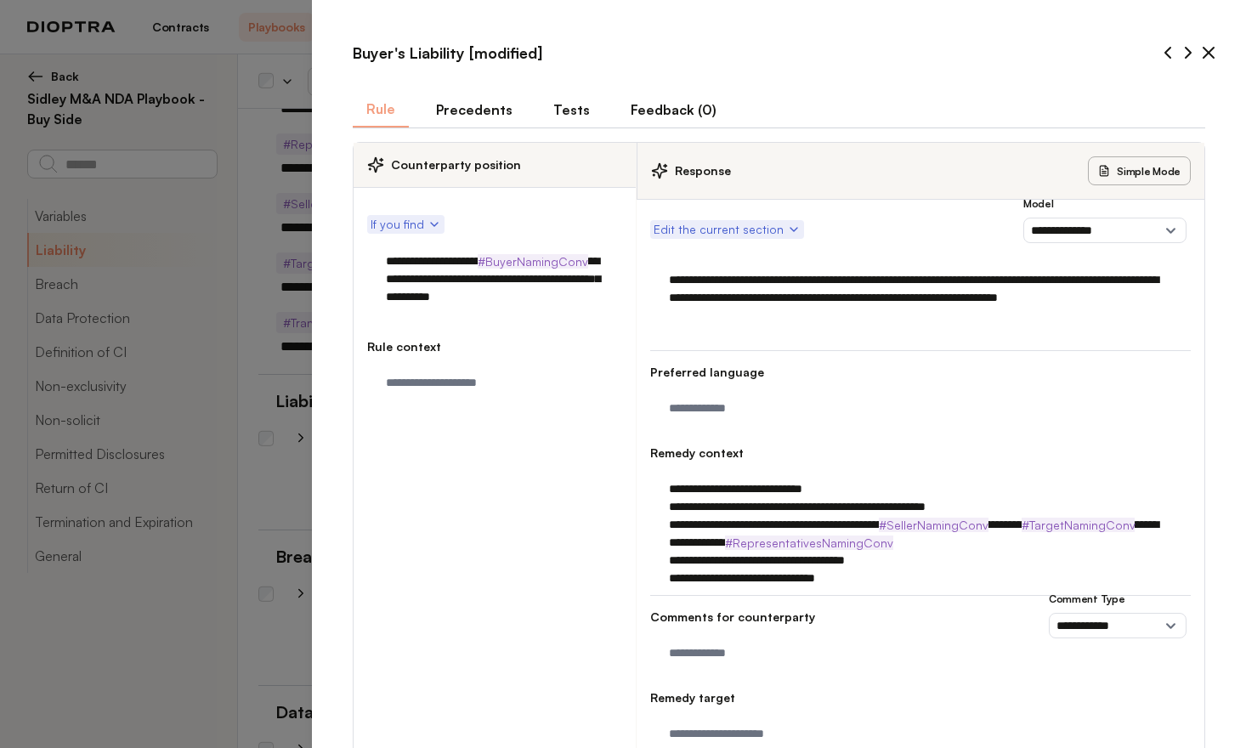
click at [568, 110] on button "Tests" at bounding box center [572, 110] width 64 height 36
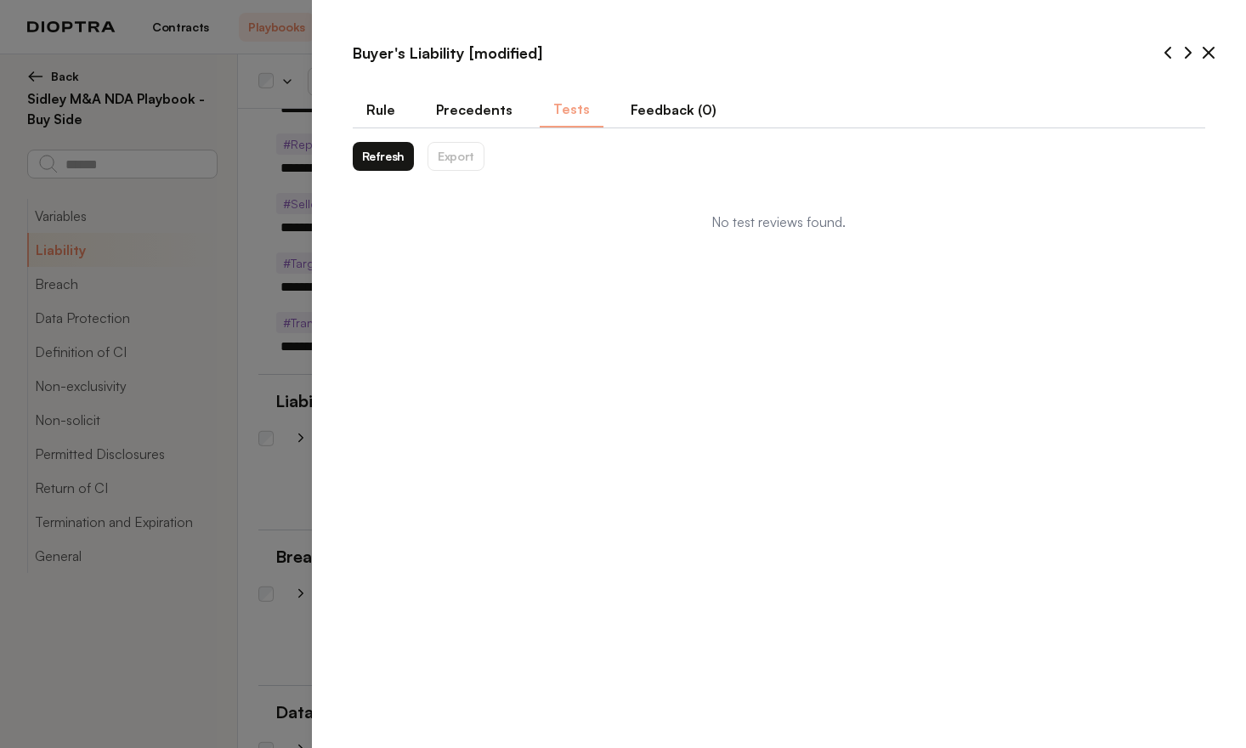
click at [392, 115] on button "Rule" at bounding box center [381, 110] width 56 height 36
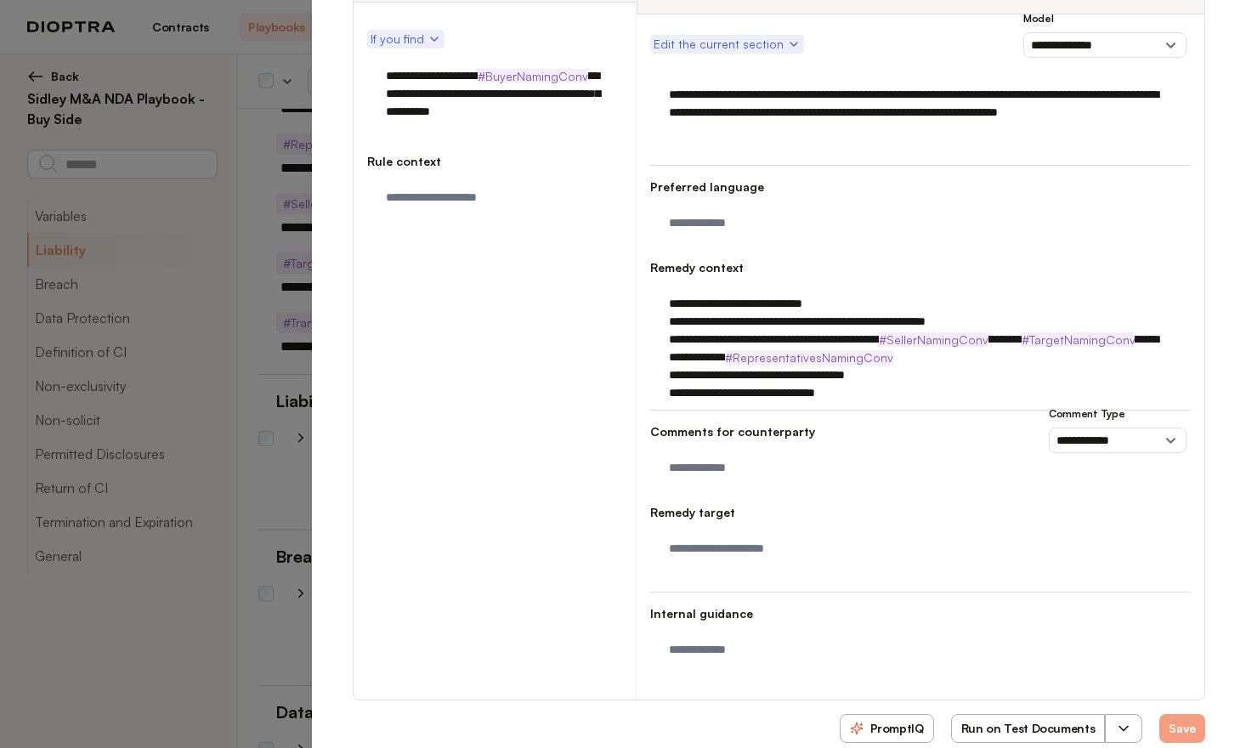
scroll to position [234, 0]
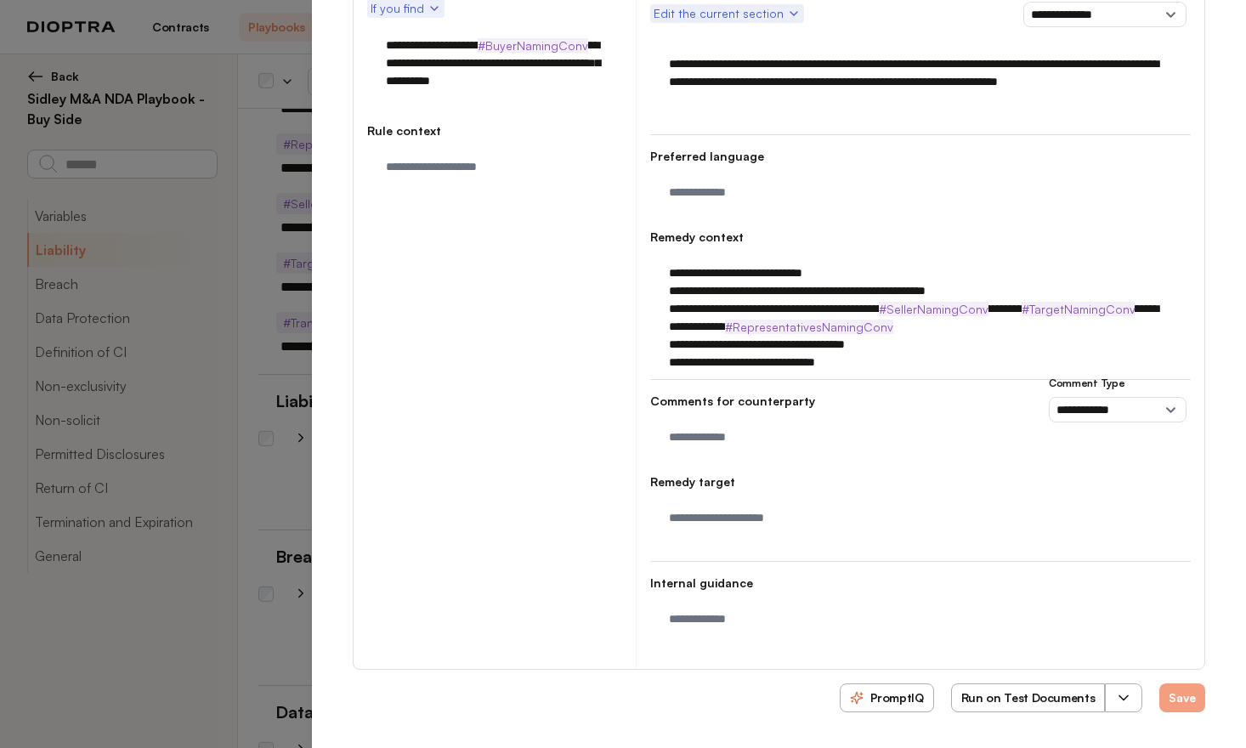
click at [1115, 699] on icon "button" at bounding box center [1123, 697] width 17 height 17
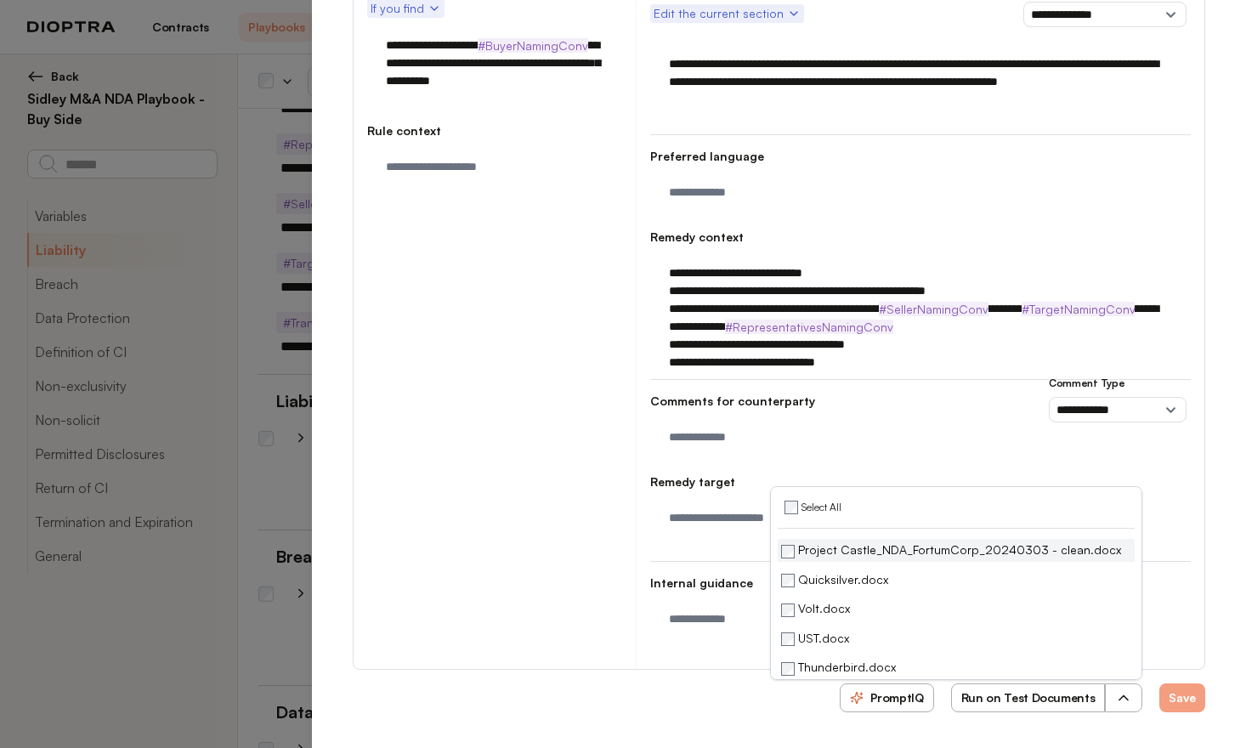
click at [829, 552] on label "Project Castle_NDA_FortumCorp_20240303 - clean.docx" at bounding box center [951, 550] width 340 height 16
click at [1024, 703] on button "Run on Test Documents" at bounding box center [1028, 697] width 155 height 29
click at [467, 350] on div "**********" at bounding box center [495, 330] width 283 height 676
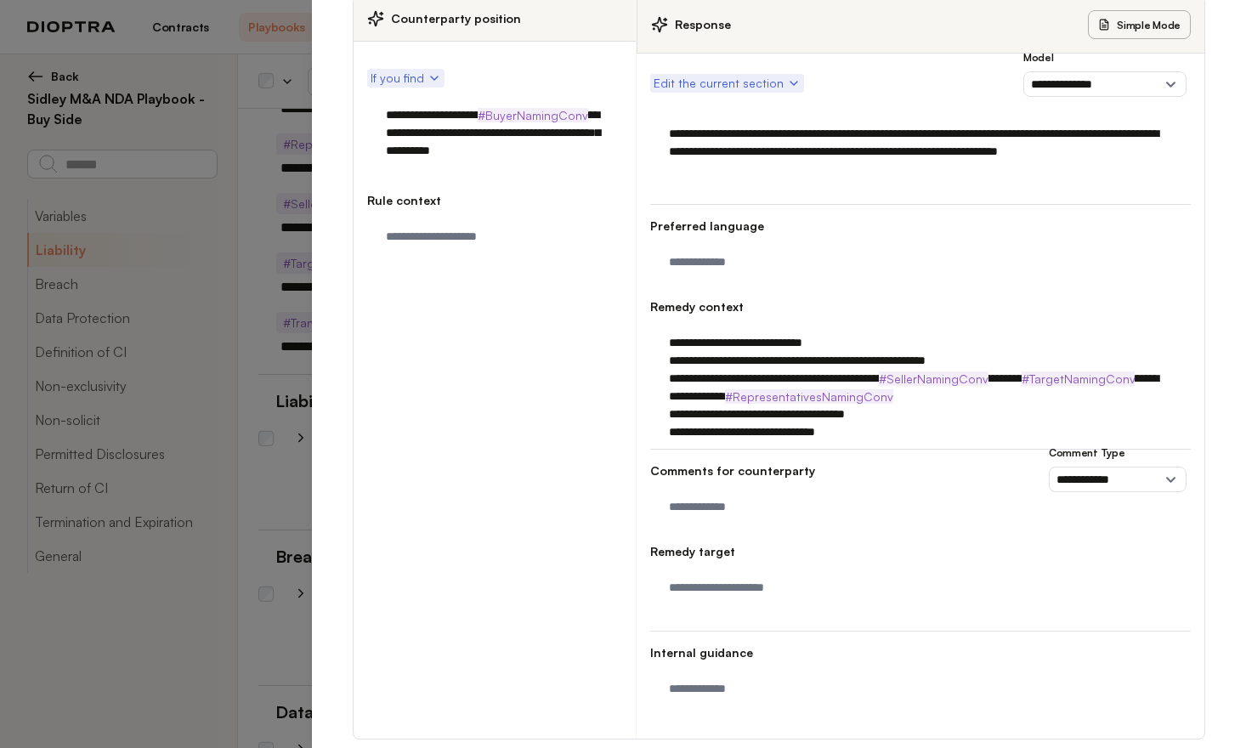
scroll to position [0, 0]
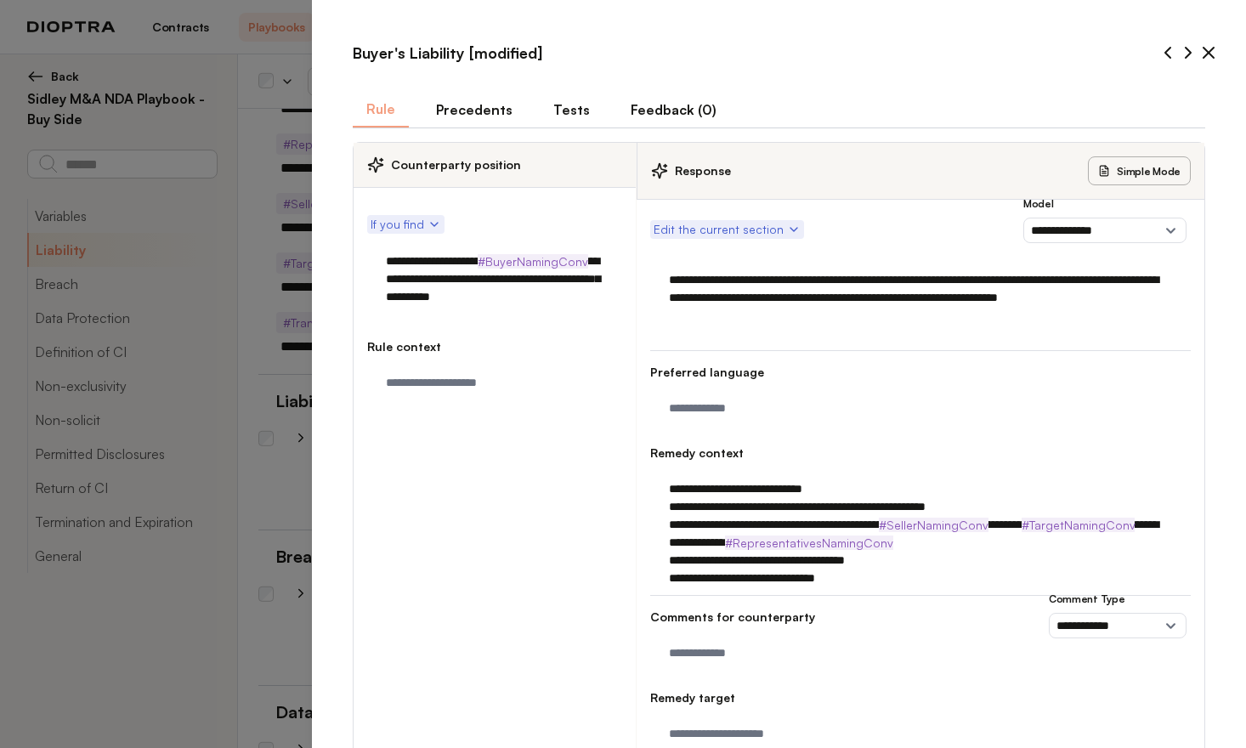
click at [561, 105] on button "Tests" at bounding box center [572, 110] width 64 height 36
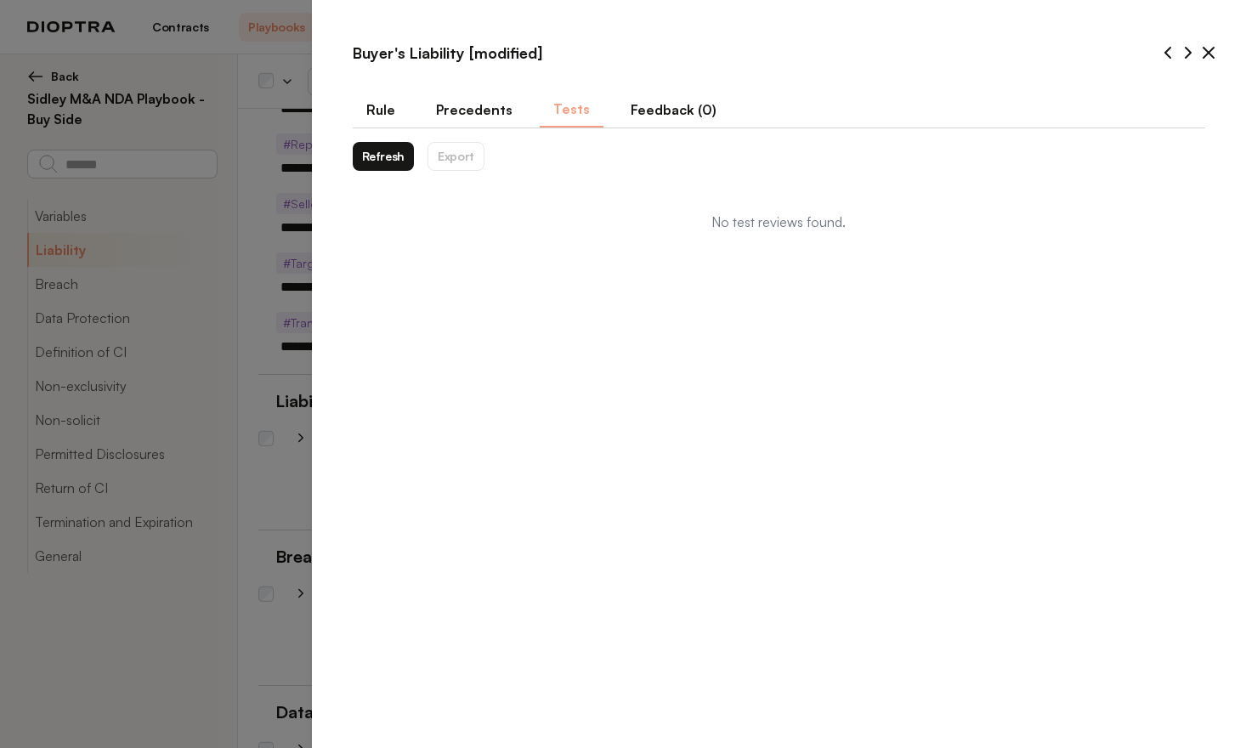
click at [388, 162] on button "Refresh" at bounding box center [384, 156] width 62 height 29
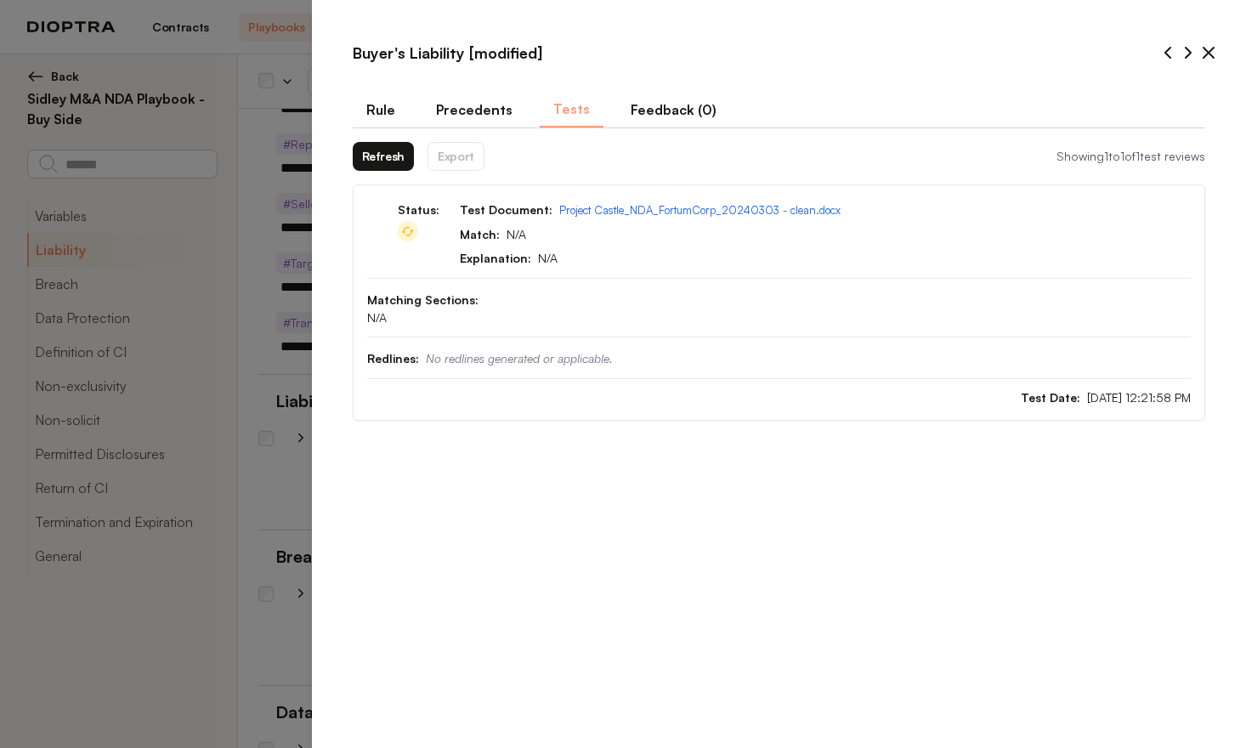
click at [387, 161] on button "Refresh" at bounding box center [384, 156] width 62 height 29
click at [379, 163] on button "Refresh" at bounding box center [384, 156] width 62 height 29
click at [386, 156] on button "Refresh" at bounding box center [384, 156] width 62 height 29
click at [387, 157] on button "Refresh" at bounding box center [384, 156] width 62 height 29
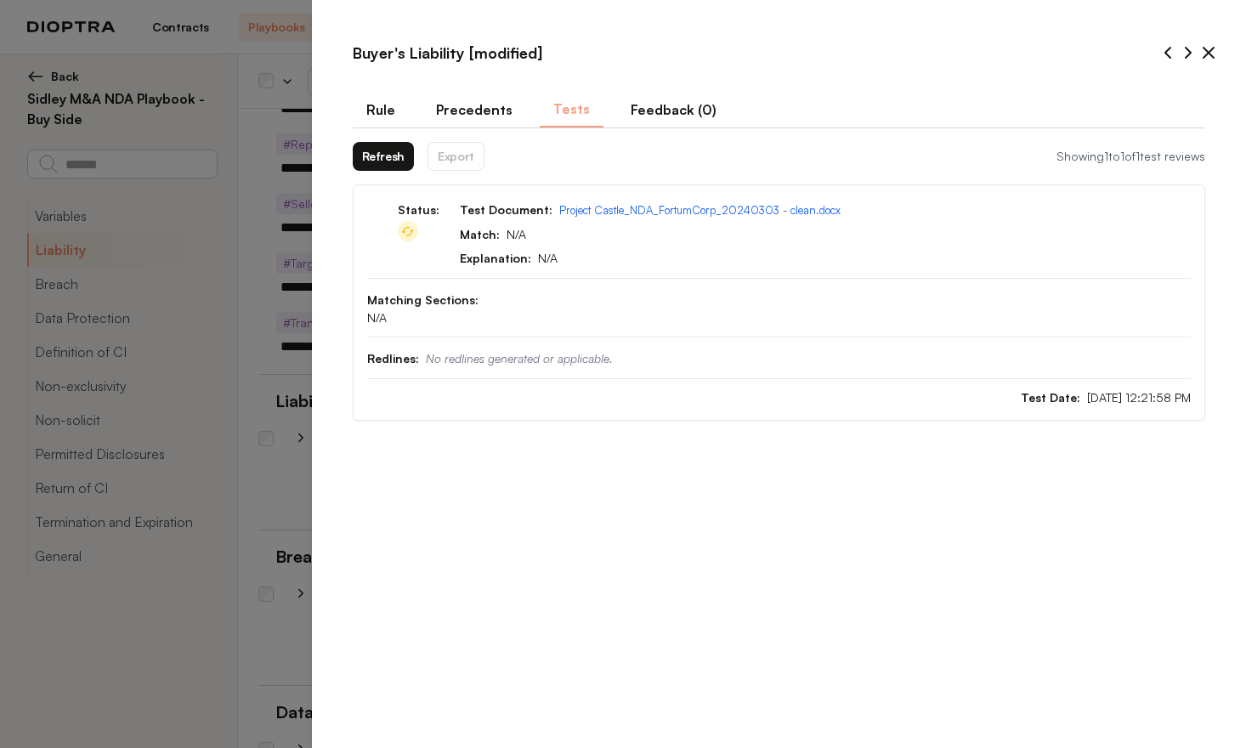
click at [402, 170] on button "Refresh" at bounding box center [384, 156] width 62 height 29
click at [391, 156] on button "Refresh" at bounding box center [384, 156] width 62 height 29
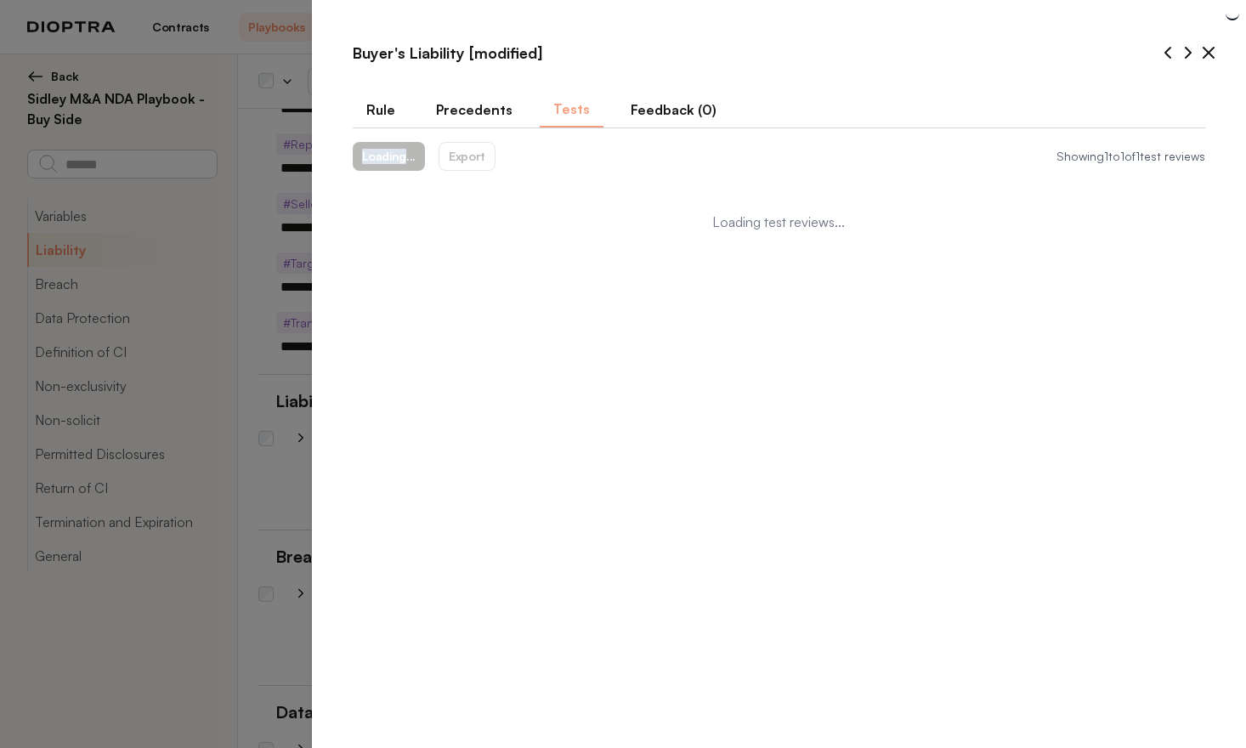
click at [391, 156] on div "Loading... Export" at bounding box center [424, 156] width 143 height 29
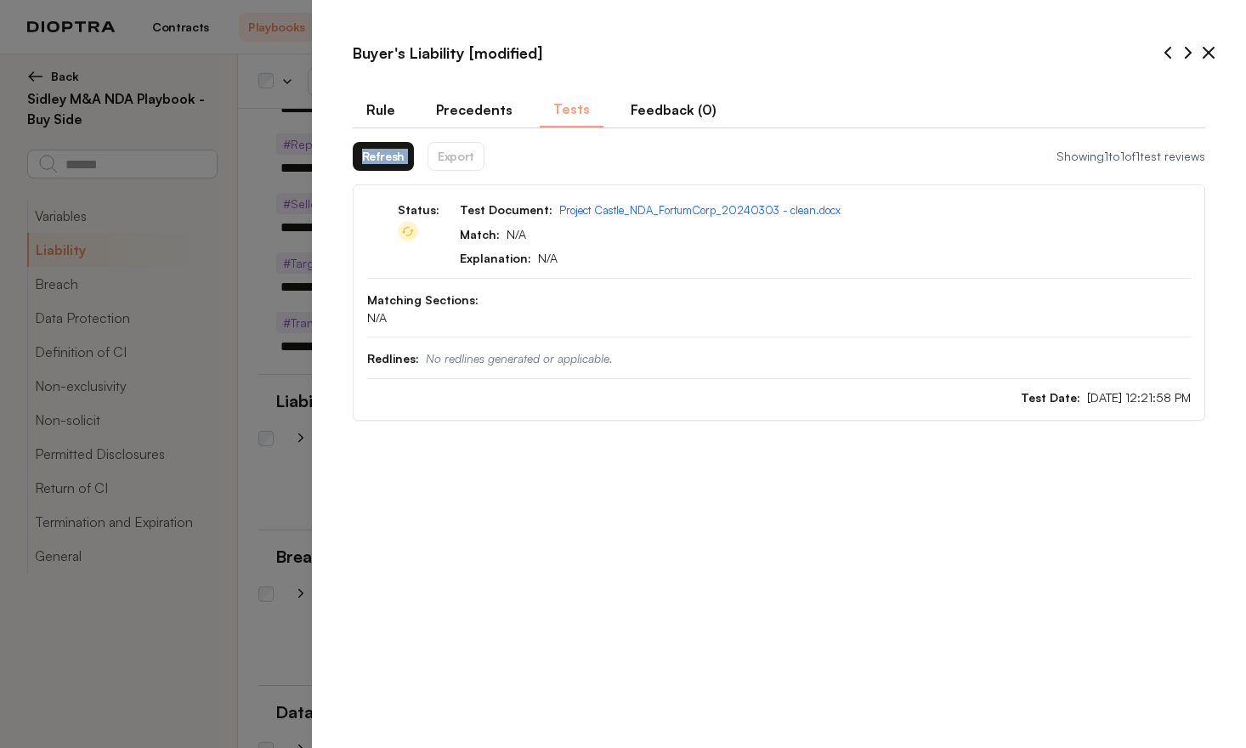
click at [395, 158] on button "Refresh" at bounding box center [384, 156] width 62 height 29
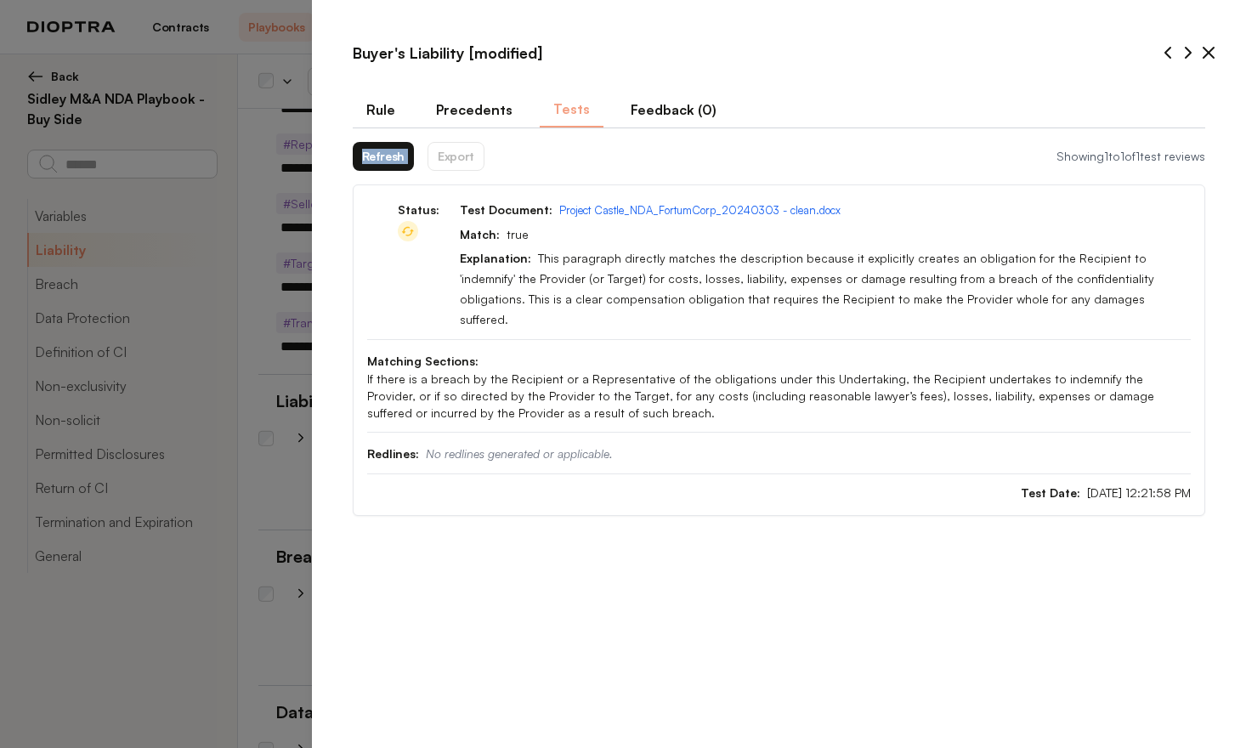
click at [394, 162] on button "Refresh" at bounding box center [384, 156] width 62 height 29
click at [385, 161] on button "Refresh" at bounding box center [384, 156] width 62 height 29
click at [386, 160] on button "Refresh" at bounding box center [384, 156] width 62 height 29
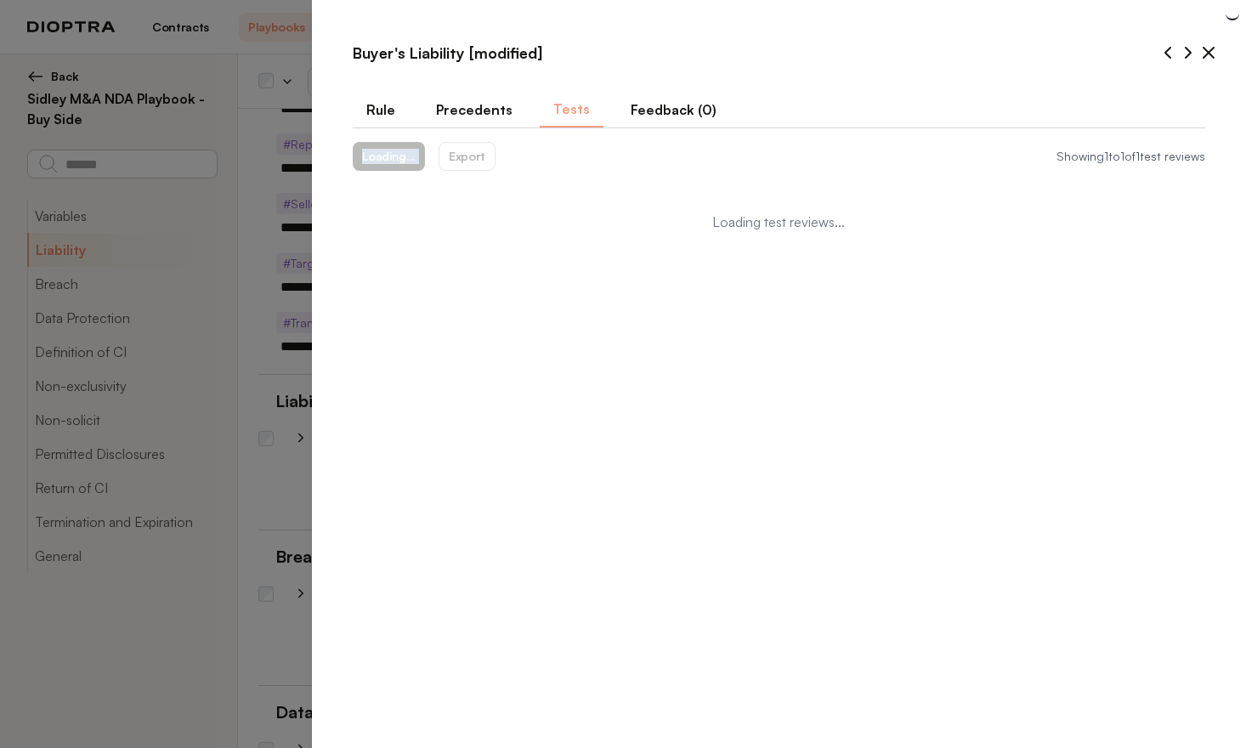
click at [386, 160] on div "Loading... Export" at bounding box center [424, 156] width 143 height 29
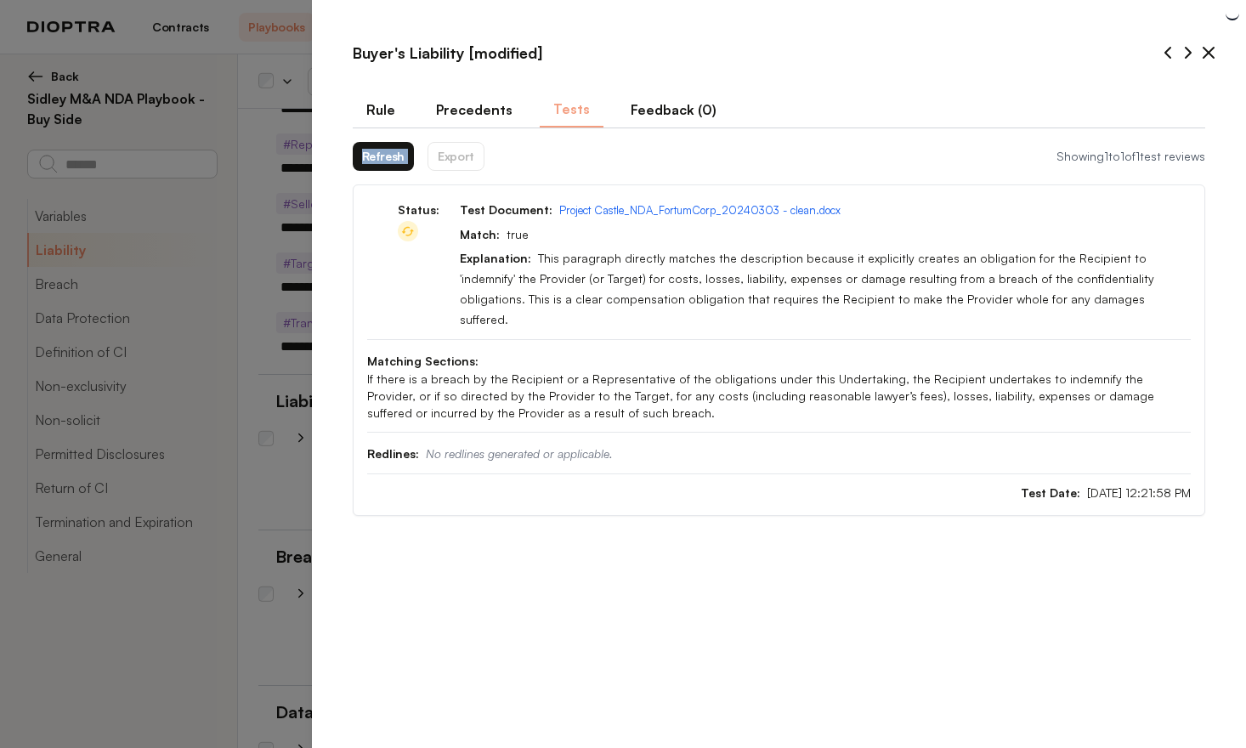
click at [386, 160] on button "Refresh" at bounding box center [384, 156] width 62 height 29
click at [374, 166] on button "Refresh" at bounding box center [384, 156] width 62 height 29
click at [374, 165] on button "Refresh" at bounding box center [384, 156] width 62 height 29
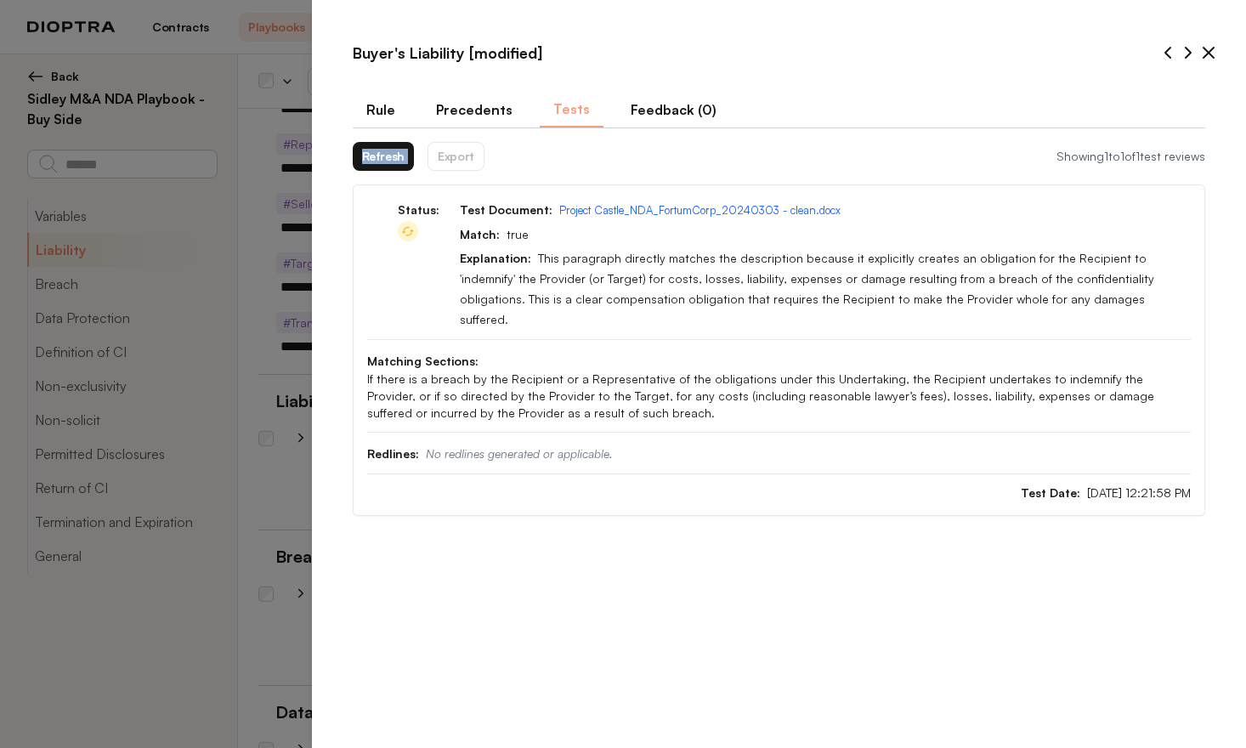
click at [374, 165] on button "Refresh" at bounding box center [384, 156] width 62 height 29
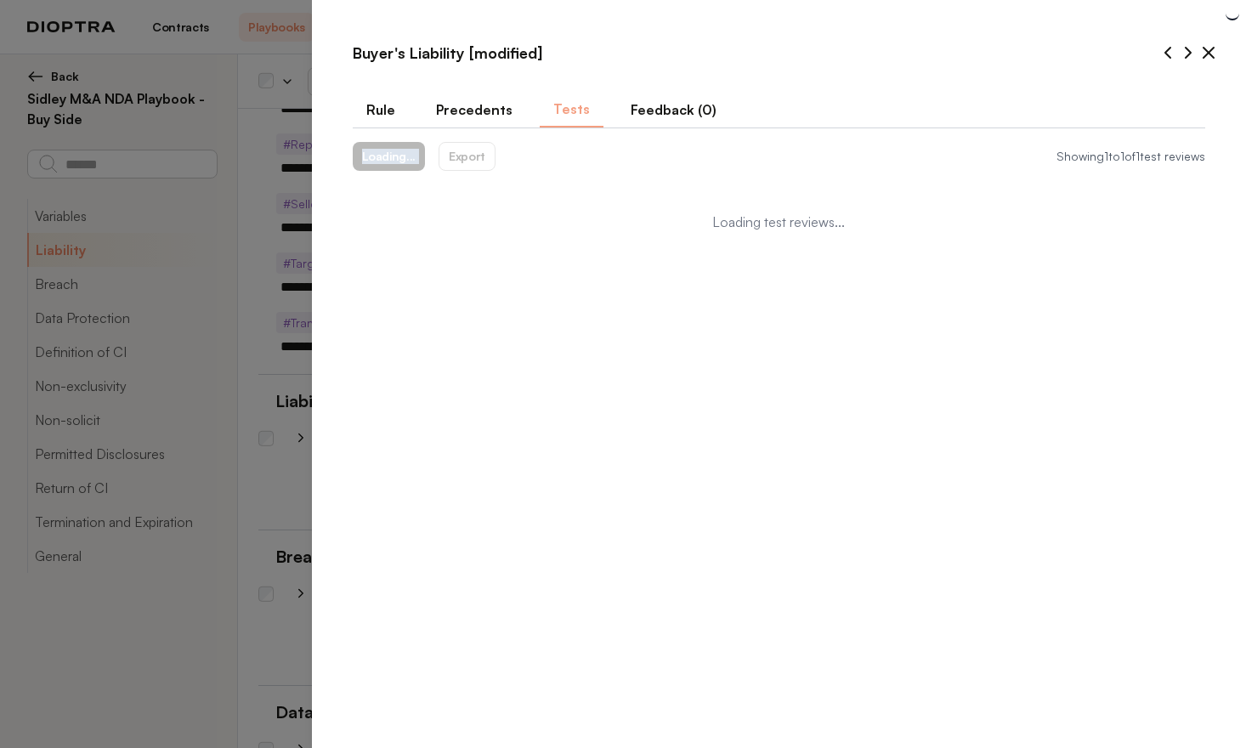
click at [374, 165] on div "Loading... Export" at bounding box center [424, 156] width 143 height 29
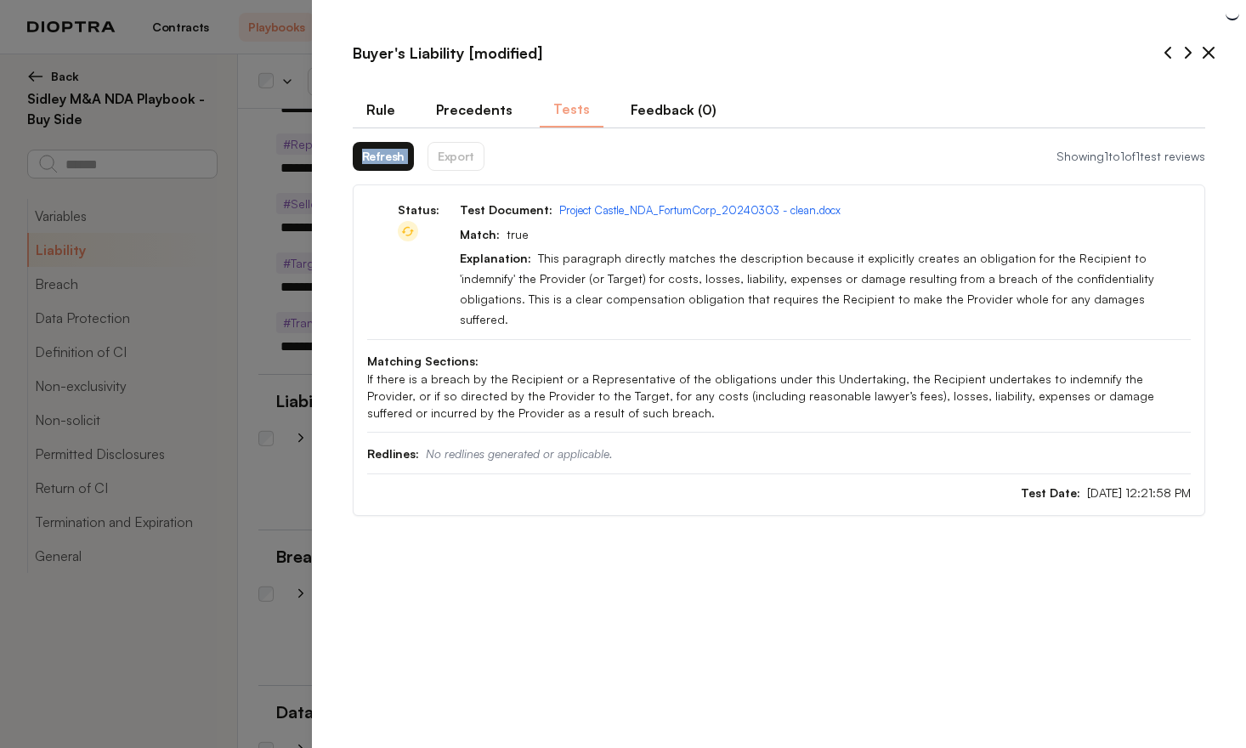
click at [374, 165] on button "Refresh" at bounding box center [384, 156] width 62 height 29
click at [374, 165] on div "Refresh Export" at bounding box center [419, 156] width 132 height 29
click at [374, 165] on button "Refresh" at bounding box center [384, 156] width 62 height 29
click at [378, 161] on button "Refresh" at bounding box center [384, 156] width 62 height 29
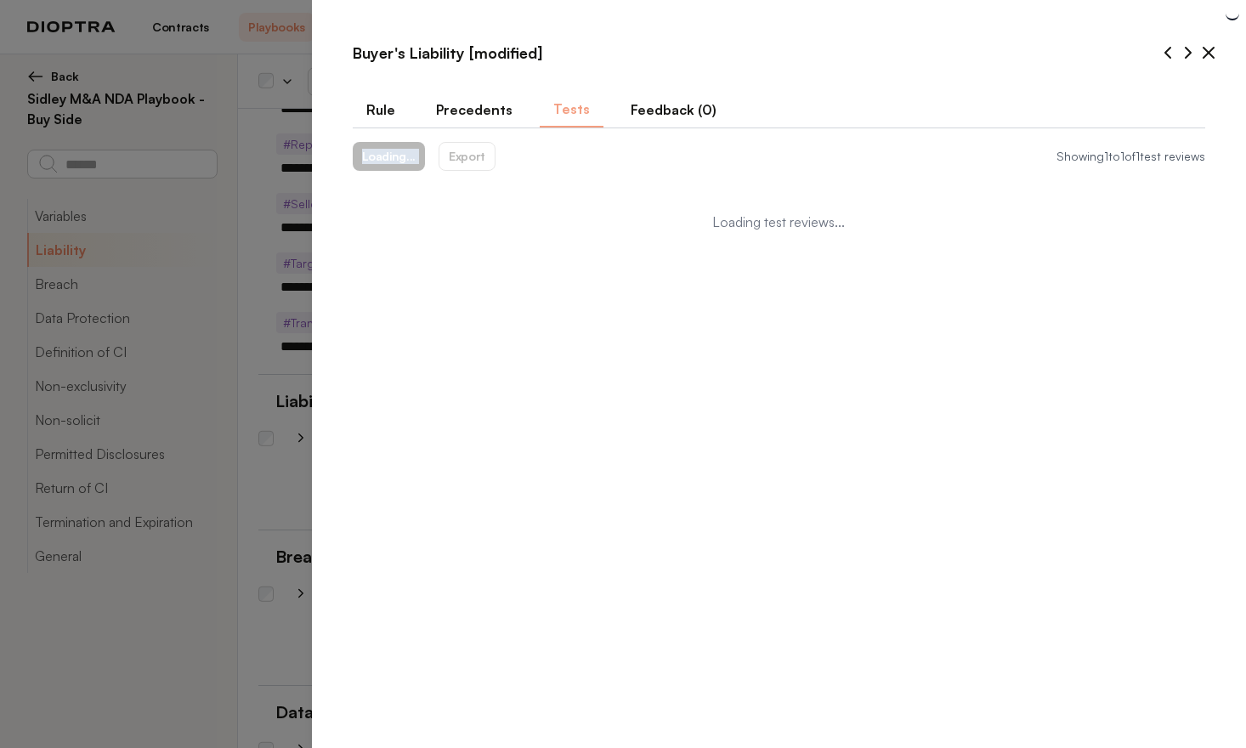
click at [378, 161] on button "Loading..." at bounding box center [389, 156] width 73 height 29
click at [378, 161] on div "Loading... Export" at bounding box center [424, 156] width 143 height 29
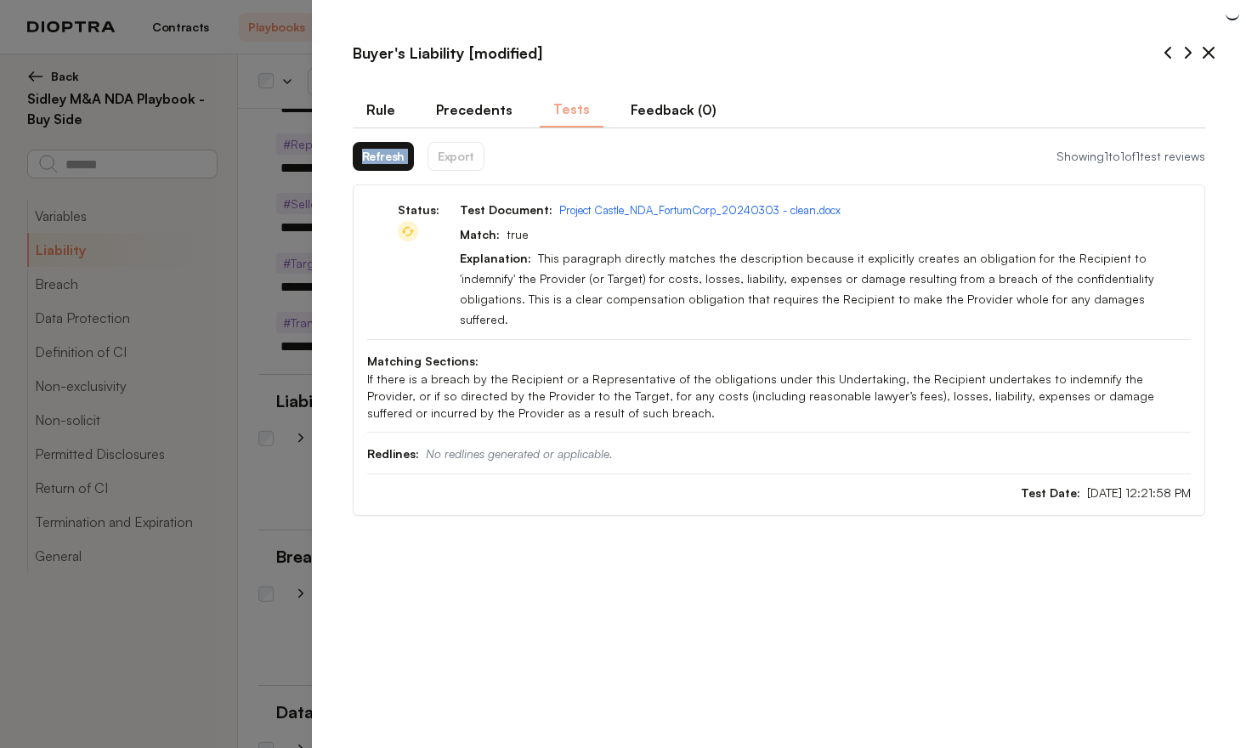
click at [378, 161] on button "Refresh" at bounding box center [384, 156] width 62 height 29
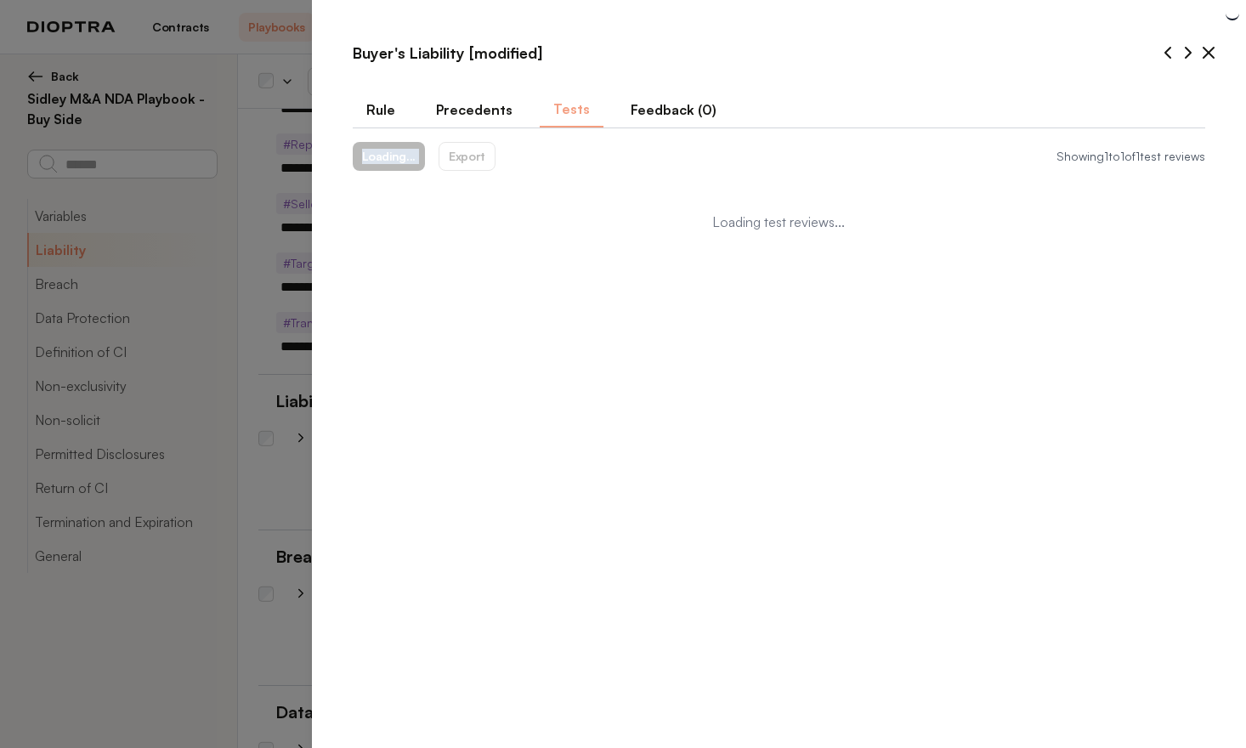
click at [378, 161] on button "Loading..." at bounding box center [389, 156] width 73 height 29
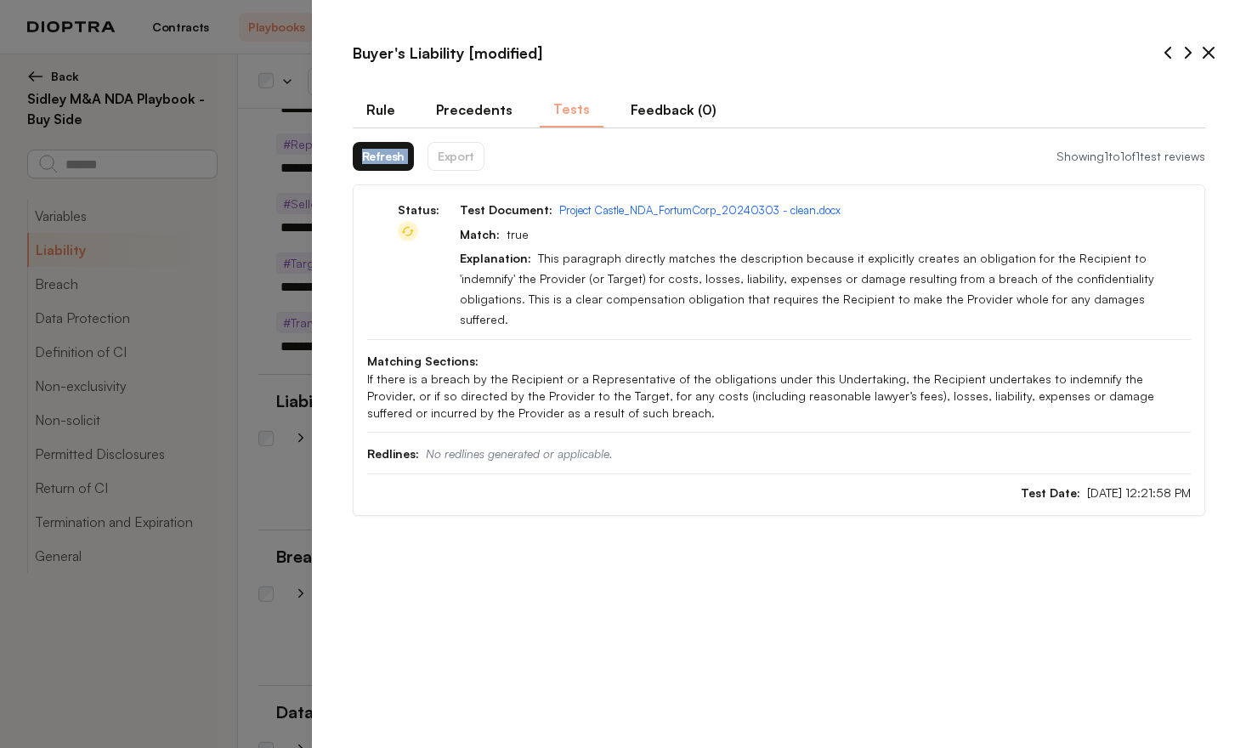
click at [378, 161] on button "Refresh" at bounding box center [384, 156] width 62 height 29
click at [378, 160] on button "Refresh" at bounding box center [384, 156] width 62 height 29
click at [378, 161] on button "Refresh" at bounding box center [384, 156] width 62 height 29
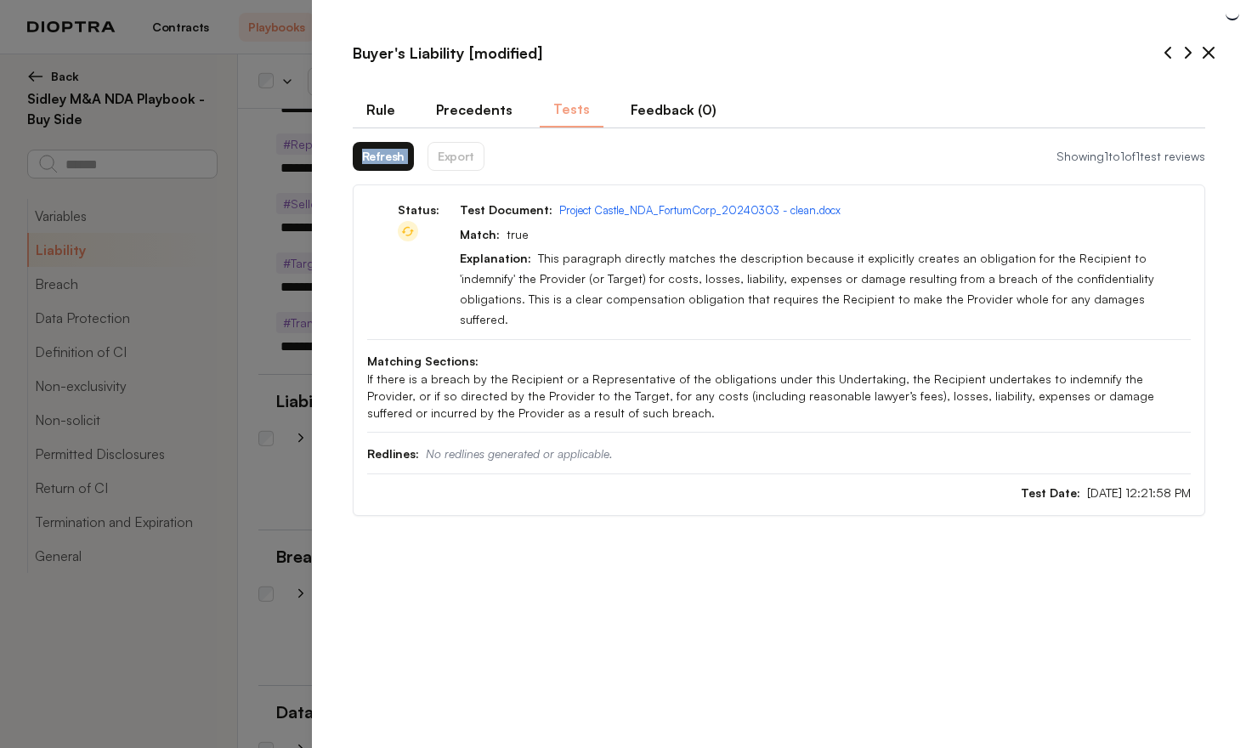
click at [378, 160] on button "Refresh" at bounding box center [384, 156] width 62 height 29
click at [381, 162] on button "Refresh" at bounding box center [384, 156] width 62 height 29
click at [381, 161] on button "Refresh" at bounding box center [384, 156] width 62 height 29
click at [381, 160] on button "Refresh" at bounding box center [384, 156] width 62 height 29
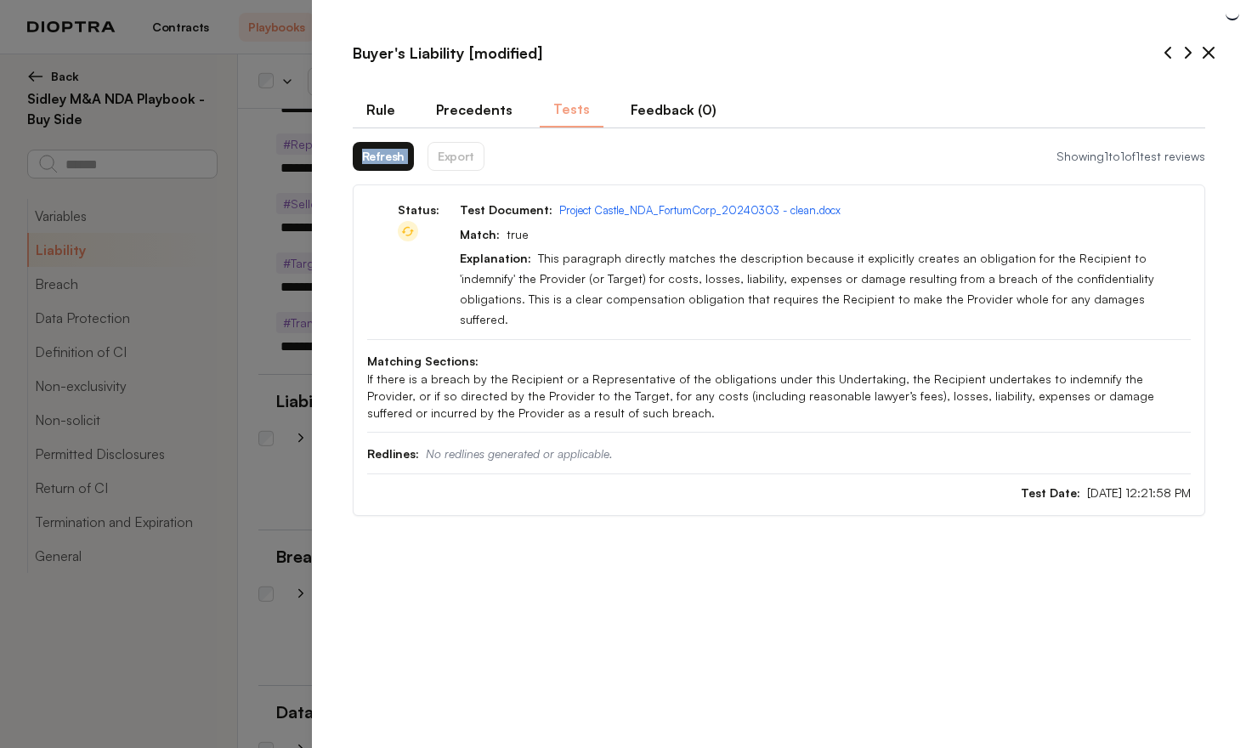
click at [381, 160] on div "Refresh Export" at bounding box center [419, 156] width 132 height 29
click at [381, 160] on button "Refresh" at bounding box center [384, 156] width 62 height 29
click at [381, 162] on button "Refresh" at bounding box center [384, 156] width 62 height 29
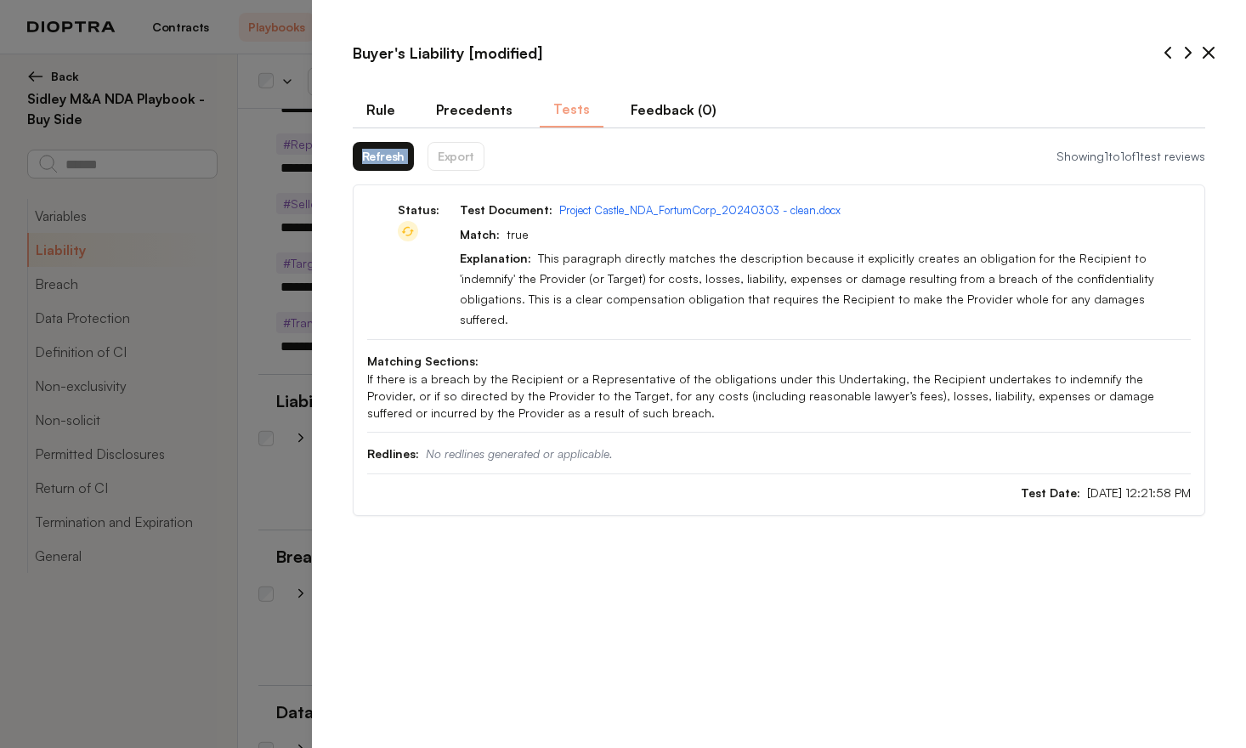
click at [381, 164] on button "Refresh" at bounding box center [384, 156] width 62 height 29
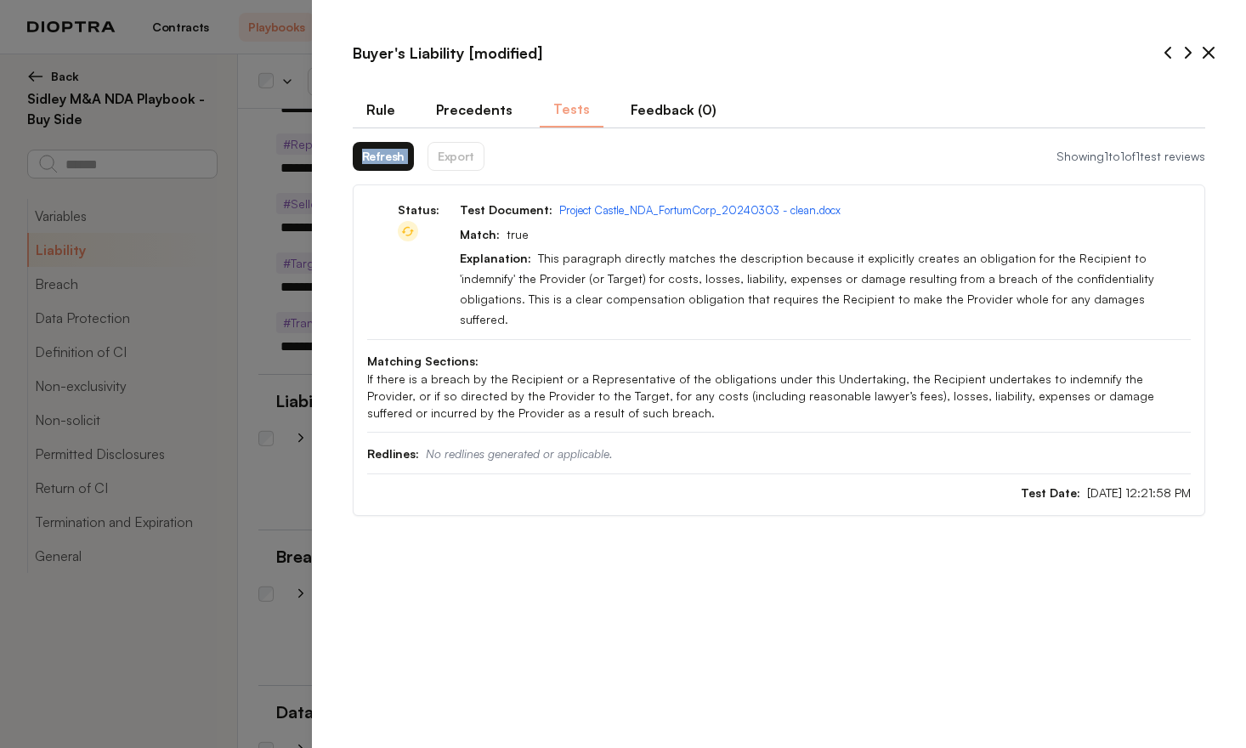
click at [389, 161] on button "Refresh" at bounding box center [384, 156] width 62 height 29
click at [391, 159] on button "Refresh" at bounding box center [384, 156] width 62 height 29
click at [393, 161] on button "Refresh" at bounding box center [384, 156] width 62 height 29
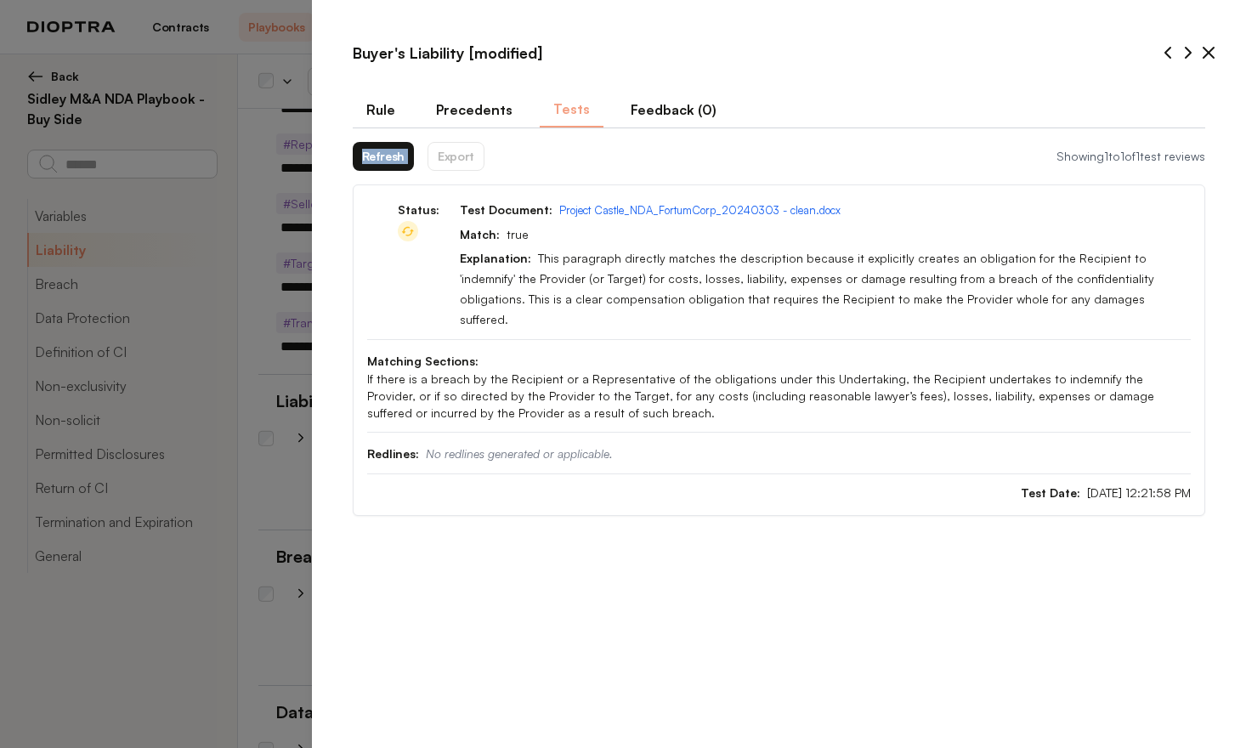
click at [393, 161] on button "Refresh" at bounding box center [384, 156] width 62 height 29
click at [393, 161] on div "Refresh Export" at bounding box center [419, 156] width 132 height 29
click at [393, 161] on button "Refresh" at bounding box center [384, 156] width 62 height 29
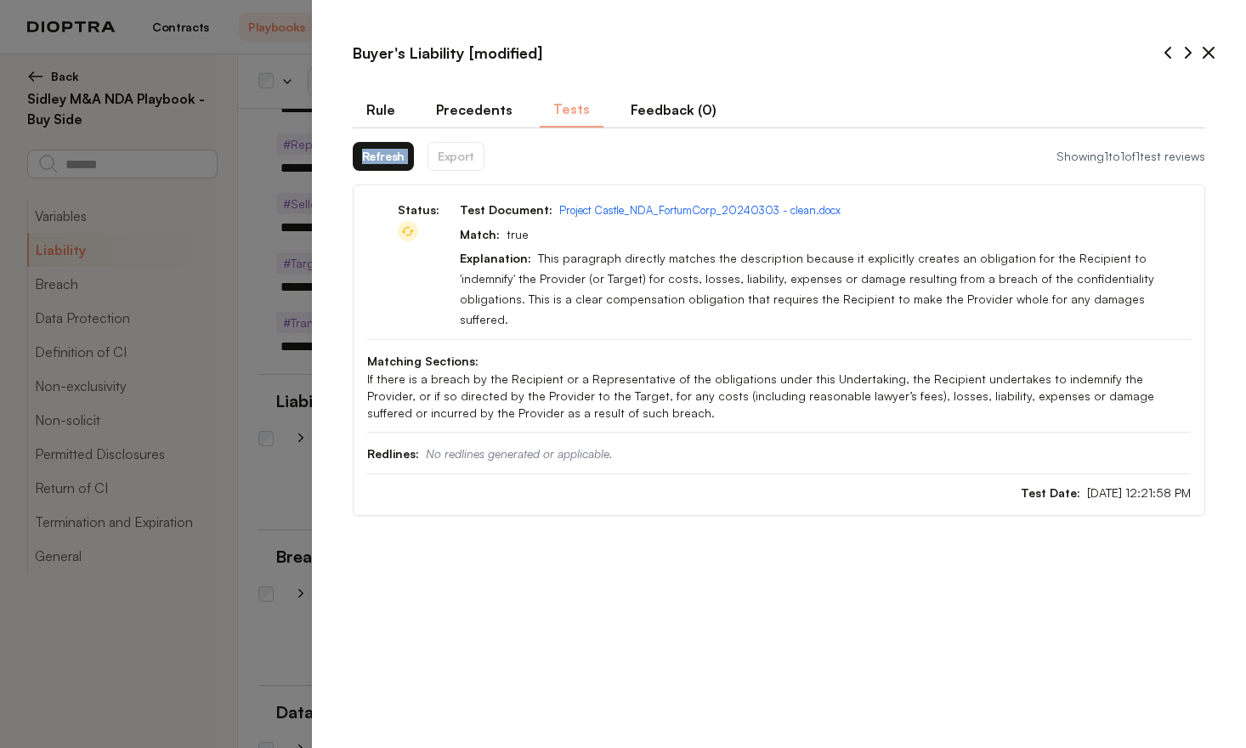
click at [393, 161] on button "Refresh" at bounding box center [384, 156] width 62 height 29
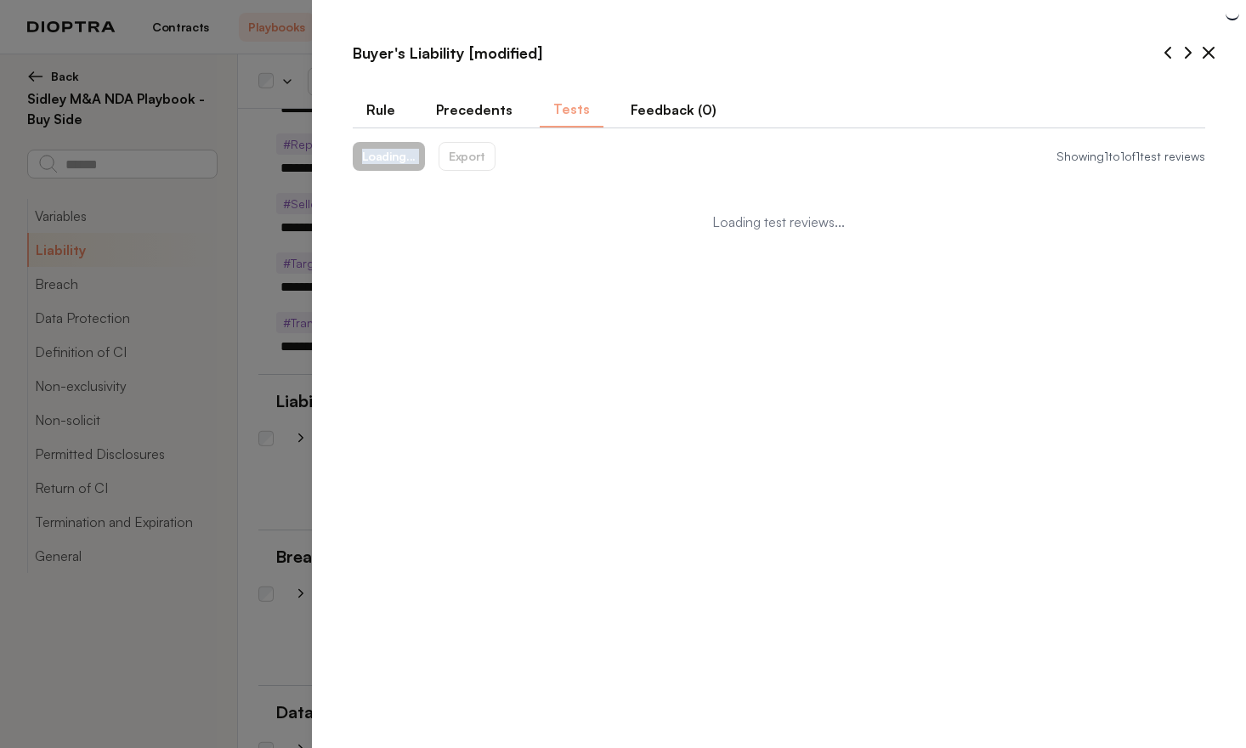
click at [393, 161] on button "Loading..." at bounding box center [389, 156] width 73 height 29
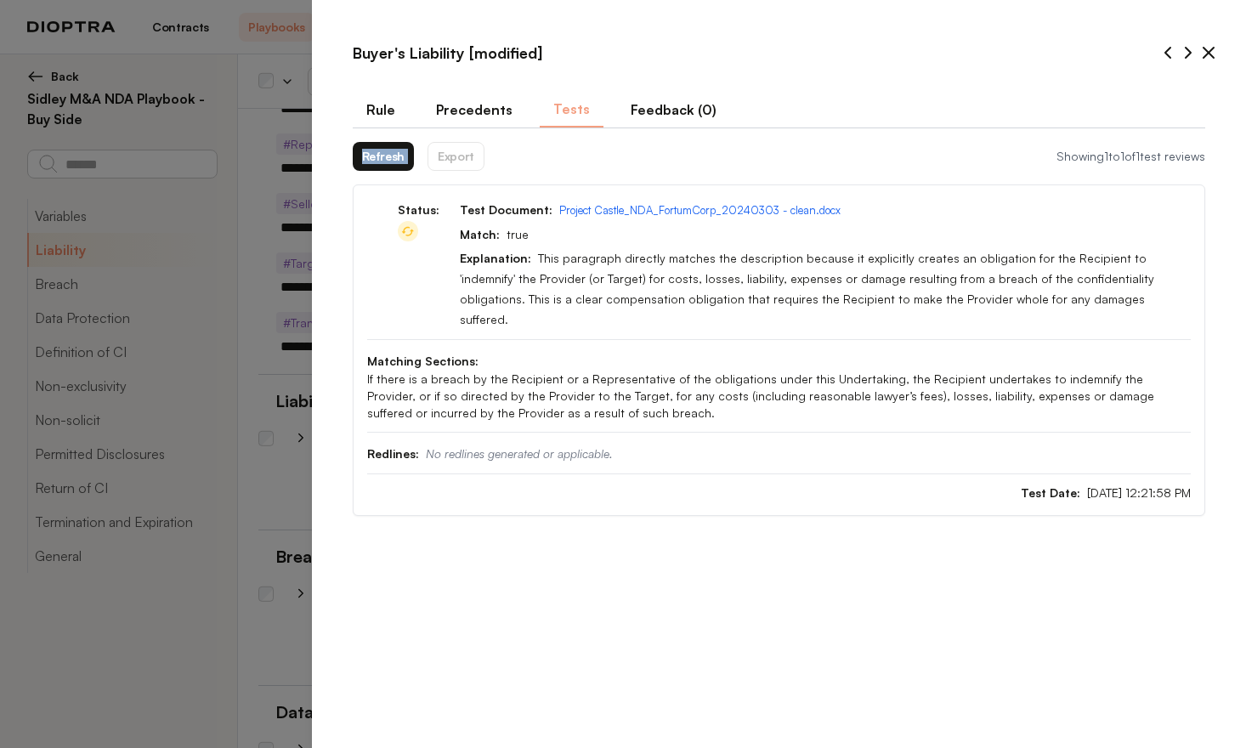
click at [393, 161] on button "Refresh" at bounding box center [384, 156] width 62 height 29
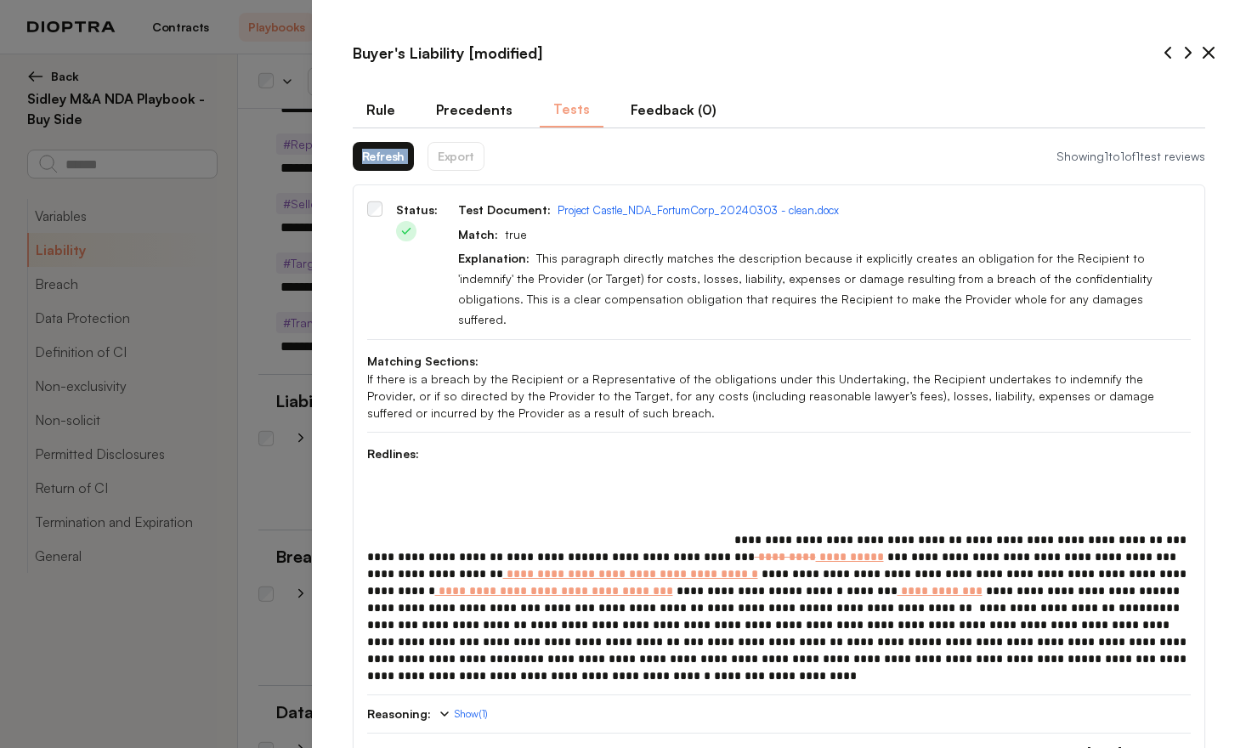
click at [625, 744] on link "Download JSON" at bounding box center [661, 751] width 92 height 14
click at [1208, 54] on icon at bounding box center [1208, 52] width 20 height 20
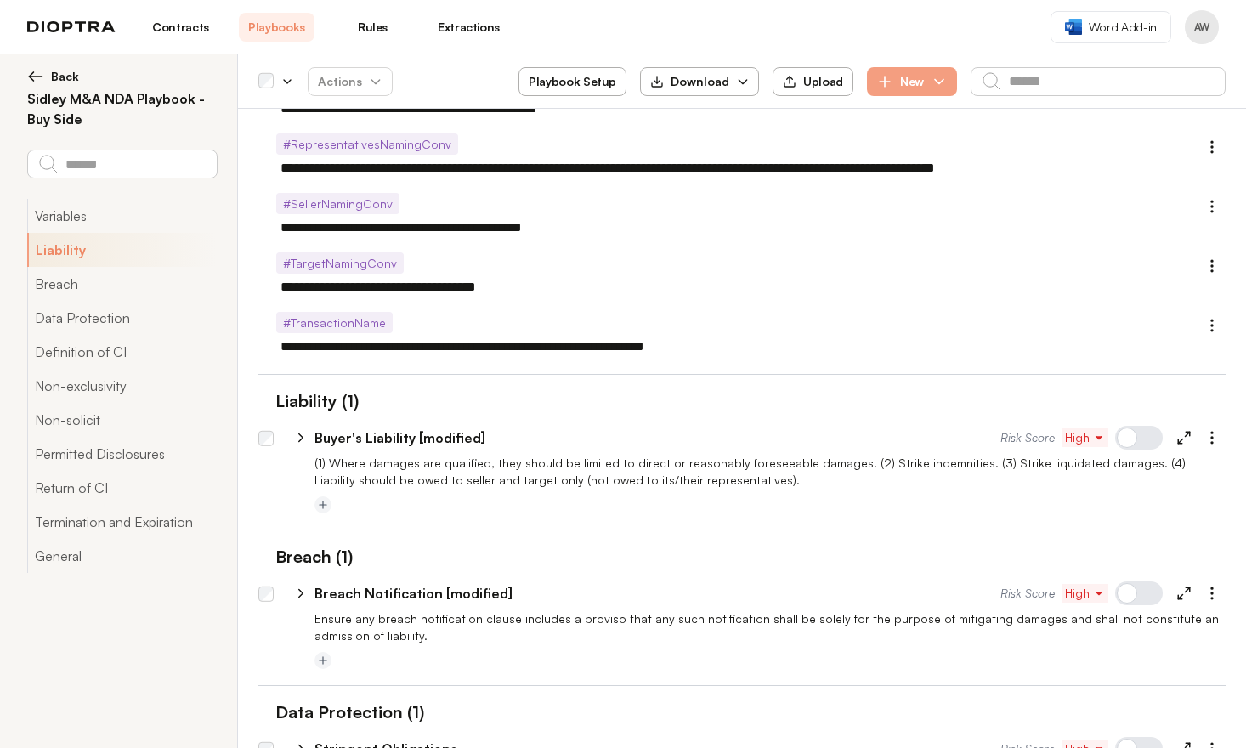
click at [185, 31] on link "Contracts" at bounding box center [181, 27] width 76 height 29
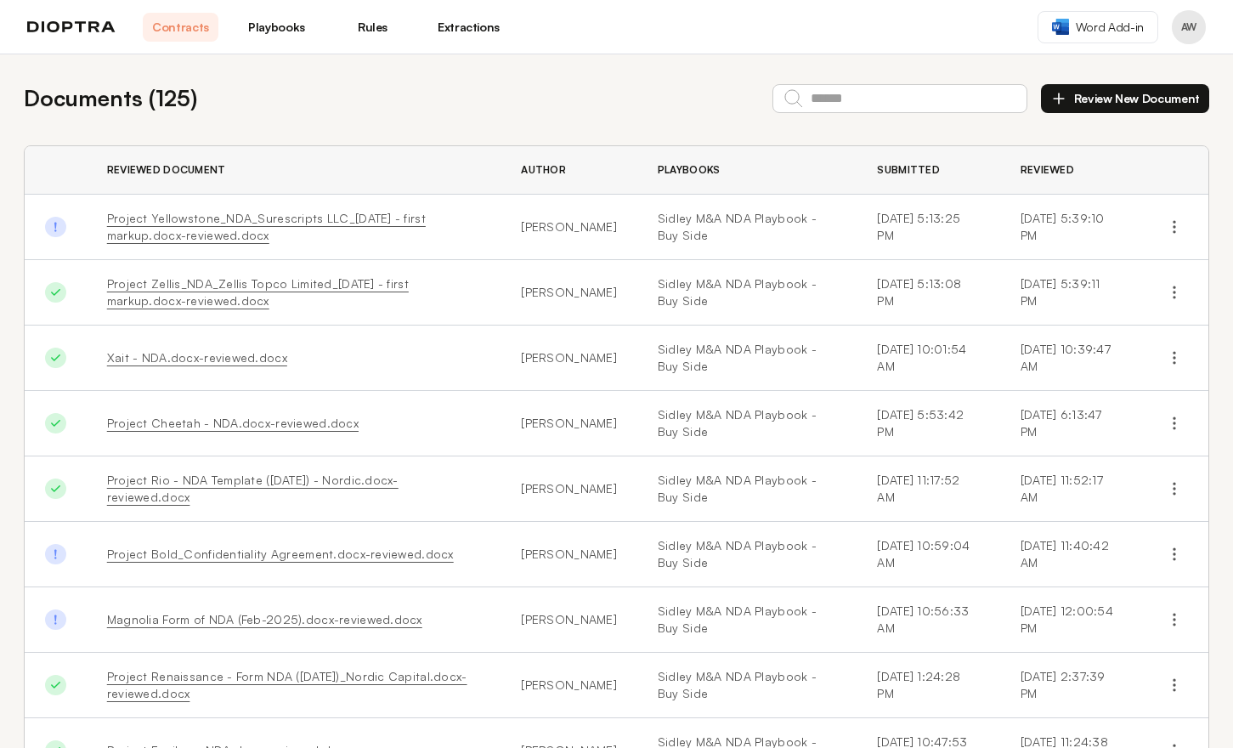
click at [293, 31] on link "Playbooks" at bounding box center [277, 27] width 76 height 29
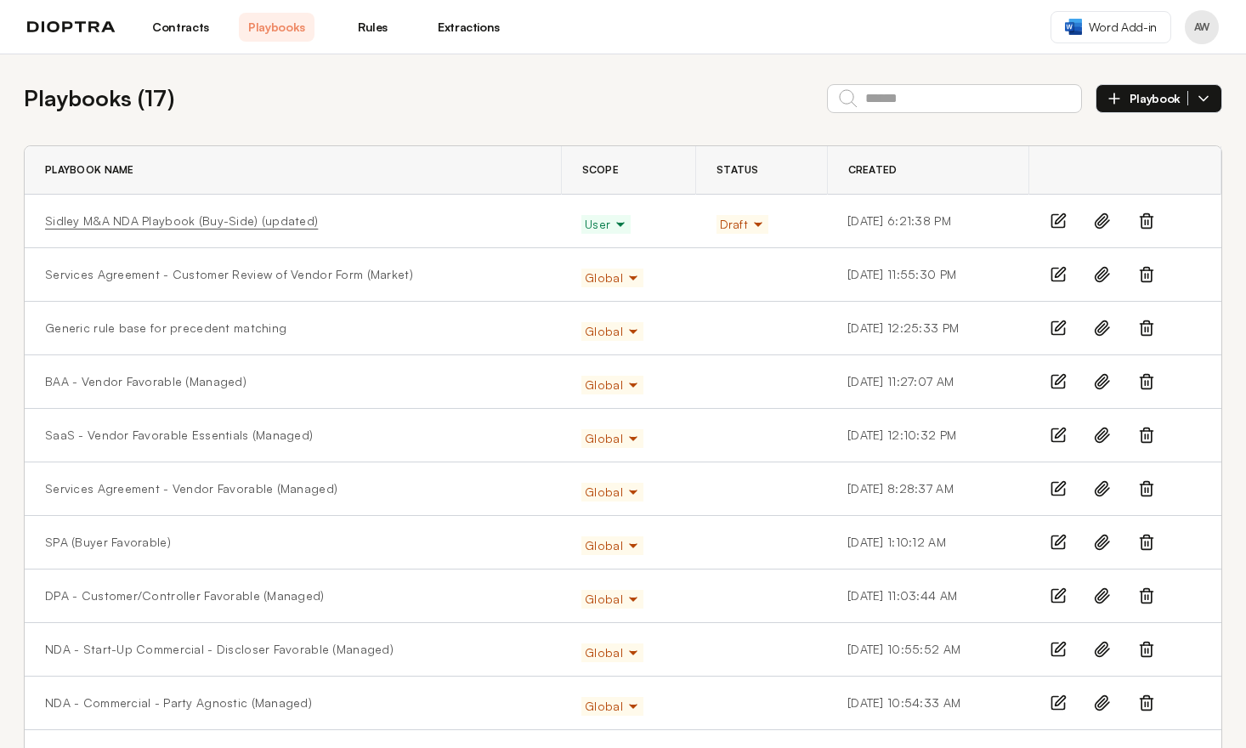
click at [219, 224] on link "Sidley M&A NDA Playbook (Buy-Side) (updated)" at bounding box center [181, 220] width 273 height 17
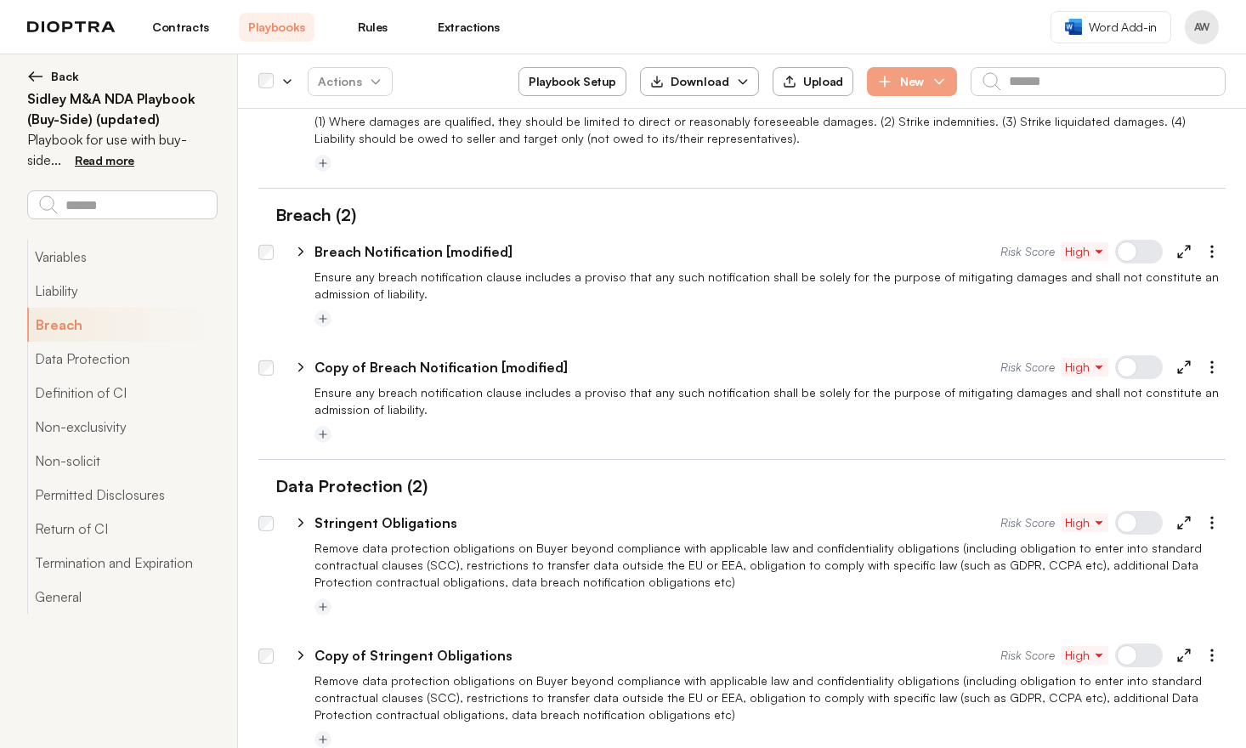
type textarea "*"
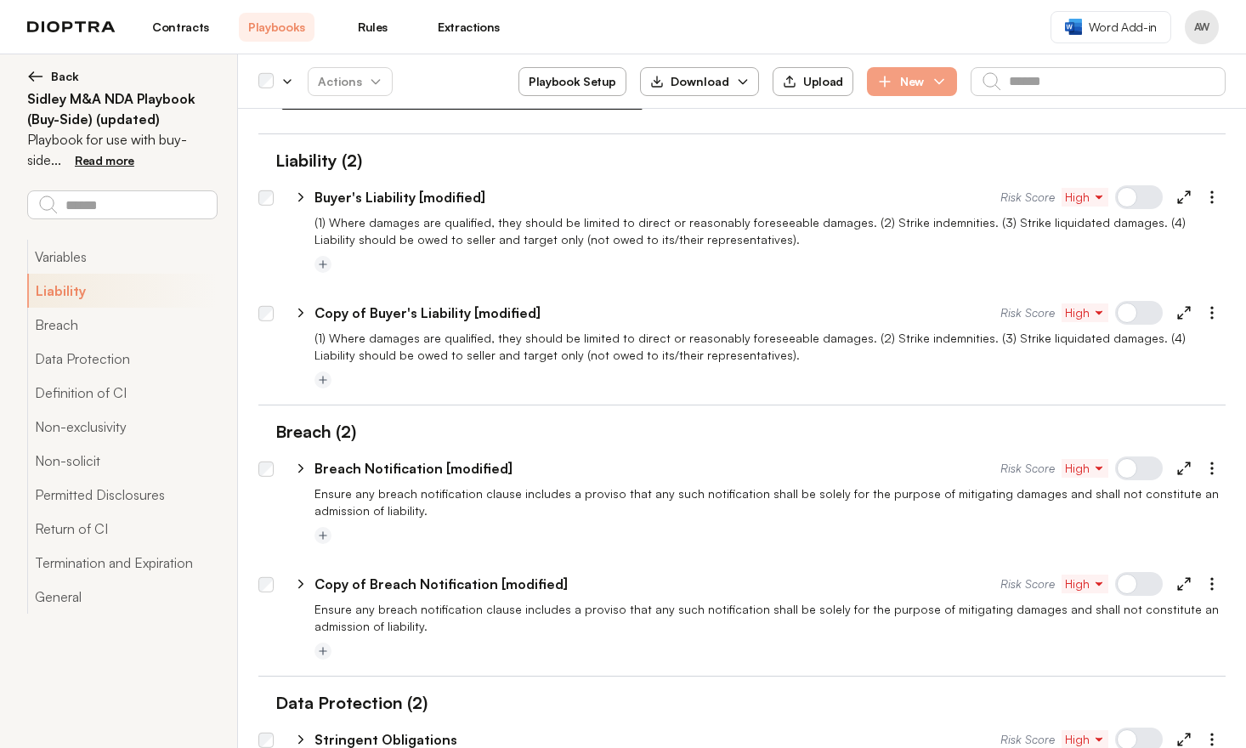
scroll to position [586, 0]
click at [465, 201] on p "Buyer's Liability [modified]" at bounding box center [399, 199] width 171 height 20
click at [465, 201] on input "**********" at bounding box center [640, 198] width 652 height 27
type input "**********"
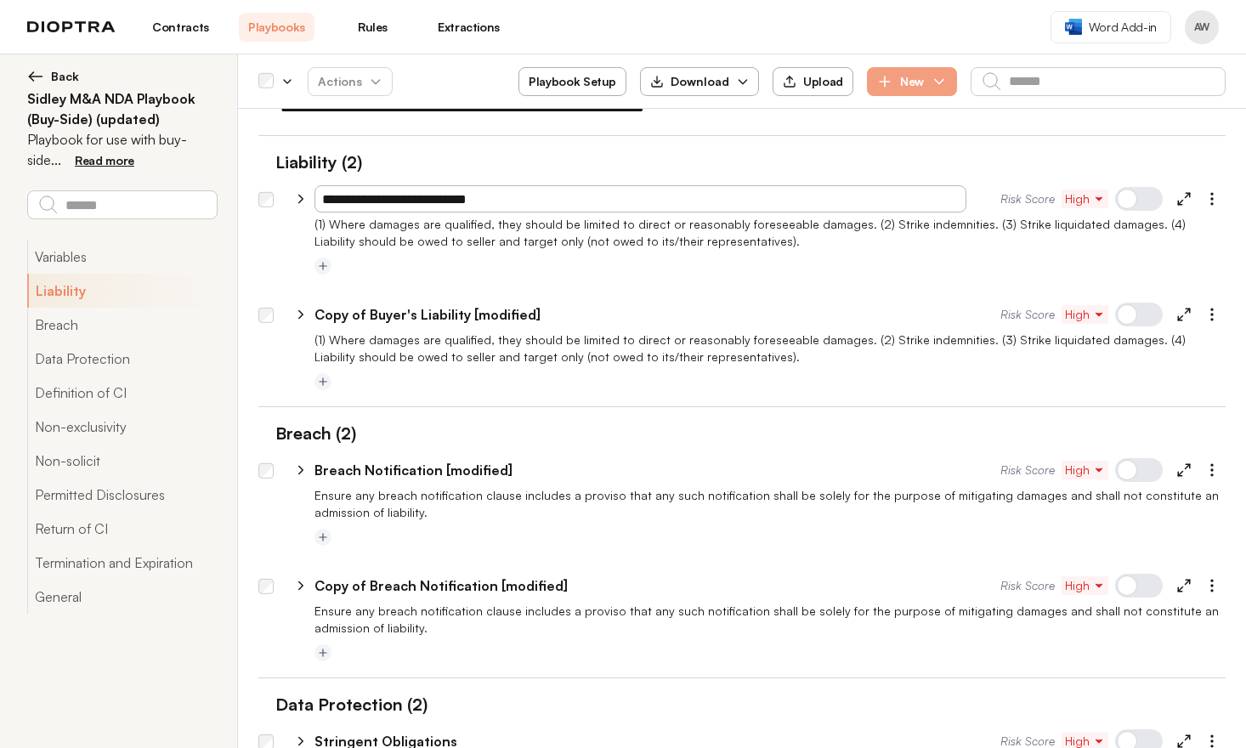
type textarea "*"
click at [478, 472] on p "Breach Notification [modified]" at bounding box center [413, 470] width 198 height 20
click at [478, 472] on input "**********" at bounding box center [640, 469] width 652 height 27
type input "**********"
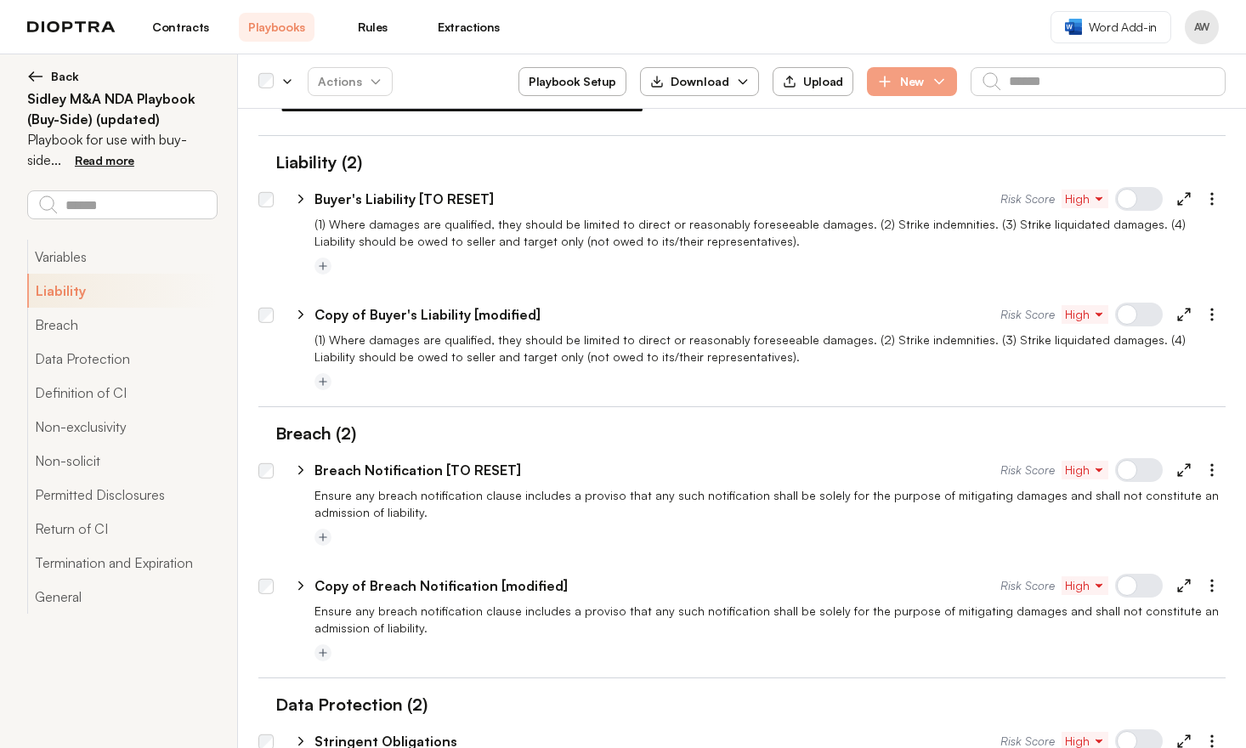
click at [611, 589] on div "**********" at bounding box center [657, 585] width 686 height 20
type textarea "*"
click at [396, 585] on p "Copy of Breach Notification [modified]" at bounding box center [440, 585] width 253 height 20
drag, startPoint x: 376, startPoint y: 586, endPoint x: 311, endPoint y: 584, distance: 64.6
click at [311, 584] on div "**********" at bounding box center [646, 585] width 710 height 27
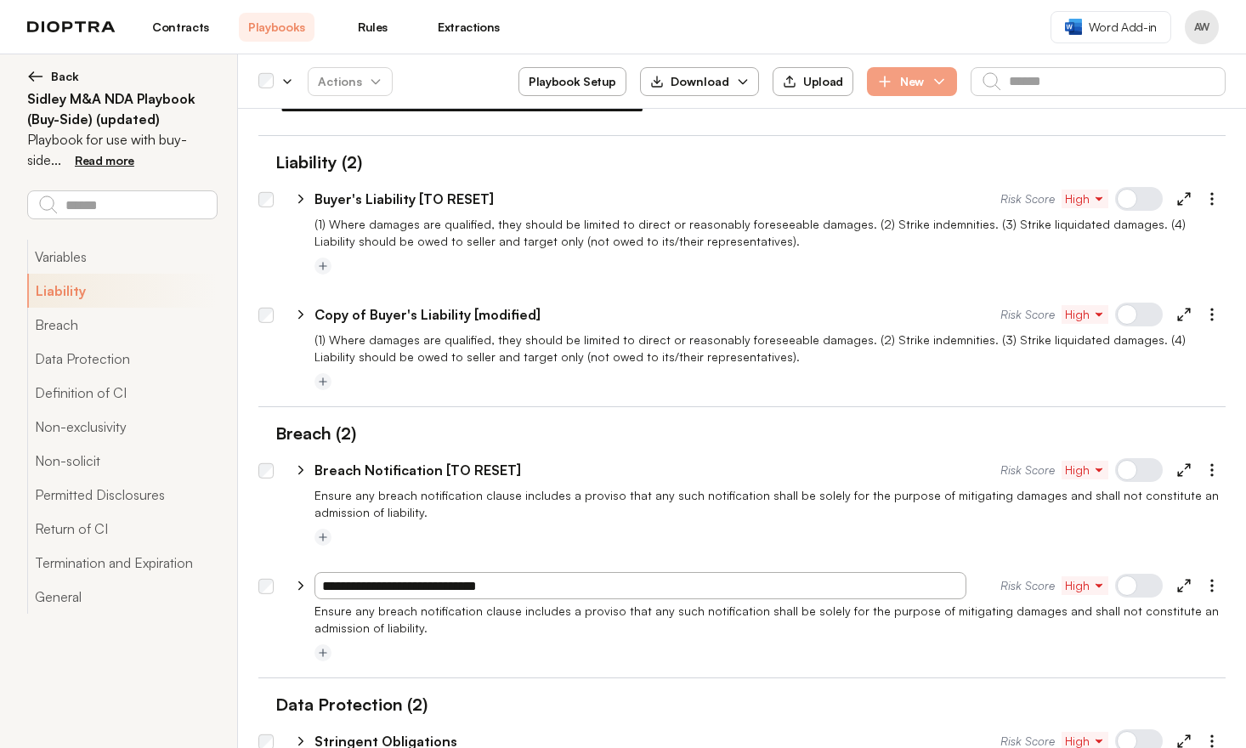
type input "**********"
click at [524, 543] on div at bounding box center [769, 538] width 911 height 20
type textarea "*"
click at [381, 315] on p "Copy of Buyer's Liability [modified]" at bounding box center [427, 314] width 226 height 20
drag, startPoint x: 376, startPoint y: 314, endPoint x: 309, endPoint y: 321, distance: 66.6
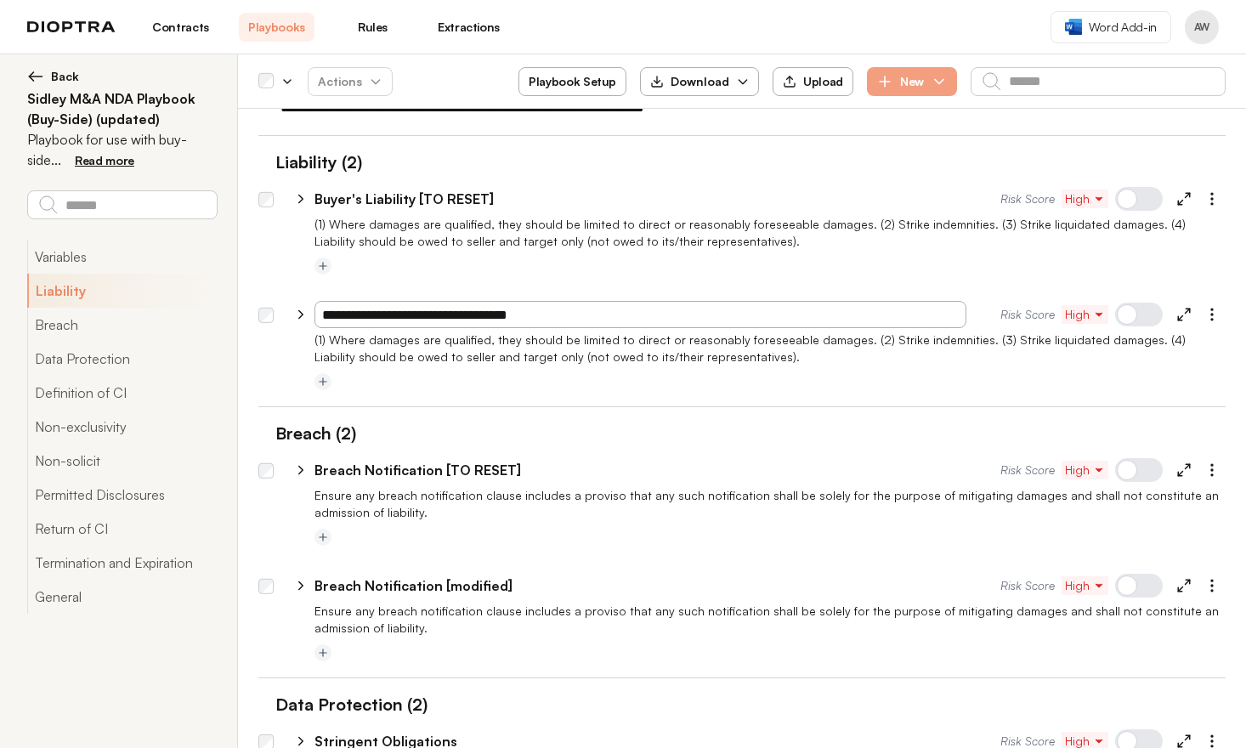
click at [309, 321] on div "**********" at bounding box center [646, 314] width 710 height 27
type input "**********"
click at [405, 279] on div at bounding box center [741, 284] width 967 height 14
click at [1129, 308] on div at bounding box center [1139, 315] width 48 height 24
click at [1127, 578] on div at bounding box center [1139, 586] width 48 height 24
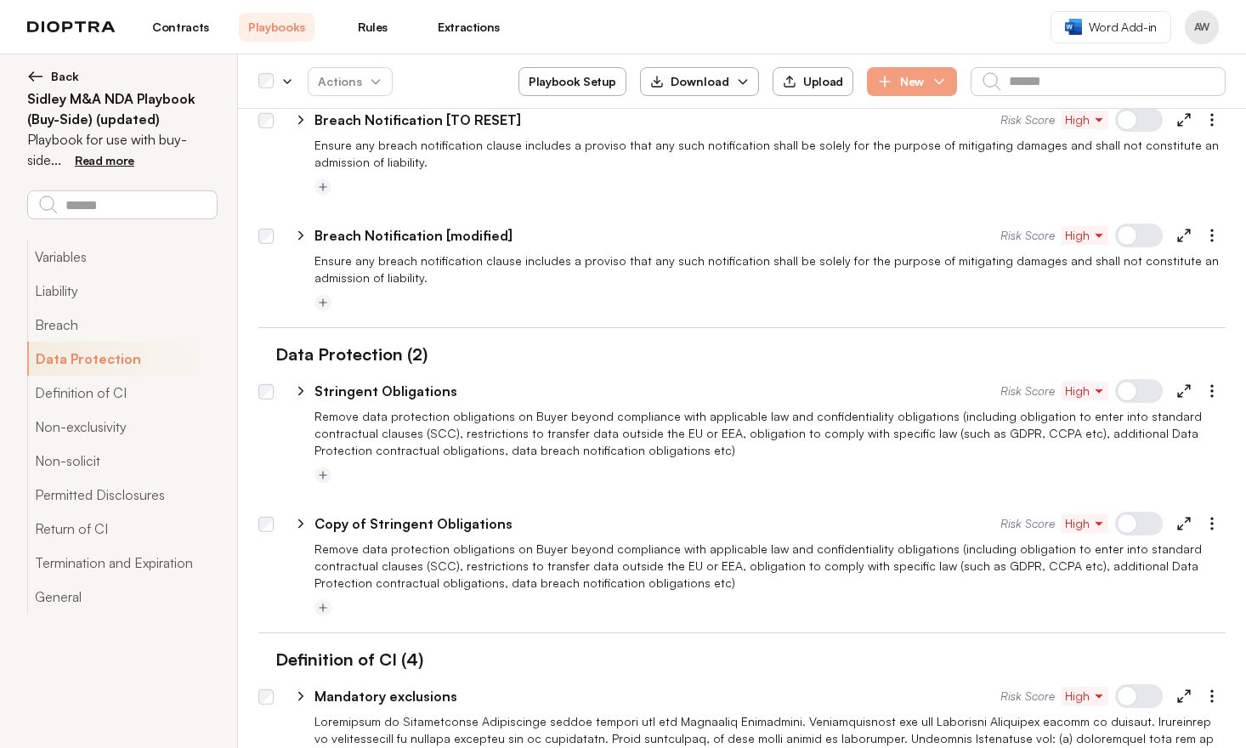
scroll to position [944, 0]
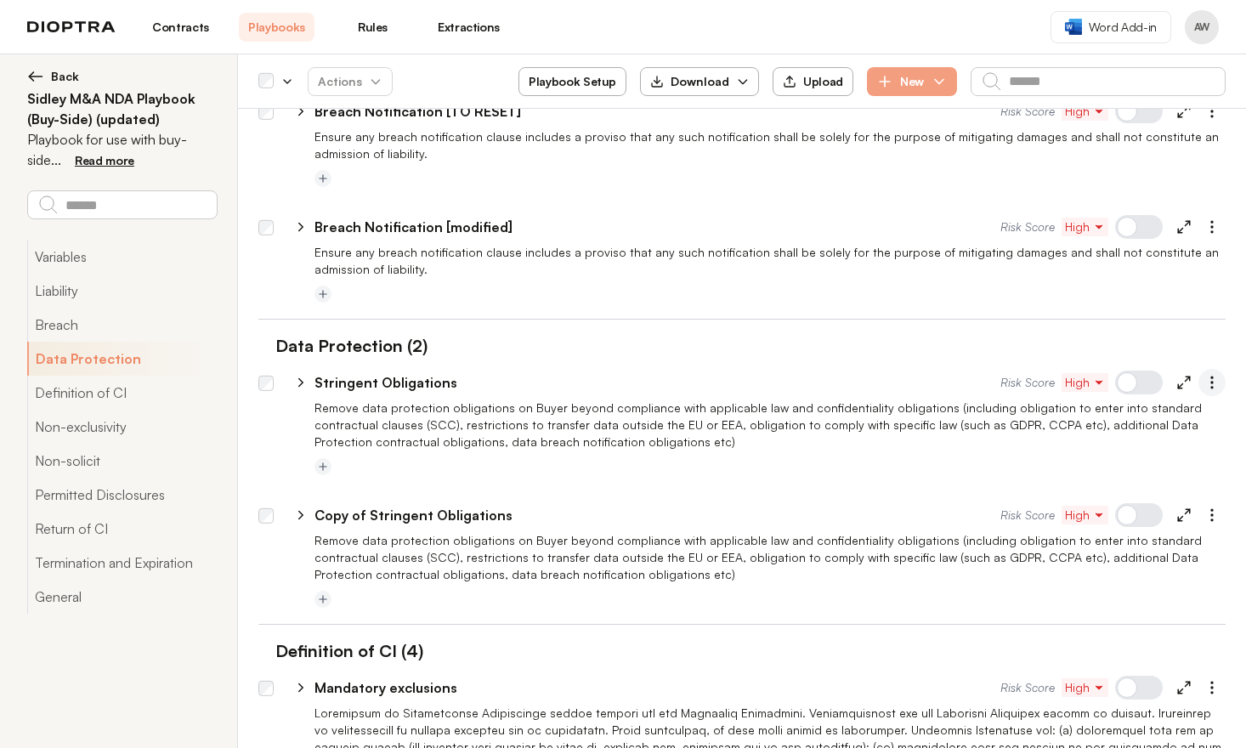
click at [1203, 382] on icon "button" at bounding box center [1211, 382] width 17 height 17
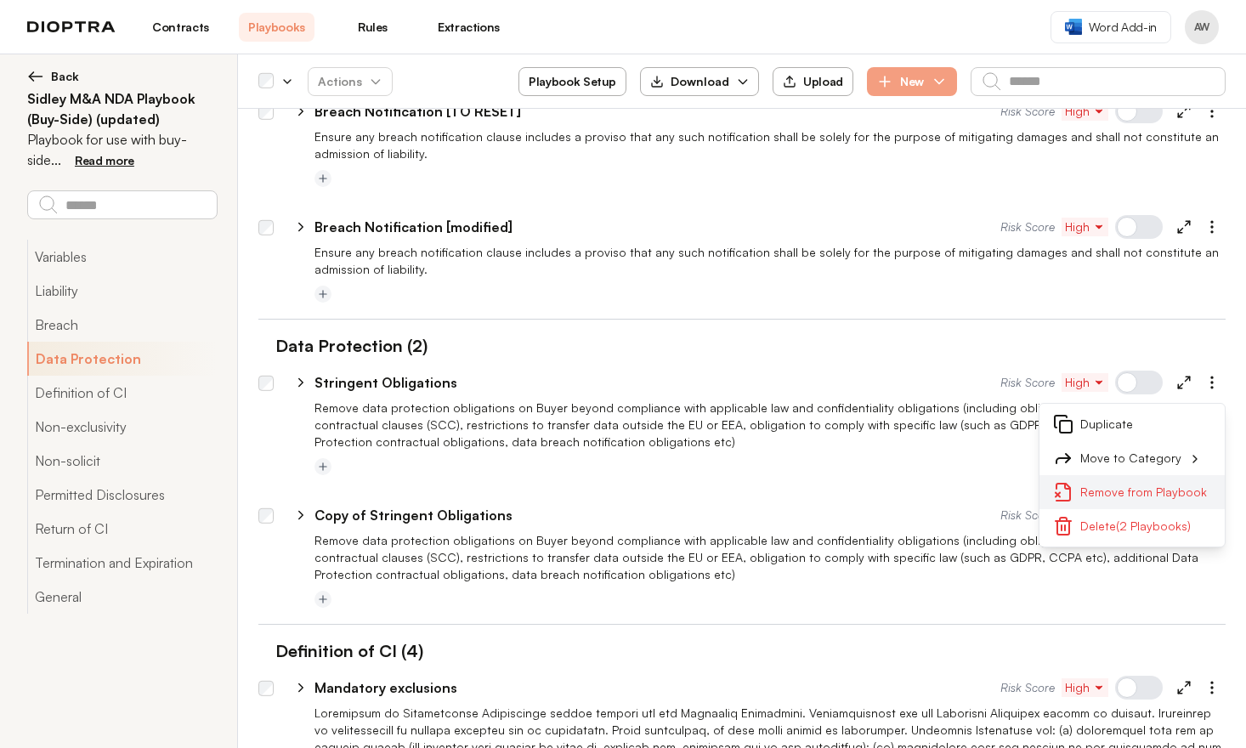
click at [1180, 490] on button "Remove from Playbook" at bounding box center [1131, 492] width 185 height 34
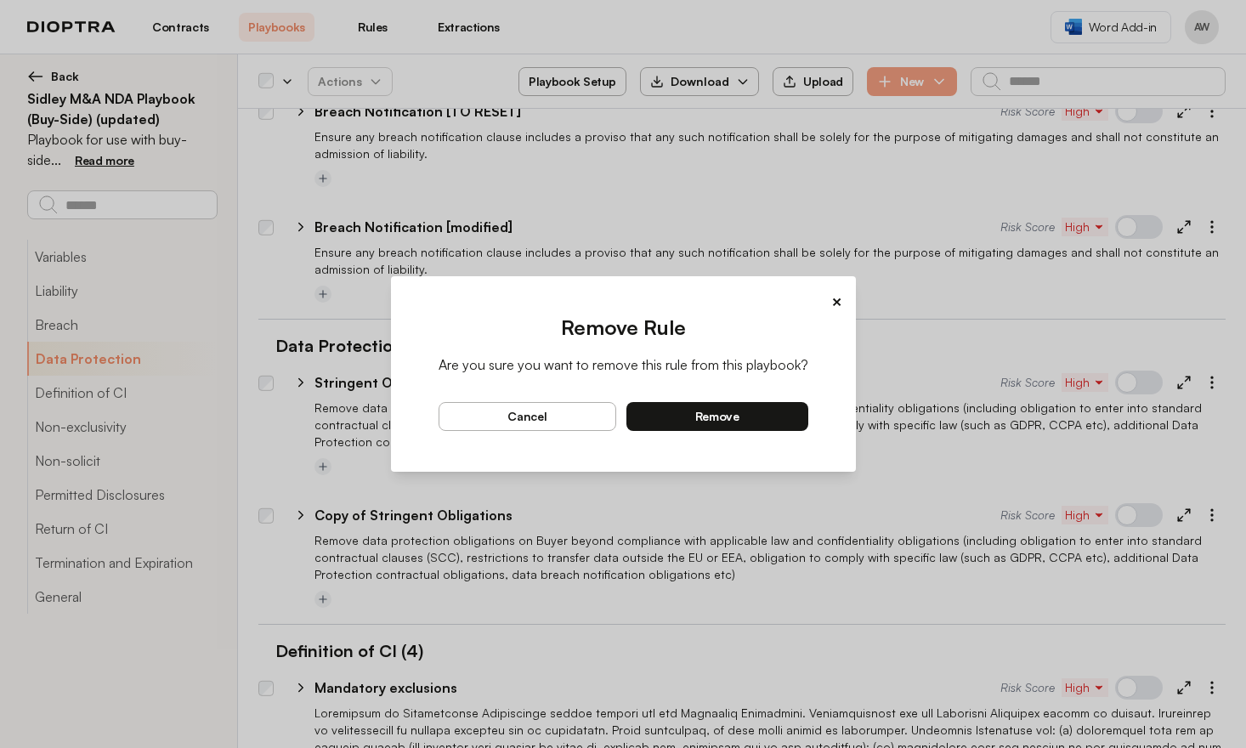
click at [729, 417] on span "remove" at bounding box center [717, 416] width 44 height 15
type textarea "*"
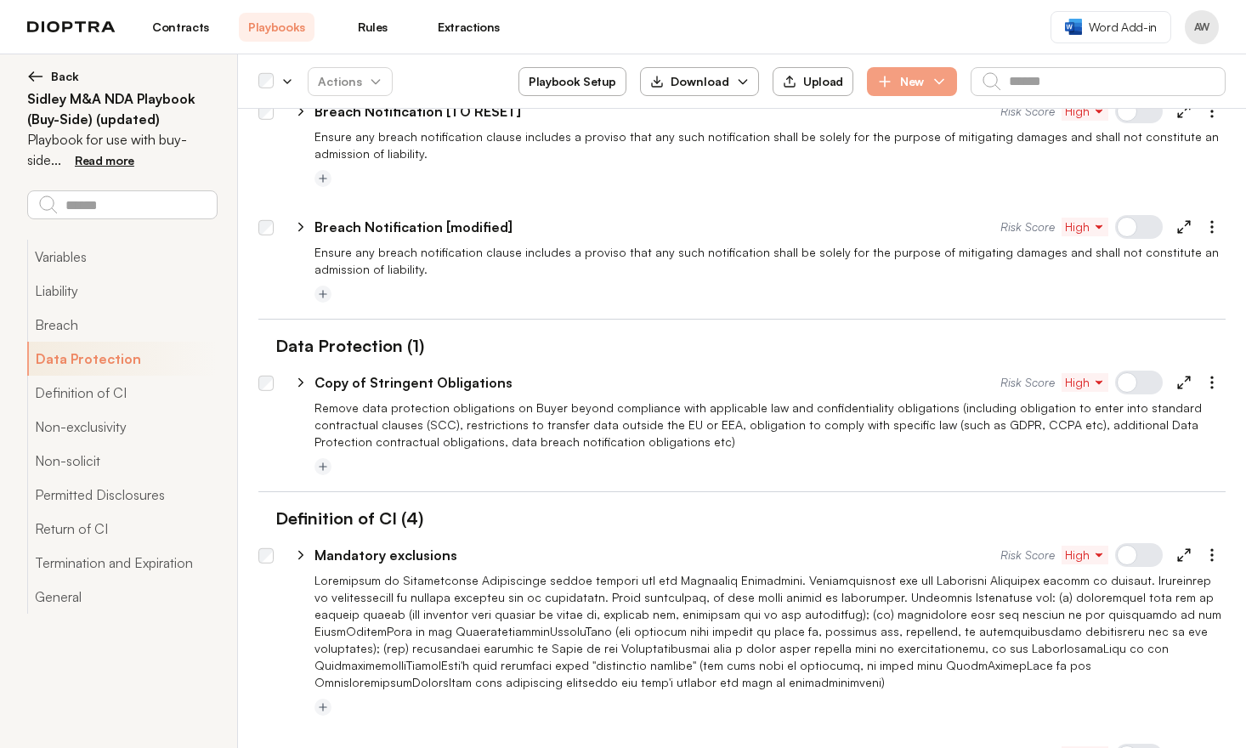
click at [464, 379] on p "Copy of Stringent Obligations" at bounding box center [413, 382] width 198 height 20
type input "**********"
click at [607, 351] on div "Data Protection (1)" at bounding box center [741, 345] width 967 height 25
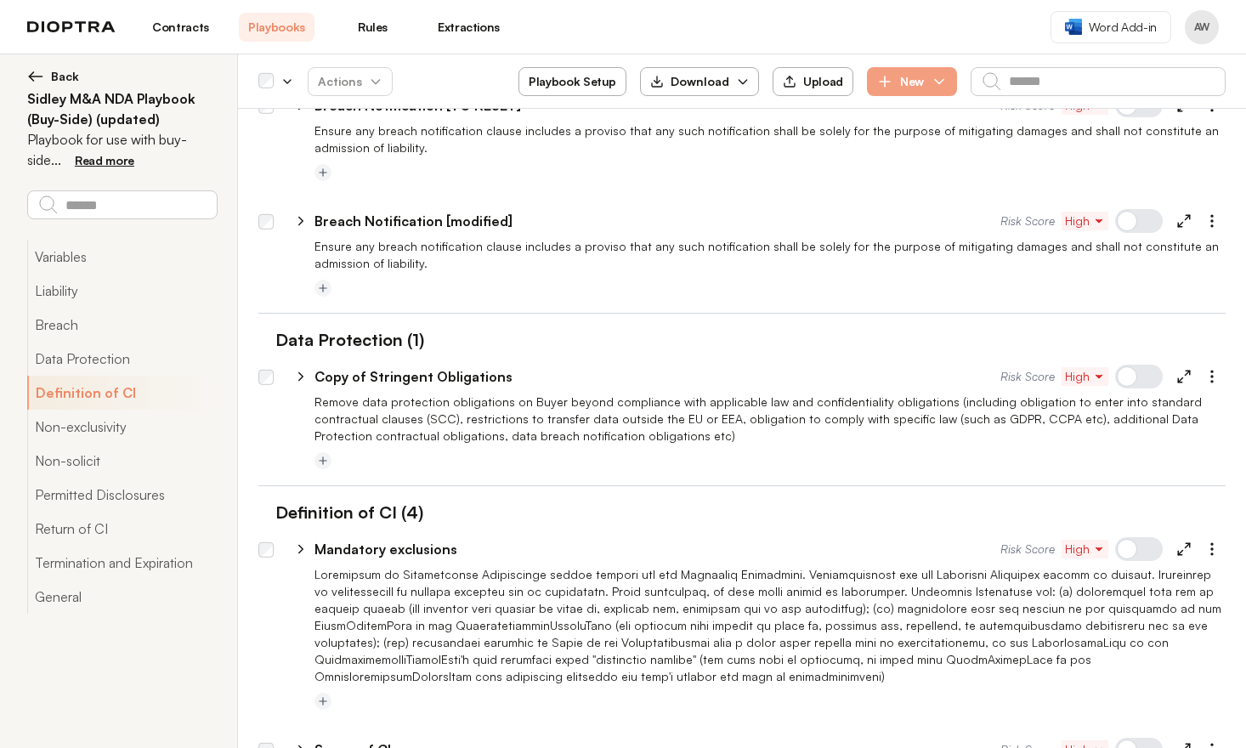
scroll to position [911, 0]
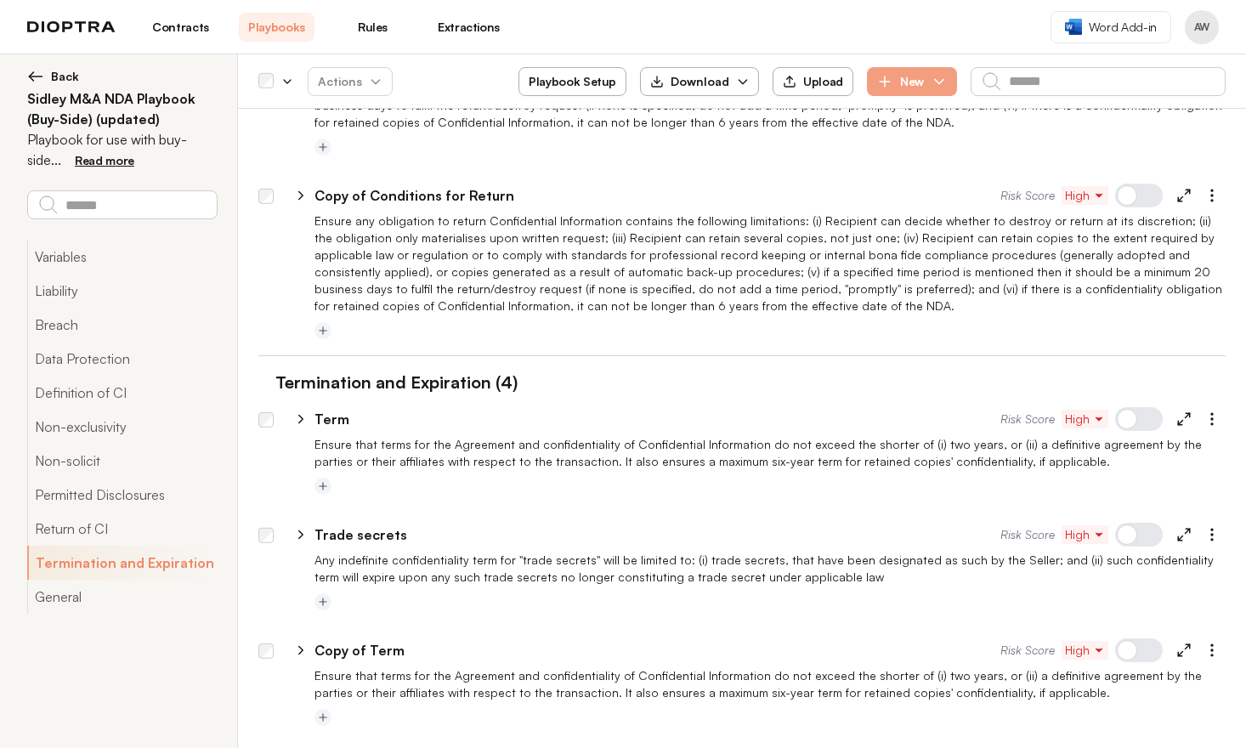
type textarea "*"
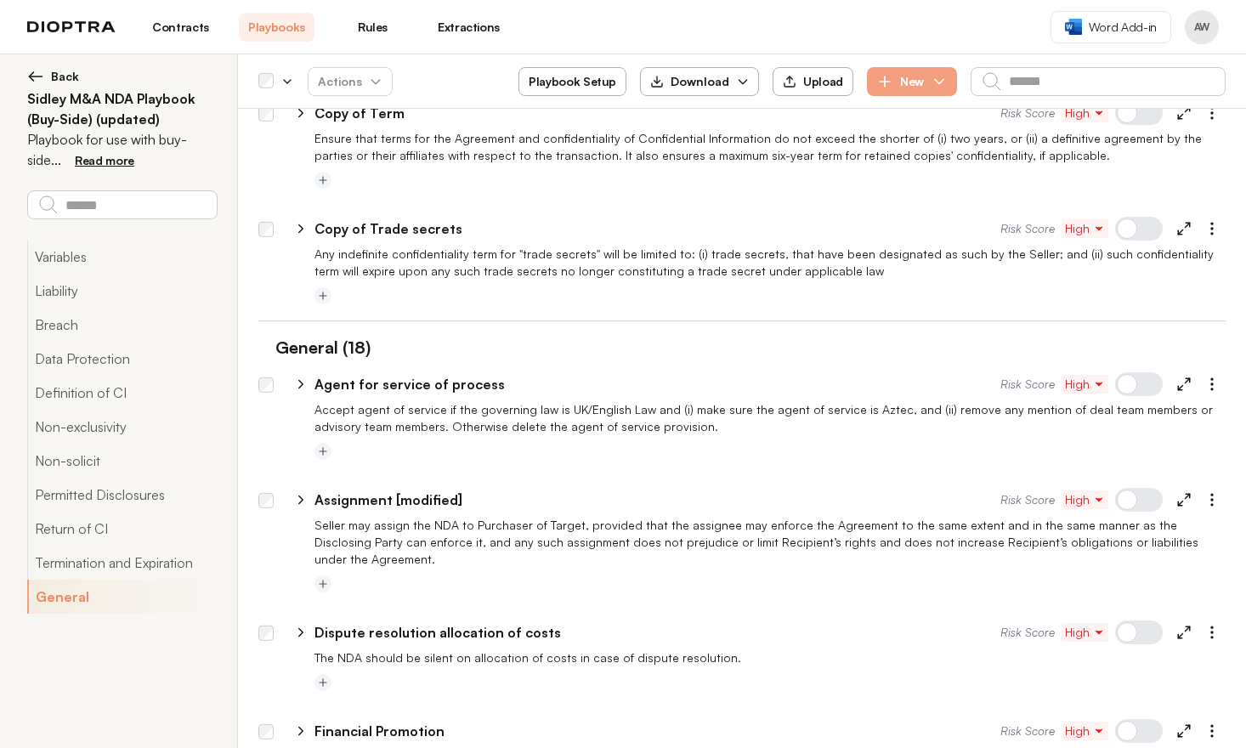
scroll to position [5809, 0]
click at [434, 489] on p "Assignment [modified]" at bounding box center [388, 499] width 148 height 20
click at [431, 485] on input "**********" at bounding box center [640, 498] width 652 height 27
type input "**********"
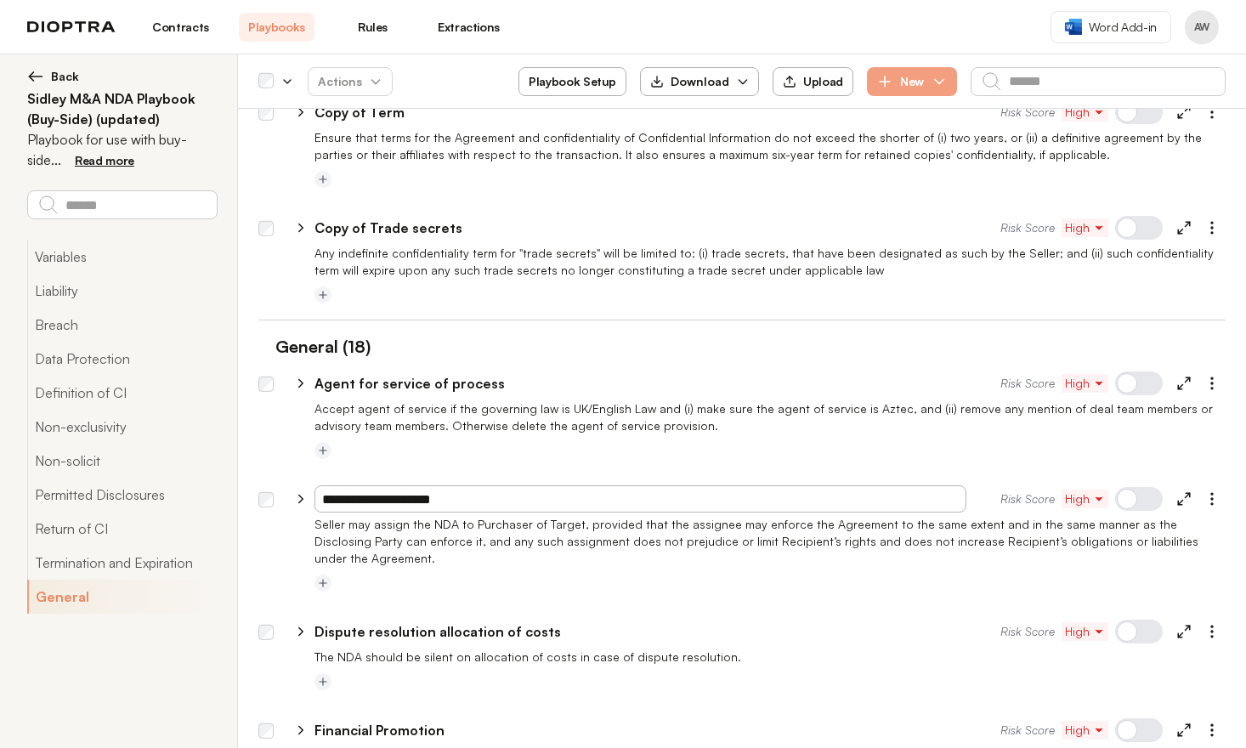
click at [635, 461] on div at bounding box center [741, 468] width 967 height 14
type textarea "*"
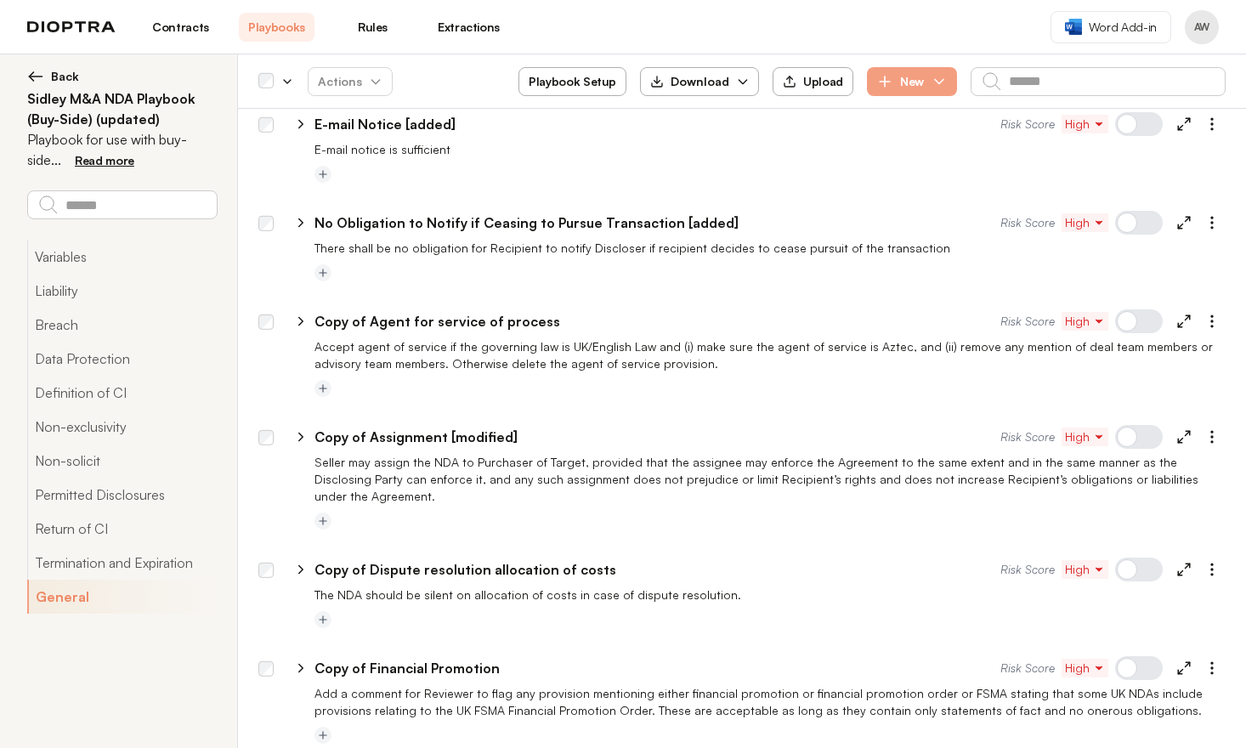
scroll to position [6901, 0]
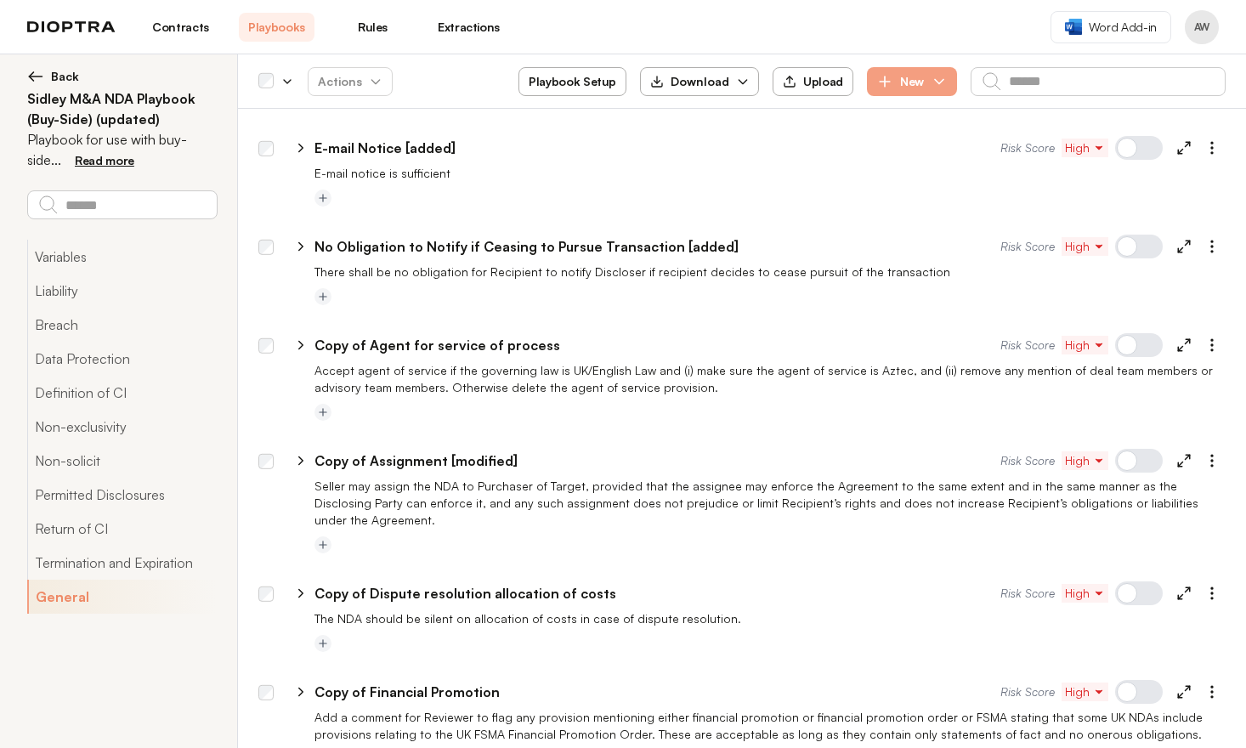
click at [362, 450] on p "Copy of Assignment [modified]" at bounding box center [415, 460] width 203 height 20
drag, startPoint x: 374, startPoint y: 271, endPoint x: 302, endPoint y: 273, distance: 72.3
click at [302, 447] on div "**********" at bounding box center [646, 460] width 710 height 27
type input "**********"
click at [1135, 449] on div at bounding box center [1139, 461] width 48 height 24
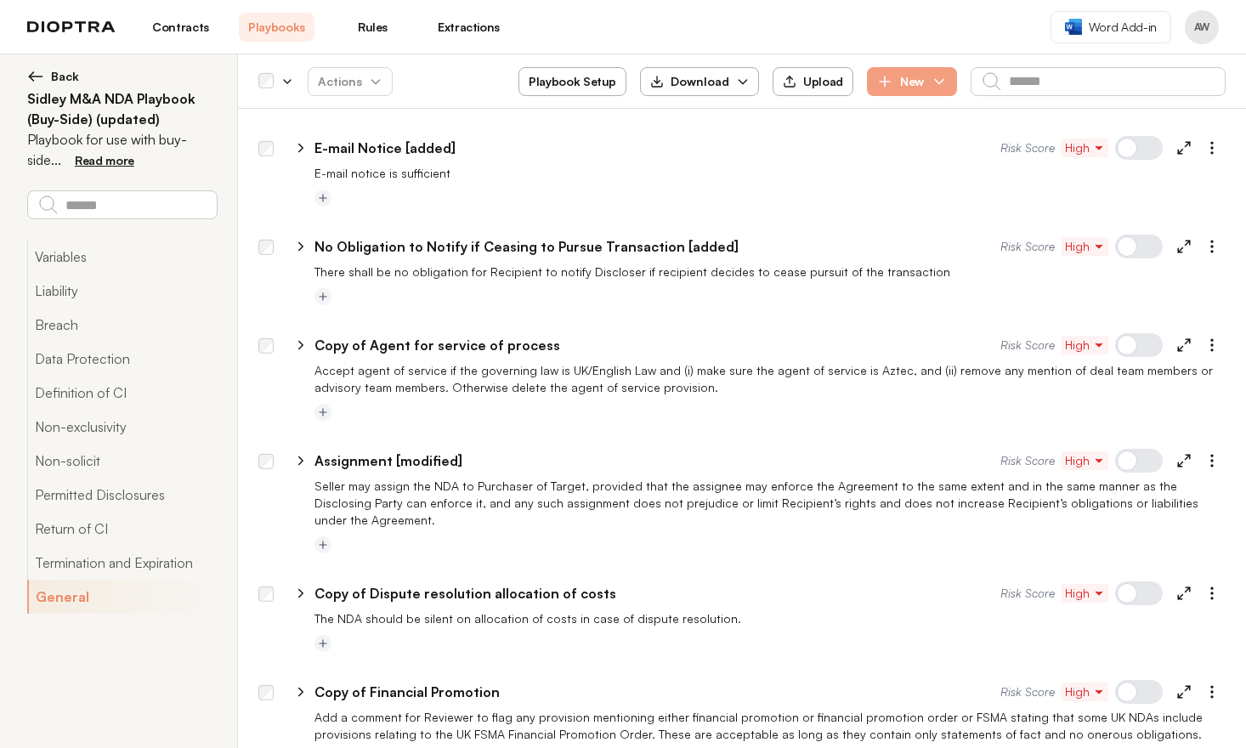
type textarea "*"
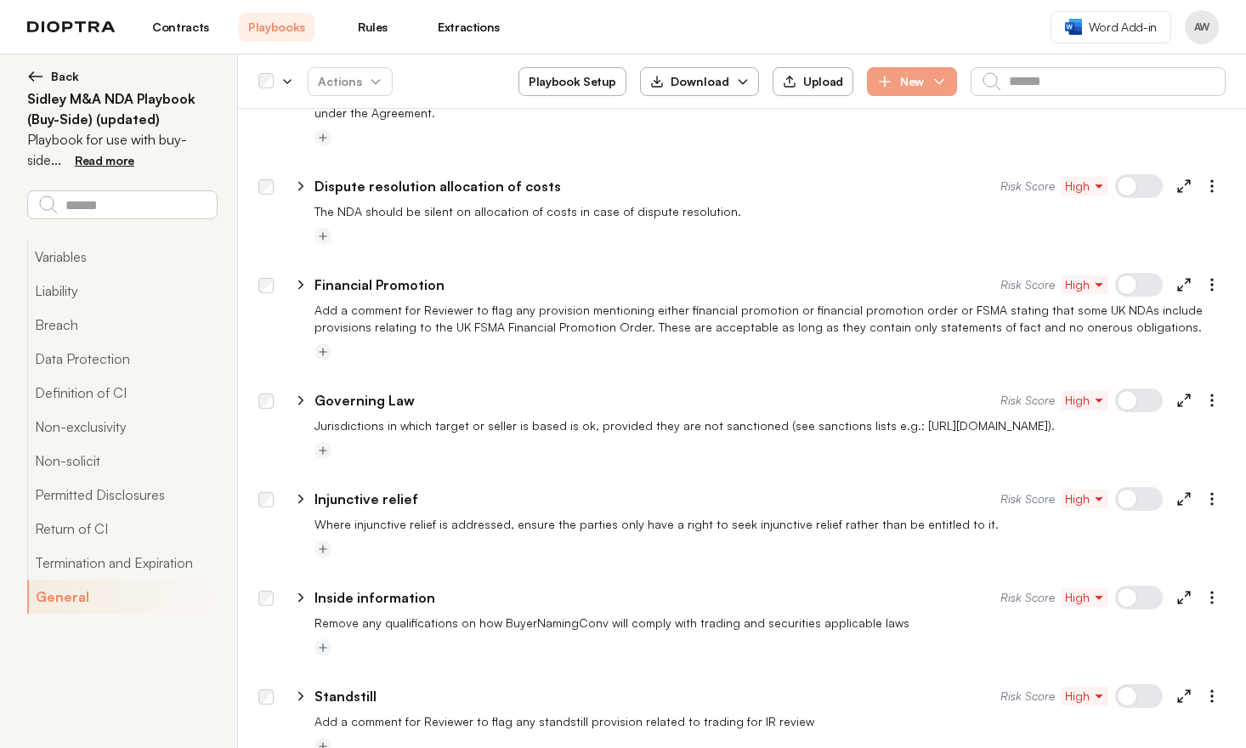
scroll to position [6254, 0]
click at [353, 686] on p "Standstill" at bounding box center [345, 696] width 62 height 20
type input "**********"
click at [550, 659] on div at bounding box center [741, 666] width 967 height 14
click at [341, 686] on p "Standstill [TO RESET]" at bounding box center [384, 696] width 140 height 20
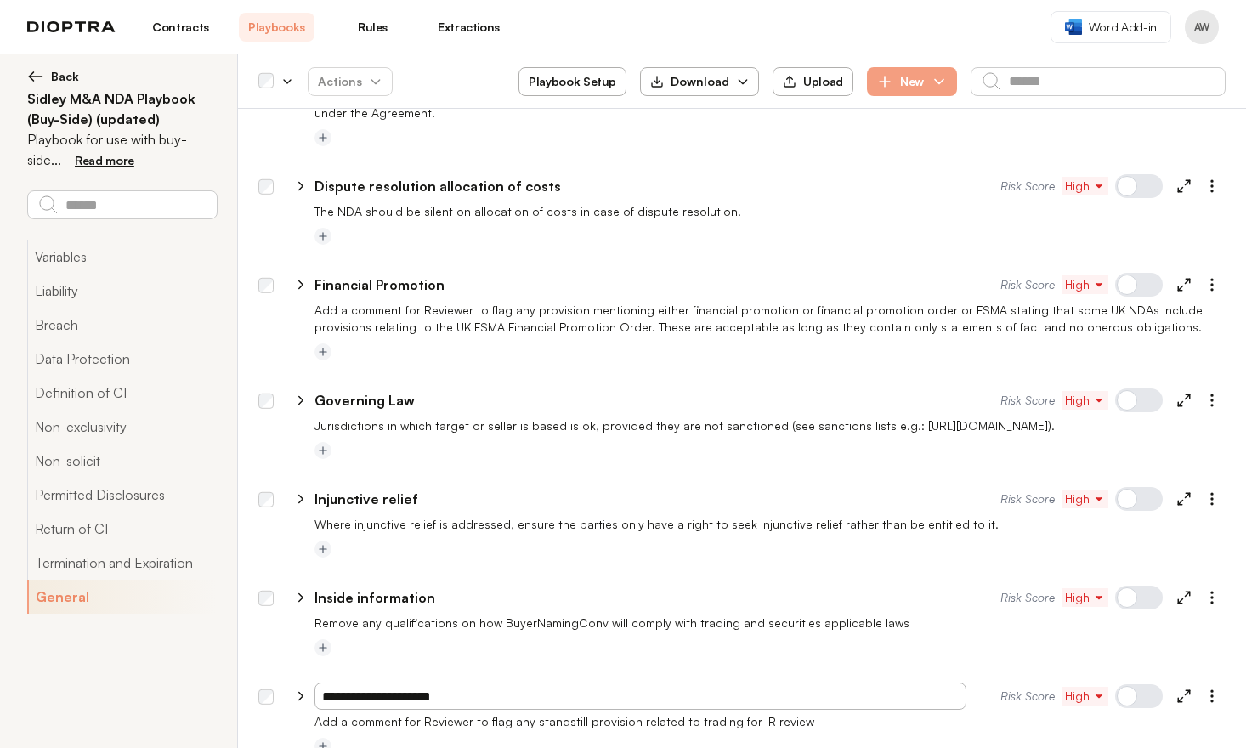
click at [501, 659] on div at bounding box center [741, 666] width 967 height 14
click at [1115, 684] on div at bounding box center [1139, 696] width 48 height 24
click at [305, 688] on icon at bounding box center [300, 695] width 15 height 15
type textarea "*"
select select "******"
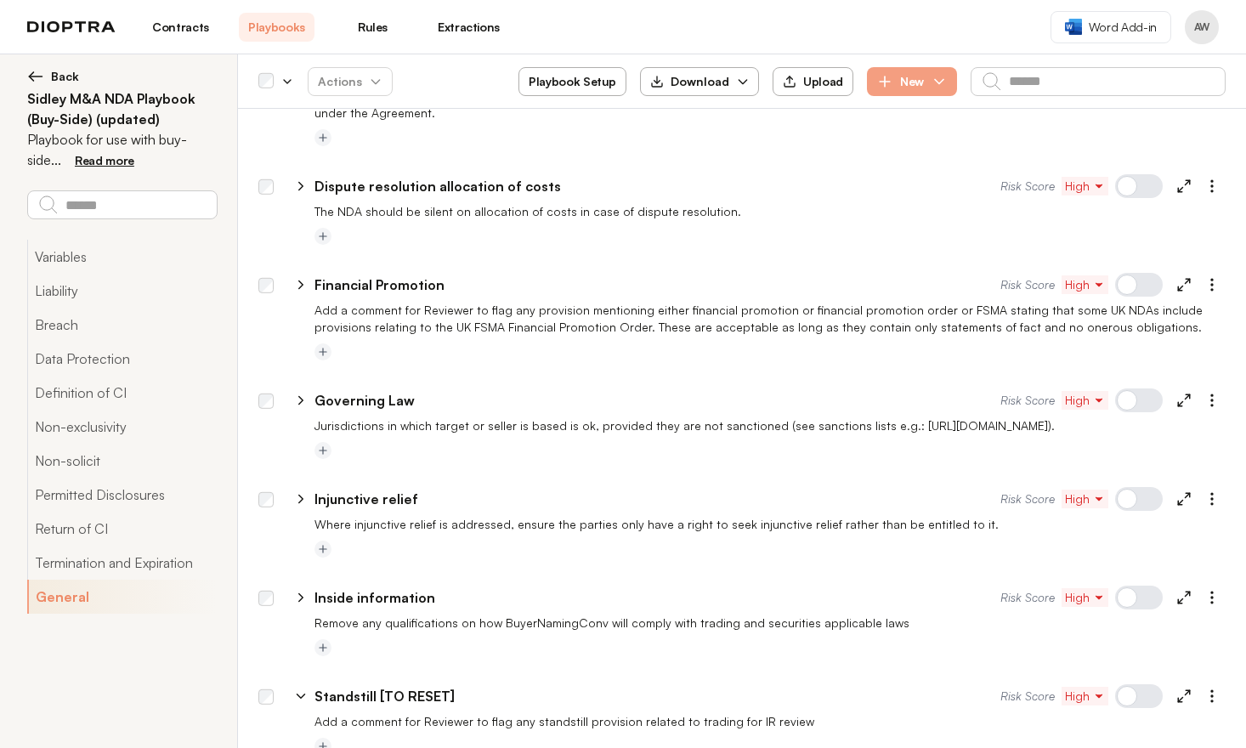
scroll to position [6387, 0]
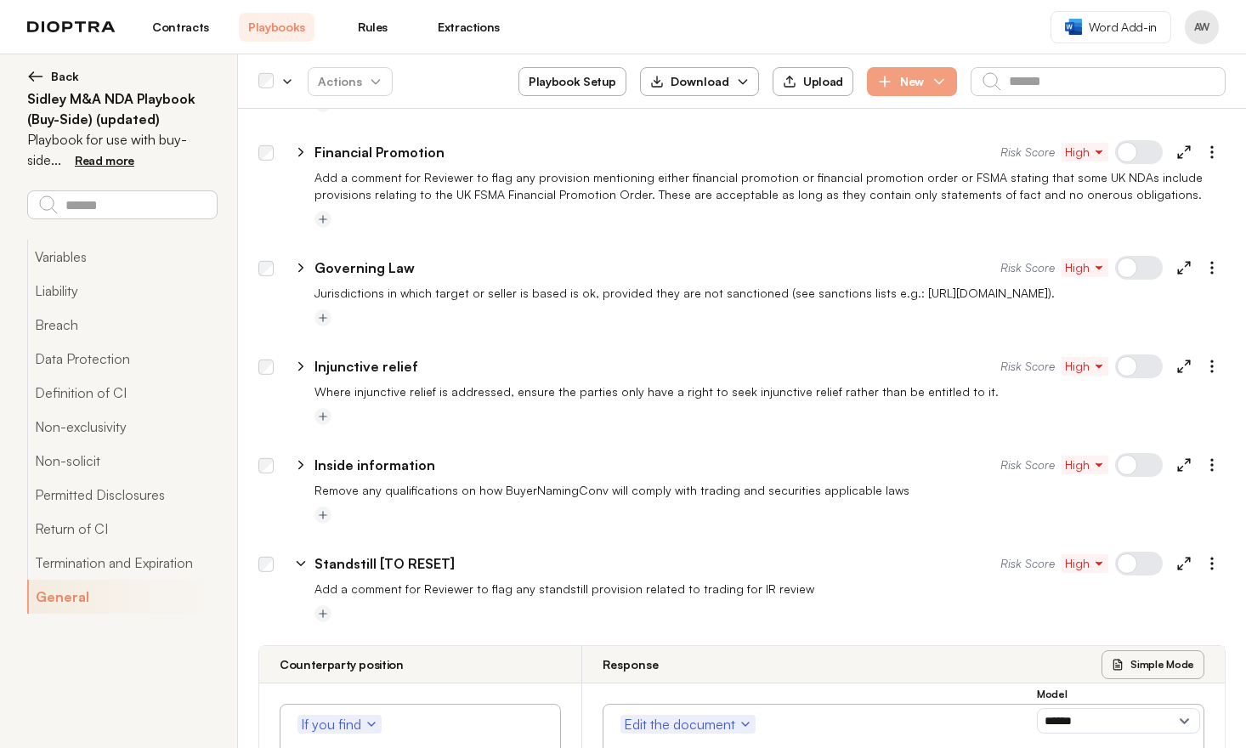
click at [300, 562] on icon at bounding box center [301, 564] width 8 height 4
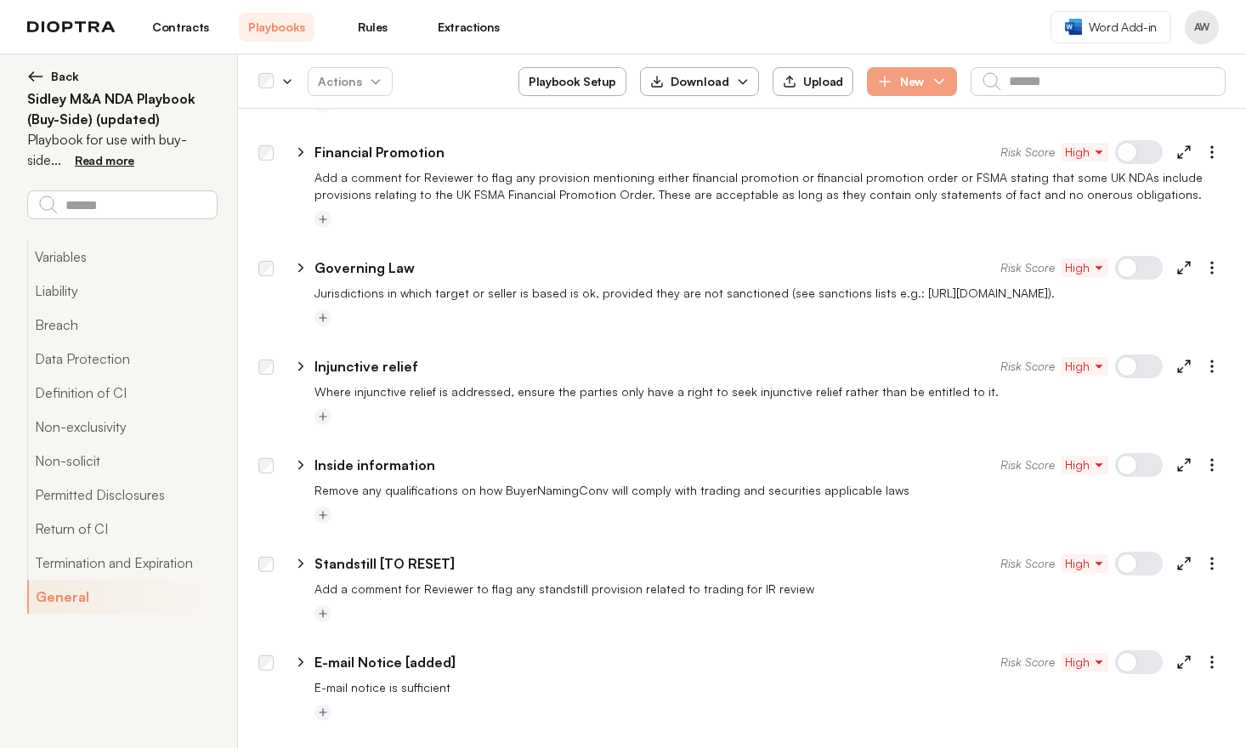
click at [300, 560] on icon at bounding box center [301, 564] width 4 height 8
type textarea "*"
select select "******"
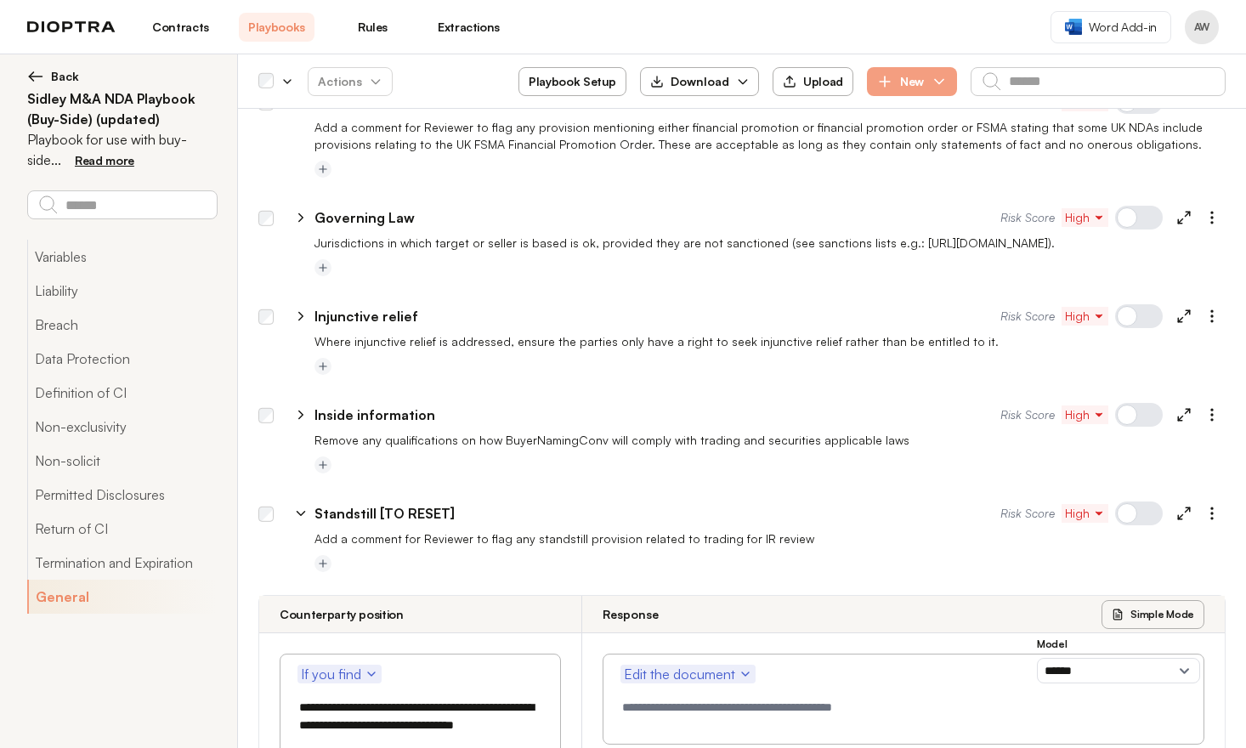
scroll to position [6515, 0]
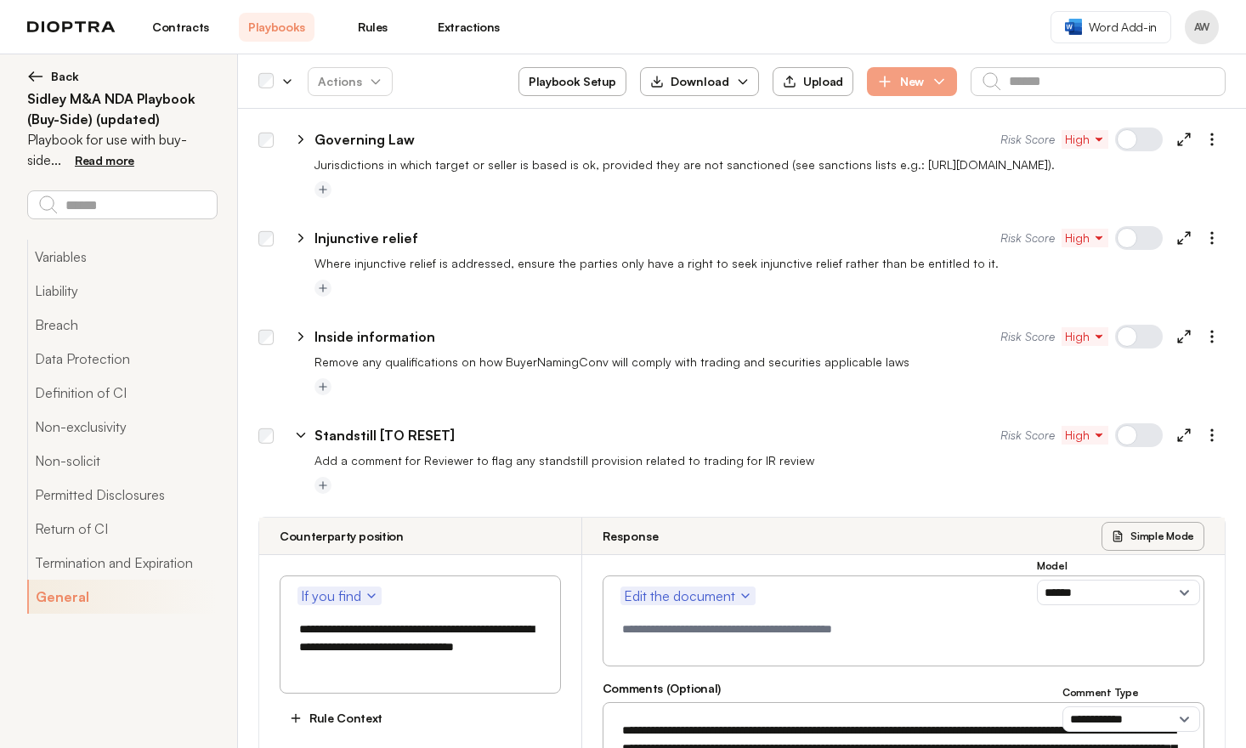
click at [433, 425] on p "Standstill [TO RESET]" at bounding box center [384, 435] width 140 height 20
type input "**********"
click at [440, 377] on div at bounding box center [769, 387] width 911 height 20
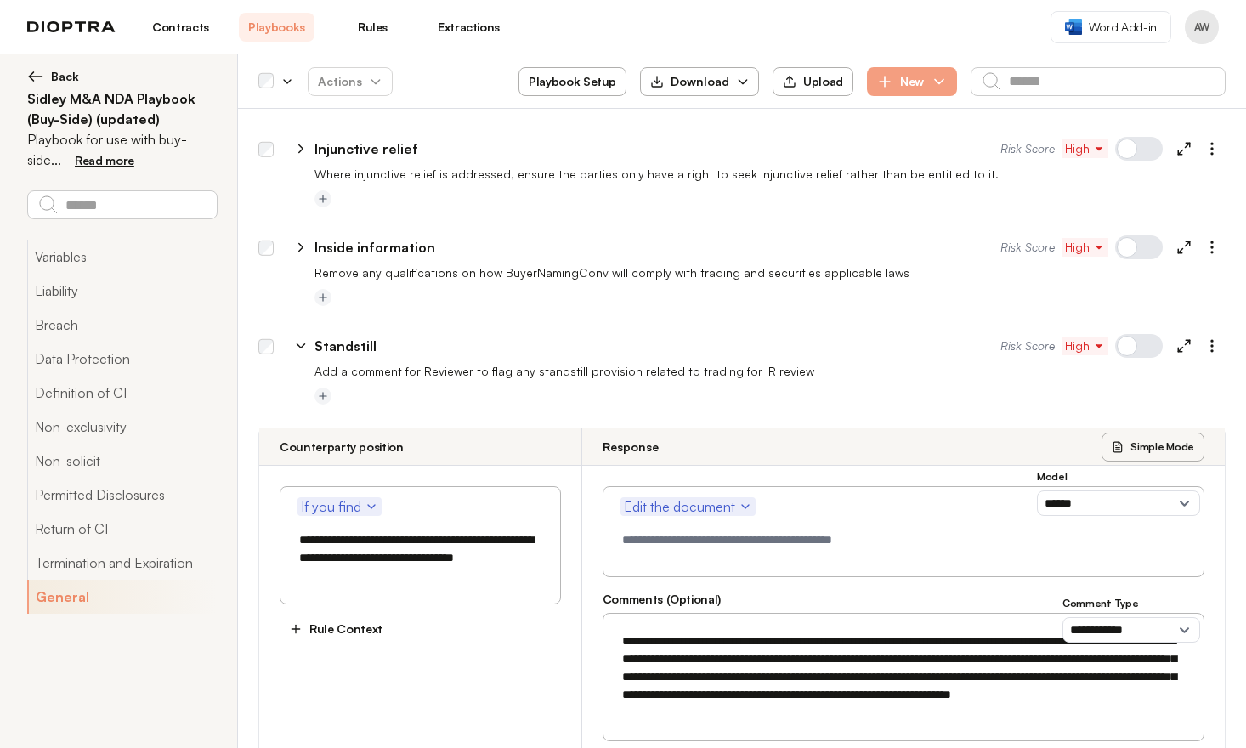
scroll to position [6609, 0]
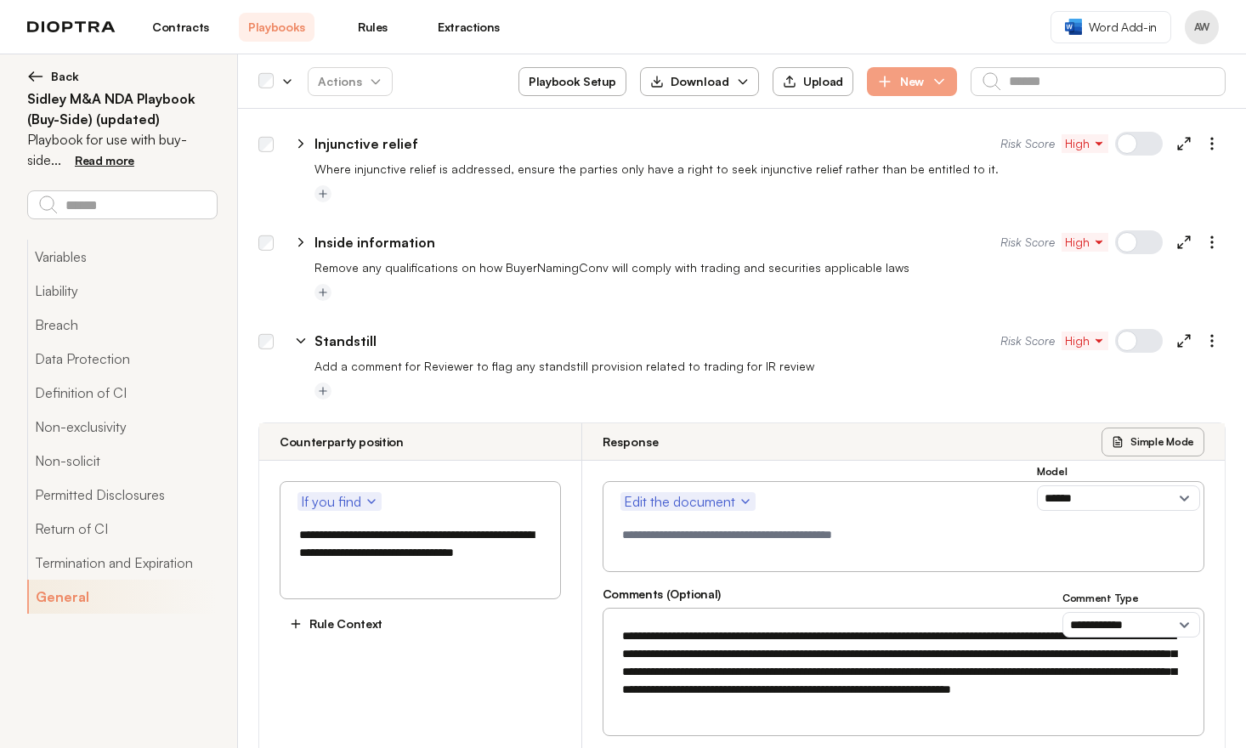
click at [303, 333] on icon at bounding box center [300, 340] width 15 height 15
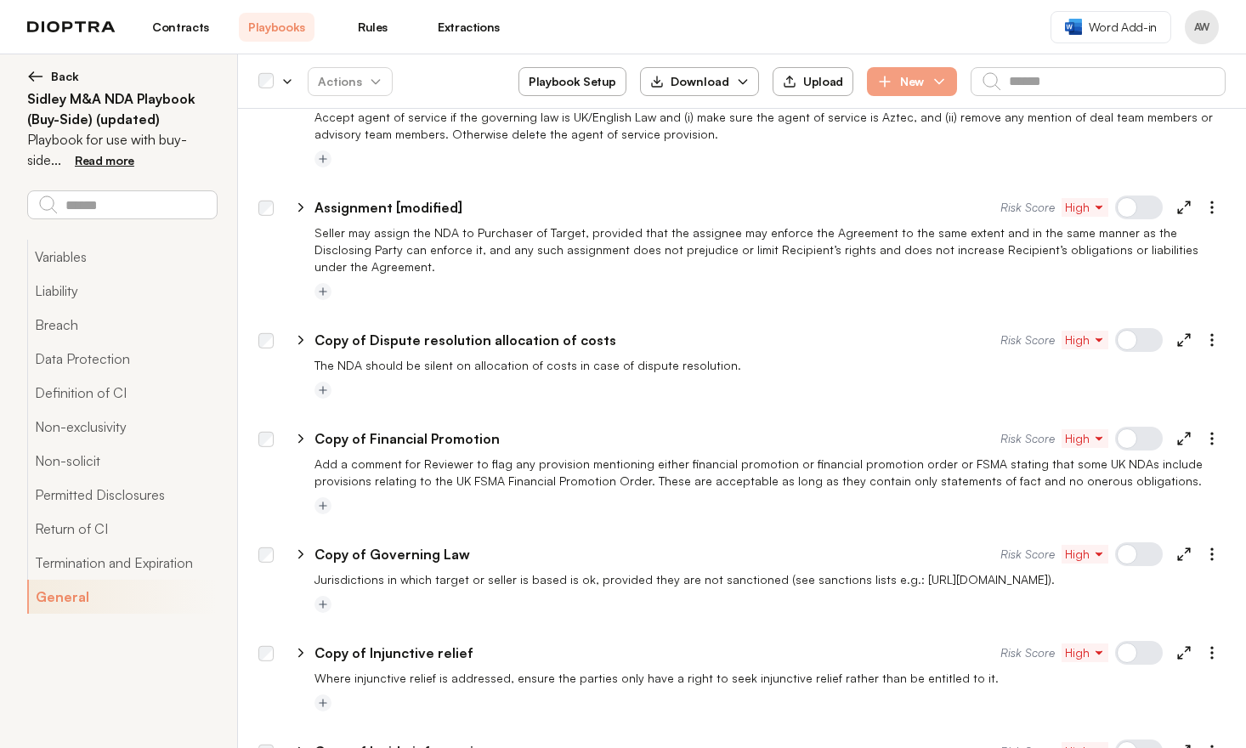
scroll to position [7155, 0]
type textarea "*"
select select "******"
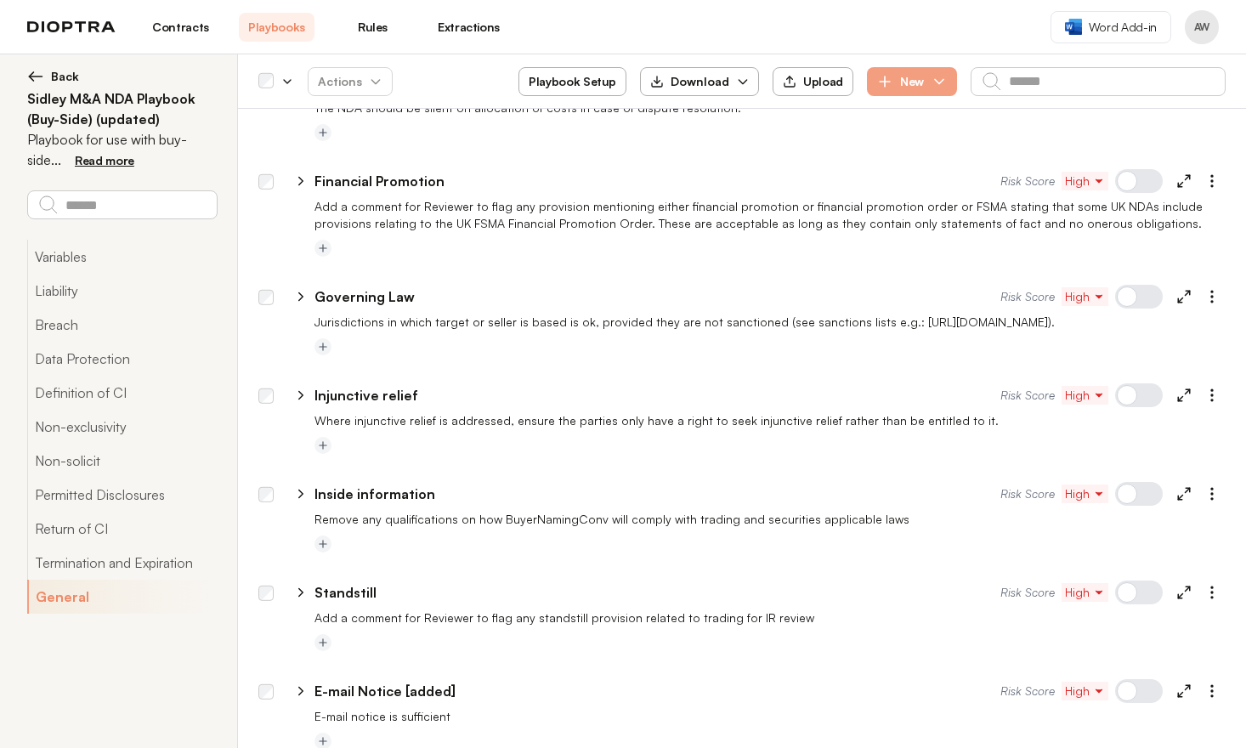
scroll to position [6357, 0]
click at [1203, 585] on icon "button" at bounding box center [1211, 593] width 17 height 17
click at [796, 569] on div "**********" at bounding box center [750, 589] width 952 height 41
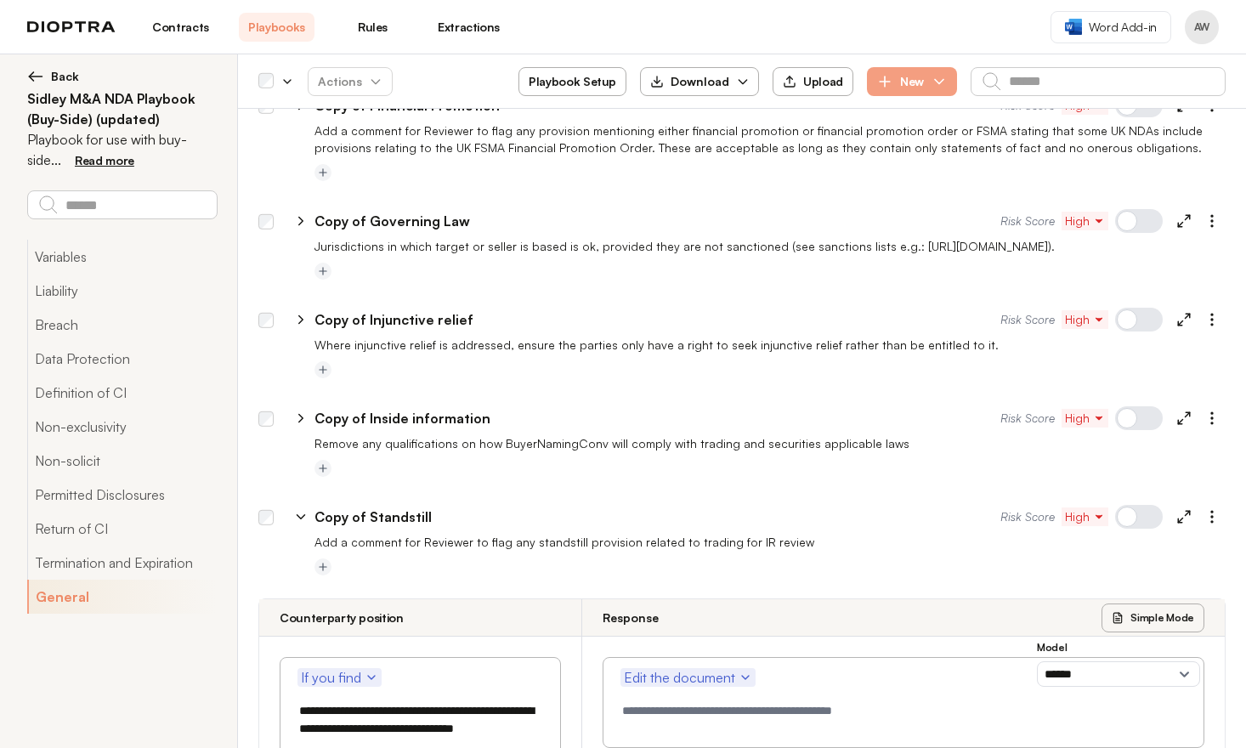
scroll to position [7491, 0]
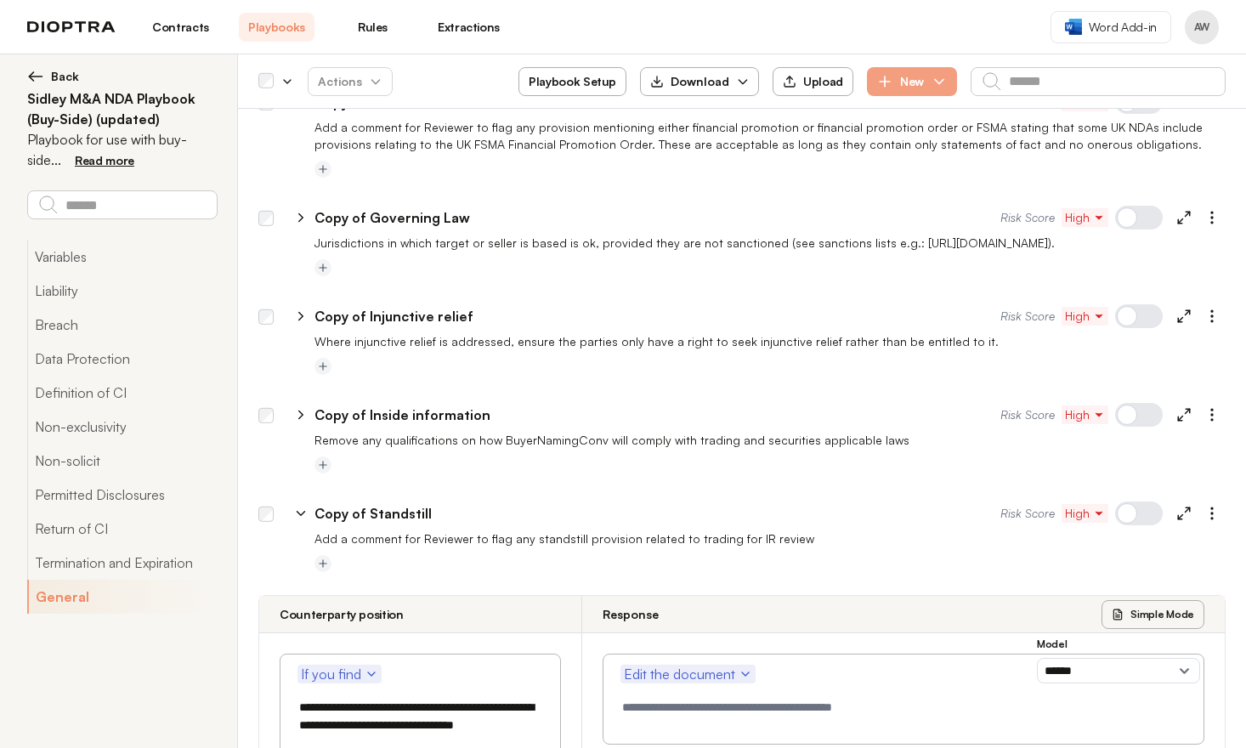
click at [408, 503] on p "Copy of Standstill" at bounding box center [372, 513] width 117 height 20
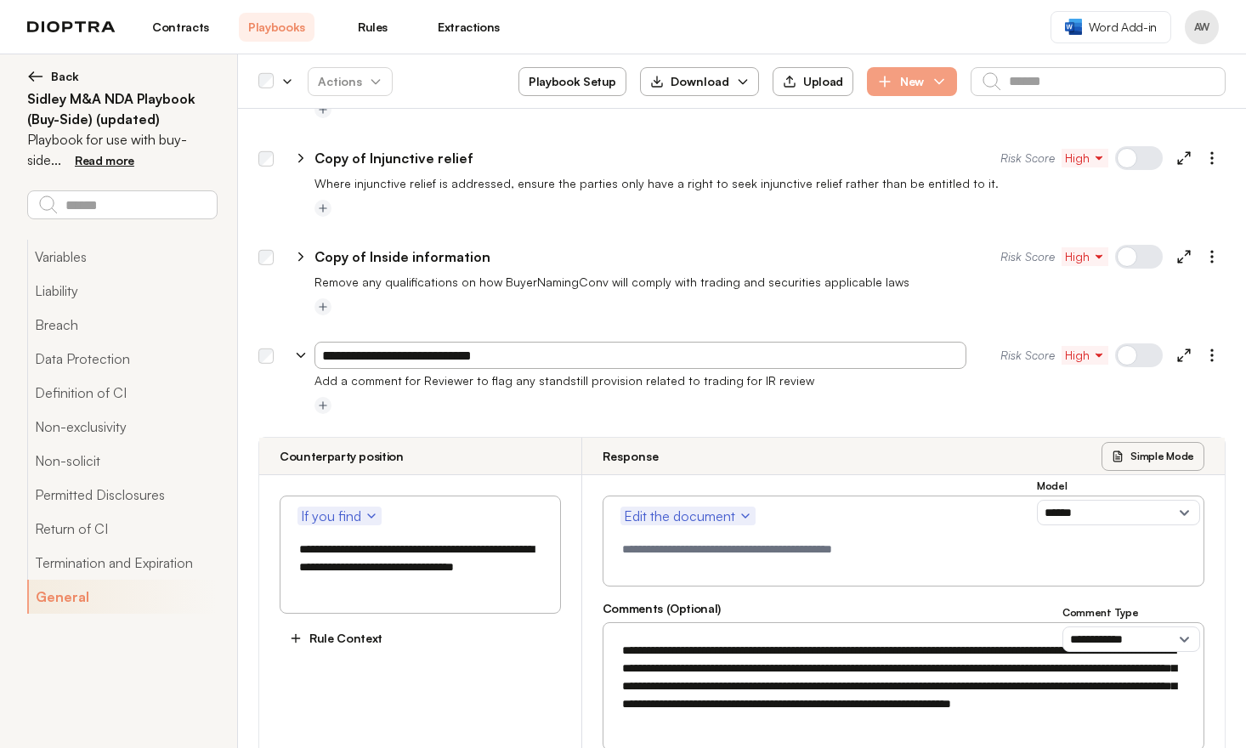
scroll to position [7677, 0]
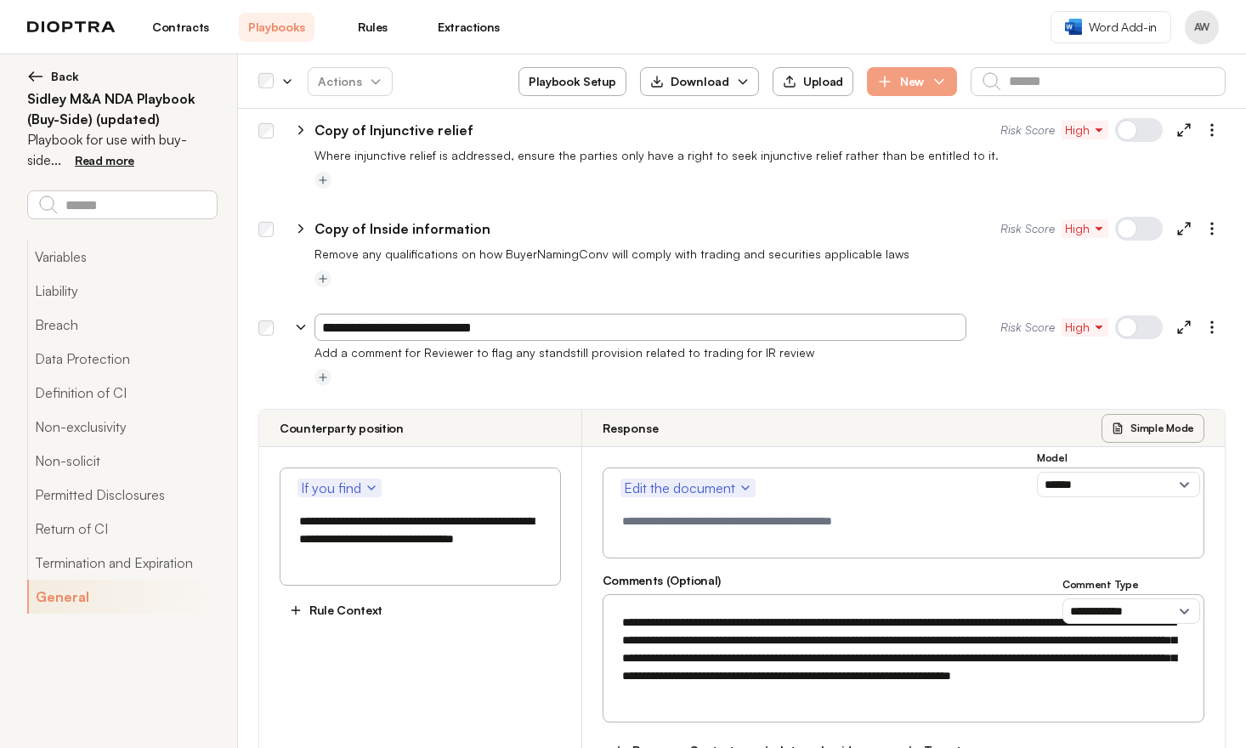
drag, startPoint x: 376, startPoint y: 120, endPoint x: 211, endPoint y: 116, distance: 164.9
type input "**********"
click at [763, 368] on div at bounding box center [769, 378] width 911 height 20
type textarea "*"
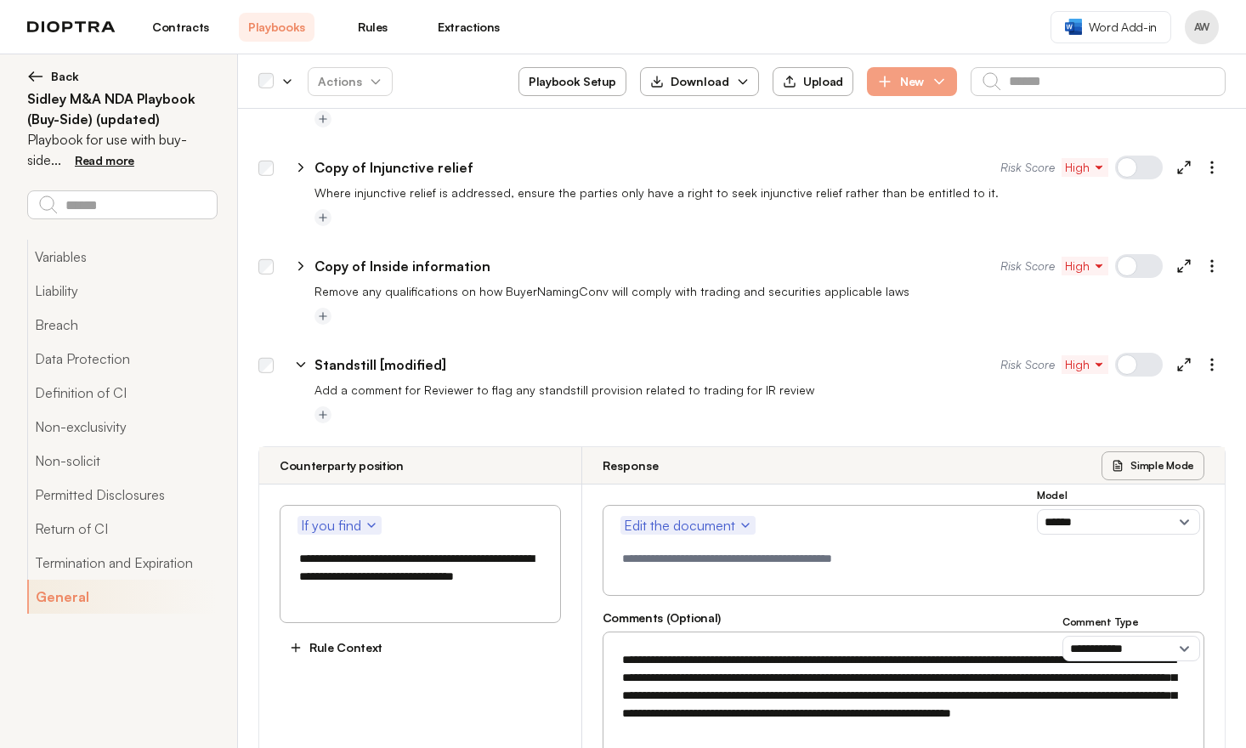
scroll to position [7553, 0]
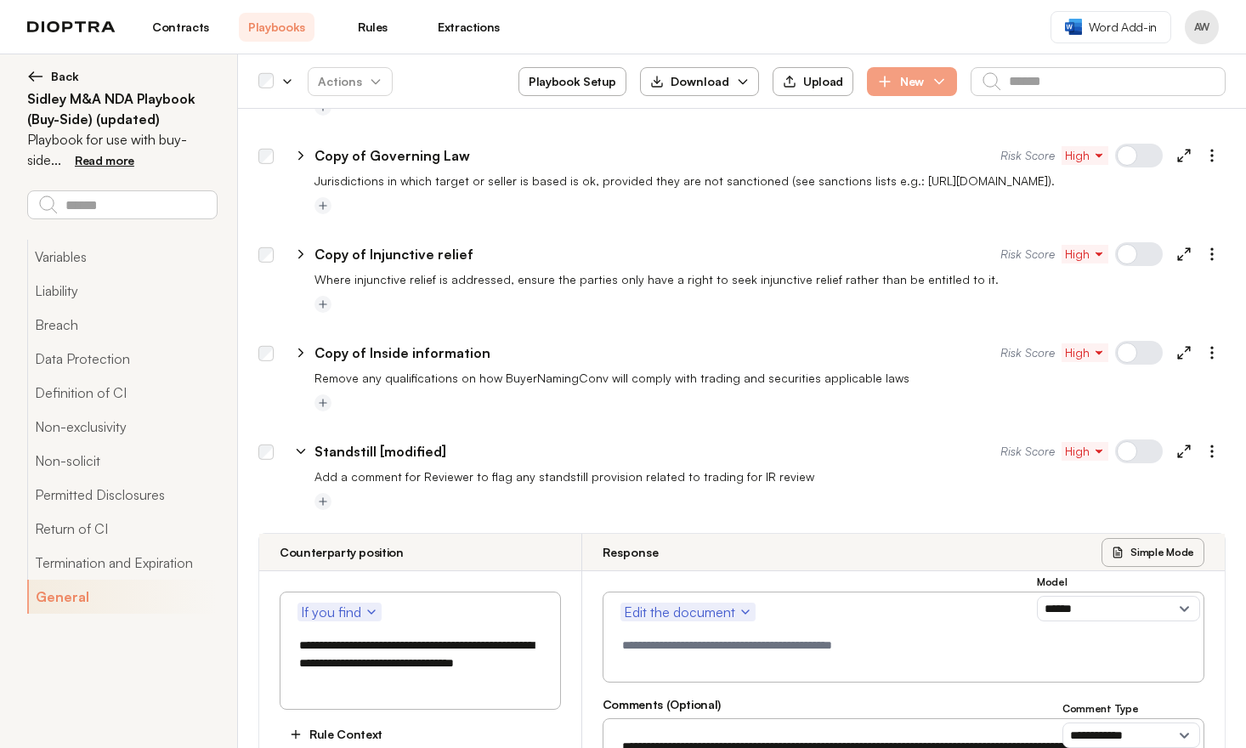
click at [665, 468] on p "Add a comment for Reviewer to flag any standstill provision related to trading …" at bounding box center [769, 476] width 911 height 17
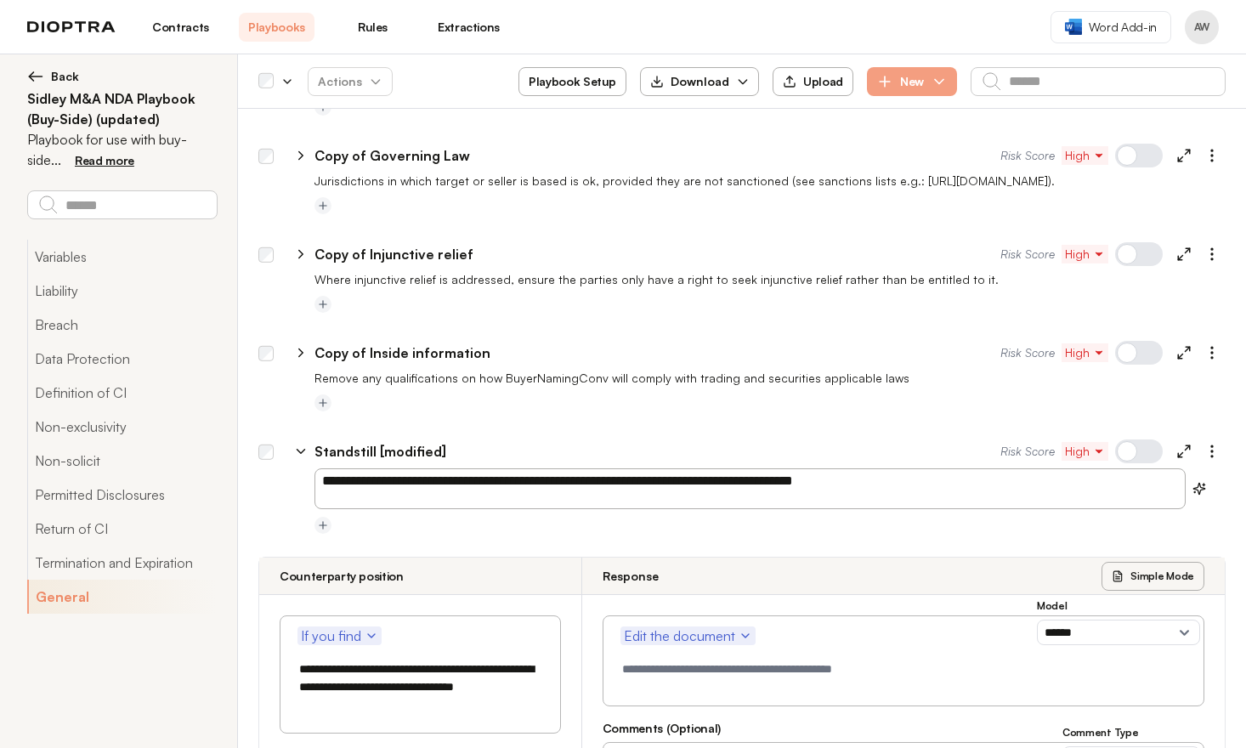
drag, startPoint x: 890, startPoint y: 274, endPoint x: 504, endPoint y: 254, distance: 386.3
click at [264, 468] on div "**********" at bounding box center [741, 502] width 967 height 68
type textarea "**********"
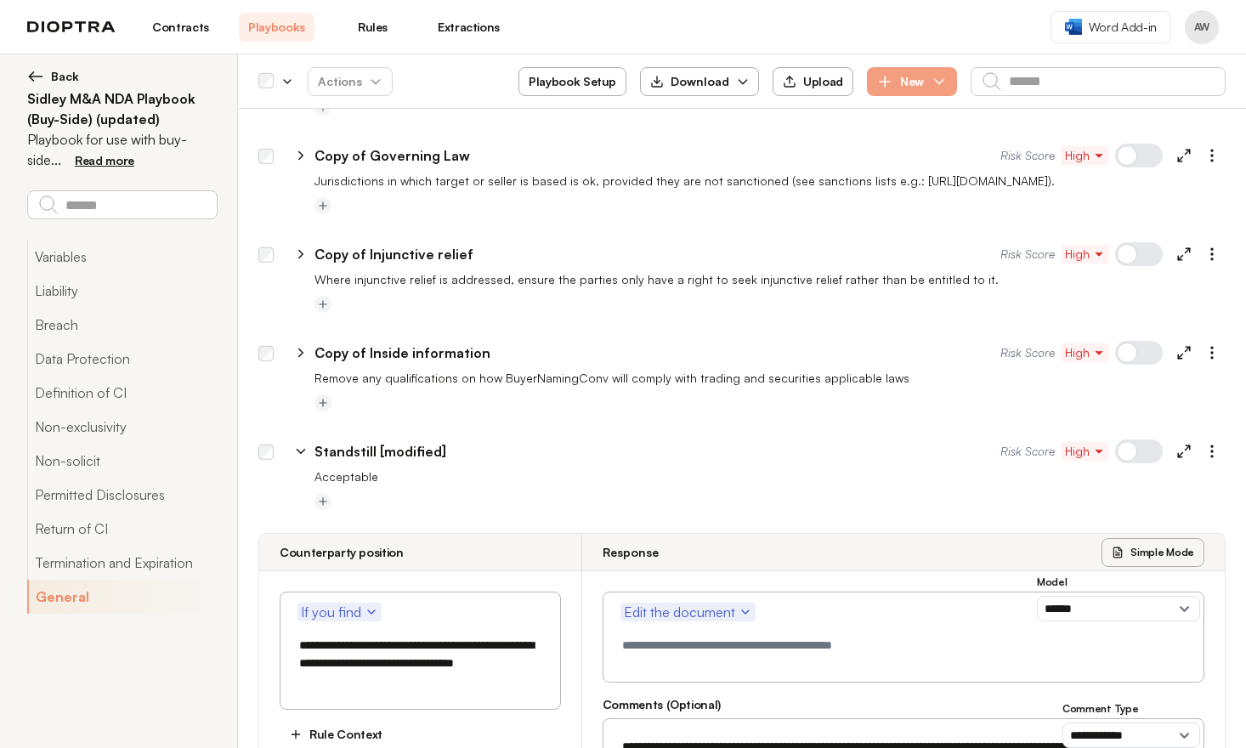
type textarea "*"
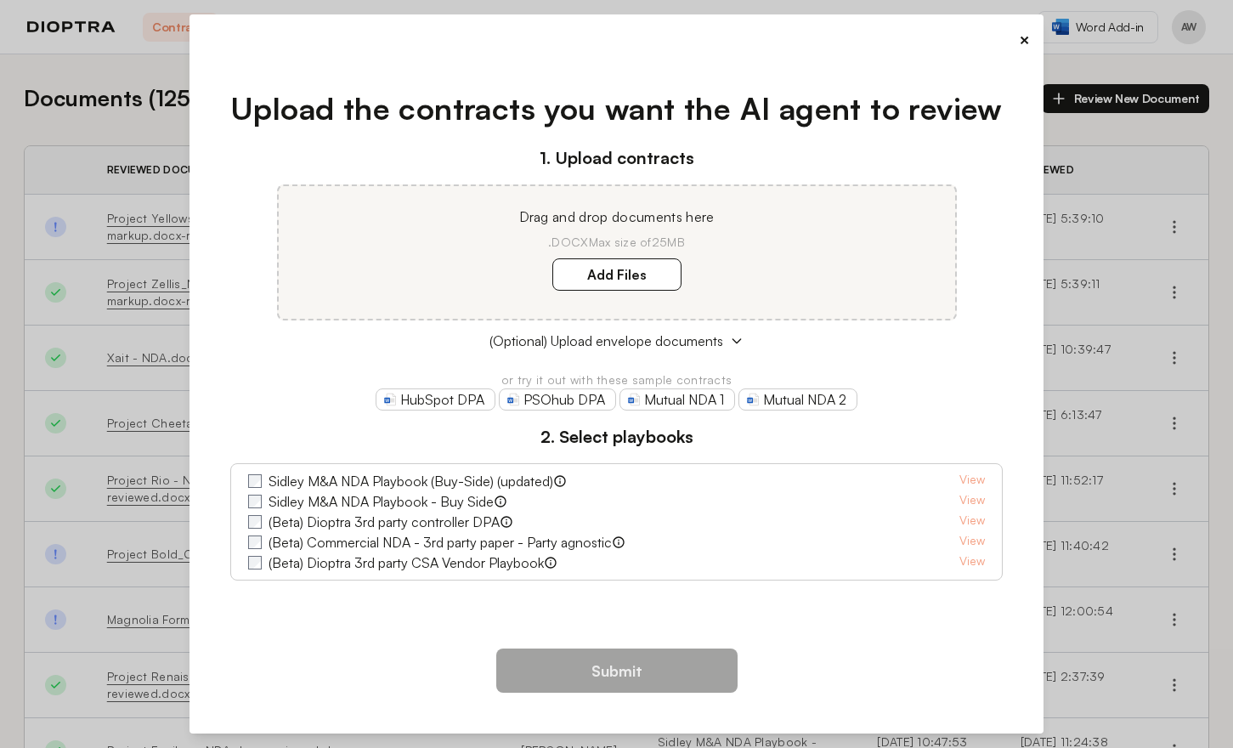
scroll to position [3, 0]
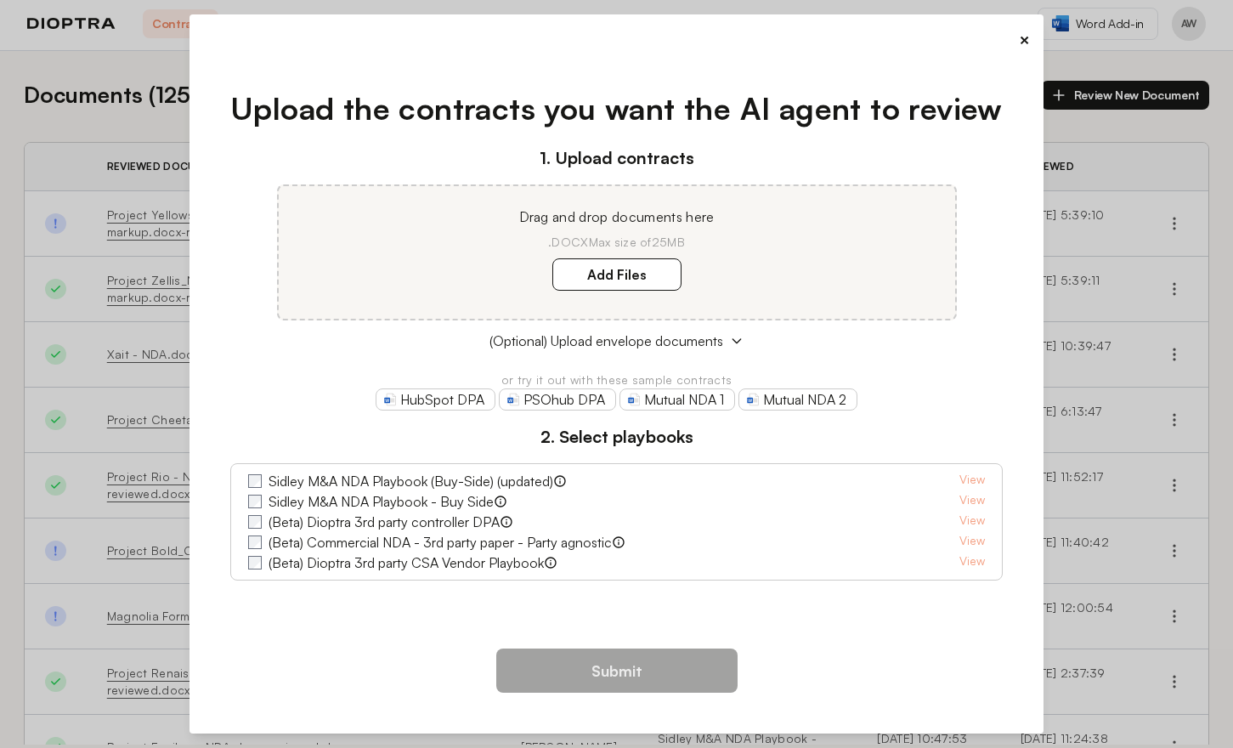
click at [1022, 42] on button "×" at bounding box center [1024, 40] width 11 height 24
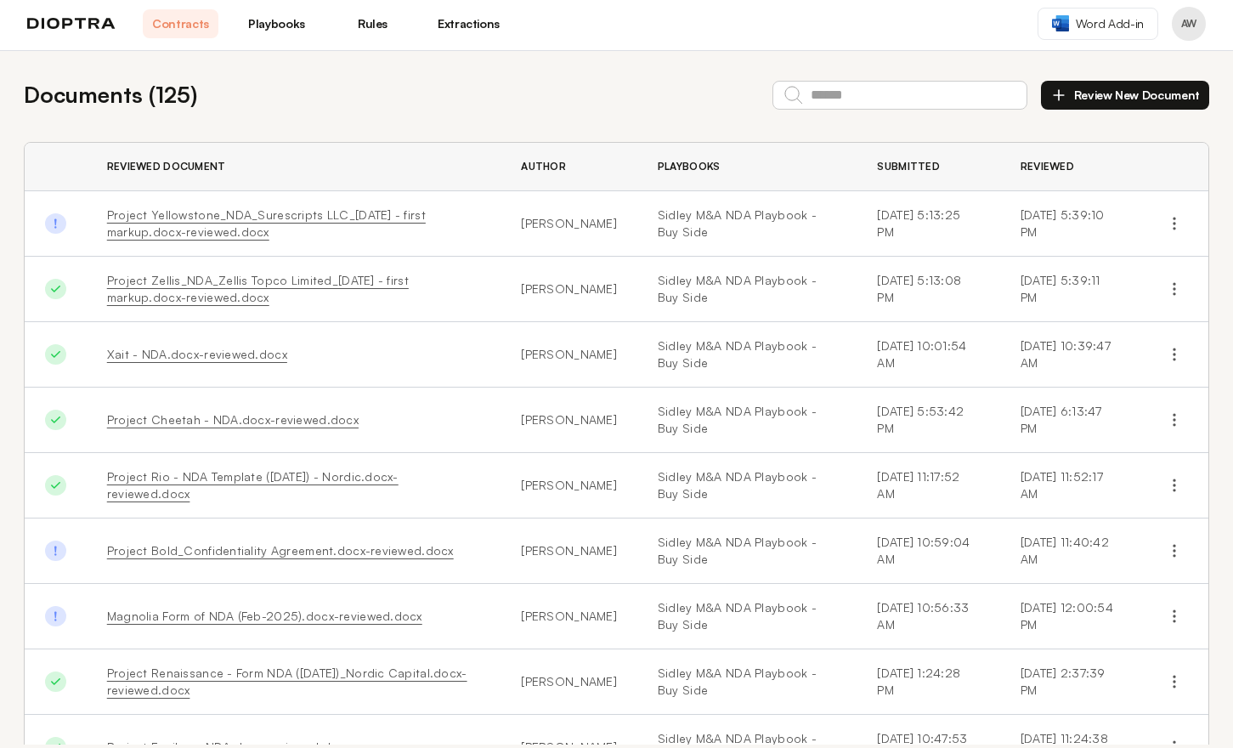
click at [386, 29] on link "Rules" at bounding box center [373, 23] width 76 height 29
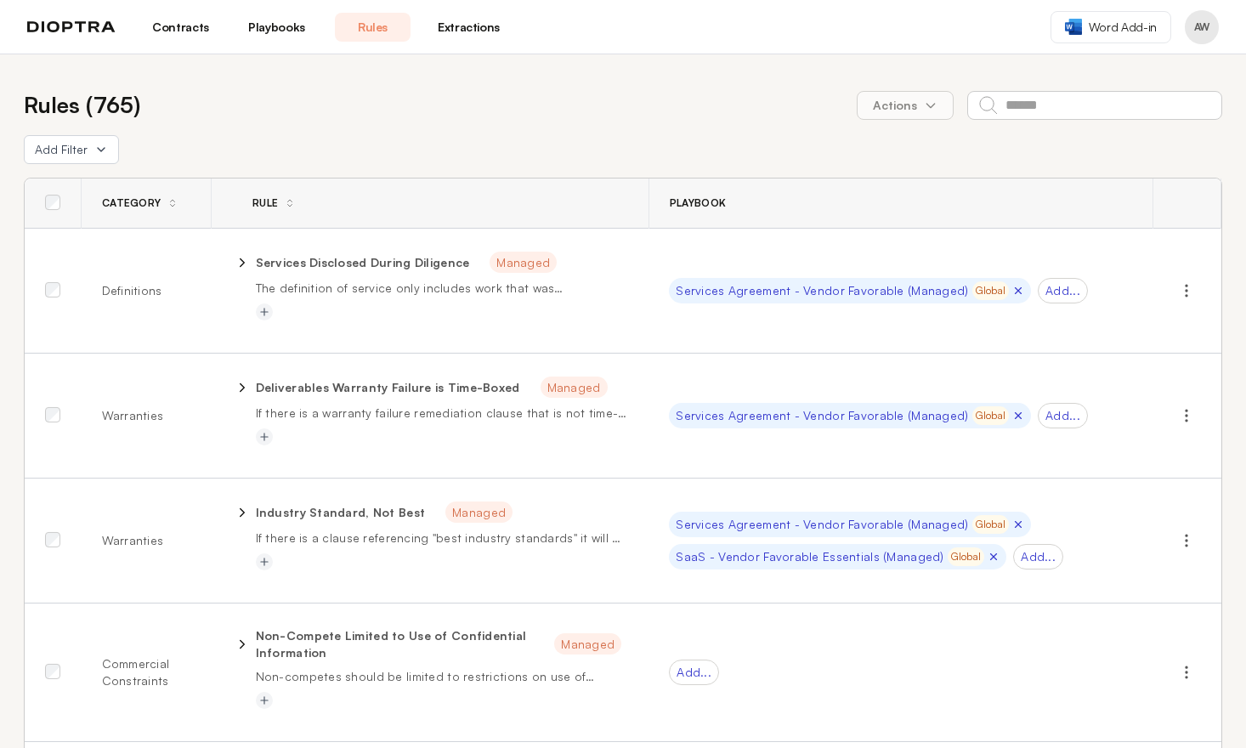
click at [291, 27] on link "Playbooks" at bounding box center [277, 27] width 76 height 29
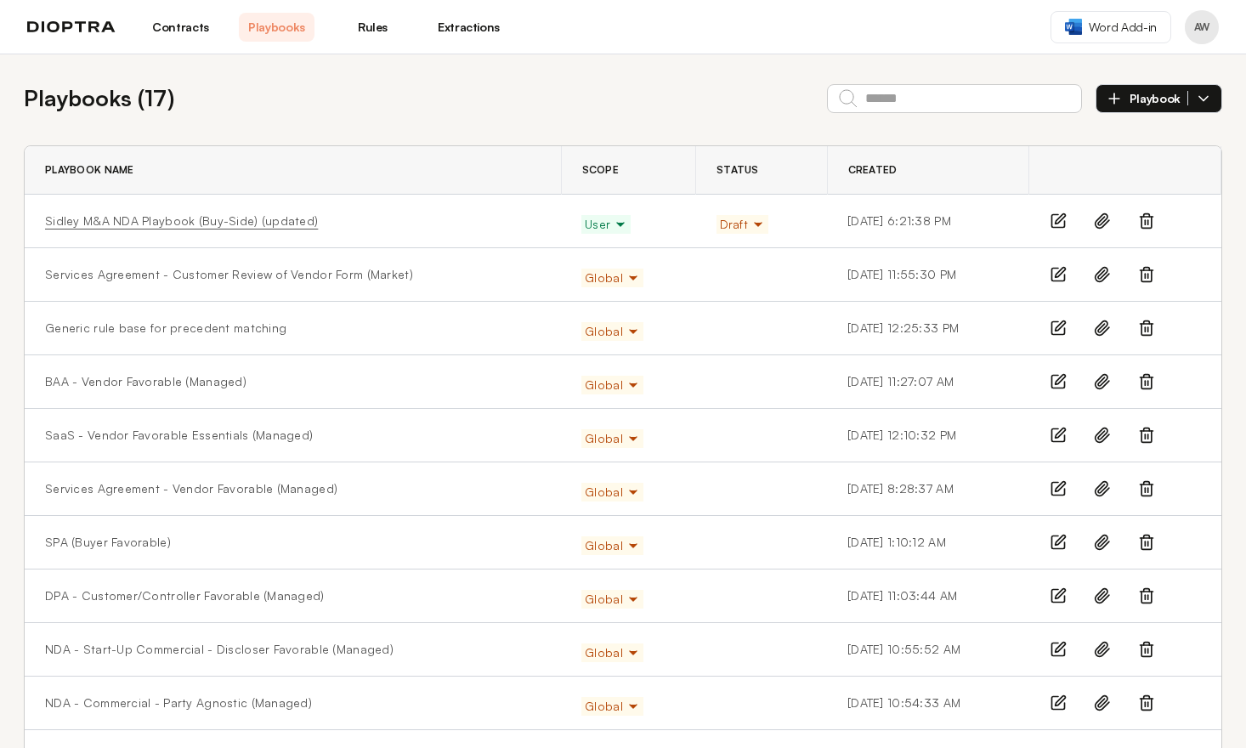
click at [250, 218] on link "Sidley M&A NDA Playbook (Buy-Side) (updated)" at bounding box center [181, 220] width 273 height 17
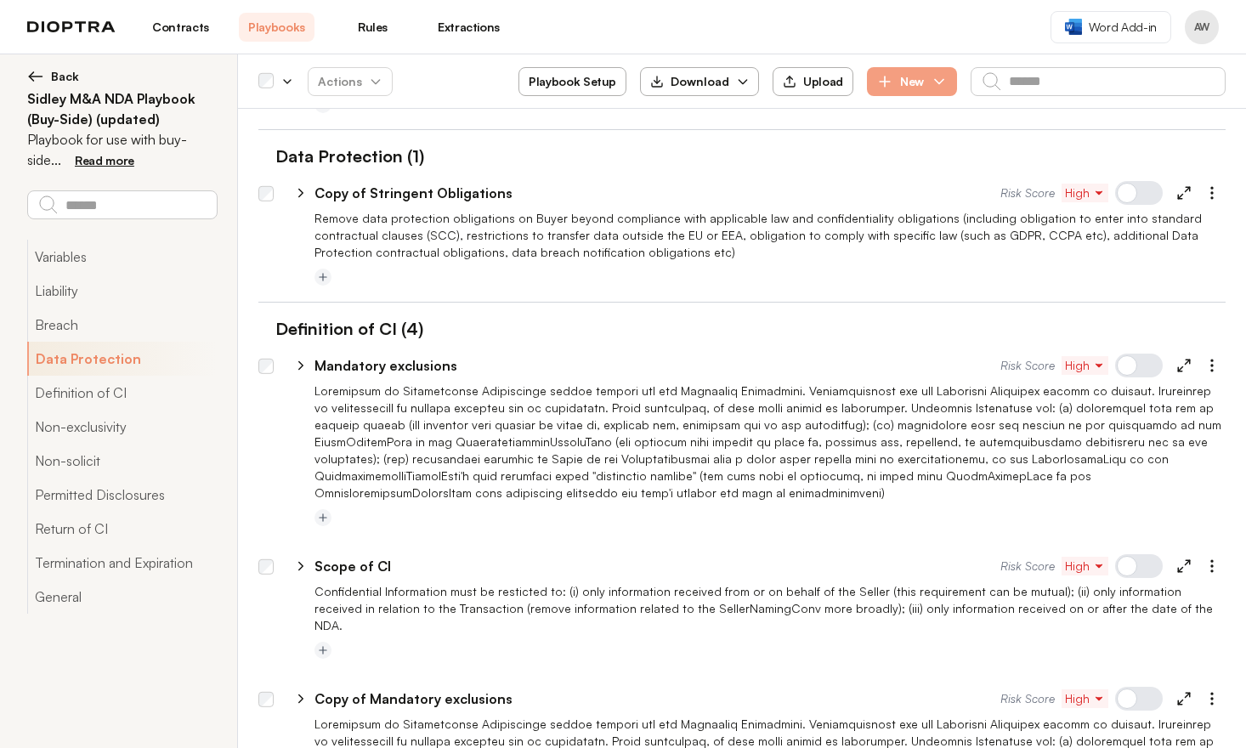
scroll to position [1135, 0]
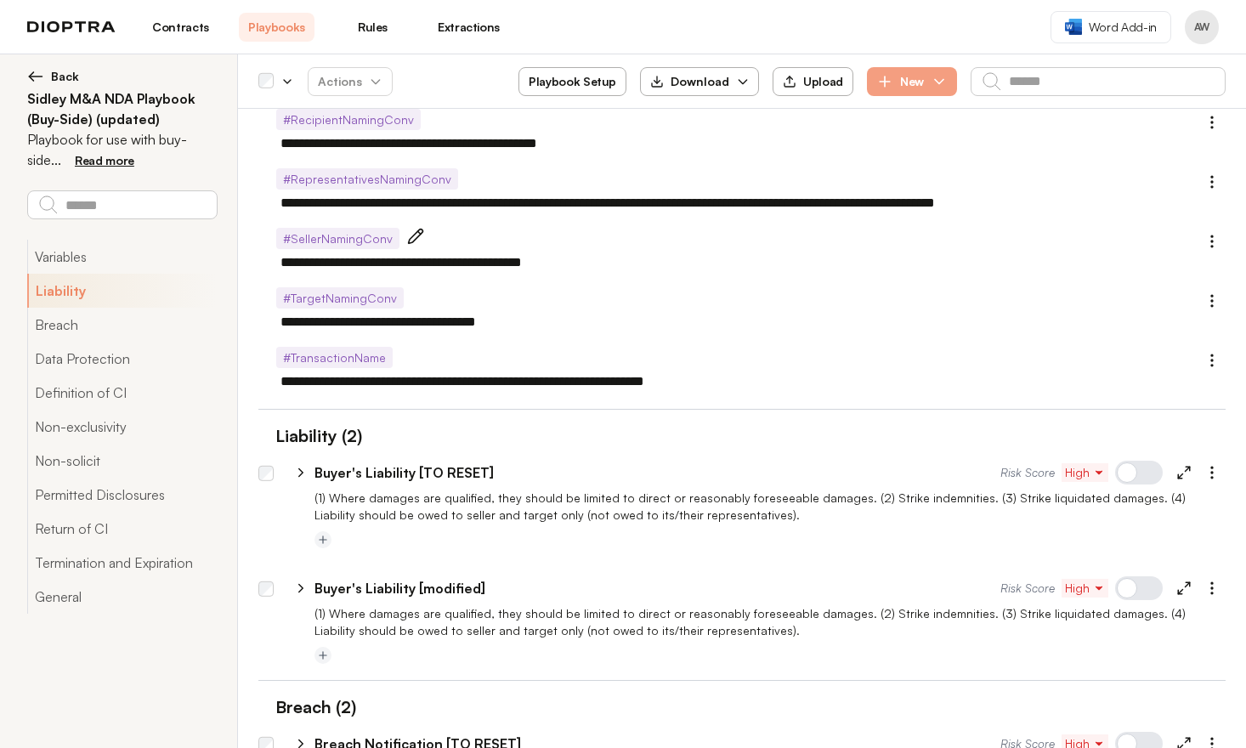
type textarea "*"
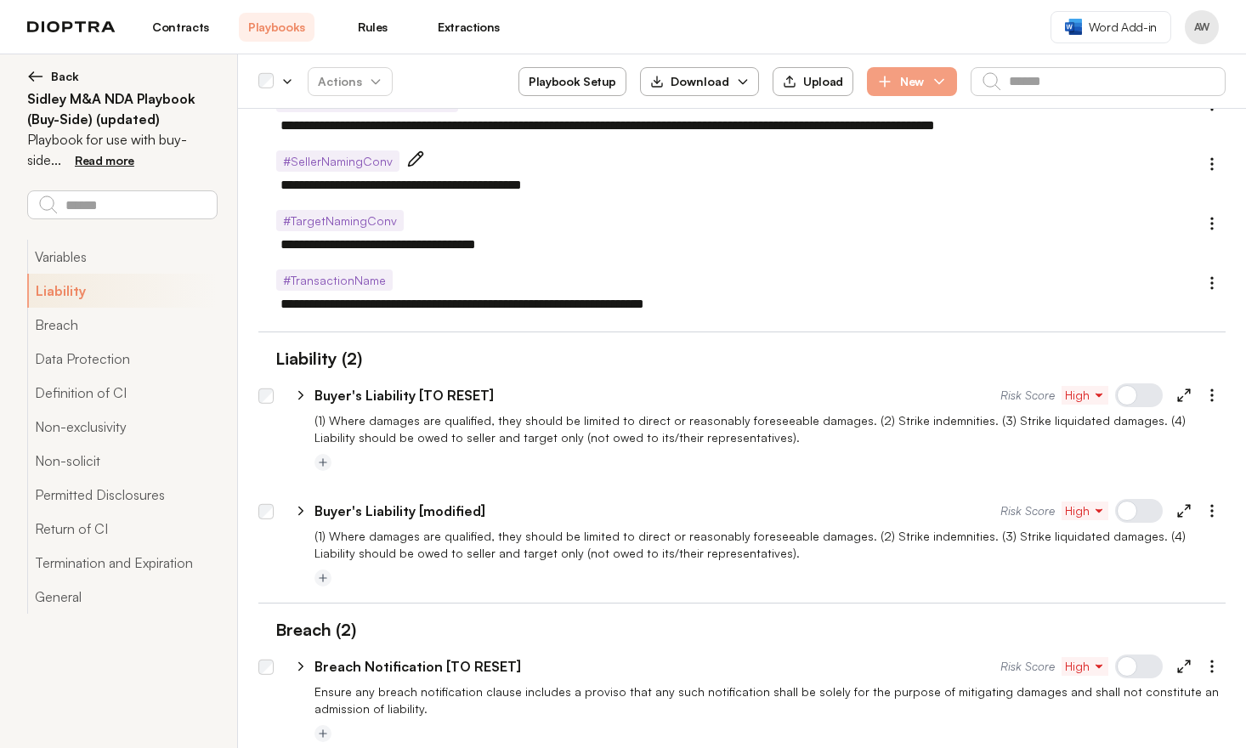
scroll to position [395, 0]
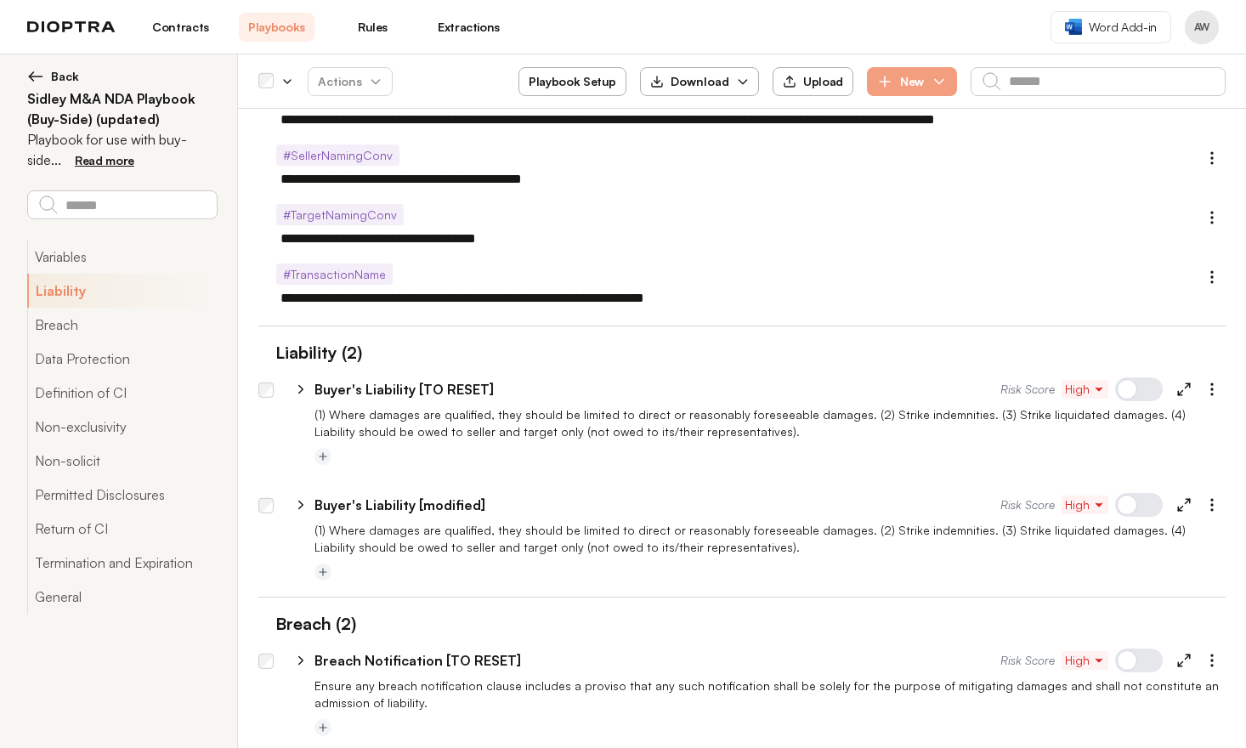
click at [345, 419] on p "(1) Where damages are qualified, they should be limited to direct or reasonably…" at bounding box center [769, 423] width 911 height 34
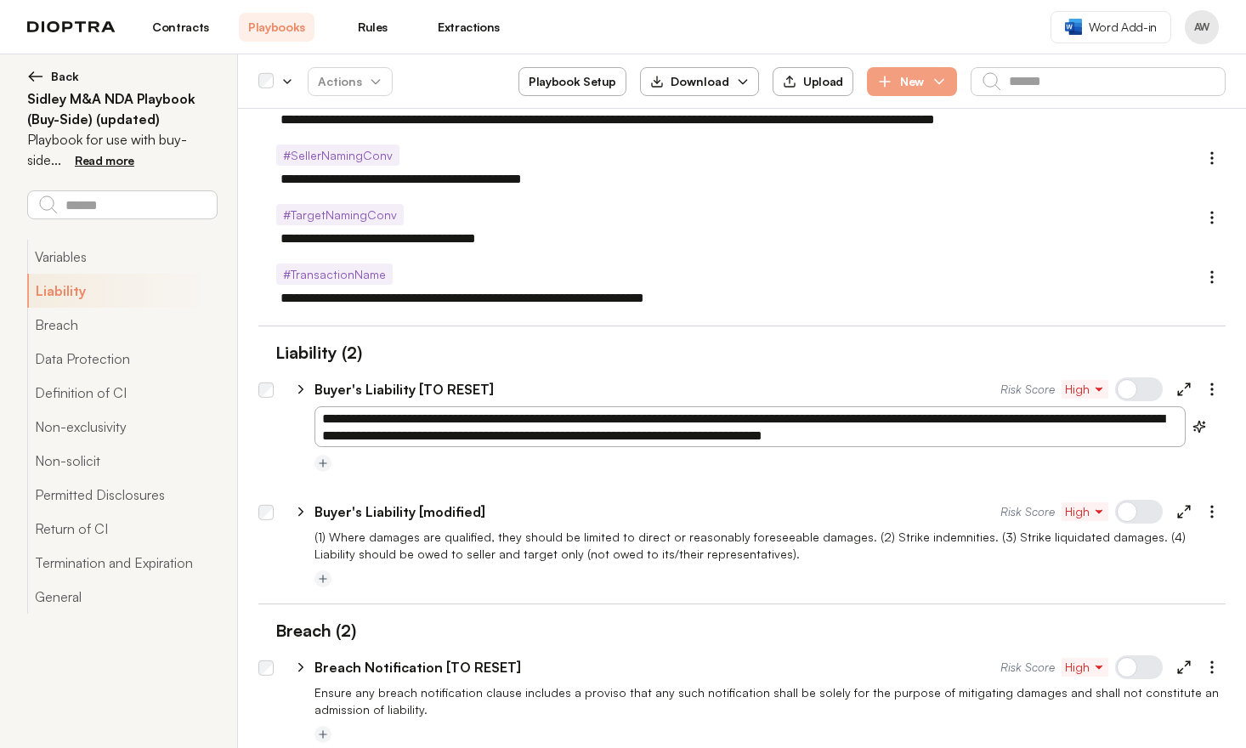
drag, startPoint x: 321, startPoint y: 417, endPoint x: 998, endPoint y: 435, distance: 676.7
click at [998, 435] on textarea "**********" at bounding box center [749, 426] width 871 height 41
paste textarea "**********"
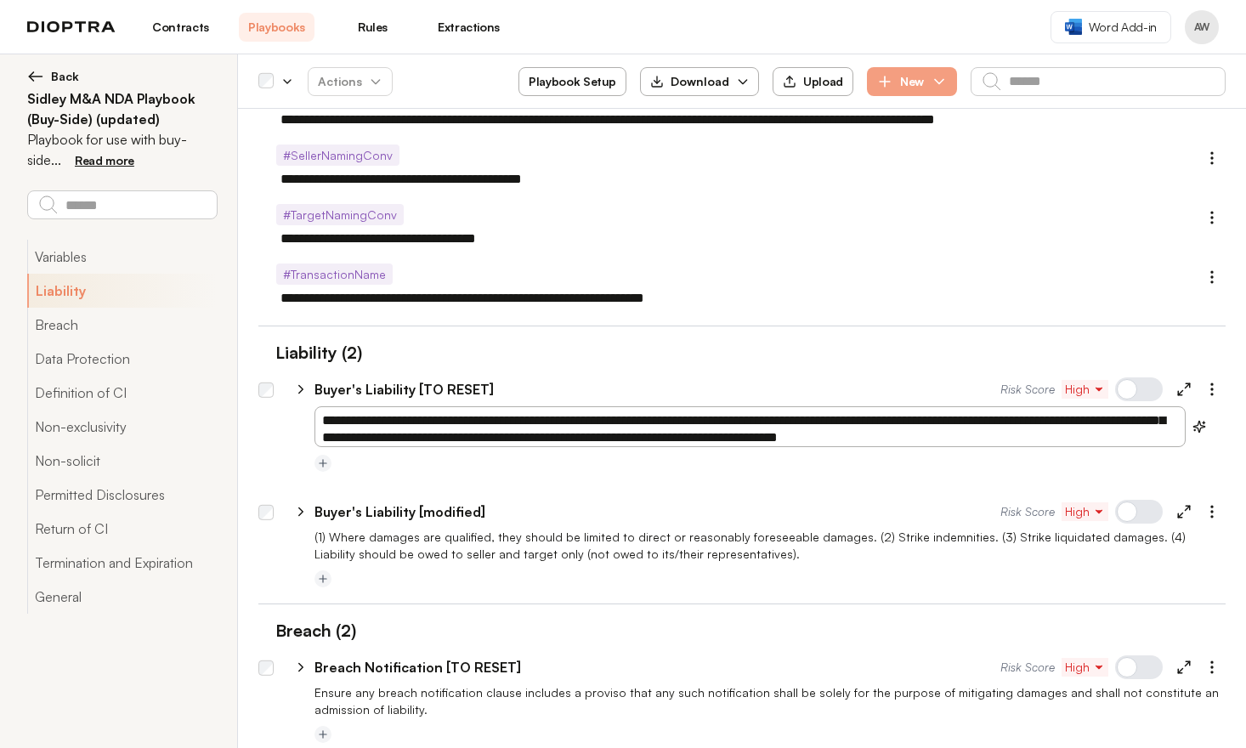
type textarea "**********"
click at [747, 385] on div "**********" at bounding box center [657, 389] width 686 height 20
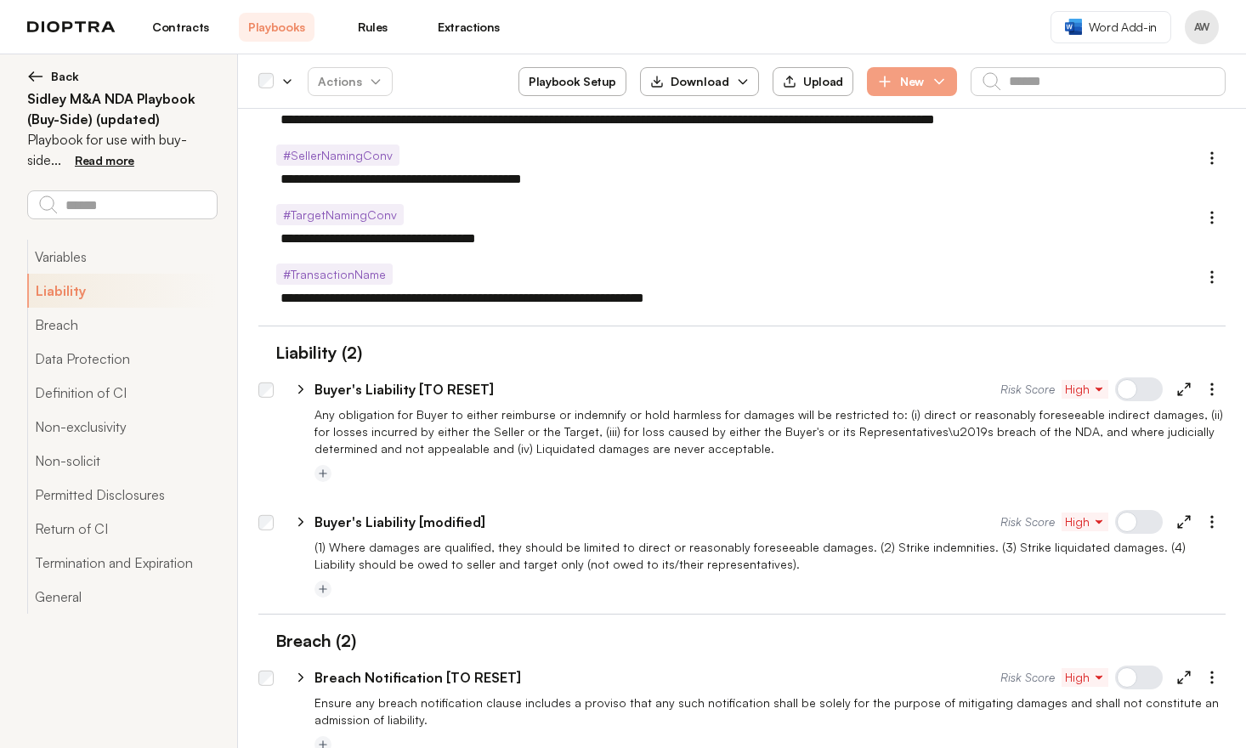
type textarea "*"
click at [908, 436] on p "Any obligation for Buyer to either reimburse or indemnify or hold harmless for …" at bounding box center [769, 431] width 911 height 51
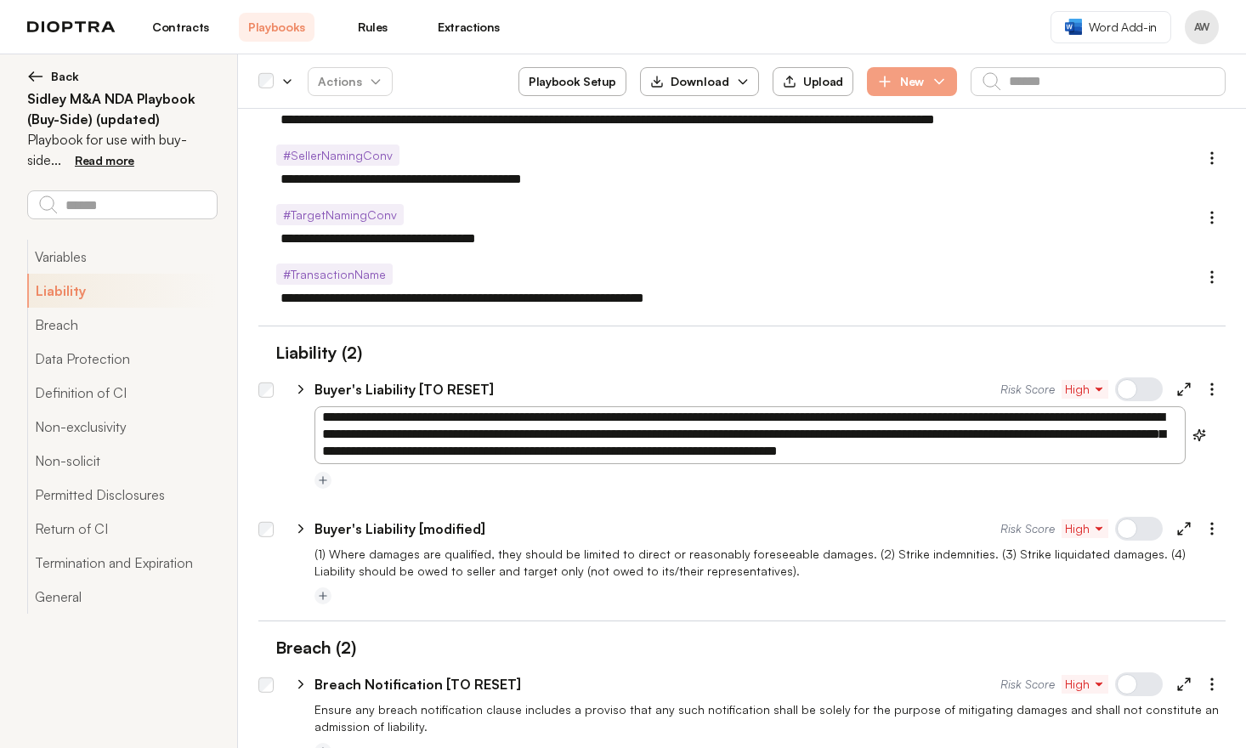
scroll to position [2, 0]
click at [1171, 439] on textarea "**********" at bounding box center [749, 435] width 871 height 58
type textarea "**********"
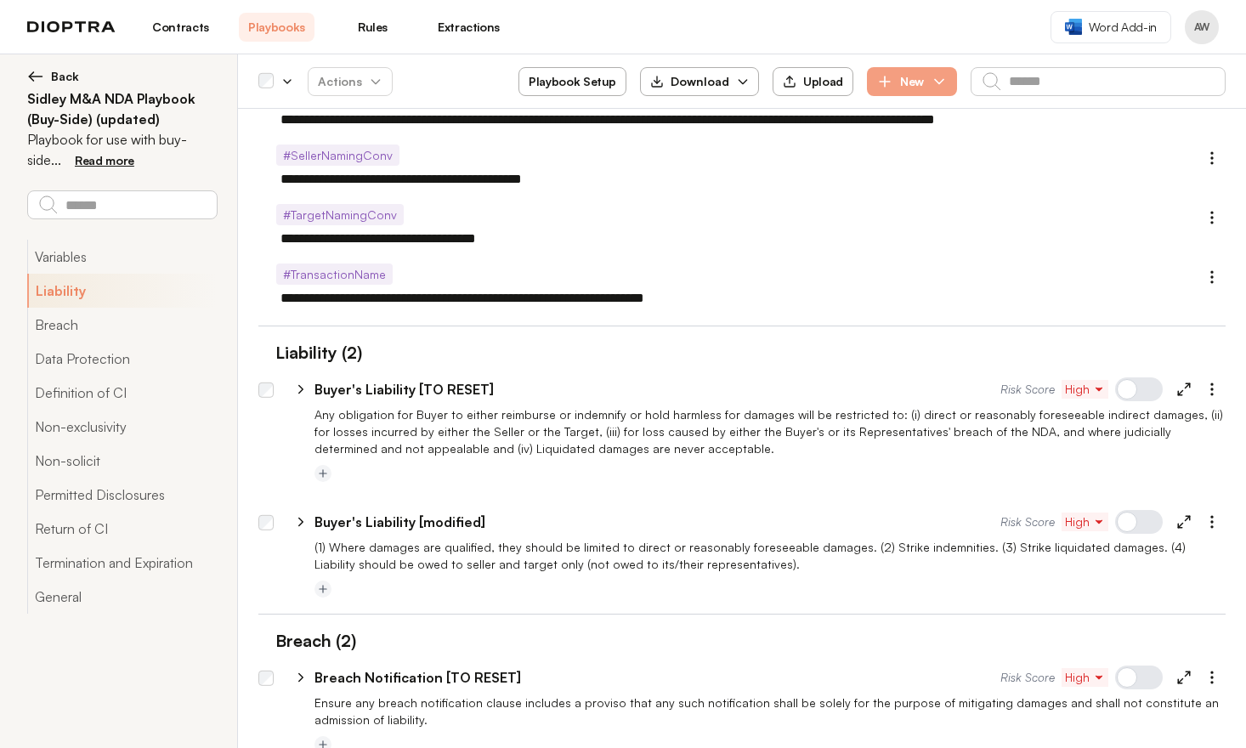
click at [759, 372] on div "**********" at bounding box center [750, 385] width 952 height 41
click at [65, 598] on button "General" at bounding box center [122, 597] width 190 height 34
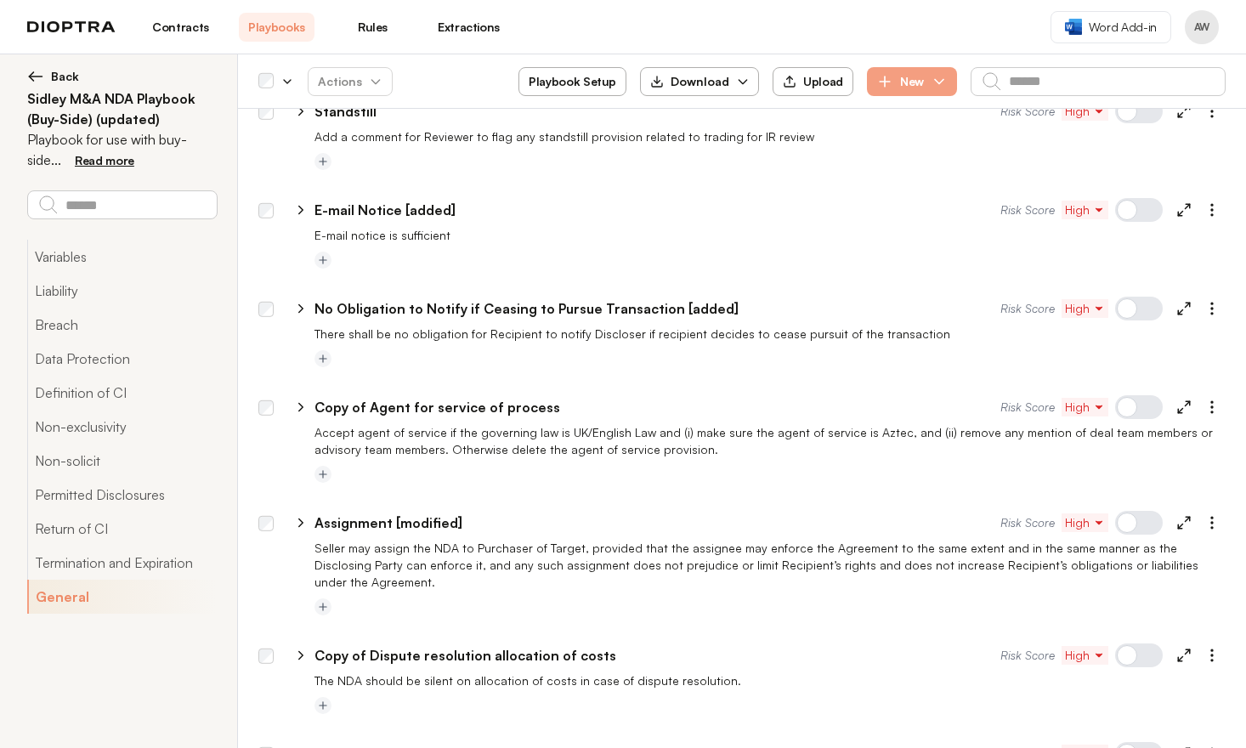
scroll to position [7172, 0]
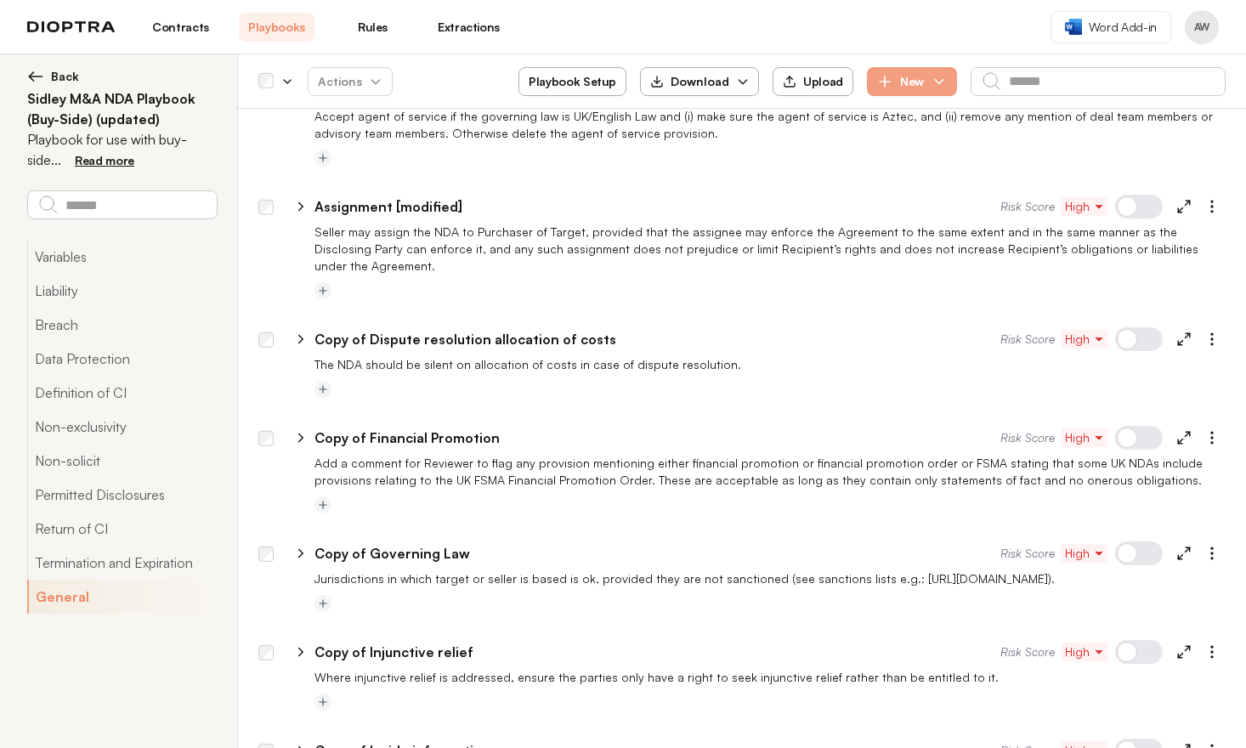
type textarea "*"
select select "******"
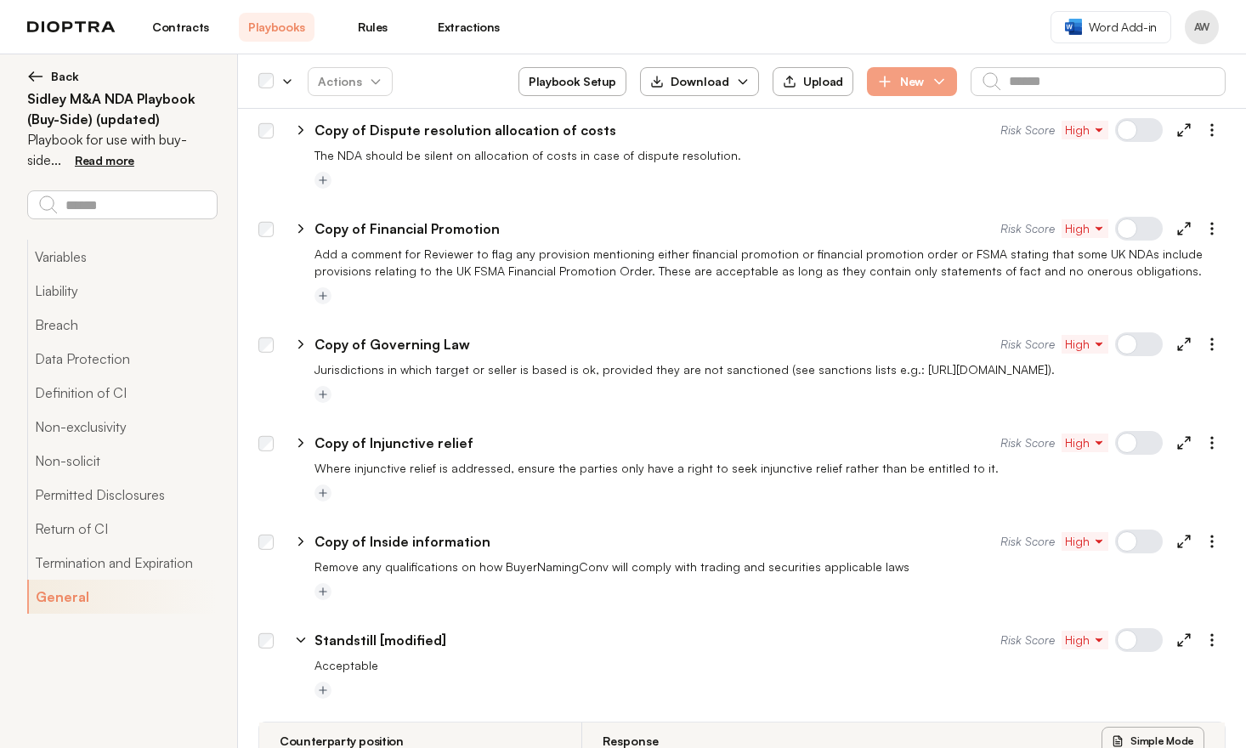
scroll to position [7694, 0]
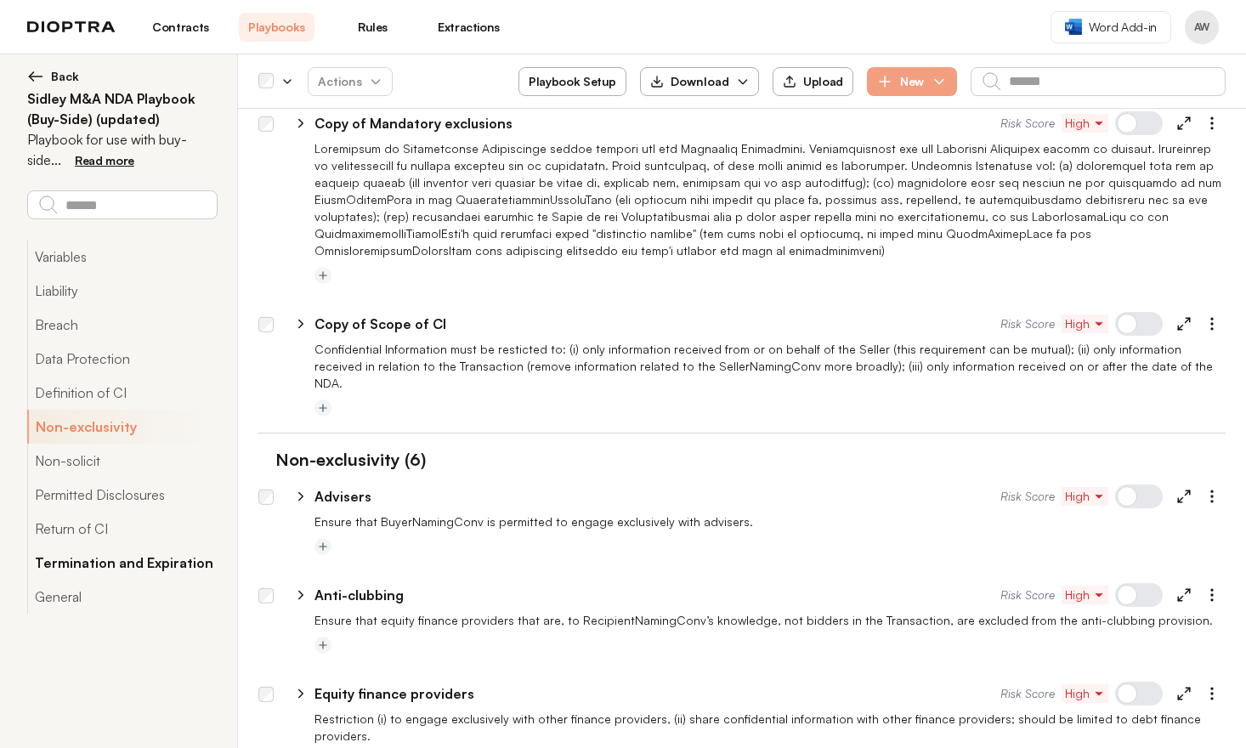
scroll to position [1844, 0]
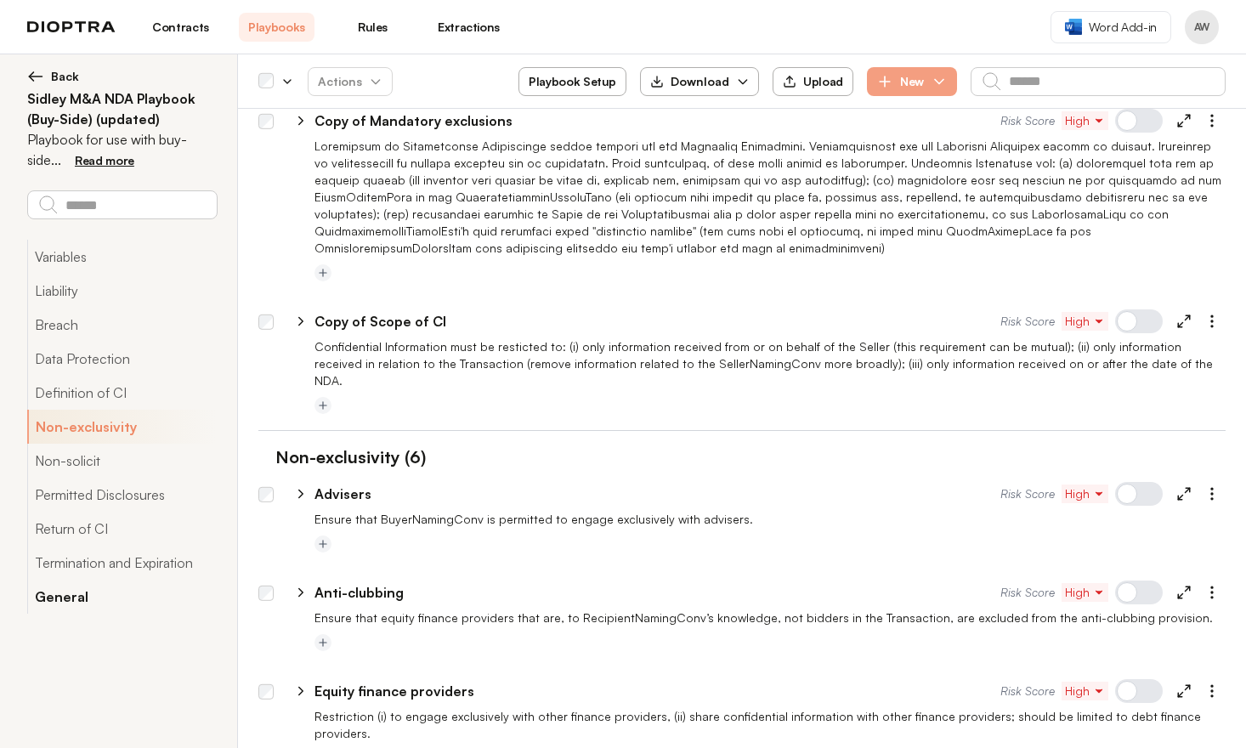
click at [63, 603] on button "General" at bounding box center [122, 597] width 190 height 34
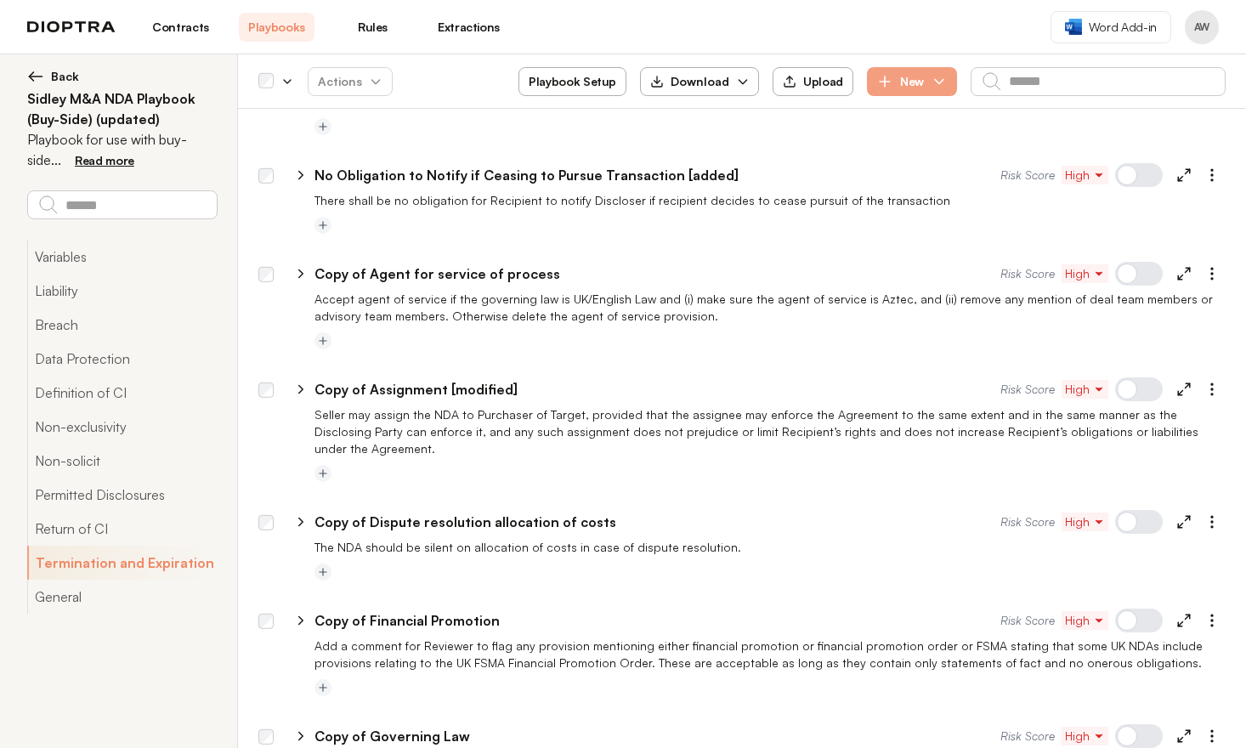
scroll to position [7287, 0]
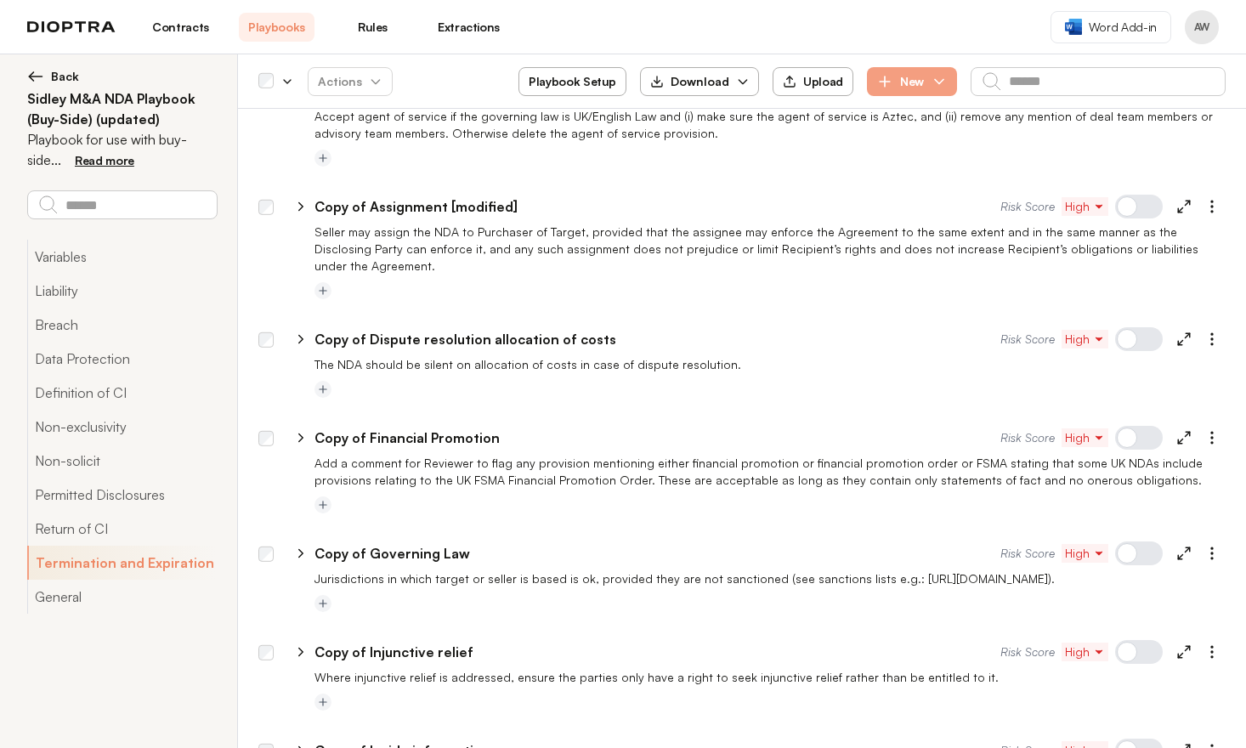
type textarea "*"
select select "******"
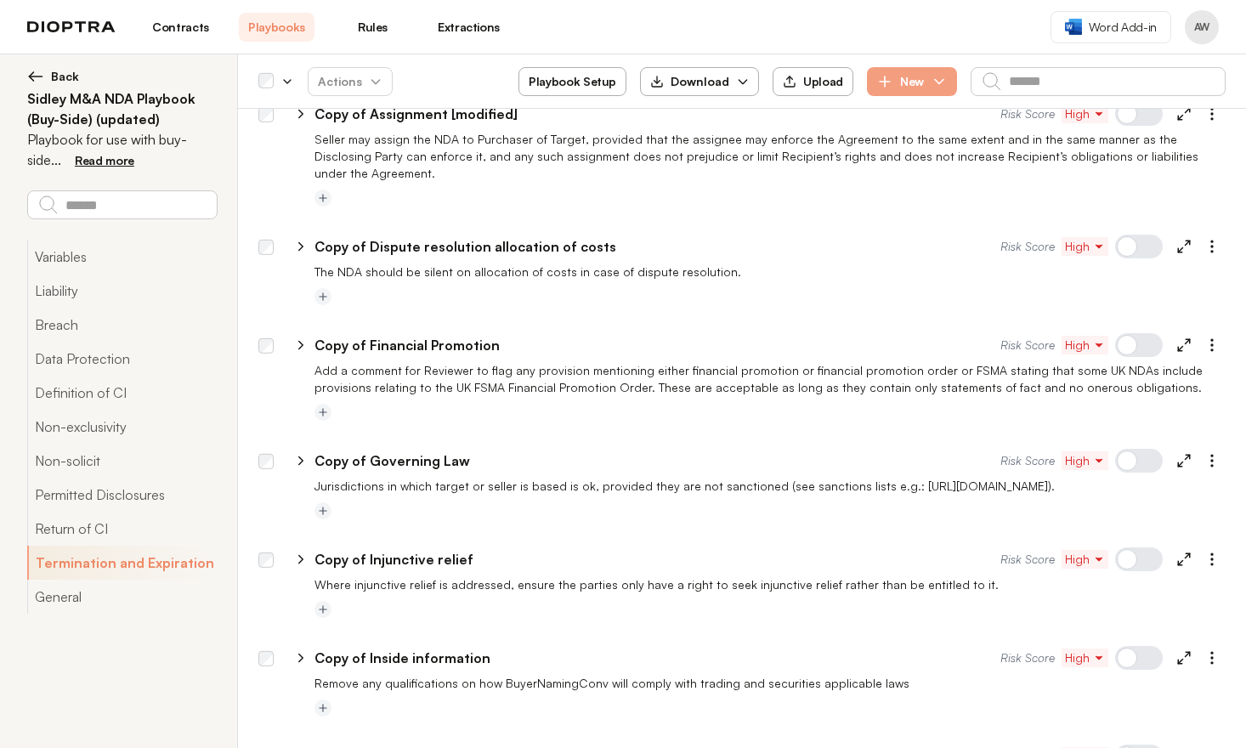
scroll to position [7599, 0]
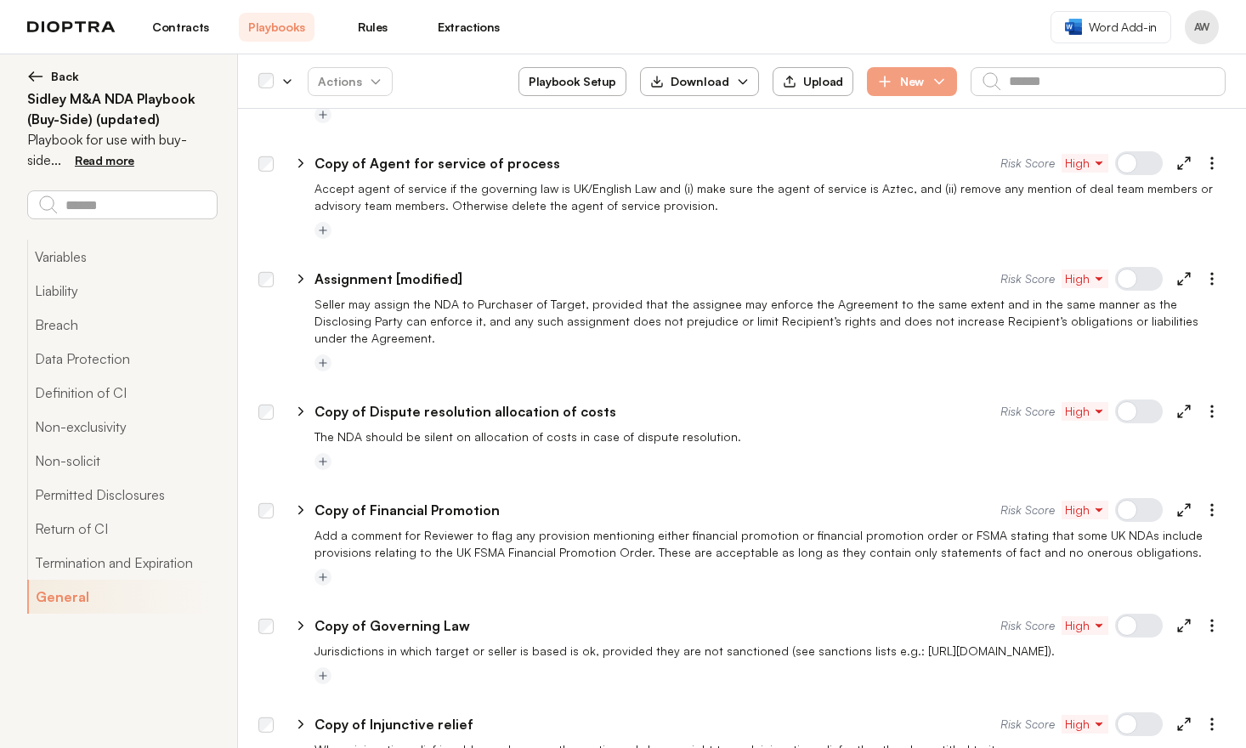
scroll to position [7172, 0]
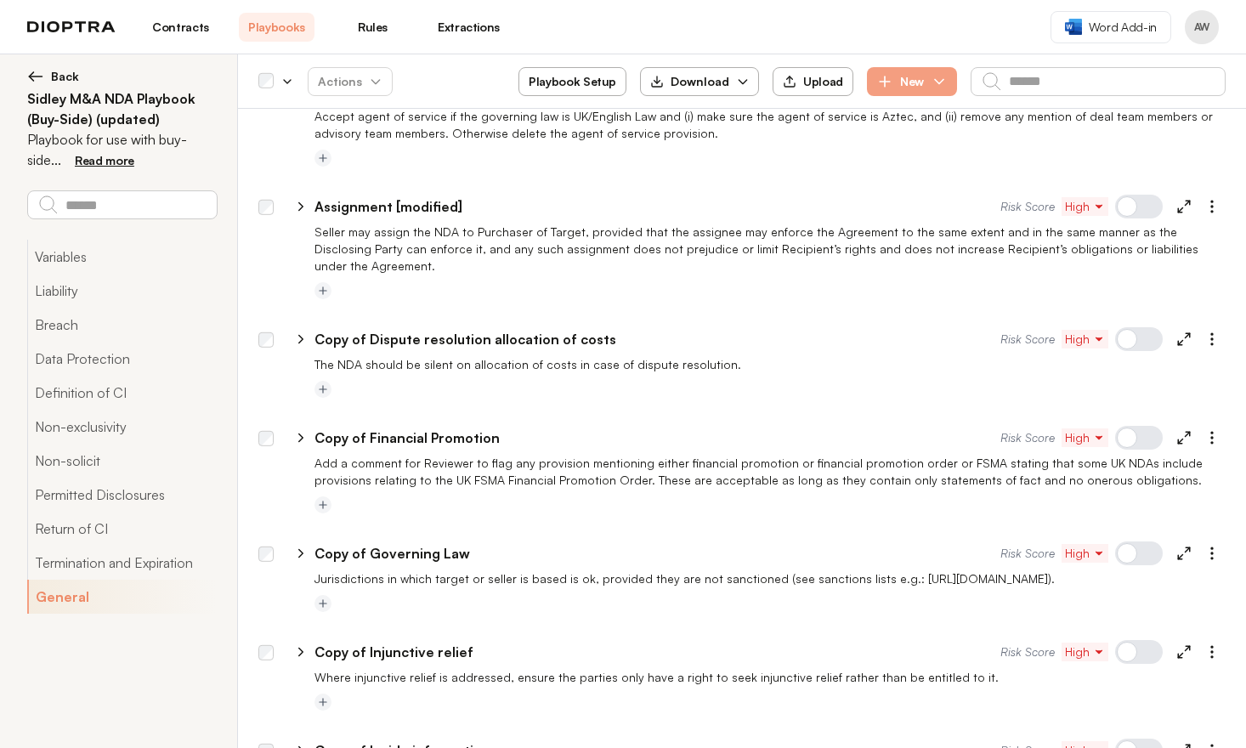
type textarea "*"
select select "******"
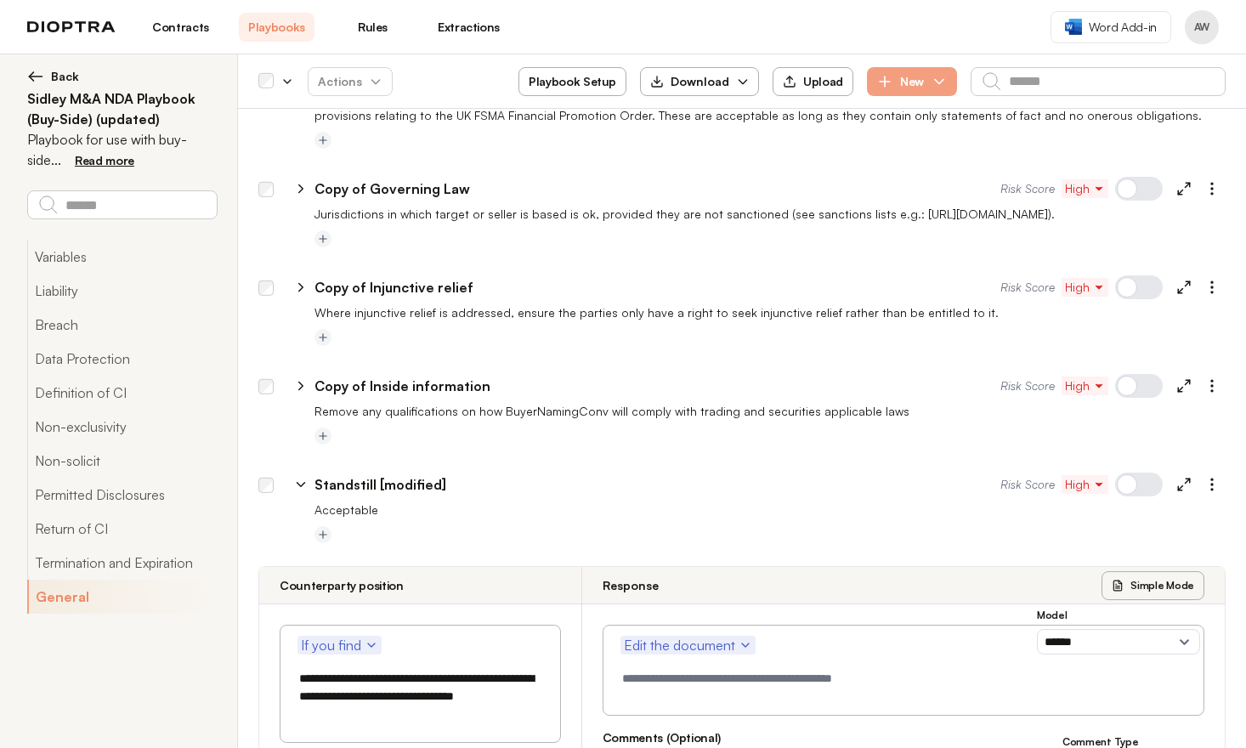
scroll to position [7537, 0]
click at [381, 501] on p "Acceptable" at bounding box center [769, 509] width 911 height 17
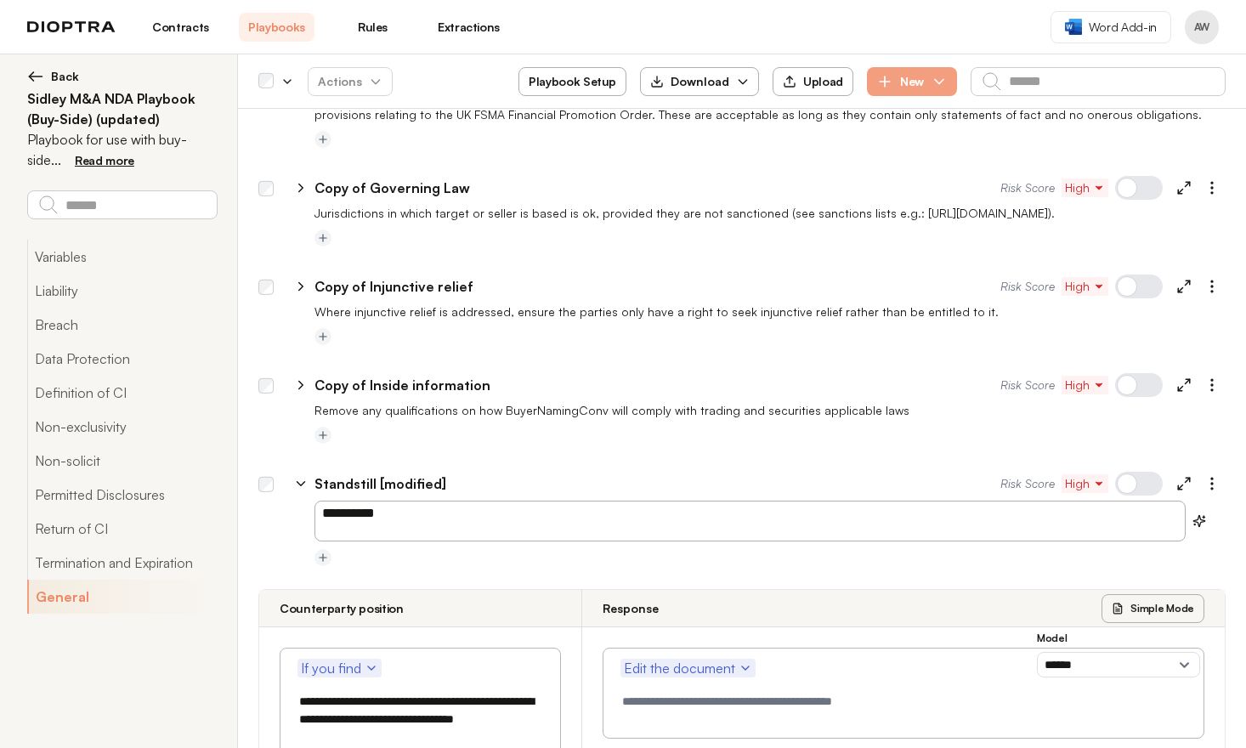
click at [443, 501] on textarea "**********" at bounding box center [749, 521] width 871 height 41
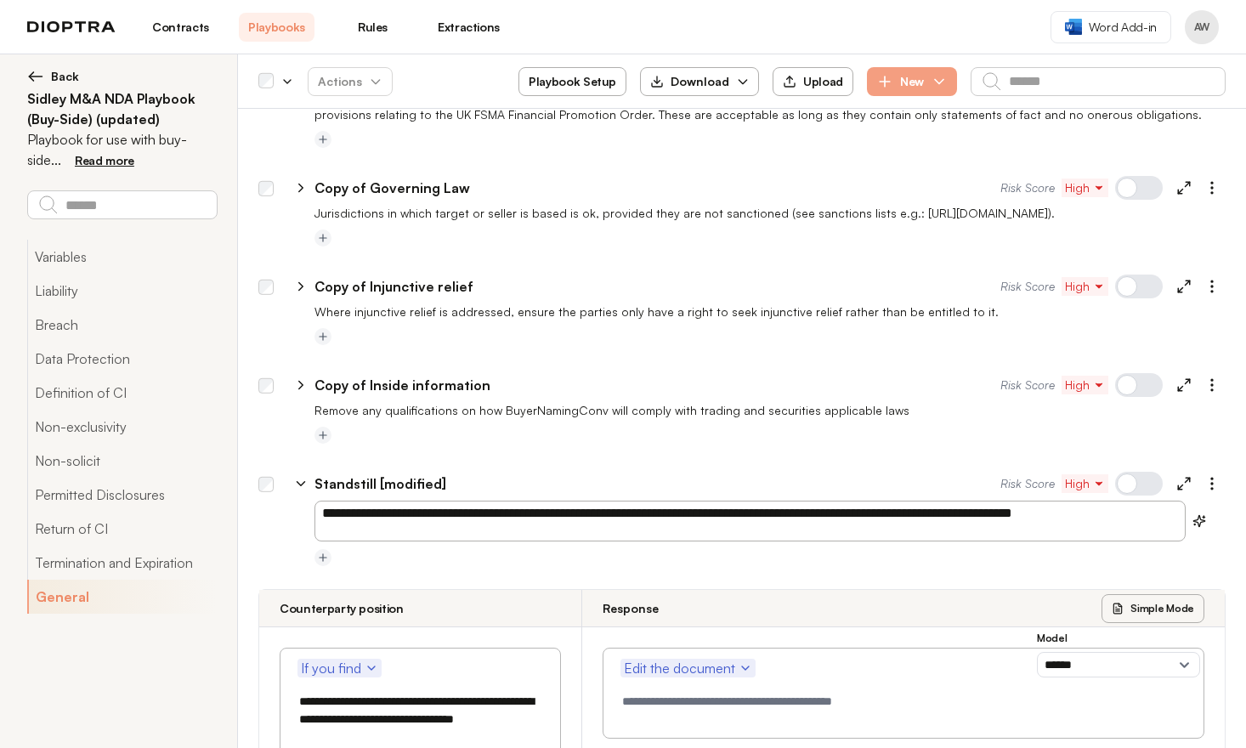
click at [944, 501] on textarea "**********" at bounding box center [749, 521] width 871 height 41
type textarea "**********"
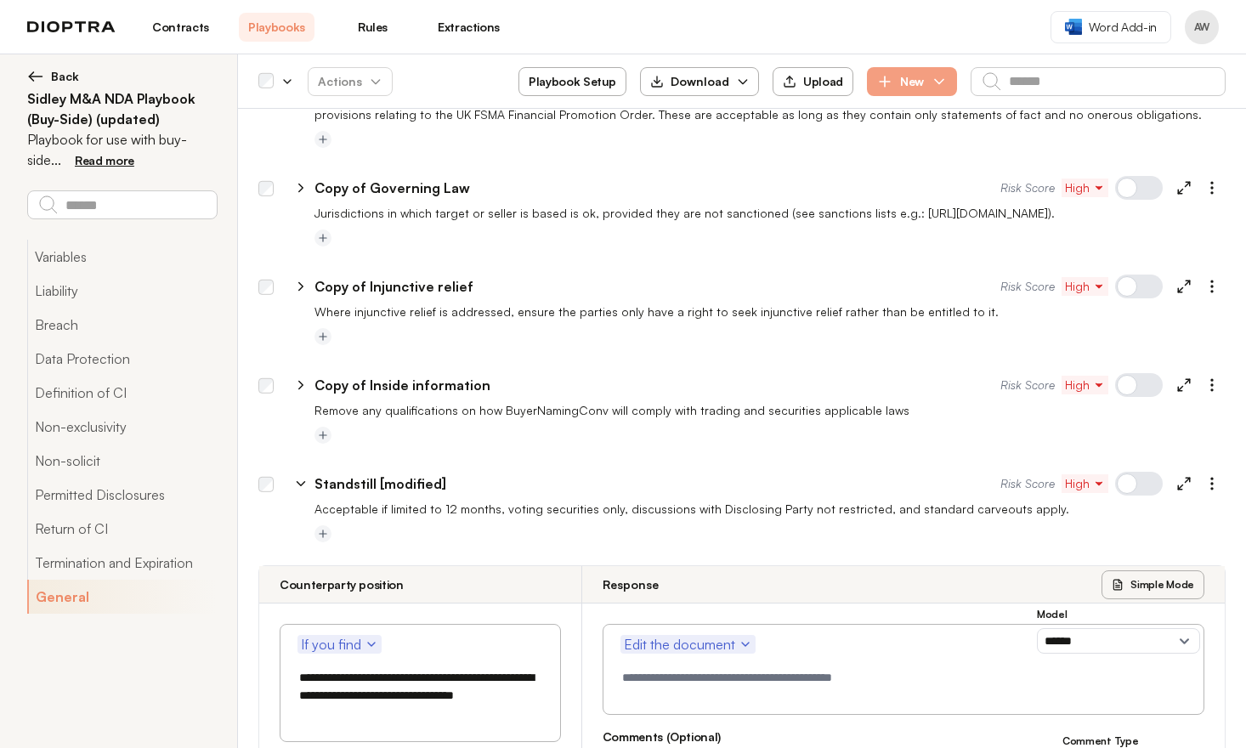
type textarea "*"
drag, startPoint x: 294, startPoint y: 471, endPoint x: 335, endPoint y: 471, distance: 40.8
click at [335, 660] on textarea "**********" at bounding box center [418, 686] width 255 height 53
drag, startPoint x: 501, startPoint y: 477, endPoint x: 641, endPoint y: 490, distance: 140.0
click at [533, 660] on textarea "**********" at bounding box center [418, 686] width 255 height 53
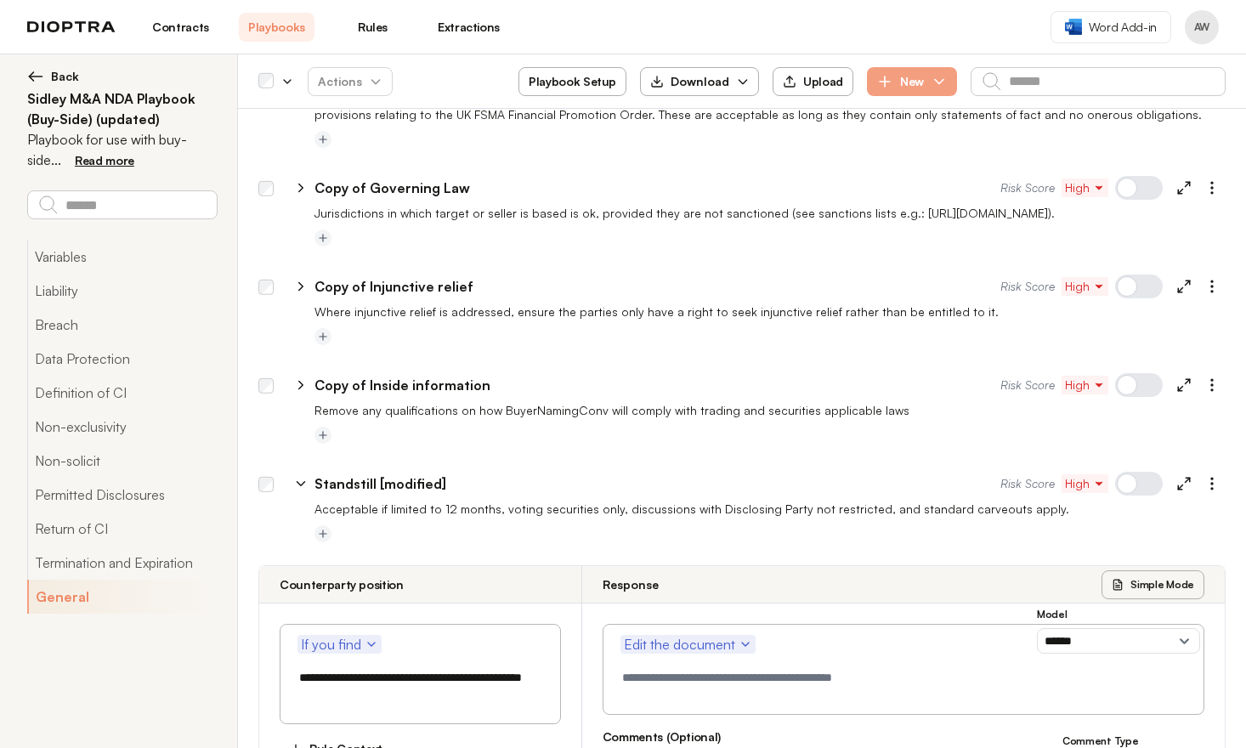
click at [303, 734] on button "Rule Context" at bounding box center [336, 748] width 112 height 29
click at [399, 660] on textarea "**********" at bounding box center [418, 686] width 255 height 53
type textarea "**********"
click at [742, 637] on icon "button" at bounding box center [746, 644] width 14 height 14
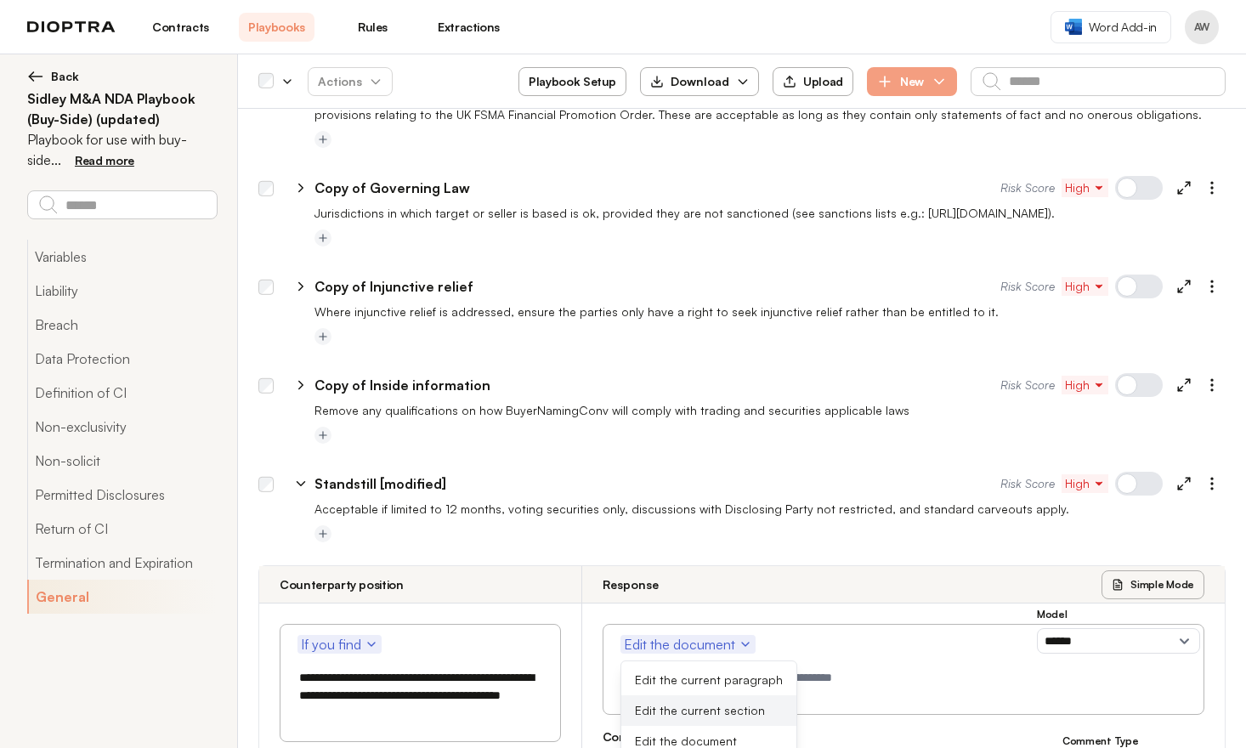
click at [717, 695] on button "Edit the current section" at bounding box center [708, 710] width 175 height 31
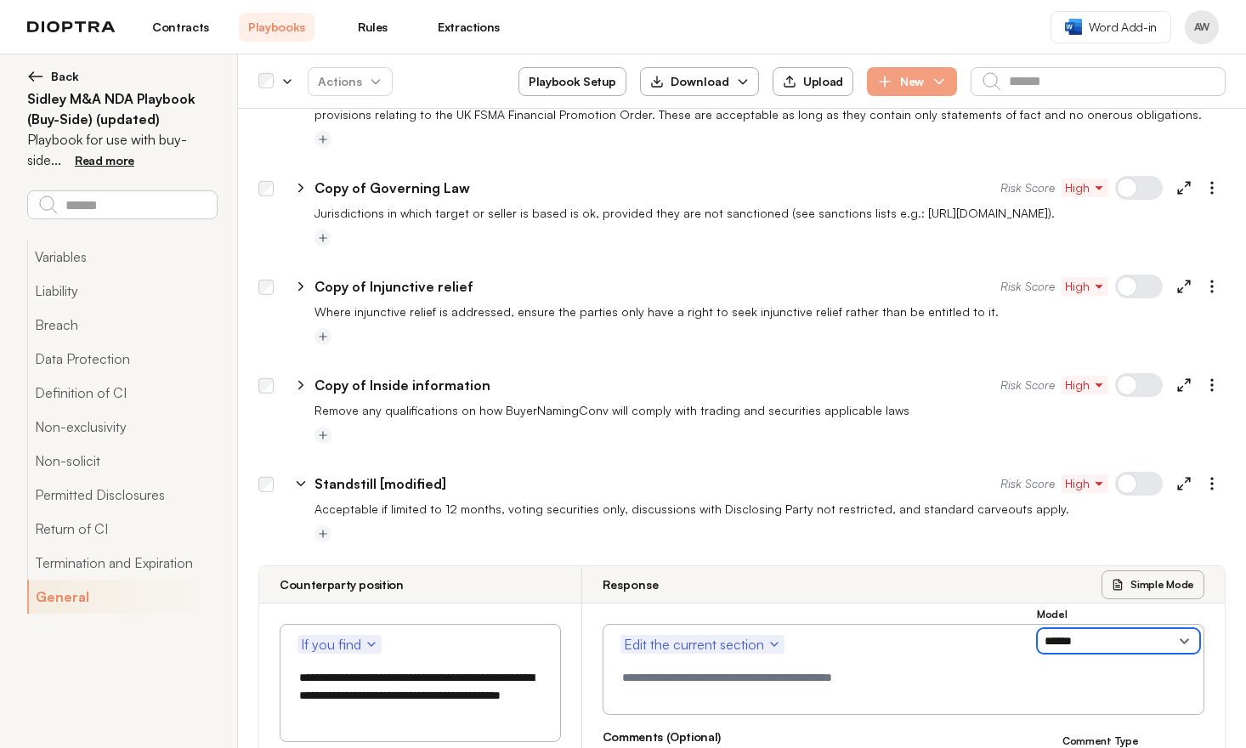
click at [1037, 628] on select "**********" at bounding box center [1118, 640] width 163 height 25
select select "**********"
click at [750, 660] on textarea at bounding box center [904, 681] width 580 height 43
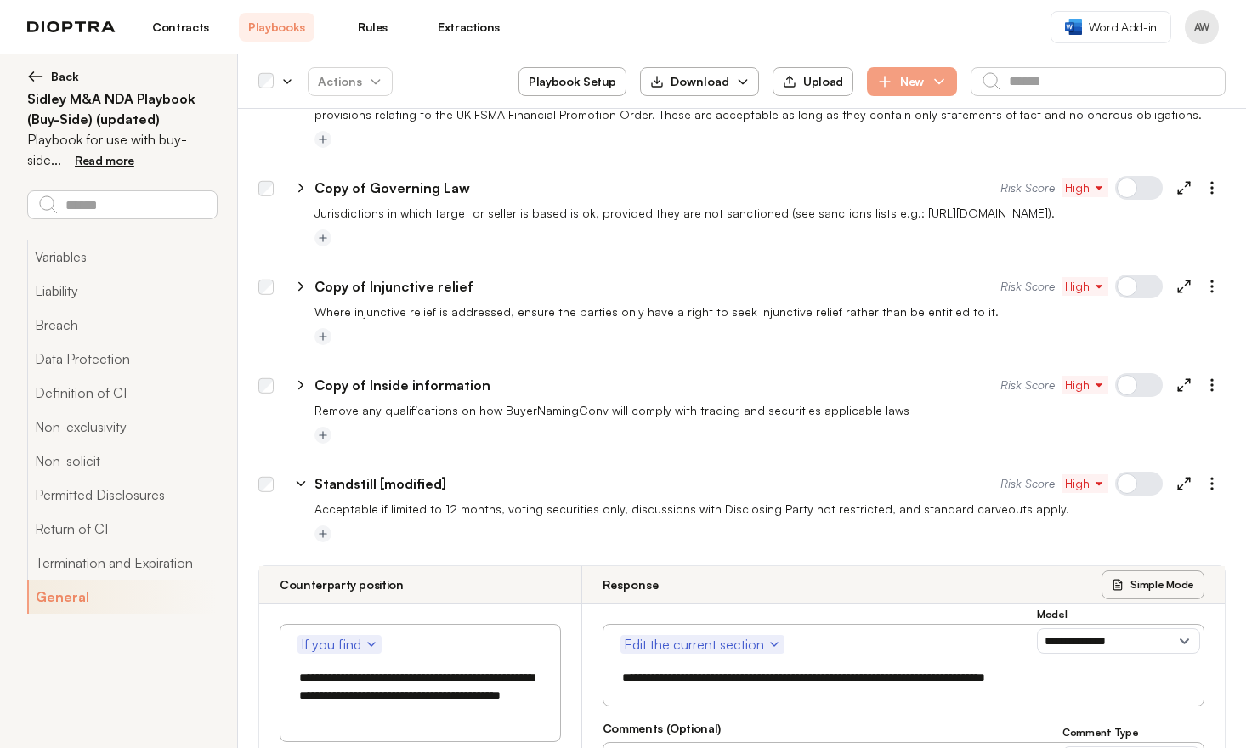
type textarea "**********"
click at [440, 660] on textarea "**********" at bounding box center [418, 695] width 255 height 71
type textarea "**********"
click at [954, 660] on textarea "**********" at bounding box center [899, 677] width 571 height 35
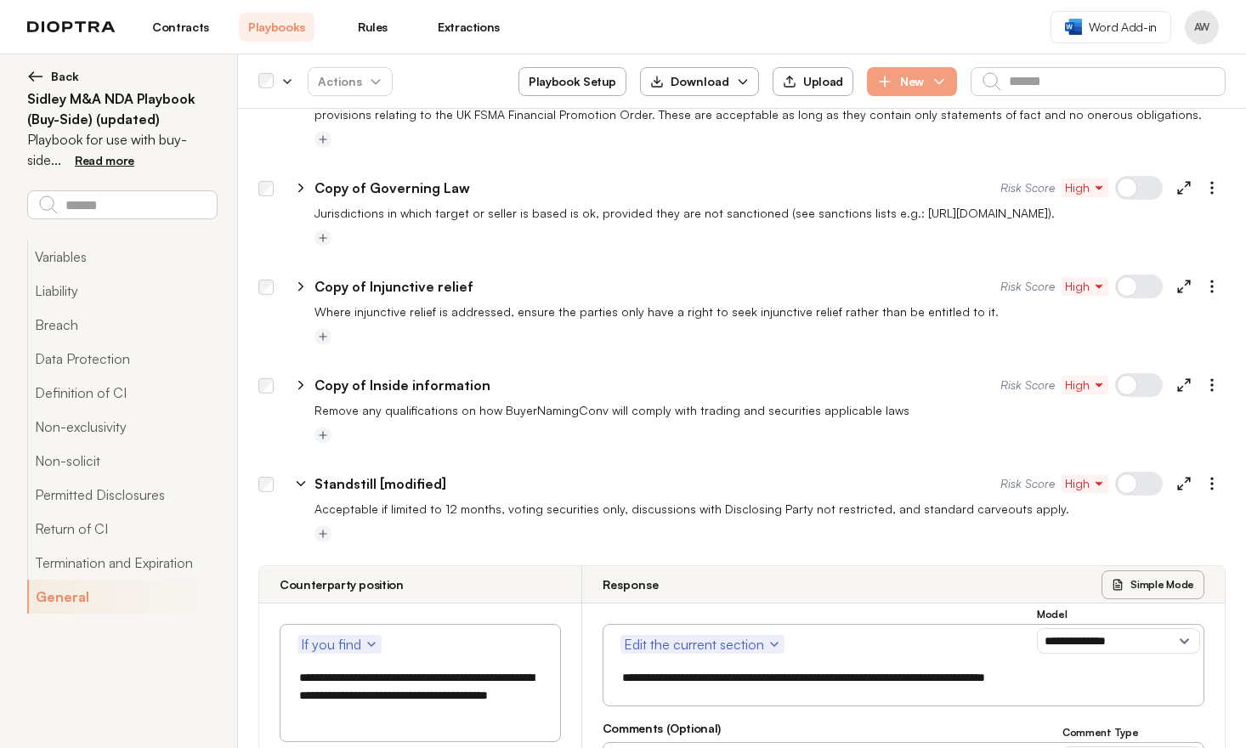
click at [954, 660] on textarea "**********" at bounding box center [899, 677] width 571 height 35
click at [1067, 660] on textarea "**********" at bounding box center [899, 677] width 571 height 35
type textarea "**********"
drag, startPoint x: 861, startPoint y: 638, endPoint x: 549, endPoint y: 543, distance: 326.1
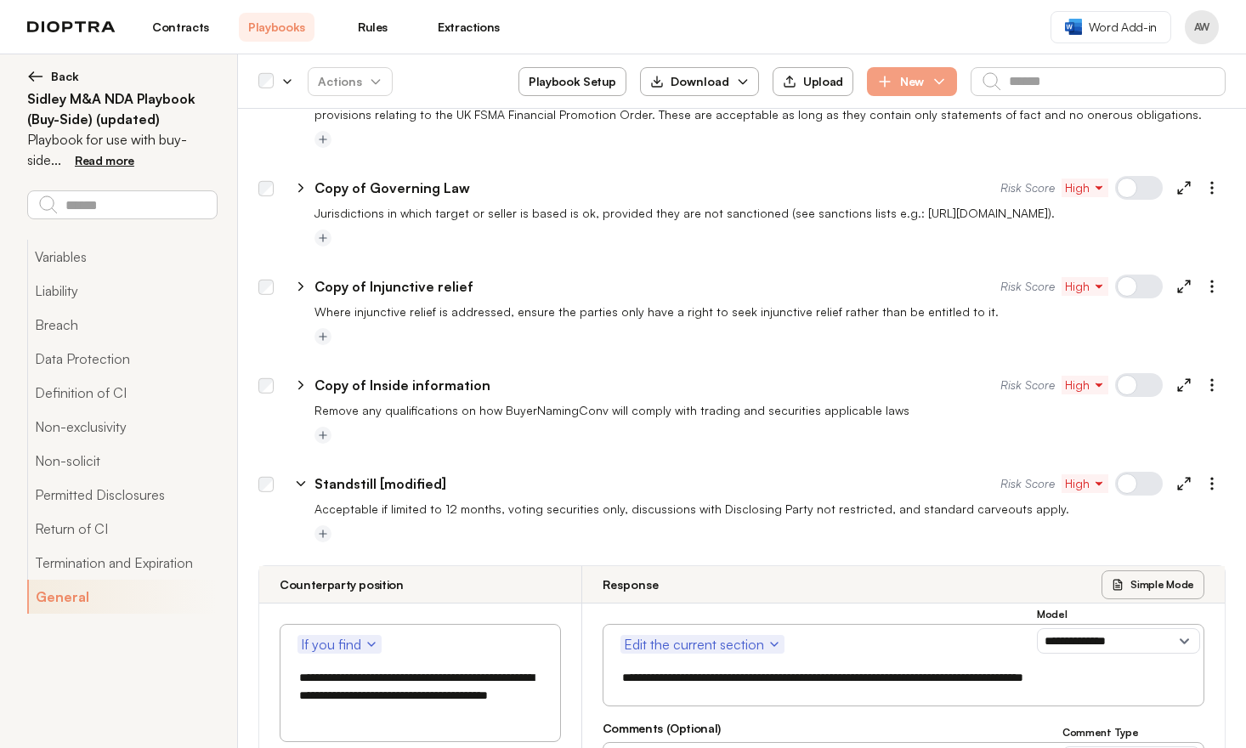
type textarea "*"
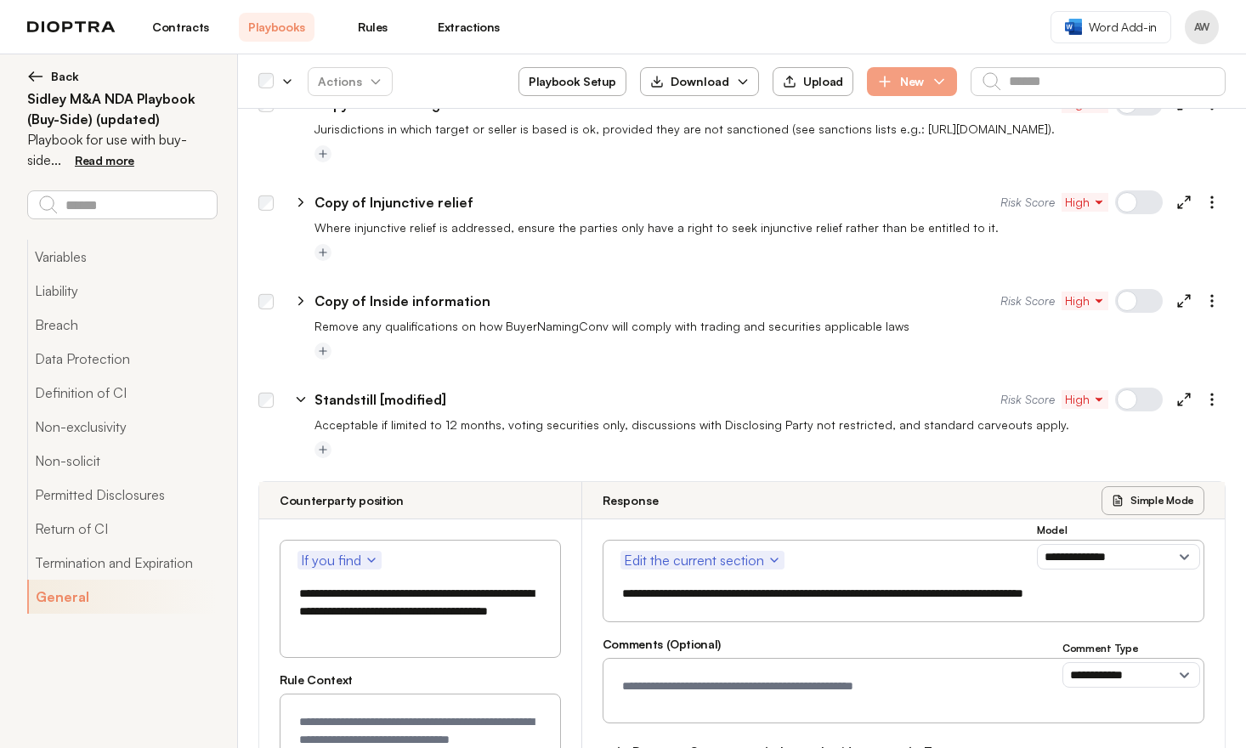
scroll to position [7622, 0]
paste textarea "**********"
drag, startPoint x: 308, startPoint y: 537, endPoint x: 376, endPoint y: 539, distance: 68.0
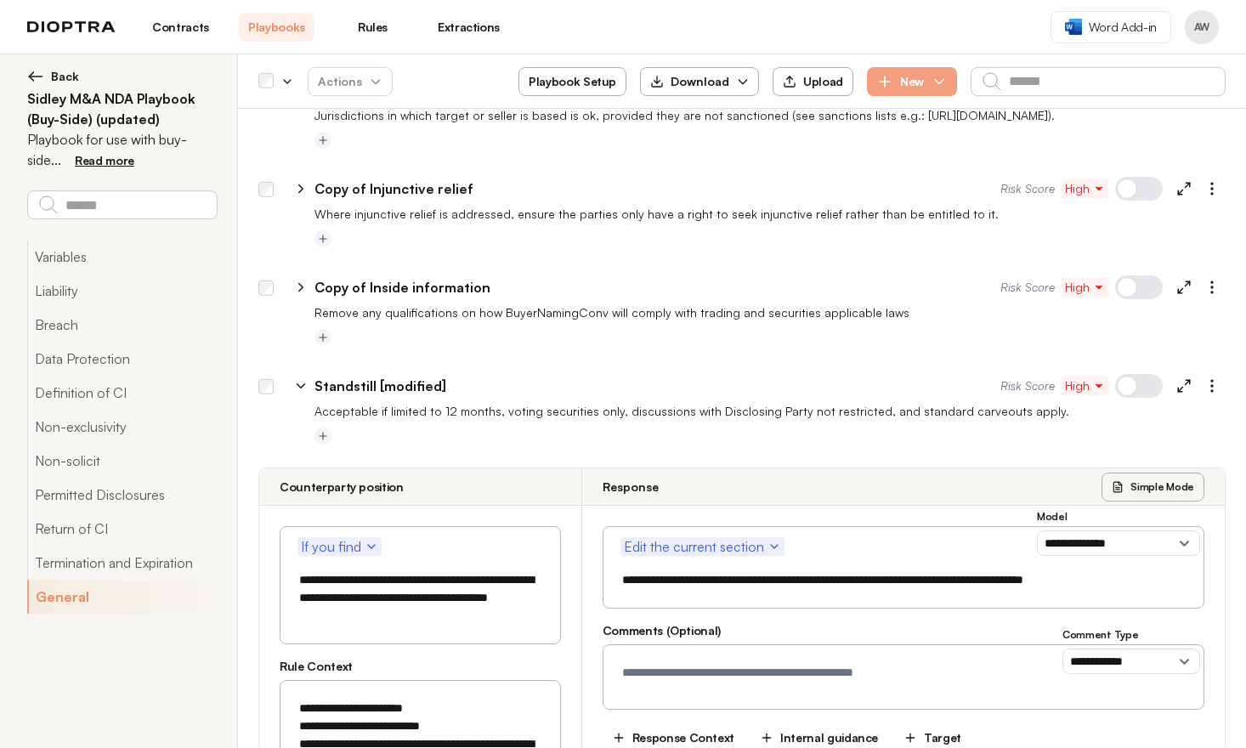
scroll to position [7716, 0]
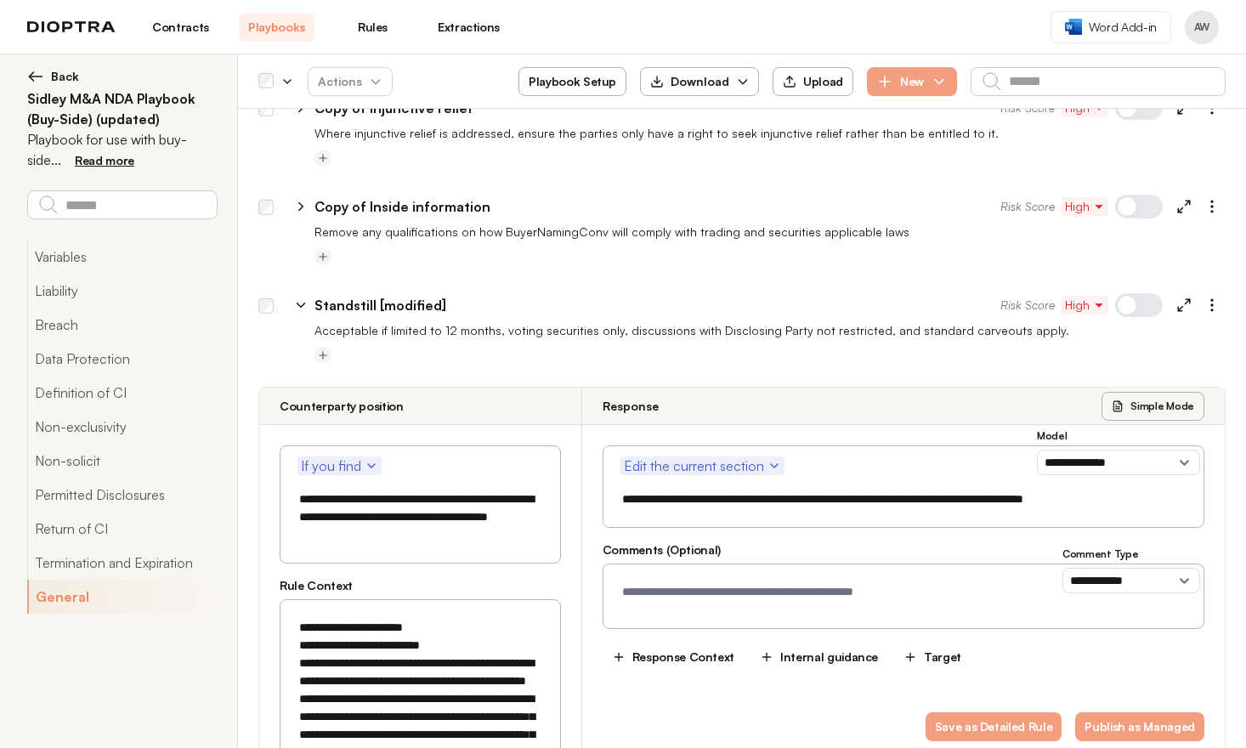
drag, startPoint x: 308, startPoint y: 461, endPoint x: 439, endPoint y: 461, distance: 130.0
drag, startPoint x: 309, startPoint y: 497, endPoint x: 438, endPoint y: 442, distance: 139.7
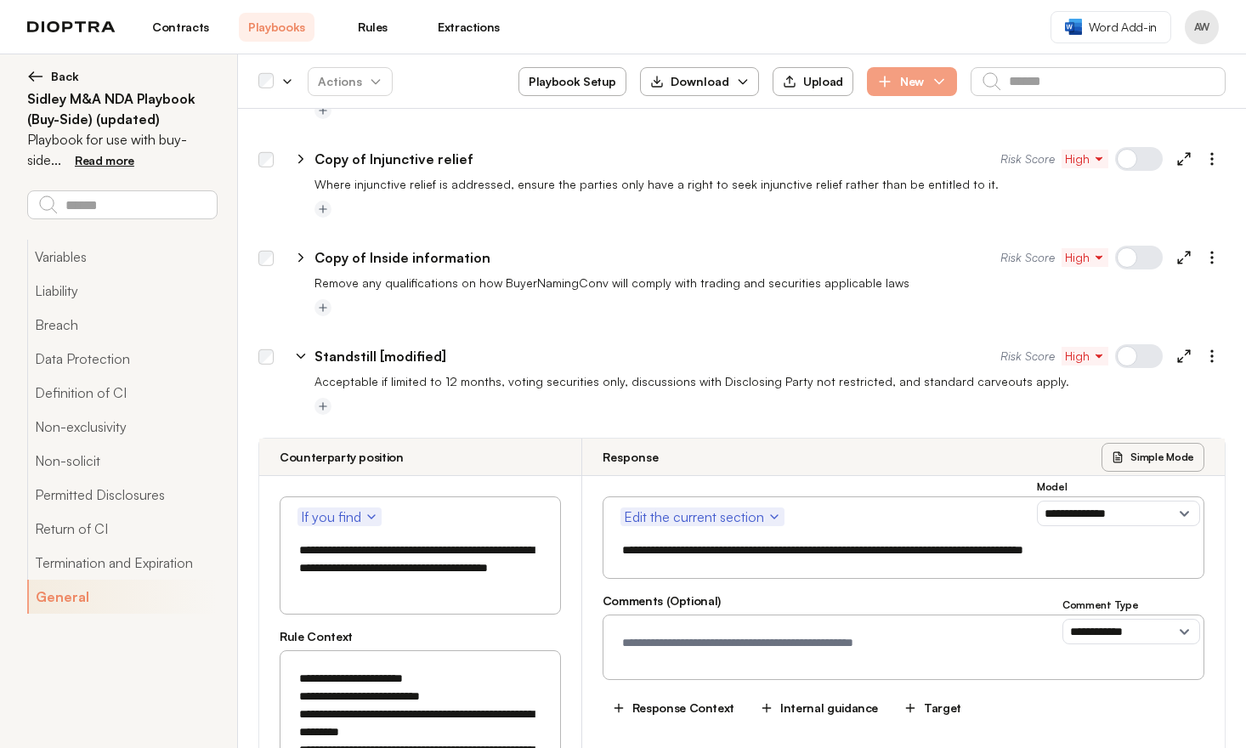
scroll to position [7674, 0]
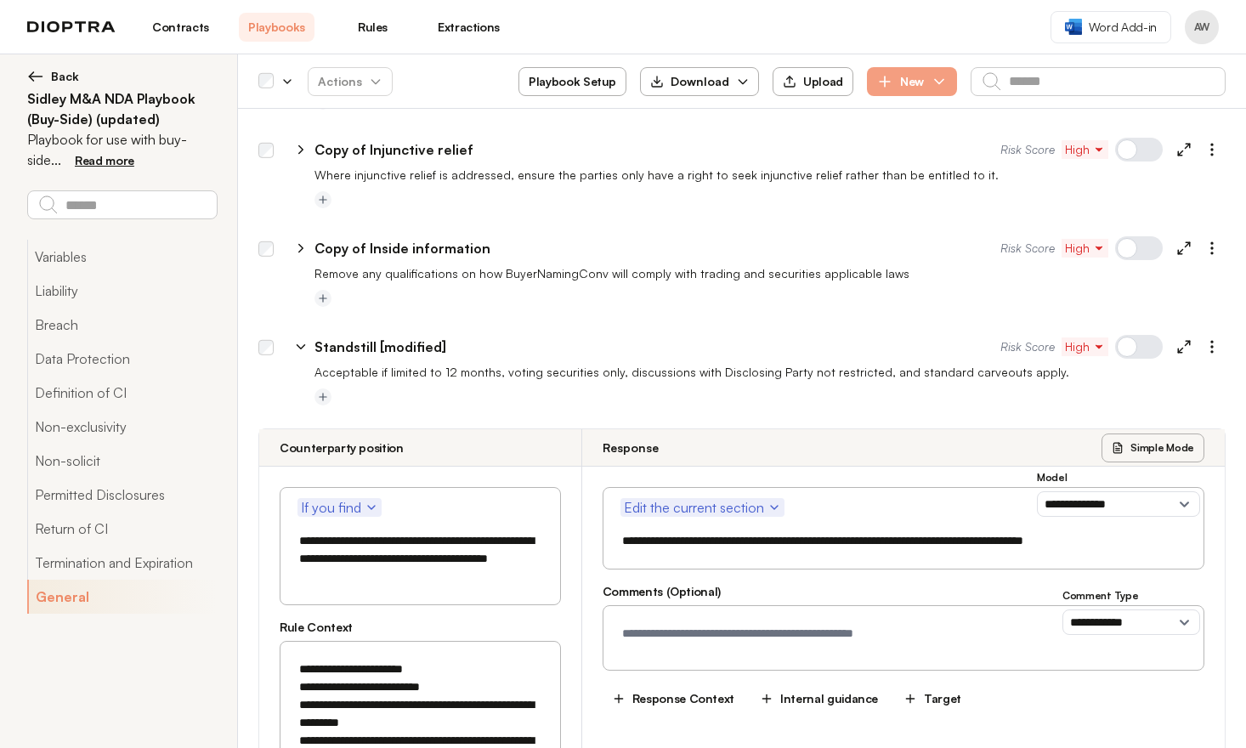
type textarea "**********"
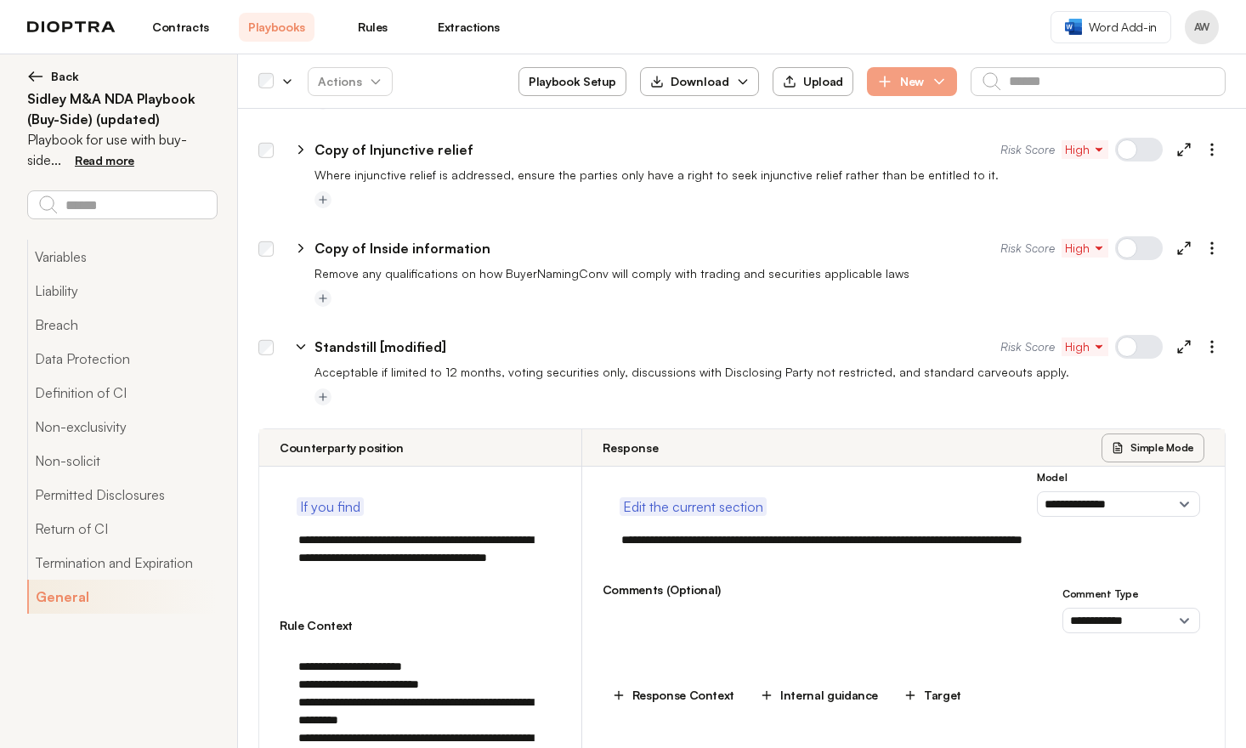
type textarea "*"
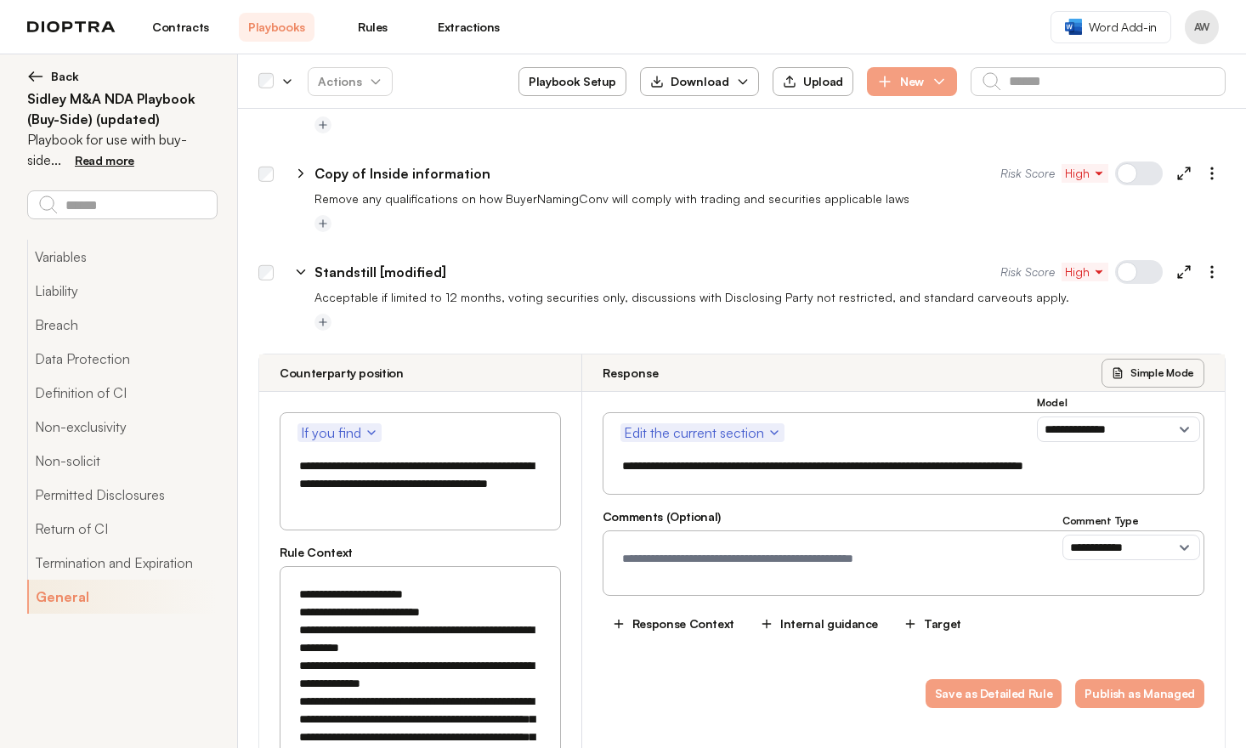
scroll to position [7750, 0]
drag, startPoint x: 299, startPoint y: 493, endPoint x: 358, endPoint y: 497, distance: 58.8
drag, startPoint x: 295, startPoint y: 510, endPoint x: 379, endPoint y: 507, distance: 84.2
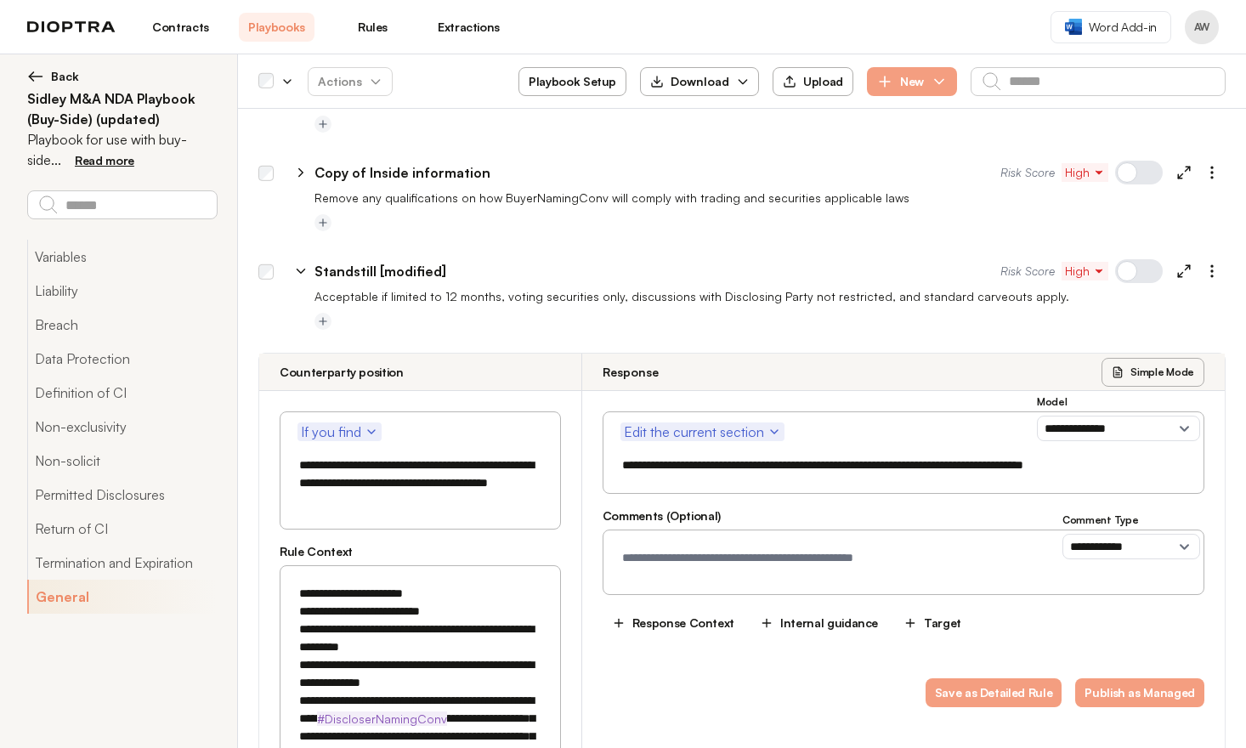
drag, startPoint x: 340, startPoint y: 533, endPoint x: 362, endPoint y: 529, distance: 22.4
drag, startPoint x: 448, startPoint y: 567, endPoint x: 526, endPoint y: 563, distance: 78.3
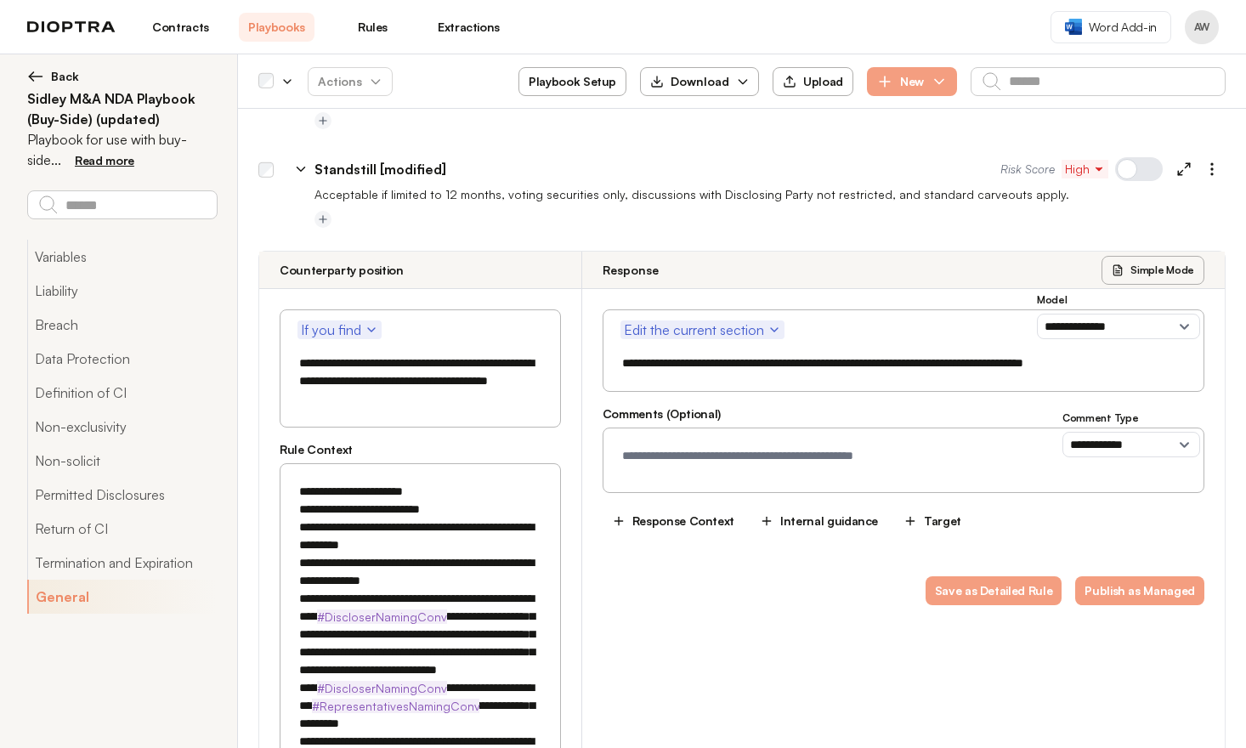
scroll to position [7859, 0]
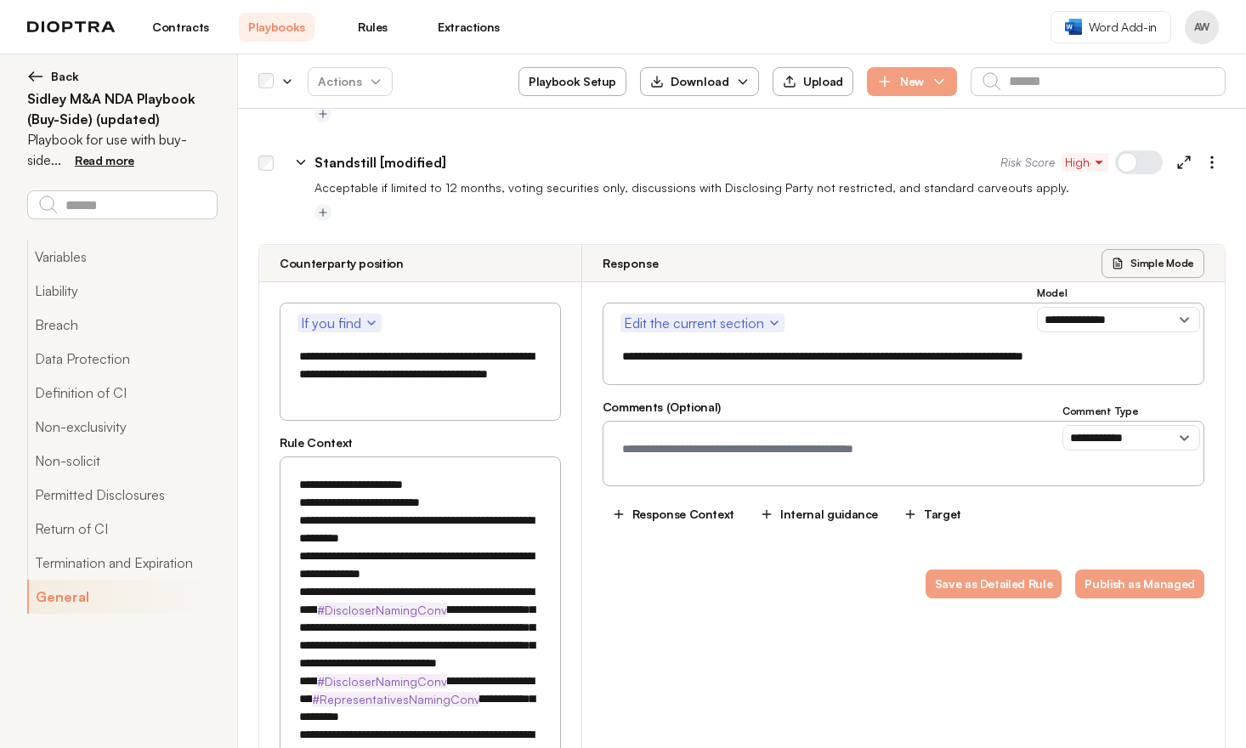
drag, startPoint x: 308, startPoint y: 512, endPoint x: 319, endPoint y: 514, distance: 10.3
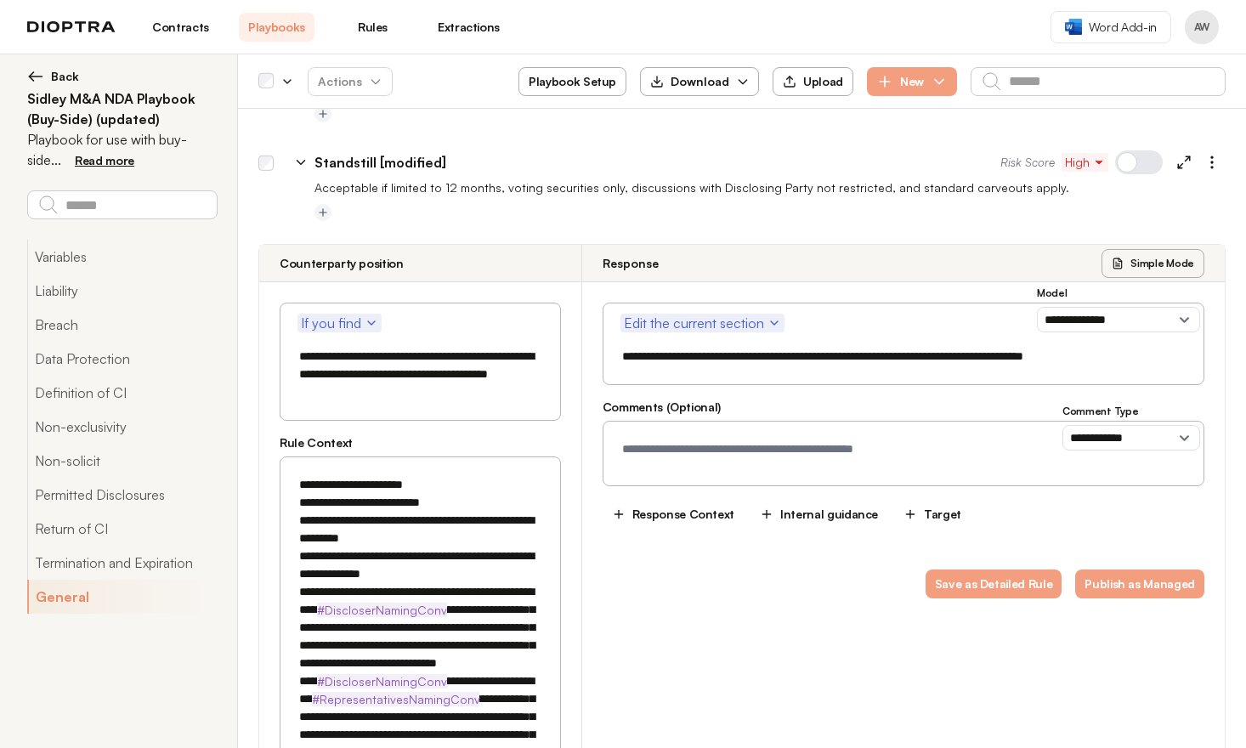
drag, startPoint x: 473, startPoint y: 656, endPoint x: 500, endPoint y: 654, distance: 27.3
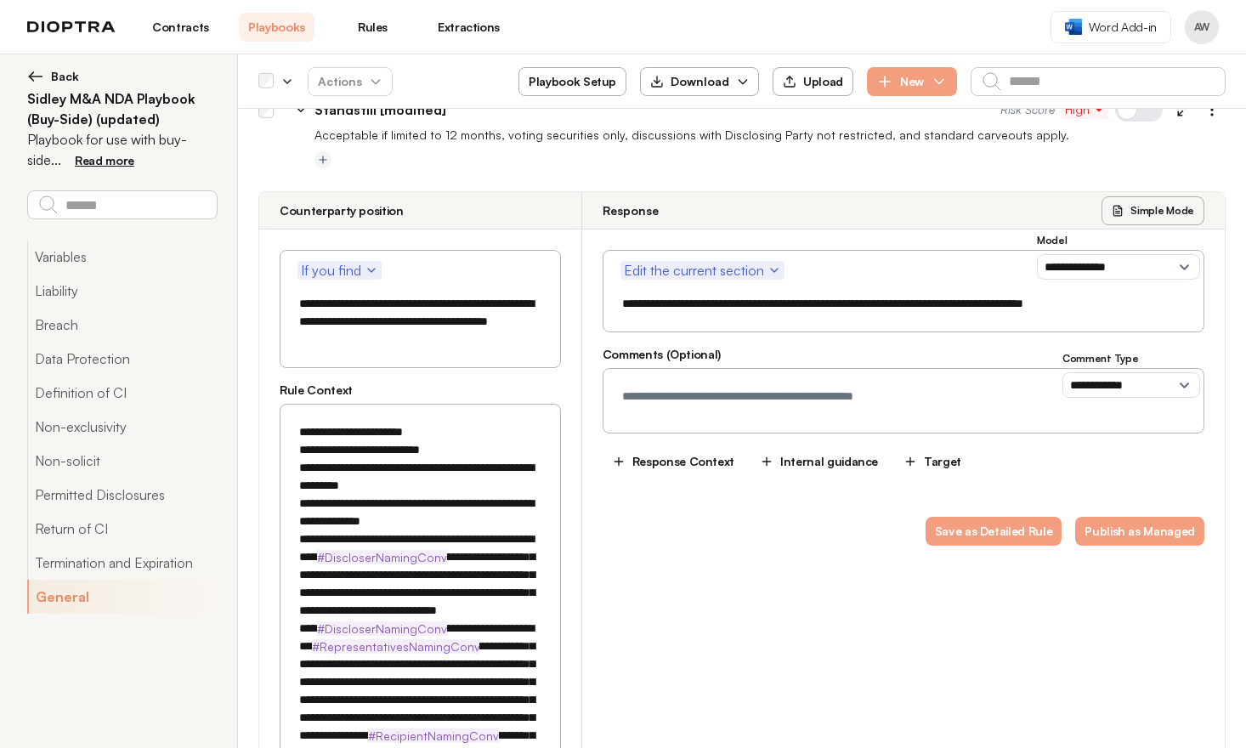
scroll to position [7943, 0]
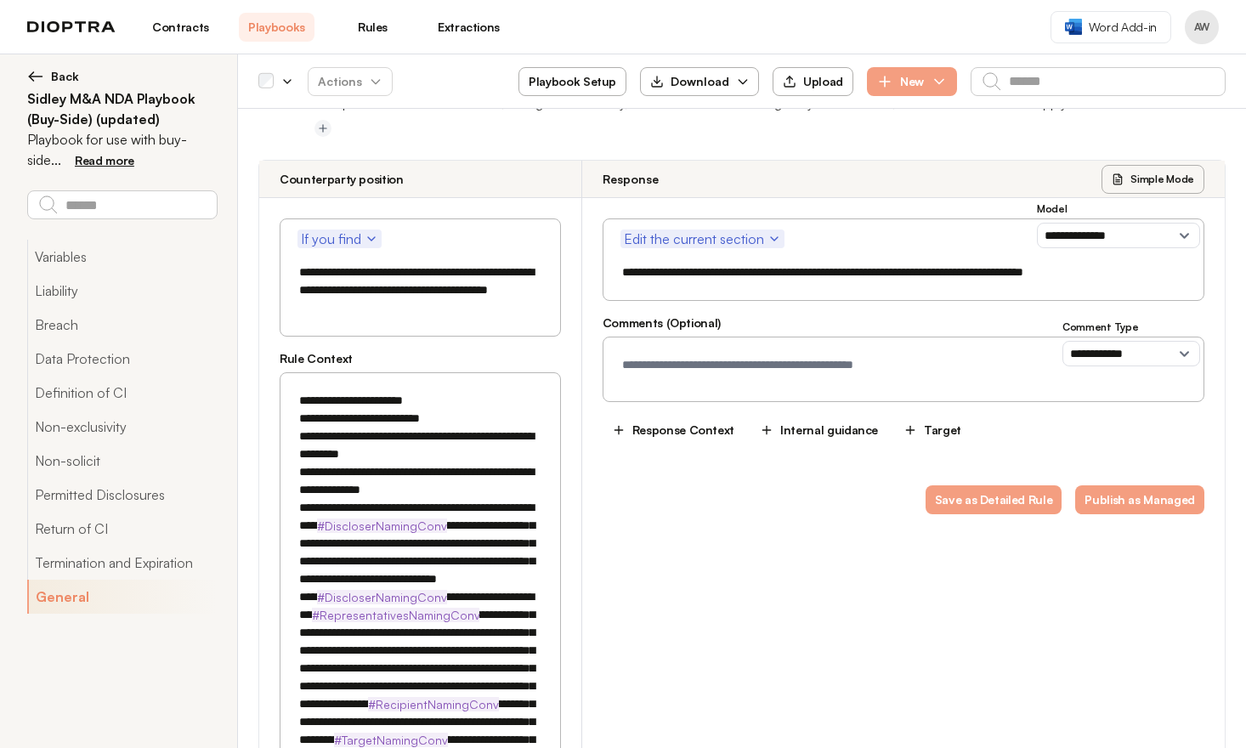
drag, startPoint x: 335, startPoint y: 711, endPoint x: 383, endPoint y: 706, distance: 48.7
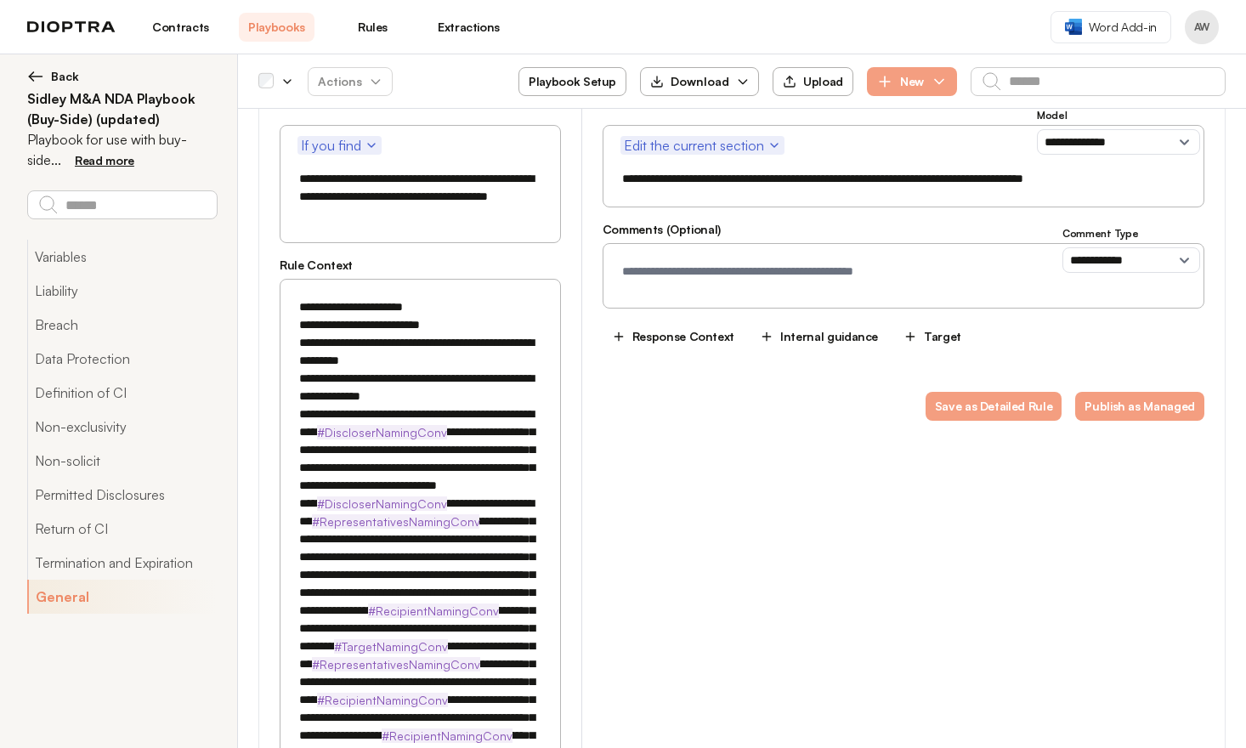
scroll to position [8039, 0]
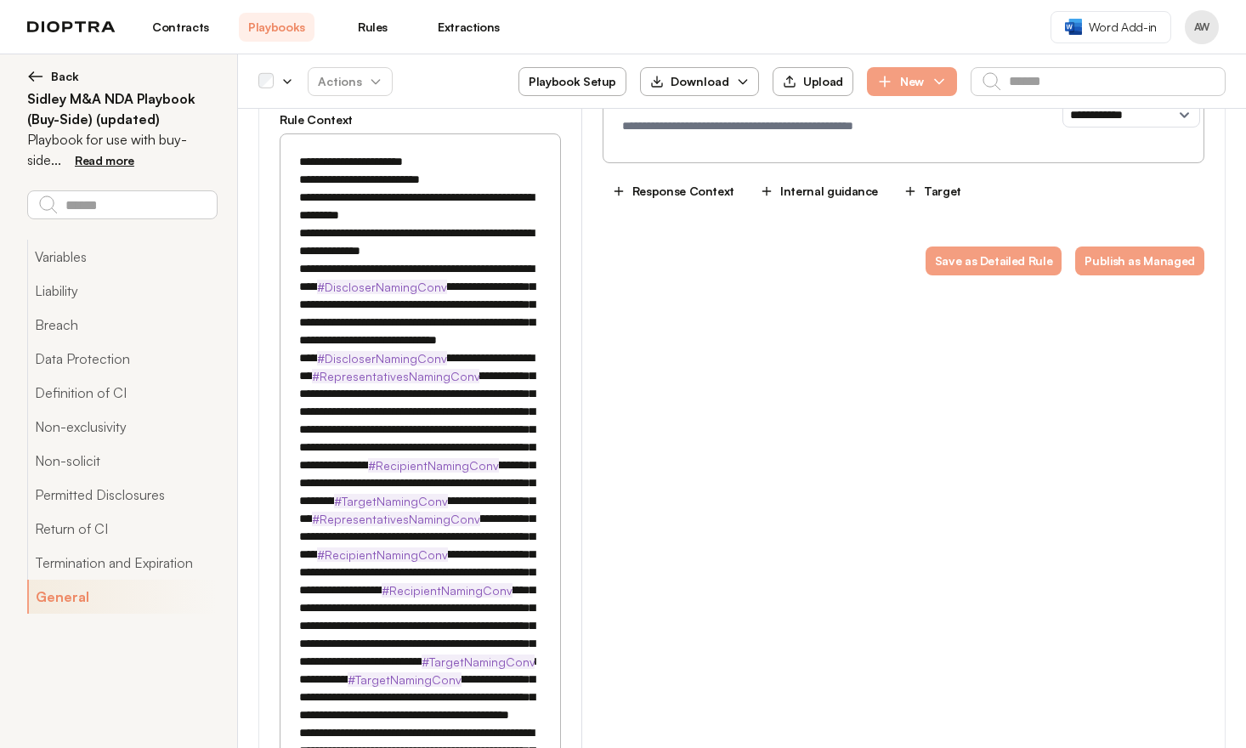
scroll to position [8182, 0]
click at [353, 544] on textarea at bounding box center [418, 634] width 255 height 981
click at [440, 597] on textarea at bounding box center [418, 634] width 255 height 981
drag, startPoint x: 423, startPoint y: 600, endPoint x: 473, endPoint y: 592, distance: 50.7
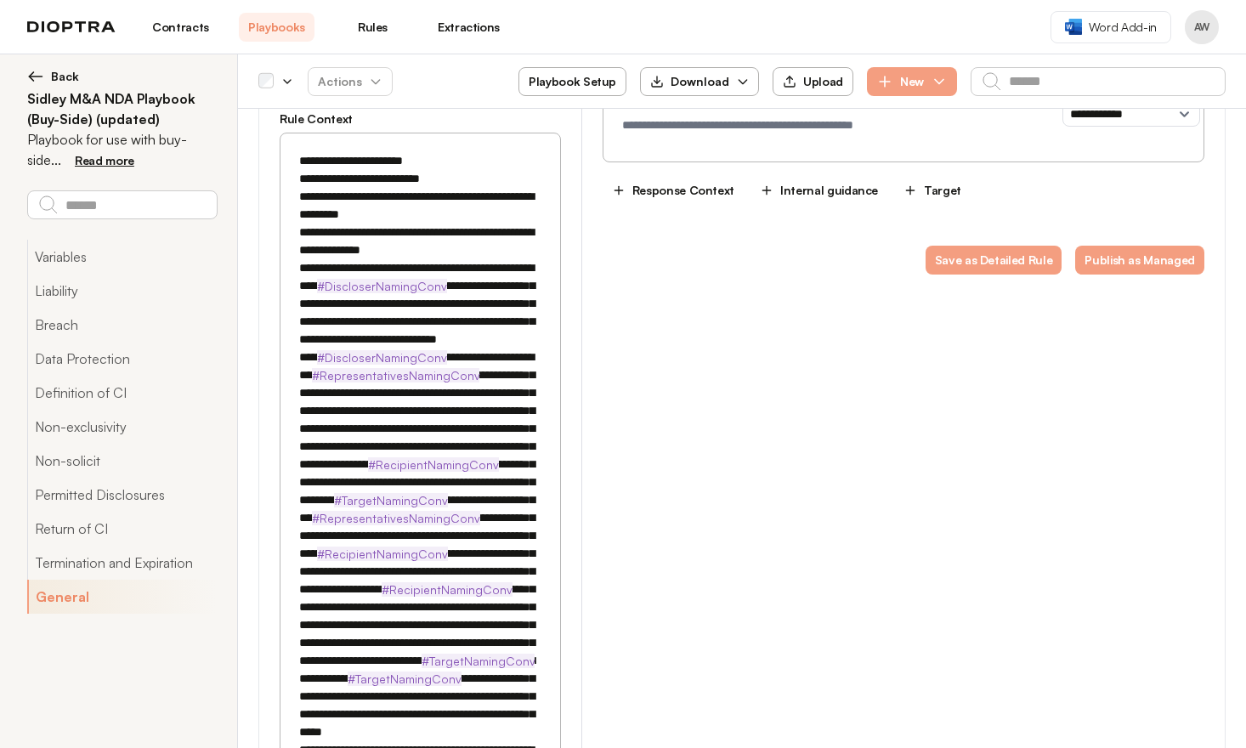
click at [473, 592] on textarea at bounding box center [418, 634] width 255 height 981
click at [467, 675] on textarea at bounding box center [418, 634] width 255 height 981
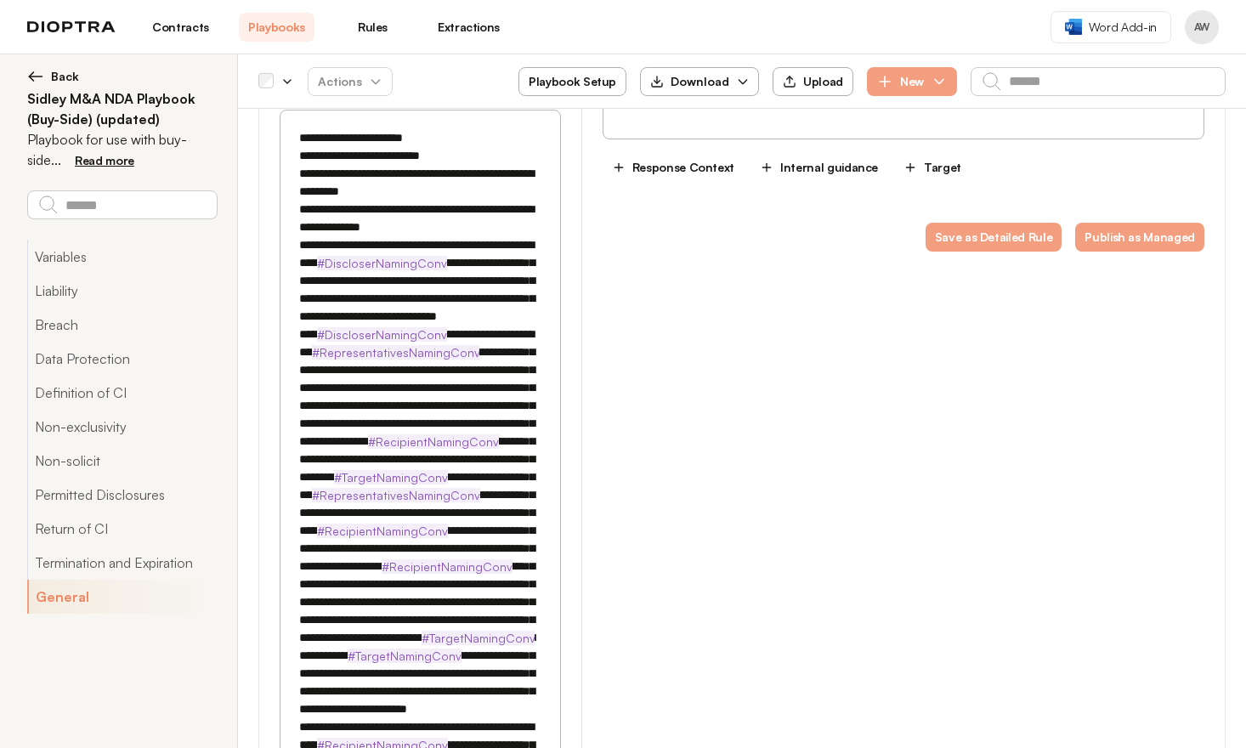
scroll to position [8306, 0]
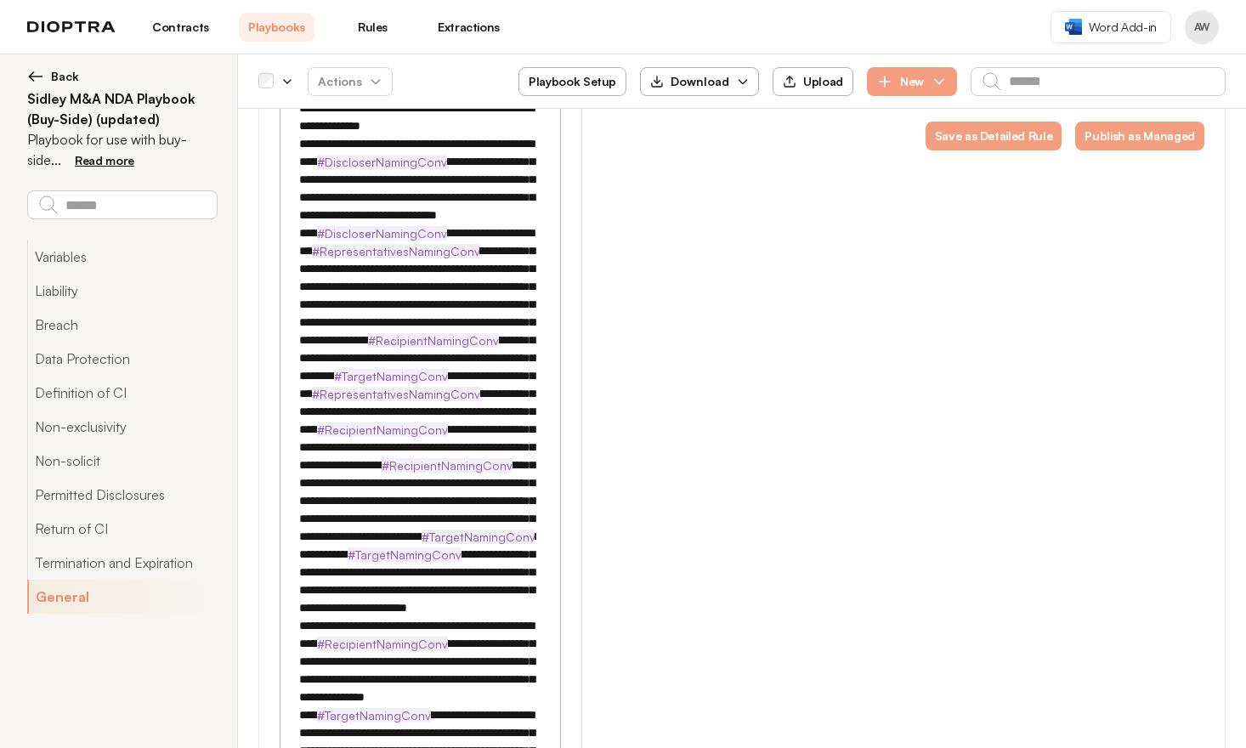
click at [421, 603] on textarea at bounding box center [418, 519] width 255 height 999
click at [350, 636] on textarea at bounding box center [418, 519] width 255 height 999
click at [308, 652] on textarea at bounding box center [418, 519] width 255 height 999
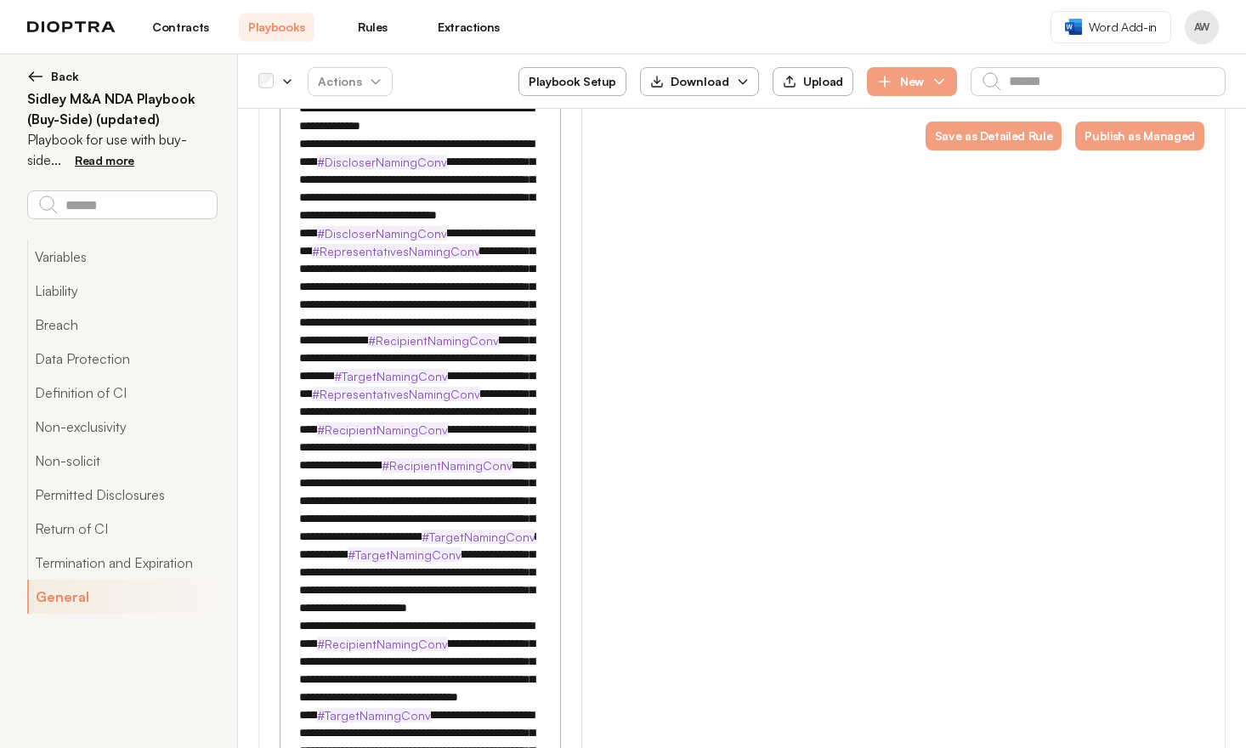
click at [308, 652] on textarea at bounding box center [418, 519] width 255 height 999
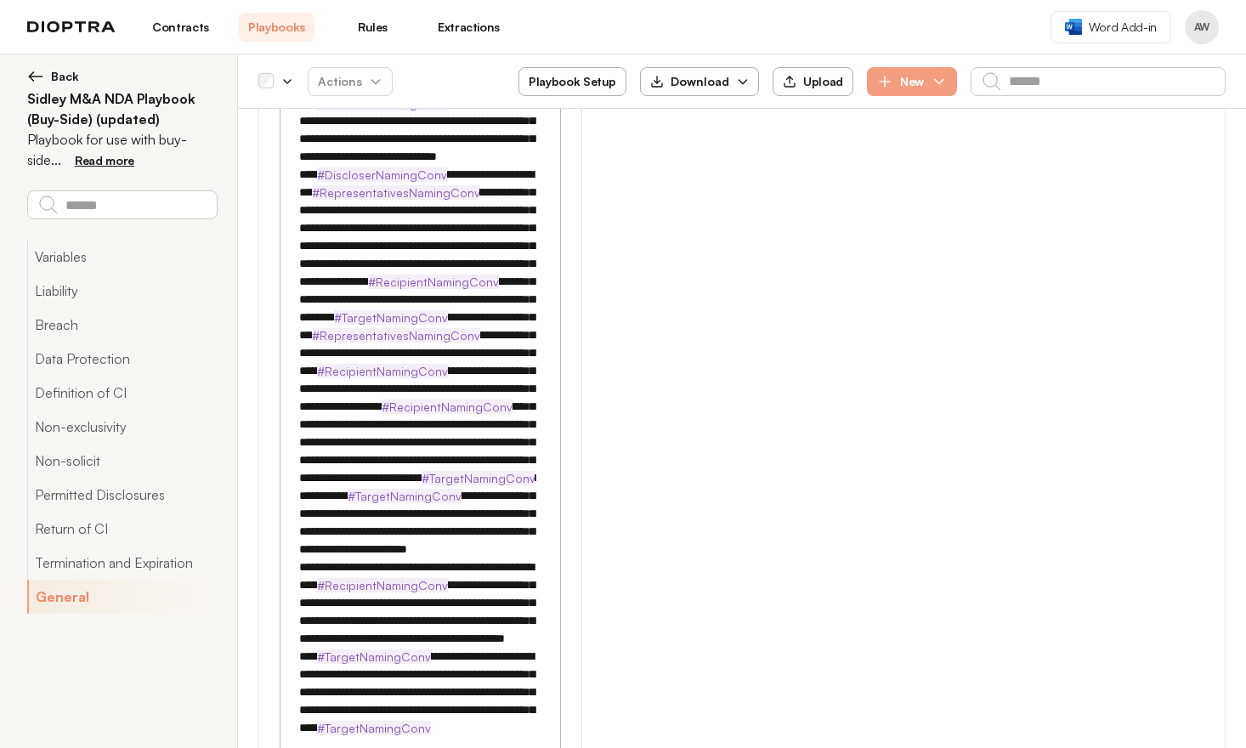
scroll to position [8444, 0]
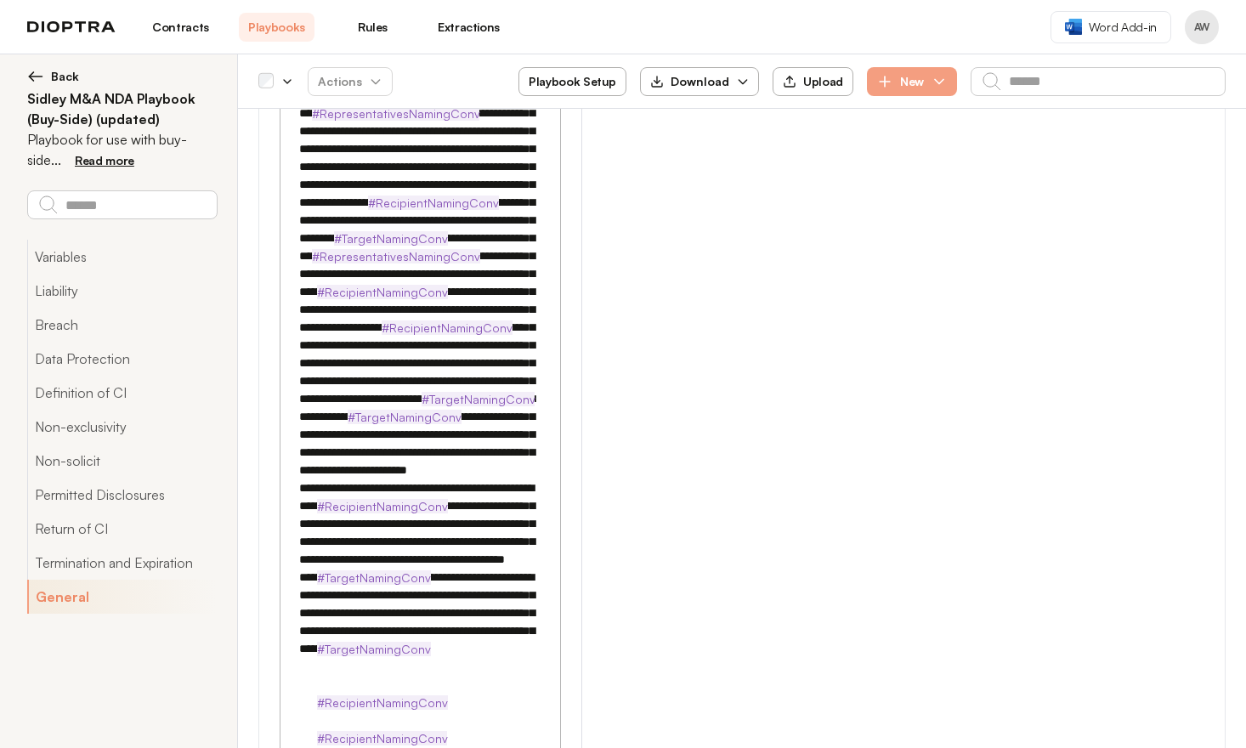
click at [295, 574] on textarea at bounding box center [418, 390] width 255 height 1016
click at [473, 568] on textarea at bounding box center [418, 381] width 255 height 999
click at [491, 586] on textarea at bounding box center [418, 390] width 255 height 1016
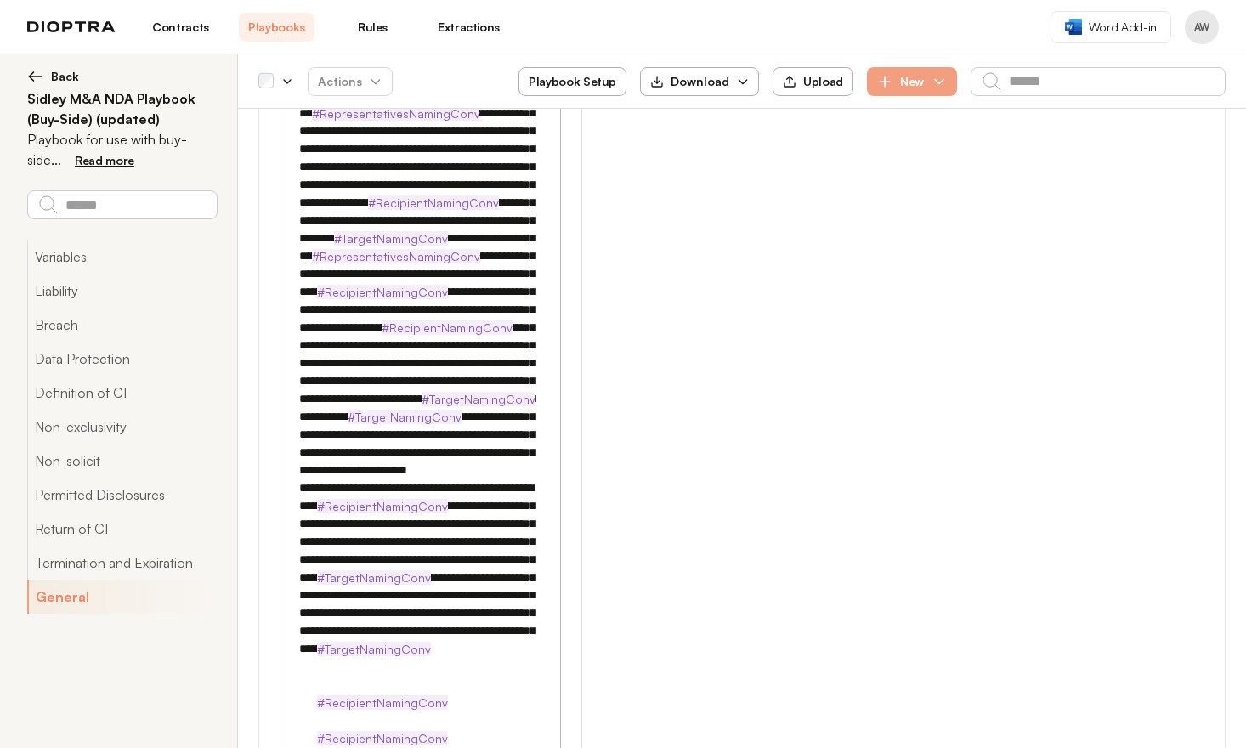
click at [490, 584] on textarea at bounding box center [418, 390] width 255 height 1016
click at [488, 617] on textarea at bounding box center [418, 390] width 255 height 1016
click at [442, 693] on textarea at bounding box center [418, 390] width 255 height 1016
click at [294, 449] on textarea at bounding box center [418, 381] width 255 height 999
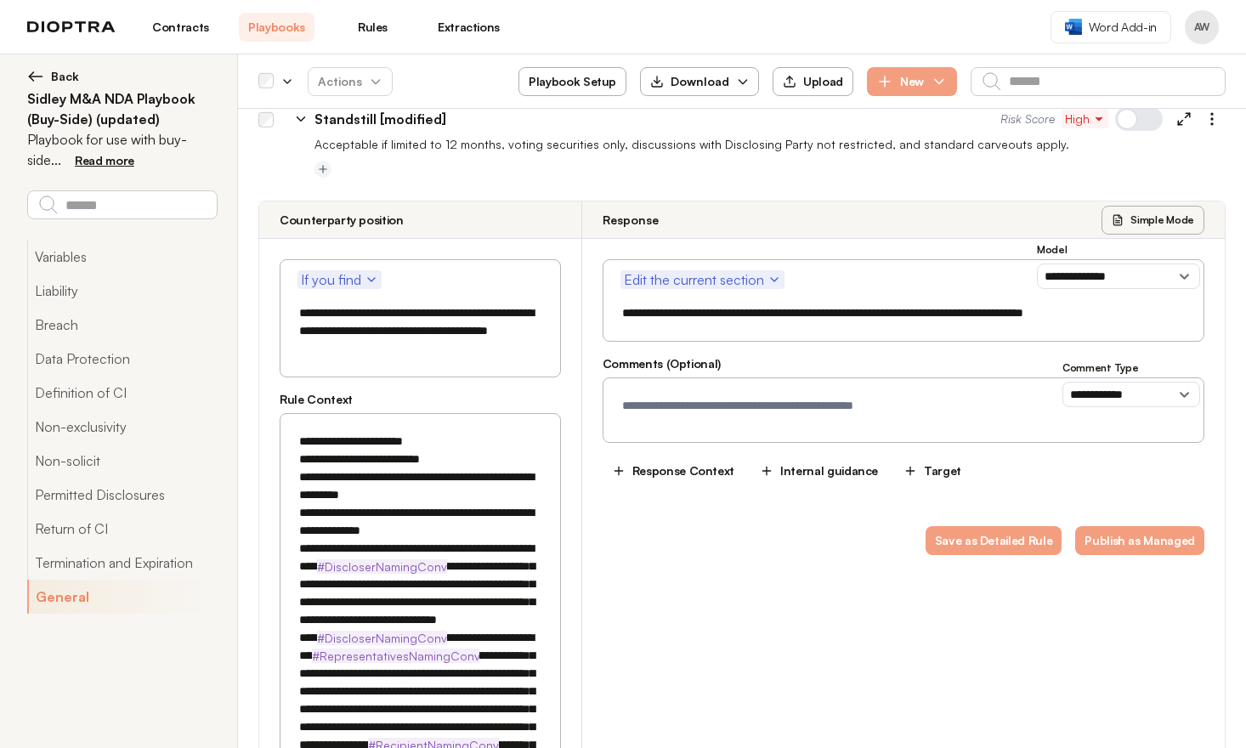
scroll to position [7904, 0]
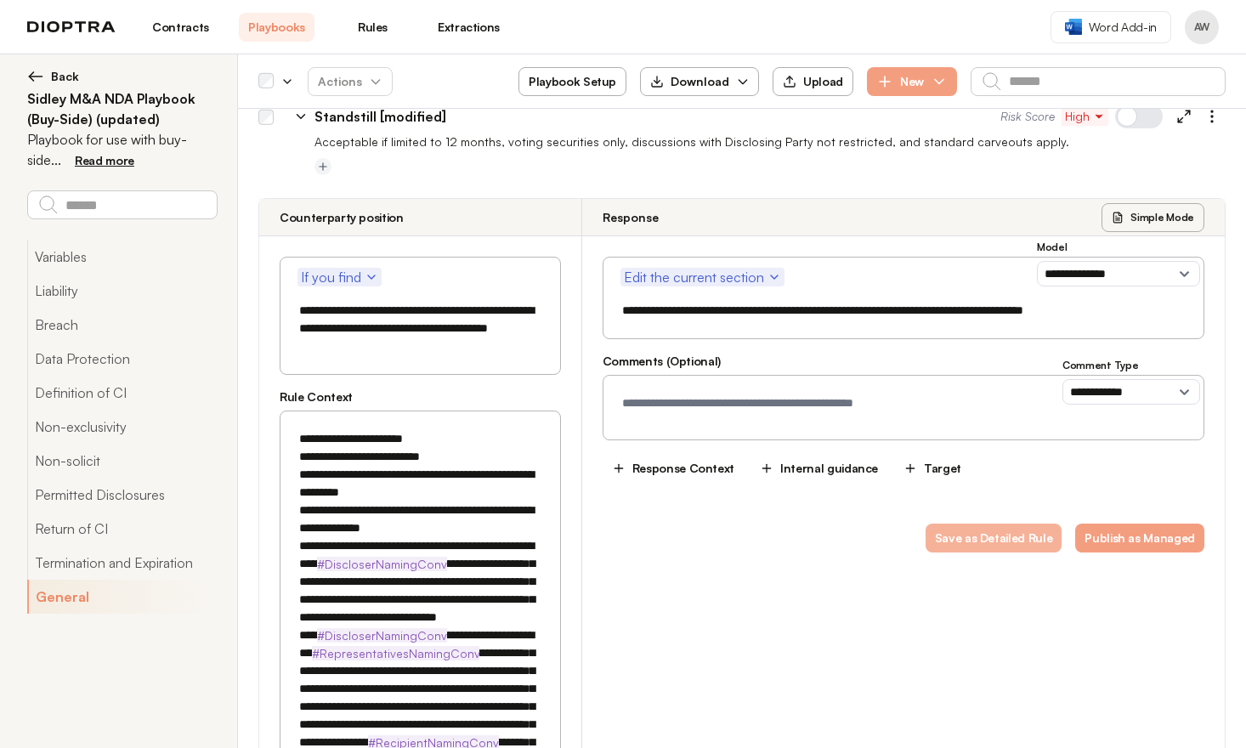
type textarea "**********"
click at [1010, 524] on button "Save as Detailed Rule" at bounding box center [993, 538] width 137 height 29
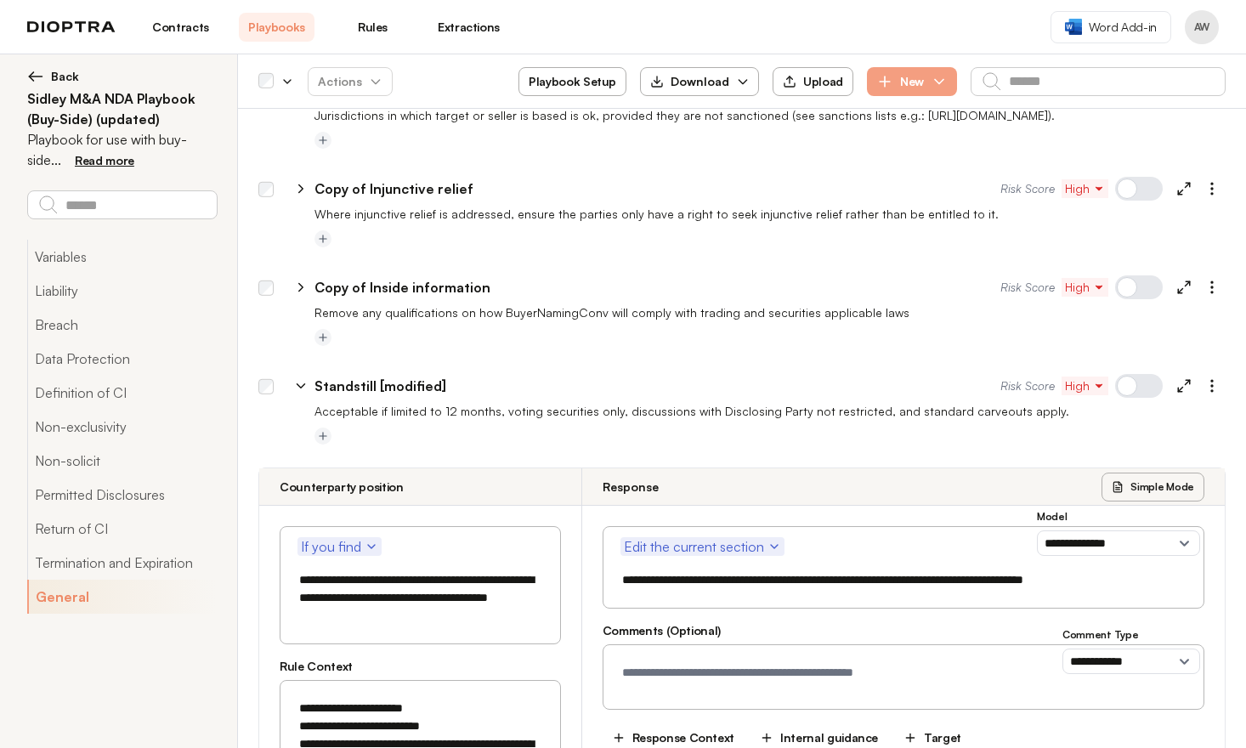
click at [1123, 374] on div at bounding box center [1139, 386] width 48 height 24
click at [298, 378] on icon at bounding box center [300, 385] width 15 height 15
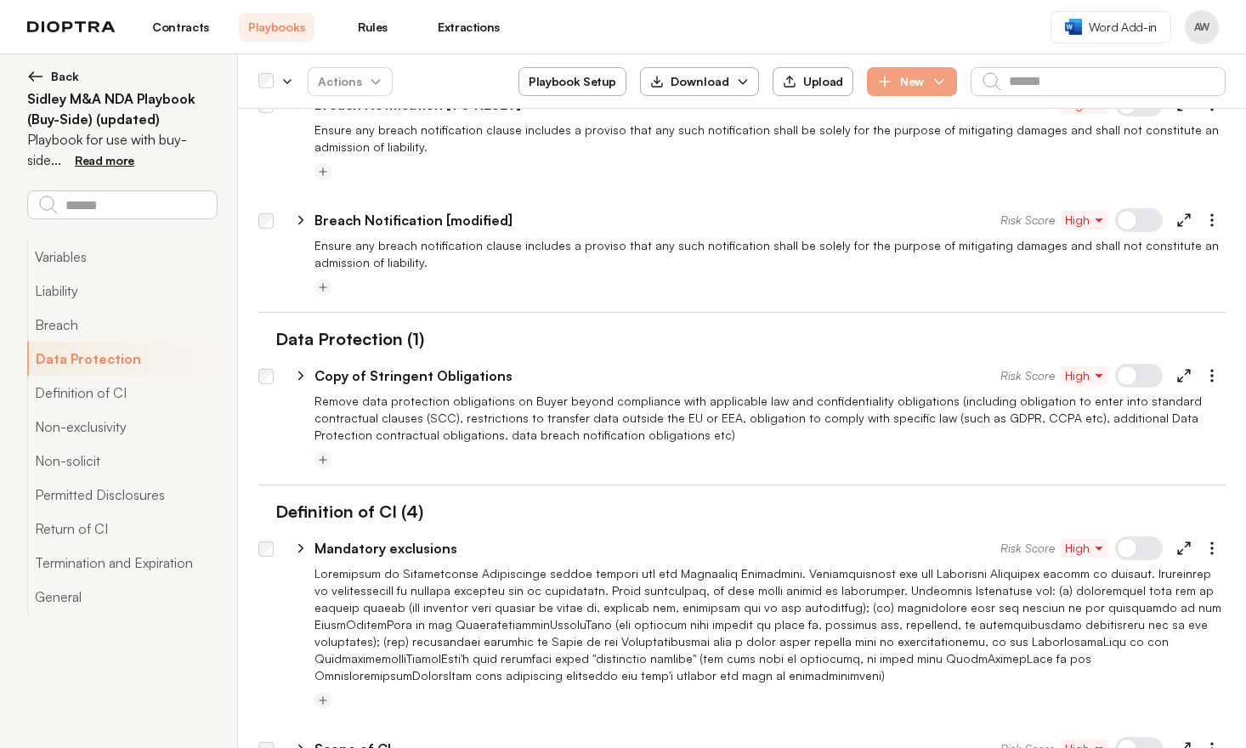
scroll to position [6379, 0]
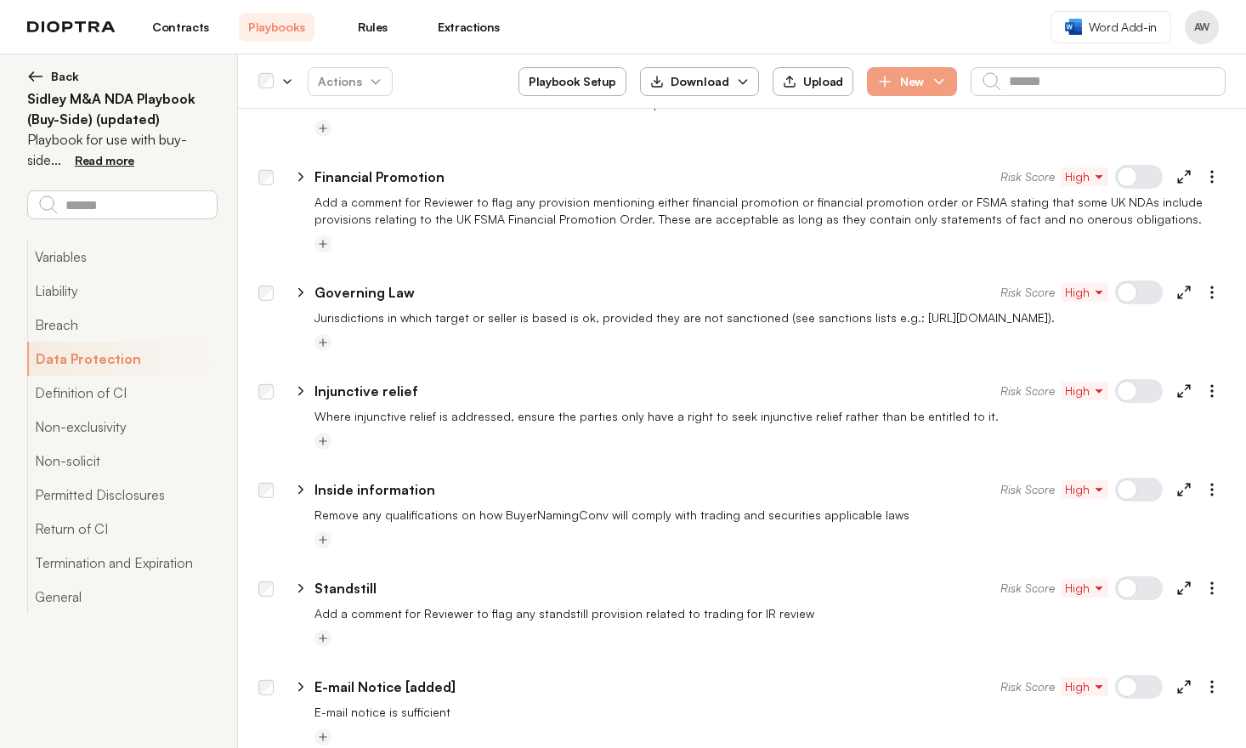
click at [303, 580] on icon at bounding box center [300, 587] width 15 height 15
type textarea "*"
select select "******"
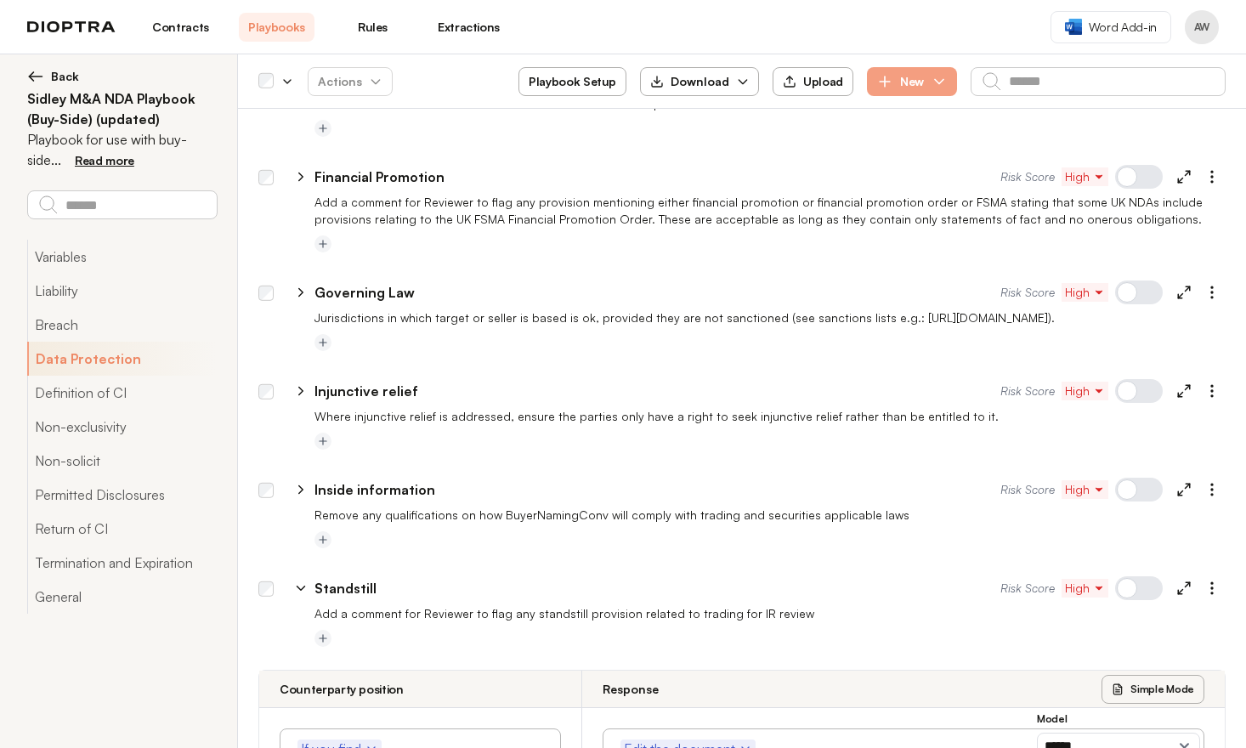
click at [303, 580] on icon at bounding box center [300, 587] width 15 height 15
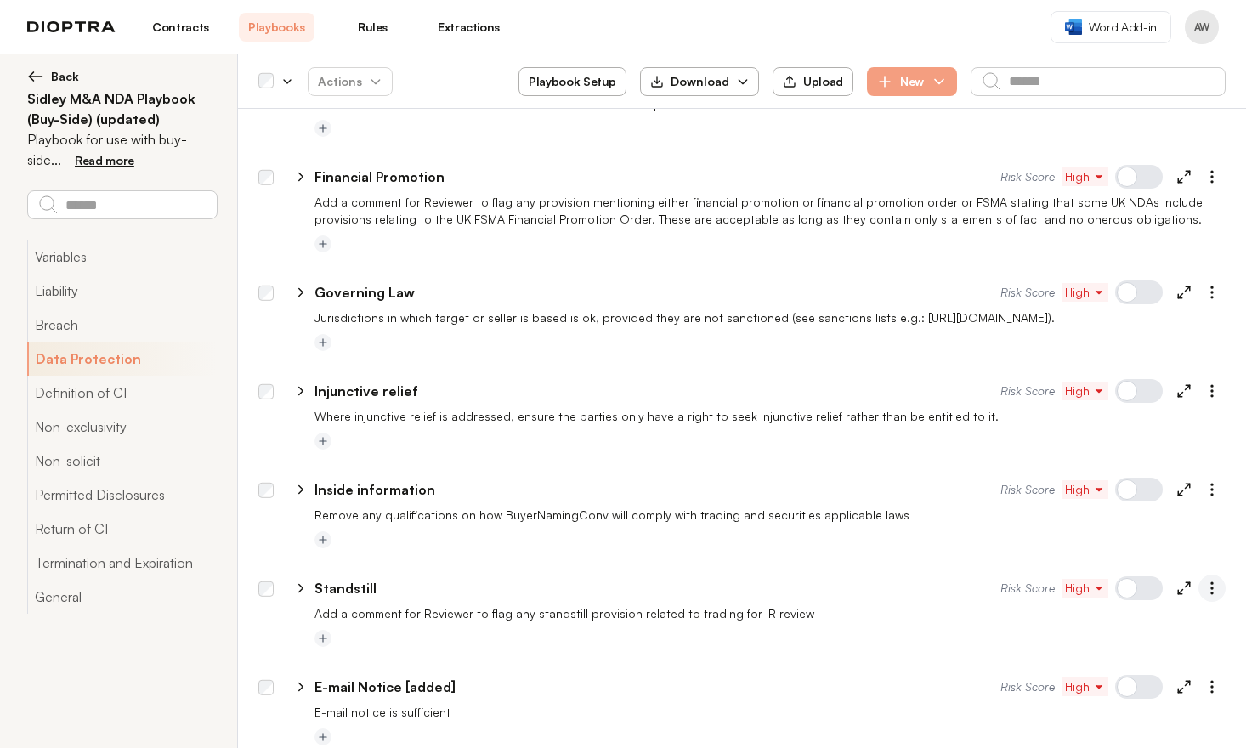
click at [1203, 580] on icon "button" at bounding box center [1211, 588] width 17 height 17
click at [1152, 681] on button "Remove from Playbook" at bounding box center [1131, 698] width 185 height 34
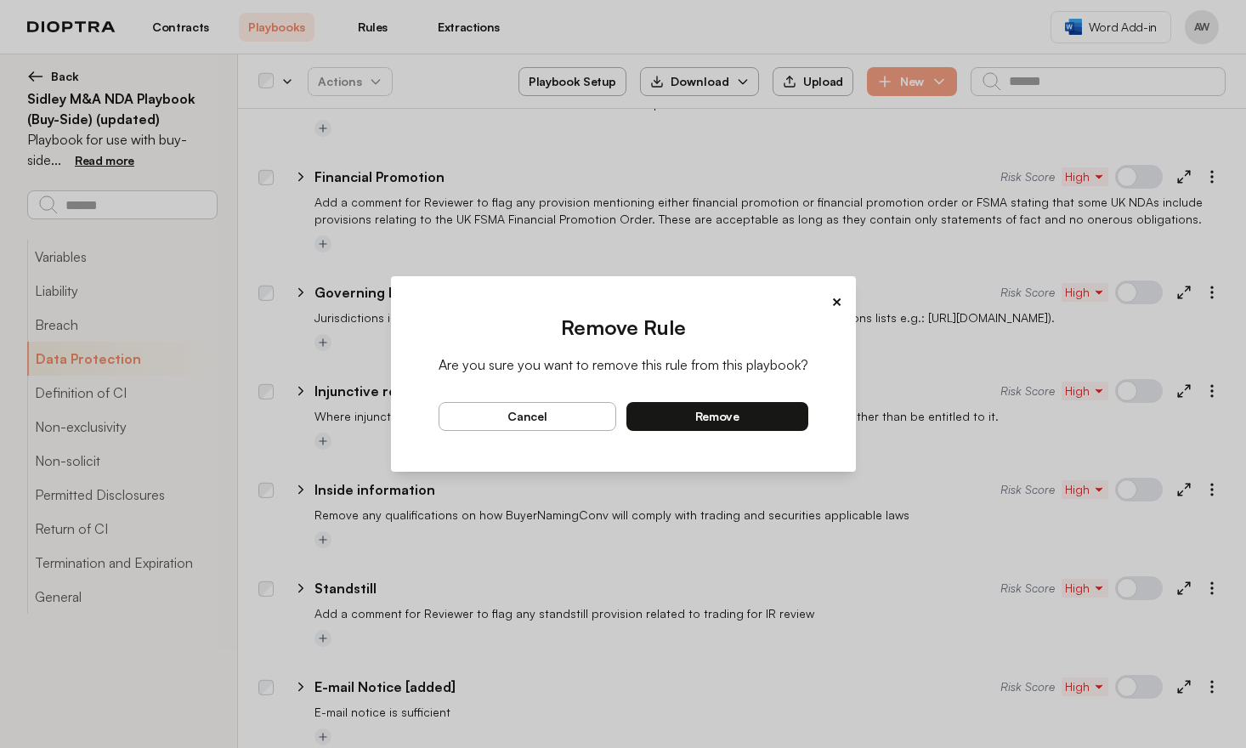
click at [728, 420] on span "remove" at bounding box center [717, 416] width 44 height 15
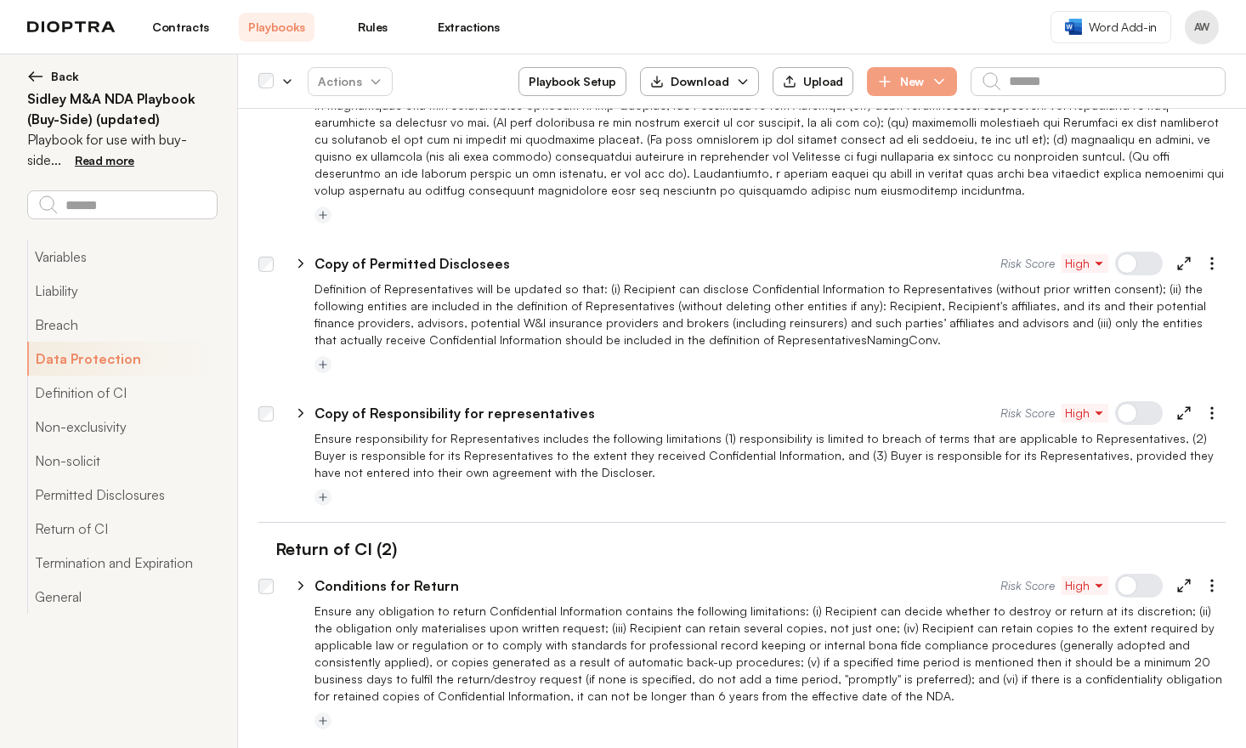
scroll to position [0, 0]
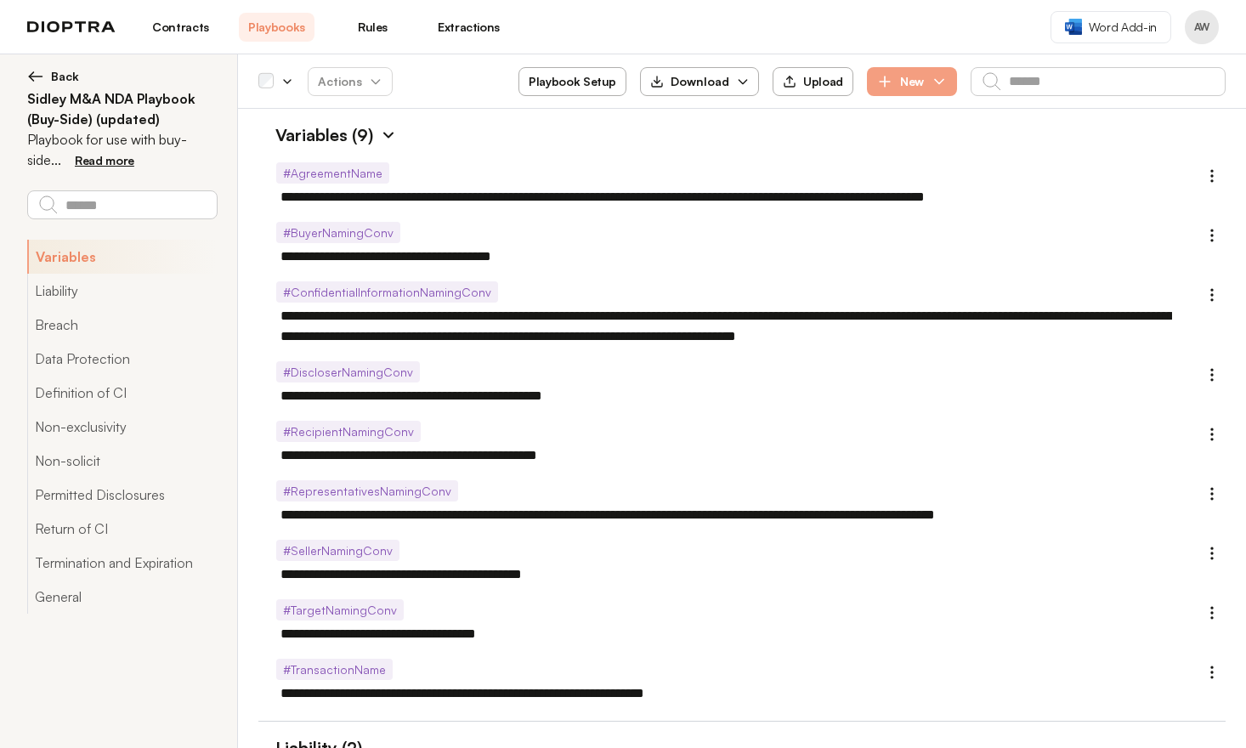
type textarea "*"
